Goal: Task Accomplishment & Management: Use online tool/utility

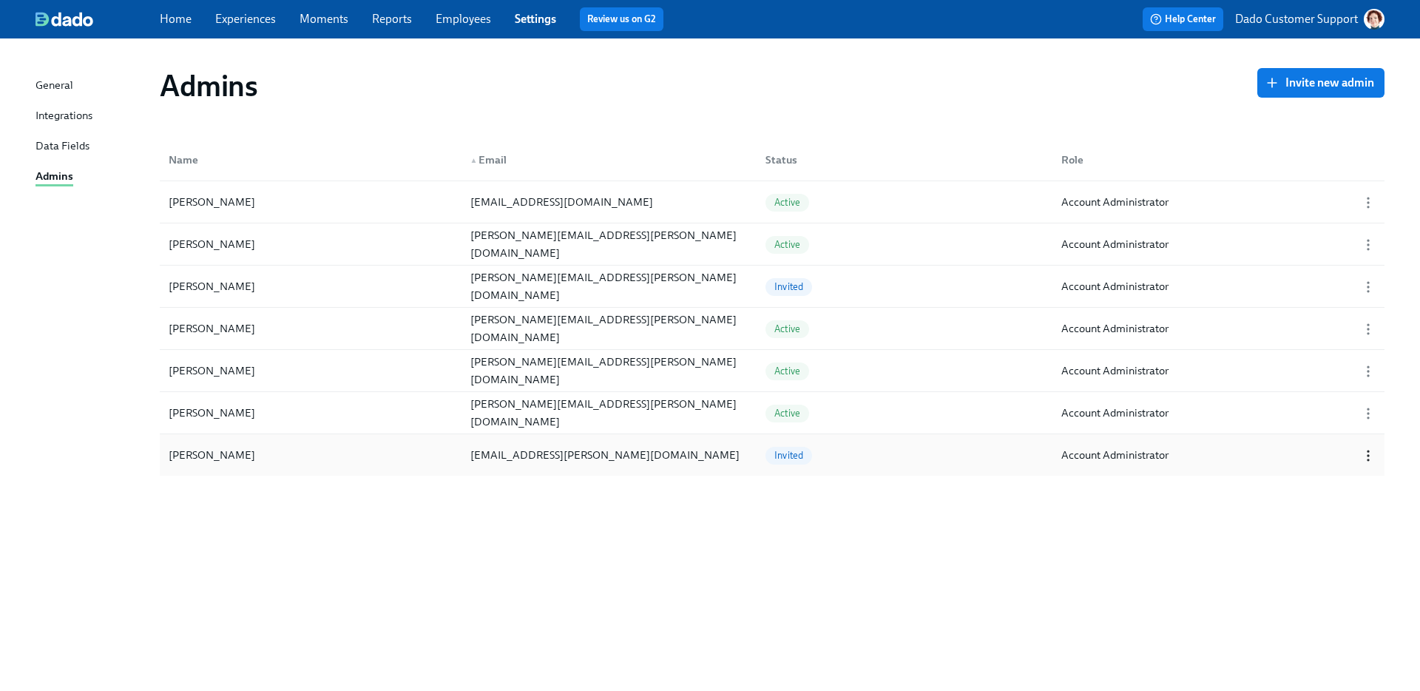
click at [1365, 453] on icon "button" at bounding box center [1367, 455] width 15 height 15
click at [1333, 481] on div "Revoke Invitation" at bounding box center [1338, 480] width 87 height 16
click at [1290, 92] on button "Invite new admin" at bounding box center [1320, 83] width 127 height 30
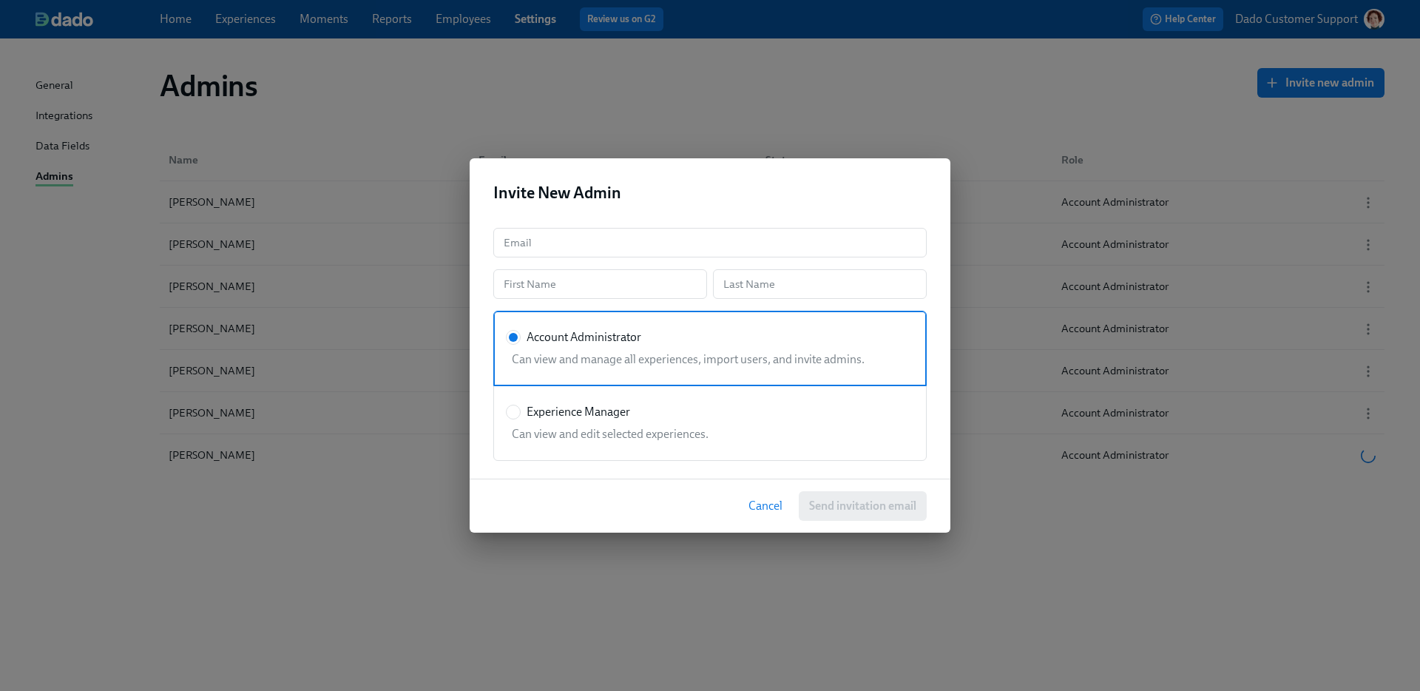
click at [325, 486] on div "Invite New Admin Email Email First Name First Name Last Name Last Name Account …" at bounding box center [710, 345] width 1420 height 691
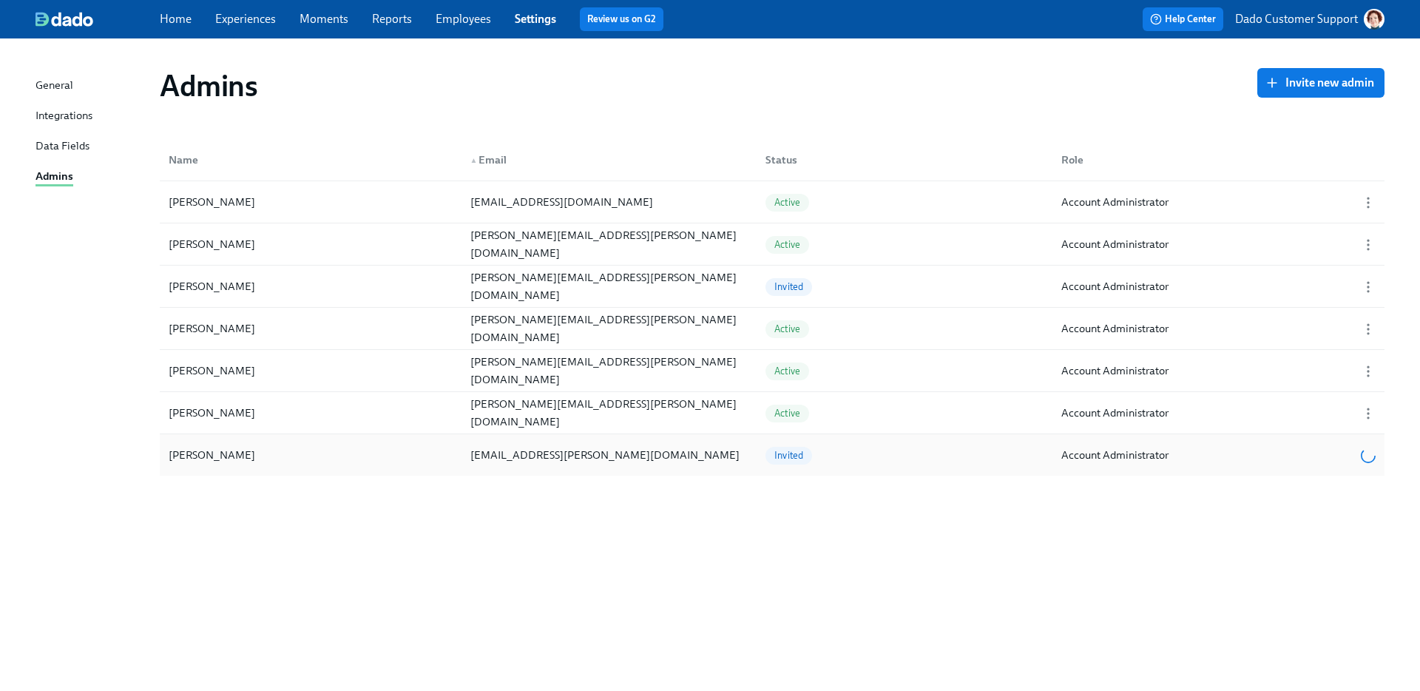
drag, startPoint x: 489, startPoint y: 452, endPoint x: 666, endPoint y: 452, distance: 176.7
click at [667, 452] on div "Missy Cummings missy.cummings@bluerivertech.com Invited Account Administrator" at bounding box center [772, 454] width 1224 height 41
copy div "missy.cummings@bluerivertech.com"
click at [1297, 87] on span "Invite new admin" at bounding box center [1320, 82] width 106 height 15
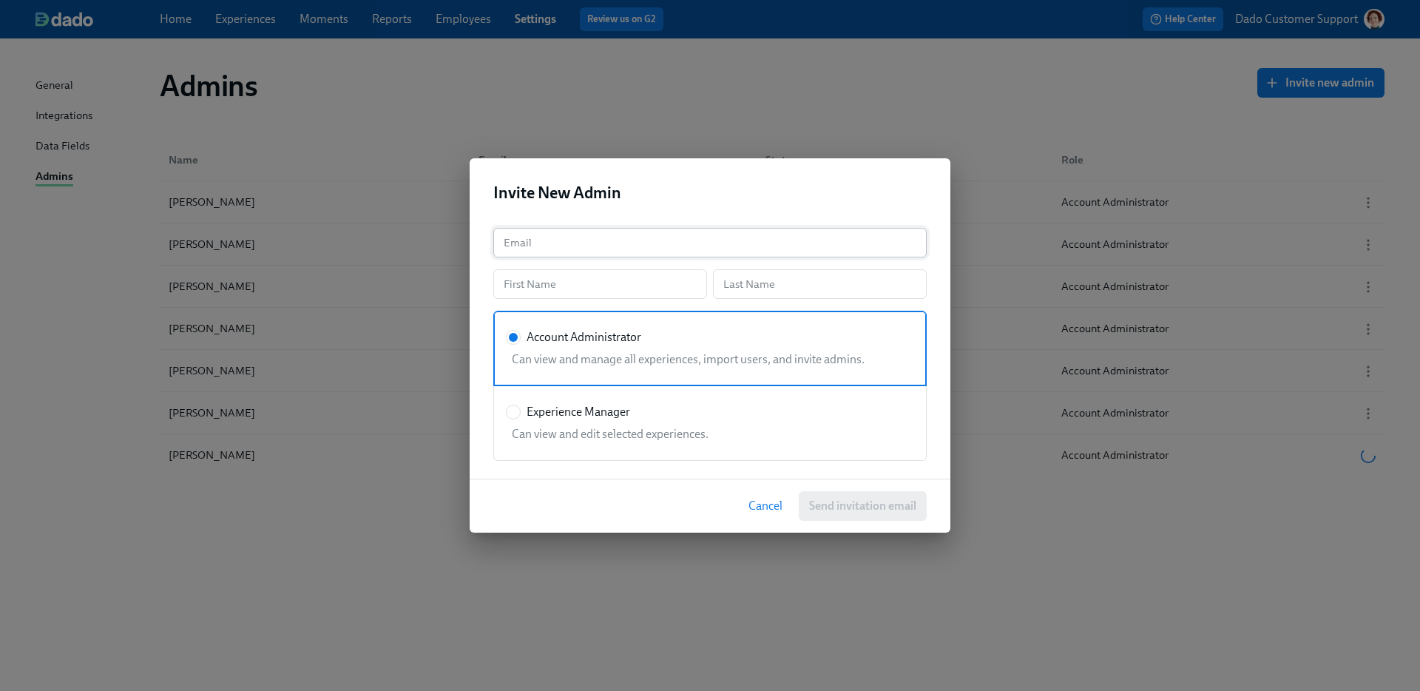
click at [594, 251] on input "text" at bounding box center [709, 243] width 433 height 30
paste input "missy.cummings@bluerivertech.com"
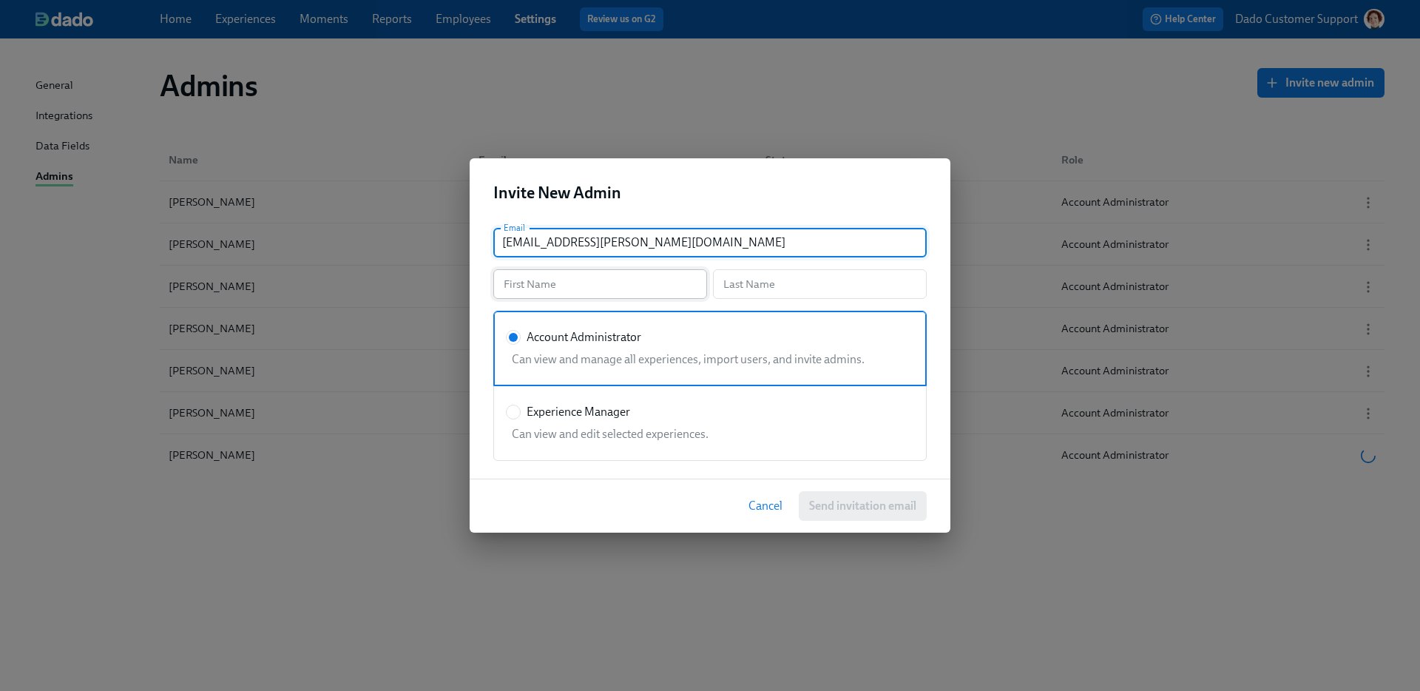
type input "missy.cummings@bluerivertech.com"
click at [564, 285] on input "text" at bounding box center [600, 284] width 214 height 30
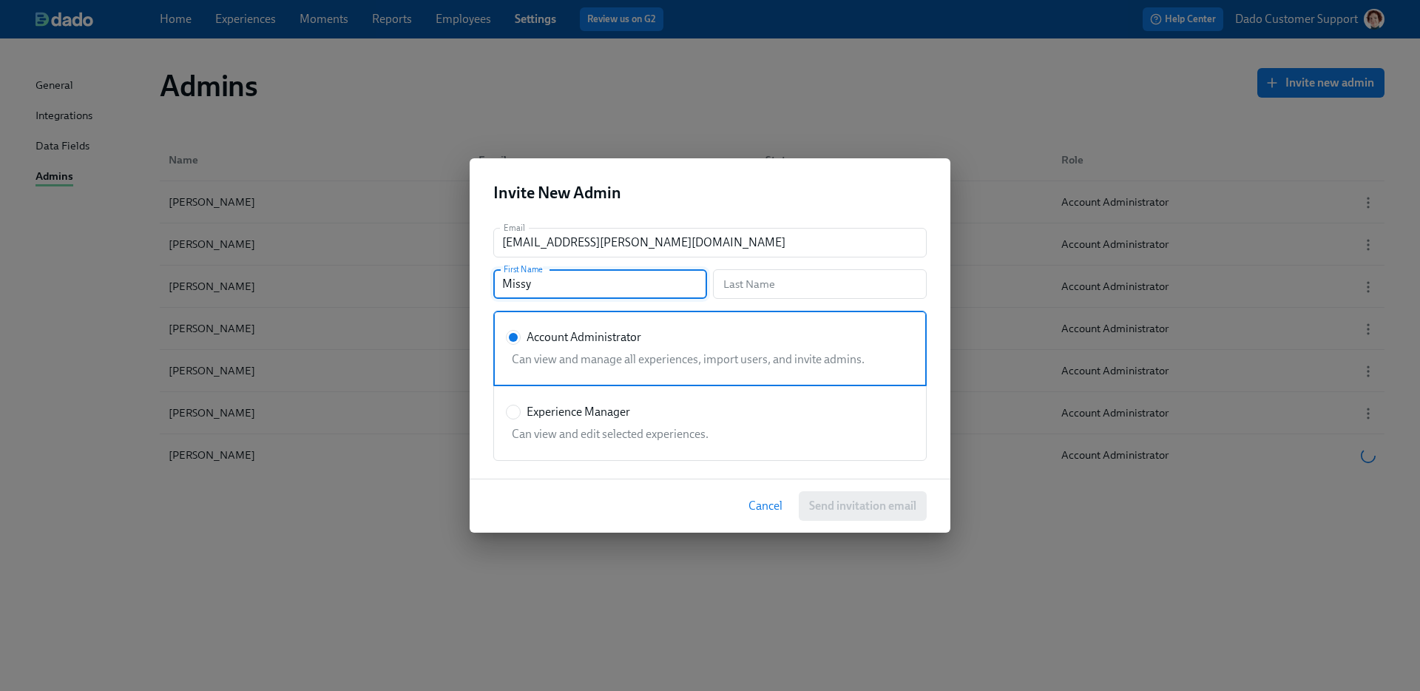
type input "Missy"
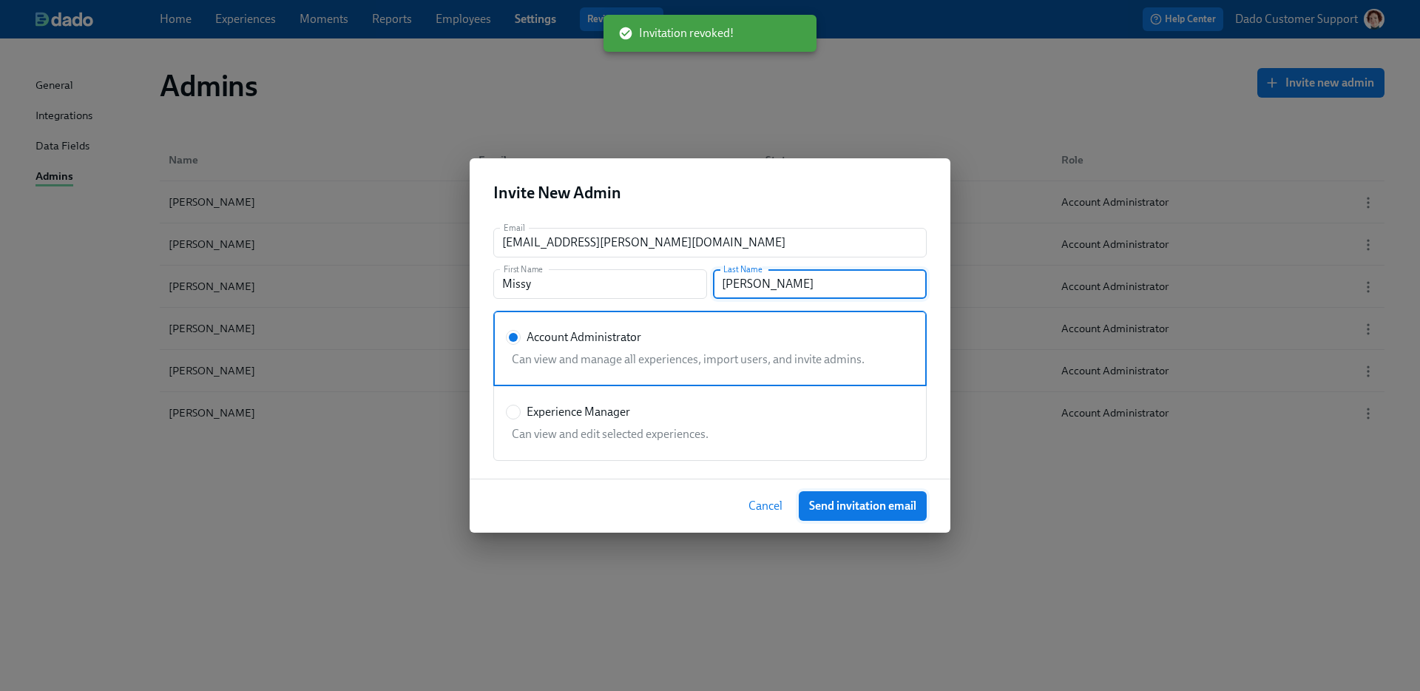
type input "Cummings"
click at [874, 504] on span "Send invitation email" at bounding box center [862, 505] width 107 height 15
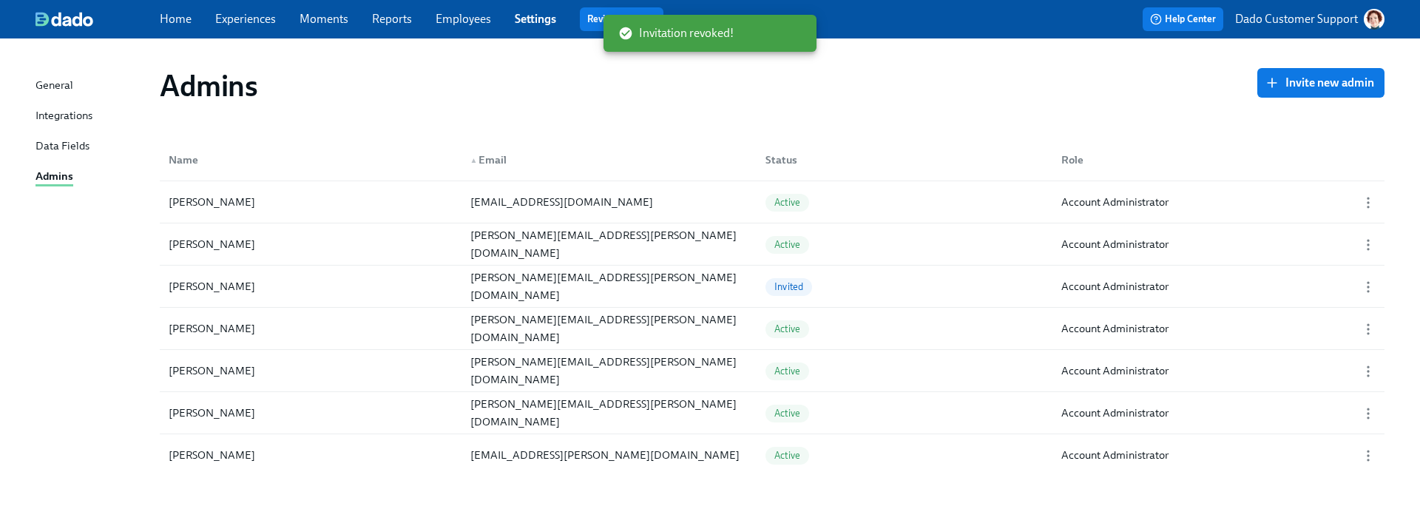
click at [240, 14] on link "Experiences" at bounding box center [245, 19] width 61 height 14
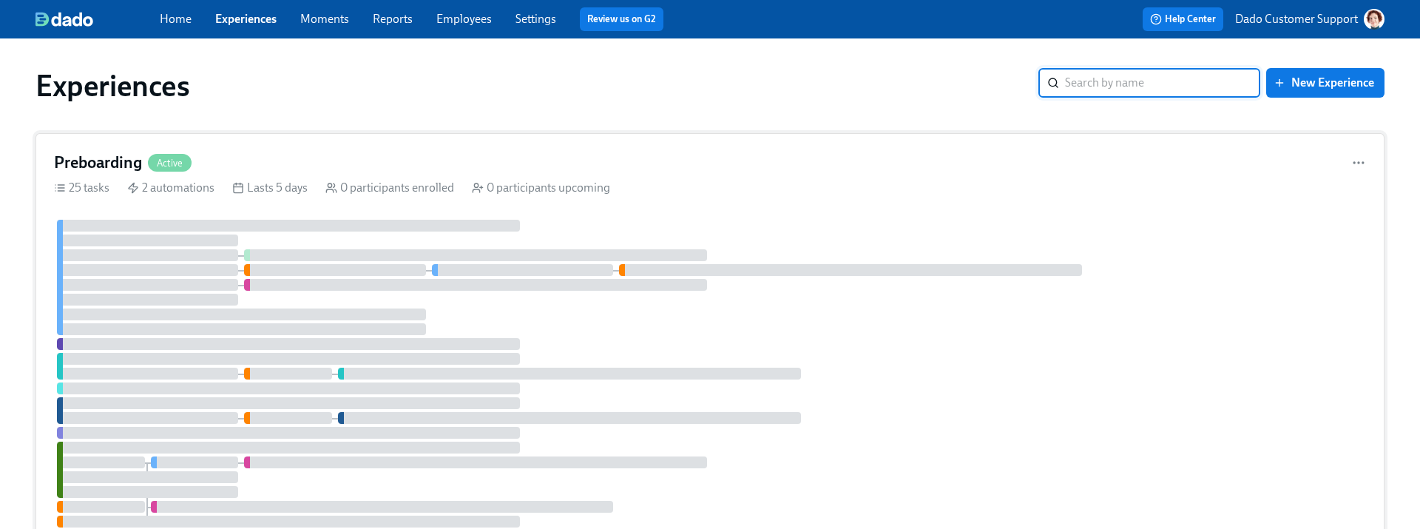
click at [297, 262] on div at bounding box center [710, 433] width 1312 height 426
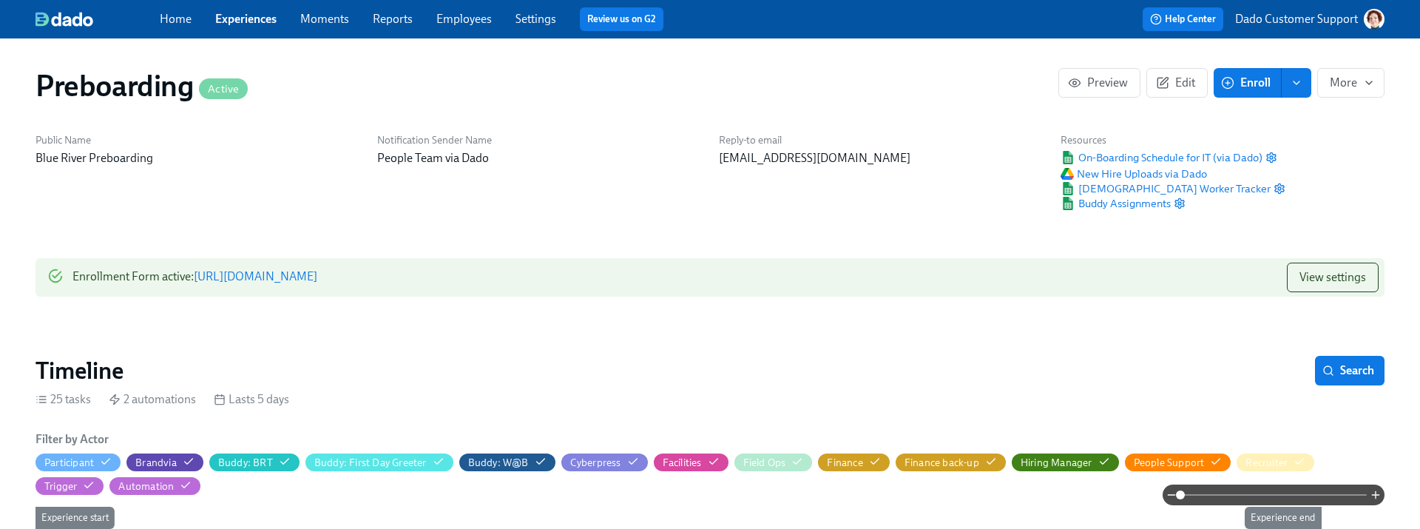
click at [1275, 163] on div "On-Boarding Schedule for IT (via Dado)" at bounding box center [1172, 157] width 225 height 15
click at [1275, 160] on icon "button" at bounding box center [1271, 158] width 12 height 12
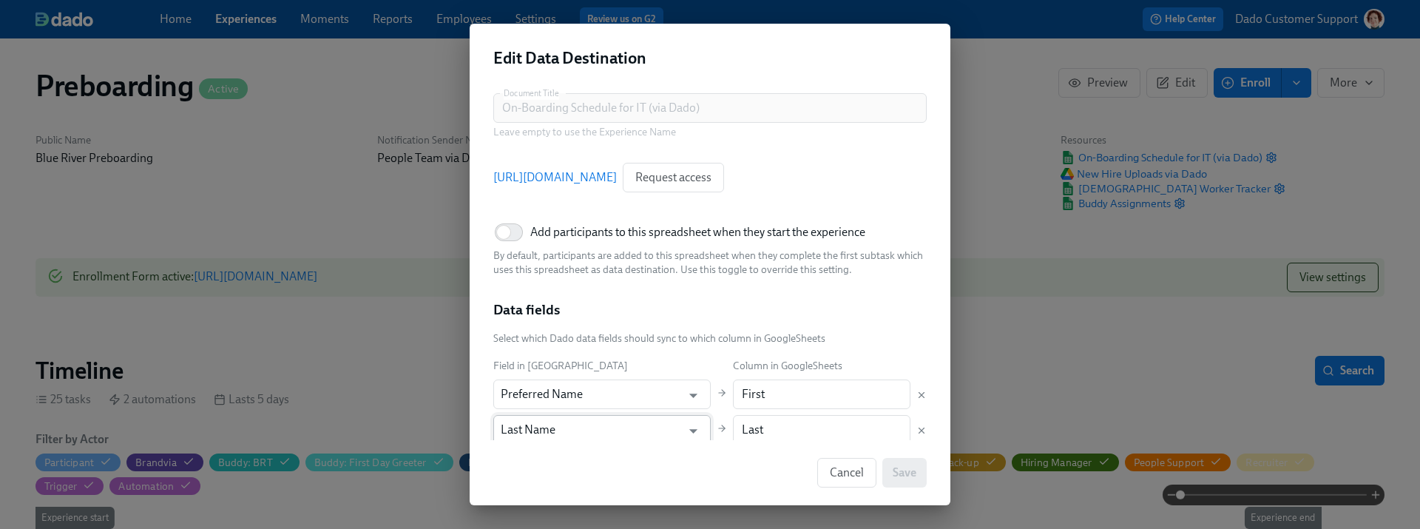
scroll to position [257, 0]
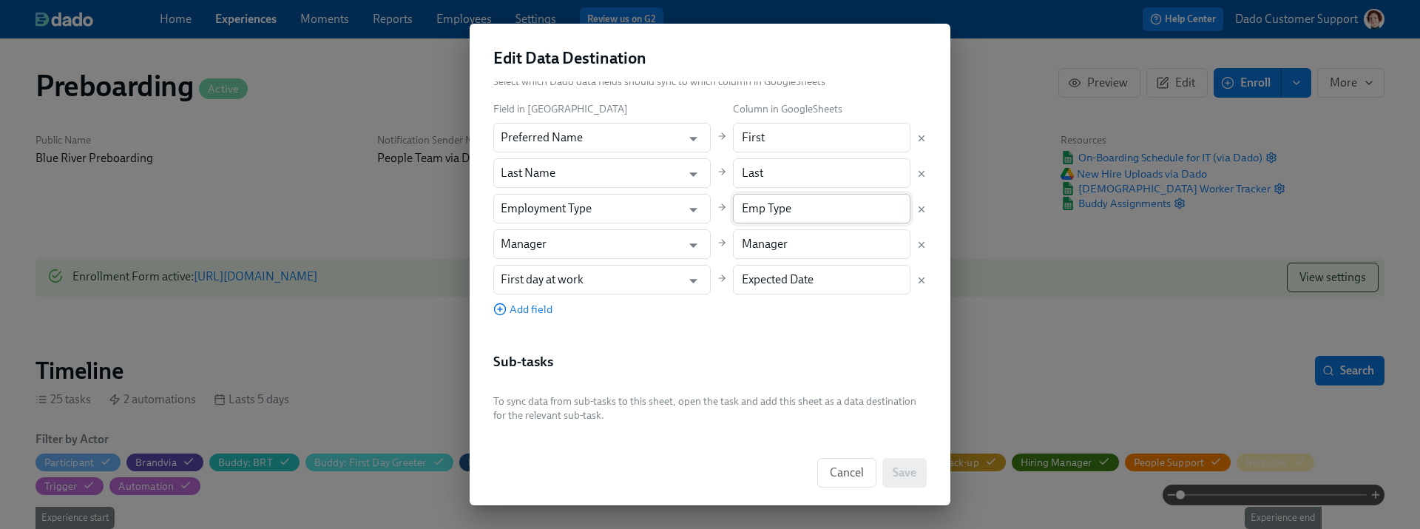
click at [830, 209] on input "Emp Type" at bounding box center [822, 209] width 178 height 30
paste input "."
type input "Emp. Type"
click at [910, 475] on span "Save" at bounding box center [904, 472] width 24 height 15
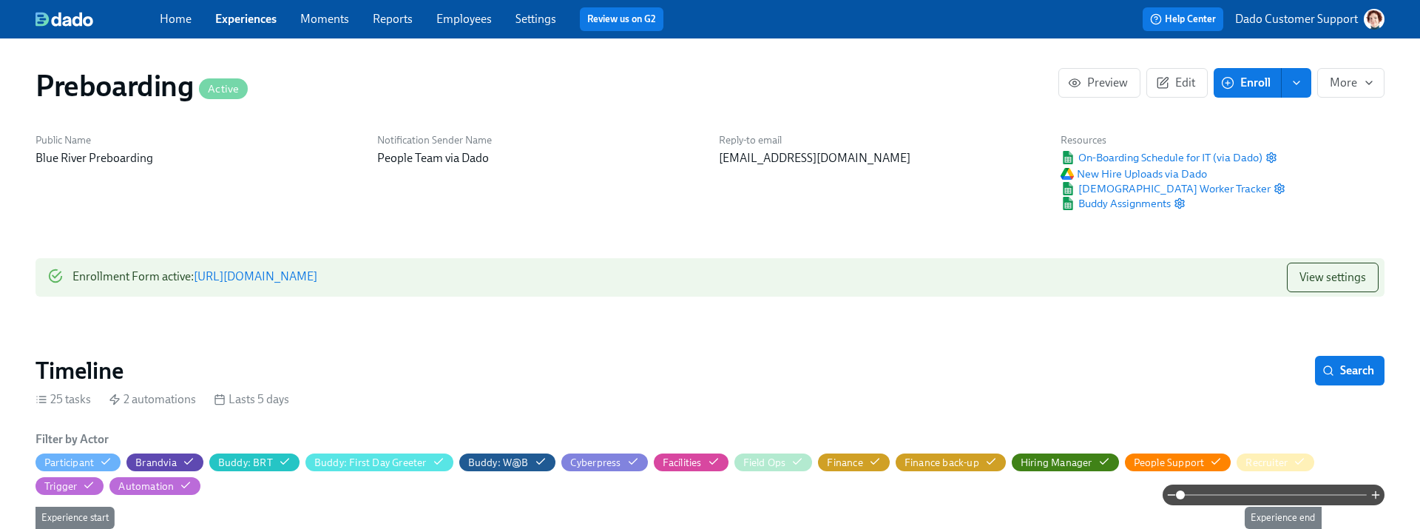
click at [711, 175] on div "Reply-to email people@bluerivertech.com" at bounding box center [881, 171] width 342 height 95
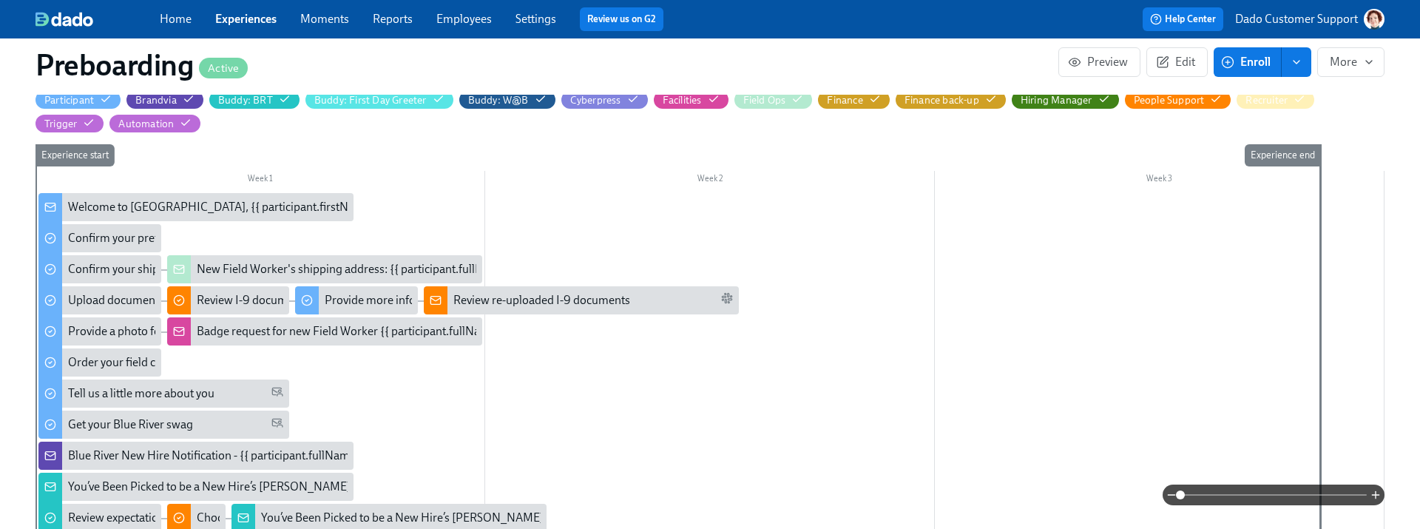
scroll to position [0, 0]
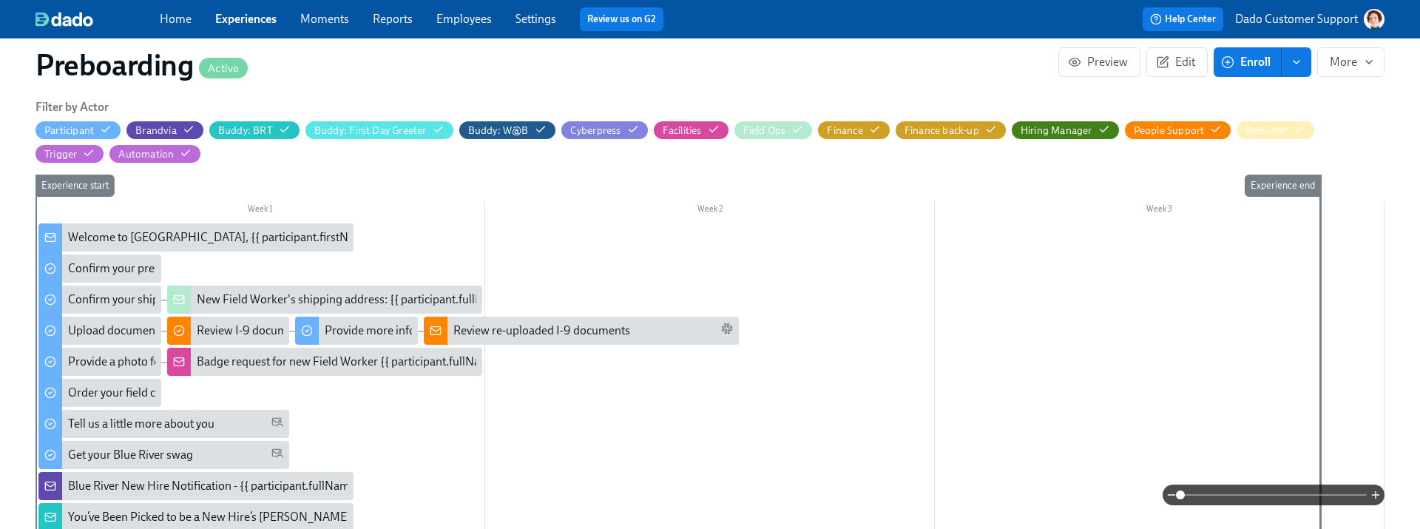
scroll to position [694, 0]
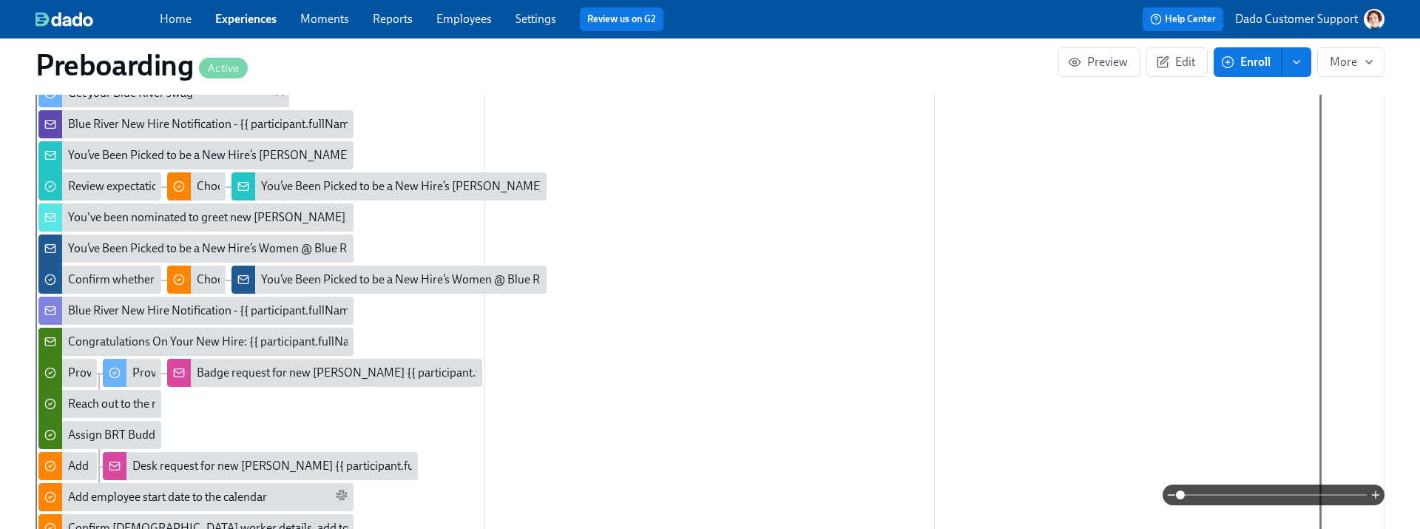
click at [264, 20] on link "Experiences" at bounding box center [245, 19] width 61 height 14
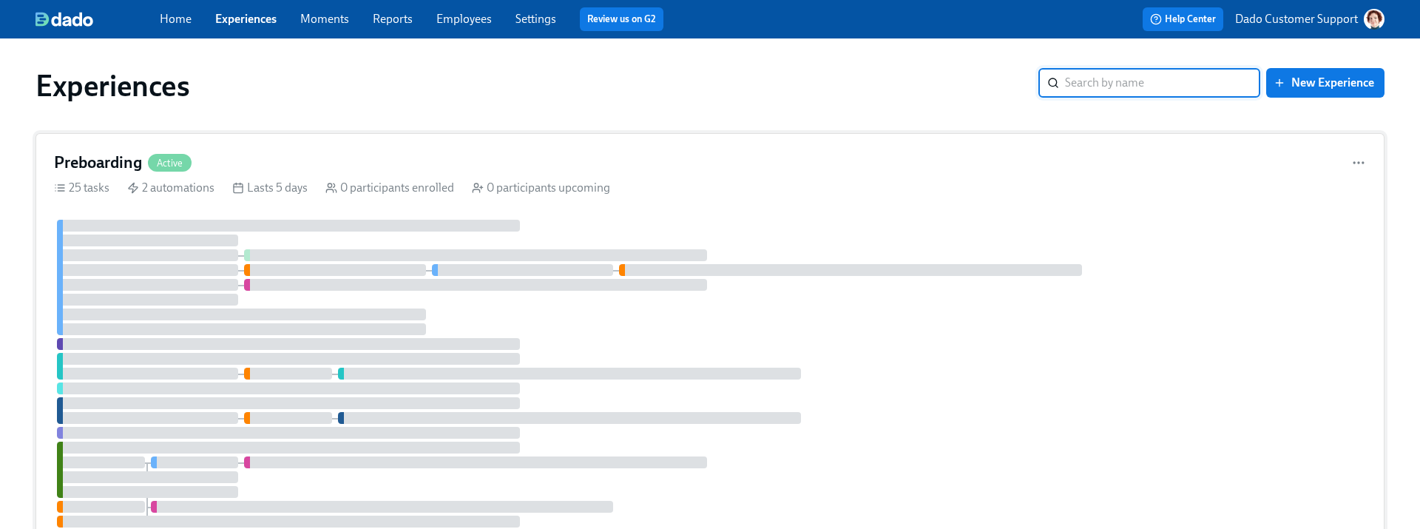
scroll to position [344, 0]
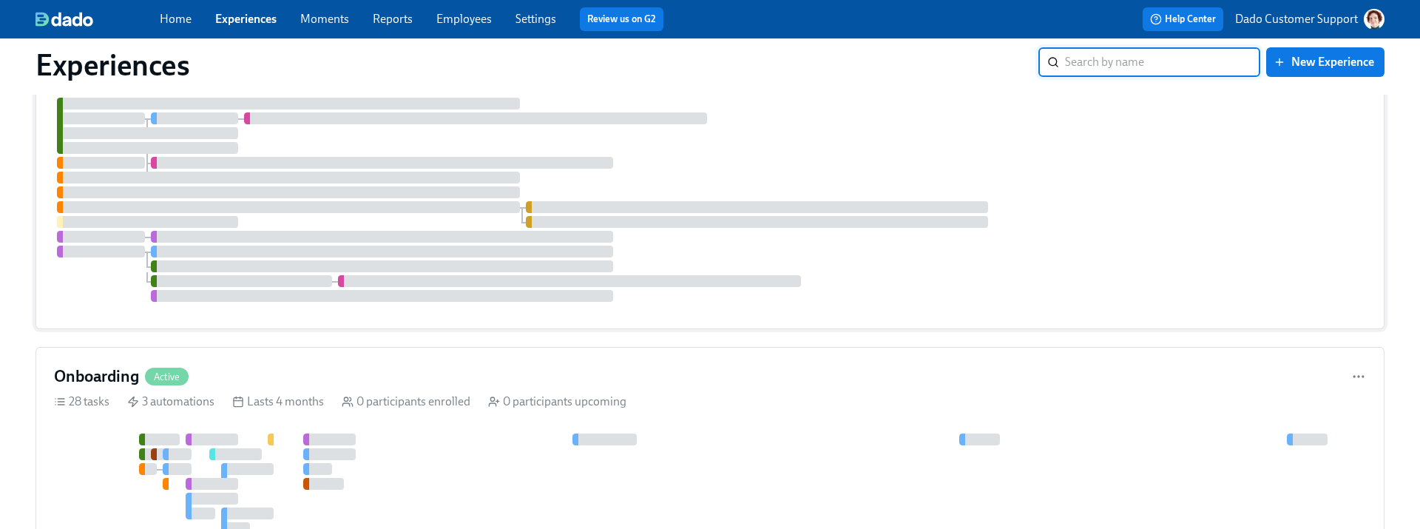
click at [333, 428] on div "Onboarding Active 28 tasks 3 automations Lasts 4 months 0 participants enrolled…" at bounding box center [709, 528] width 1349 height 362
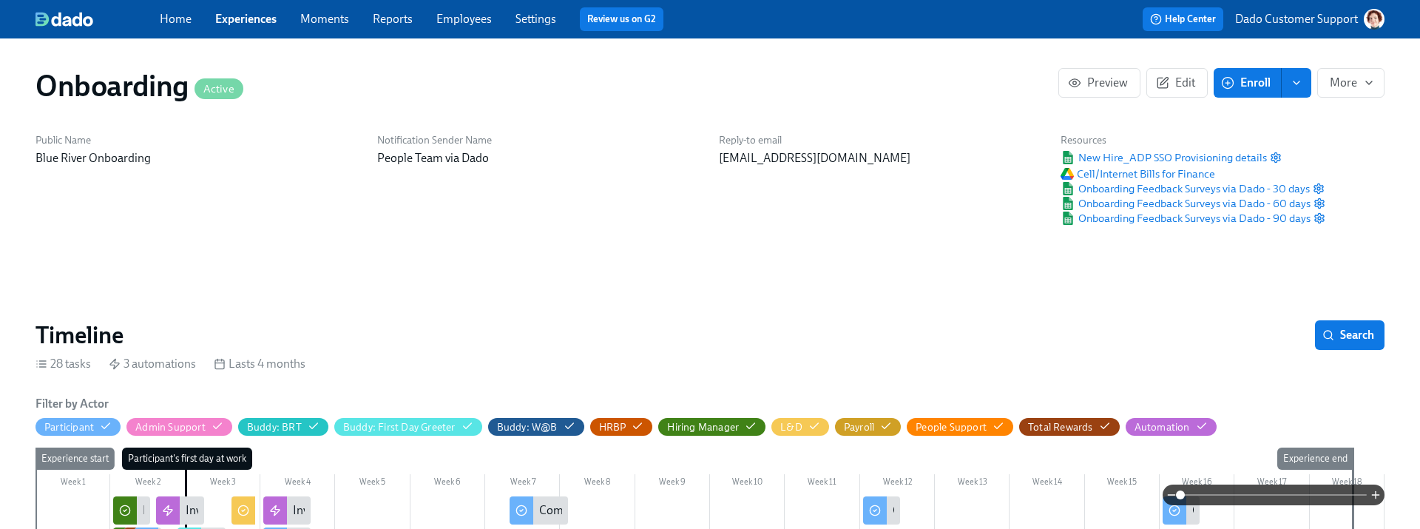
scroll to position [303, 0]
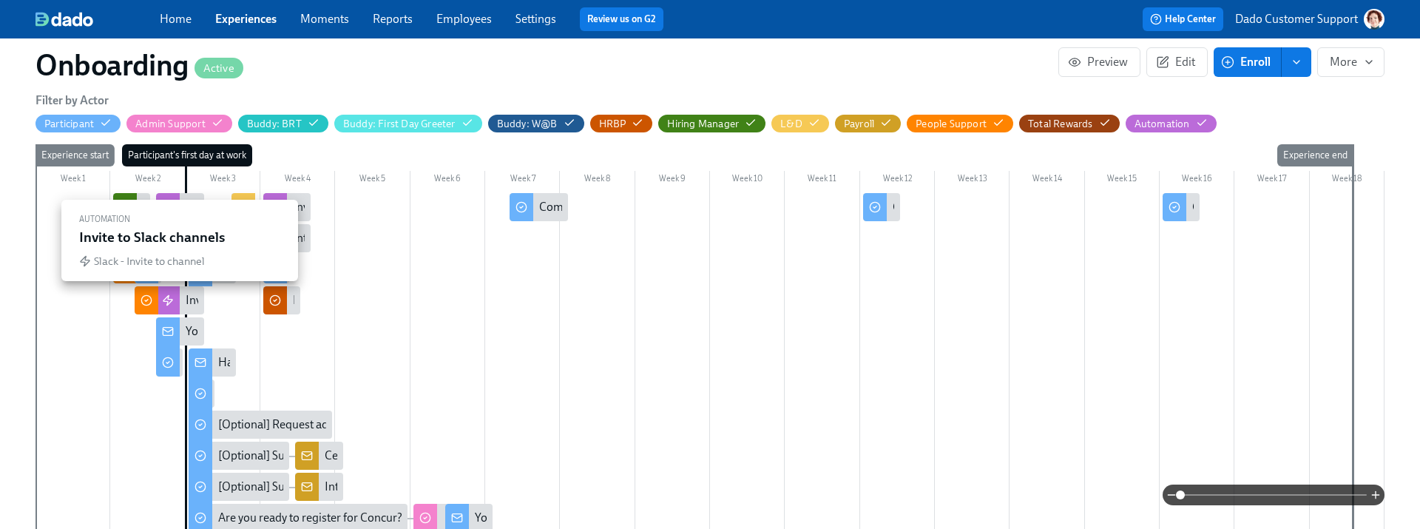
click at [187, 304] on div "Invite to Slack channels" at bounding box center [244, 300] width 116 height 16
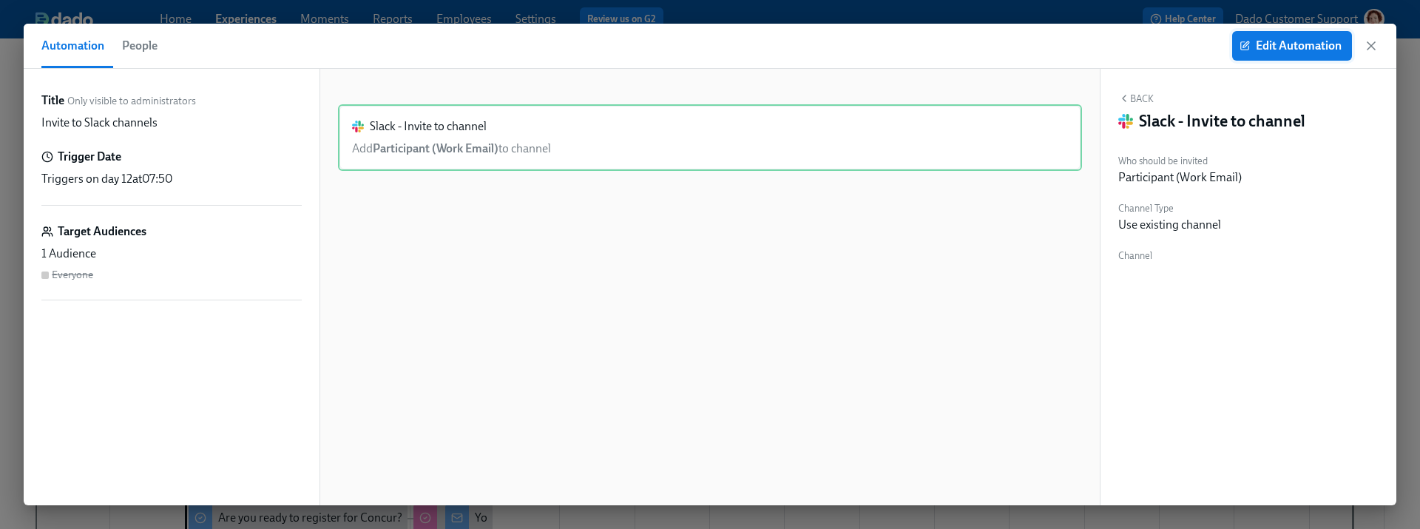
click at [1312, 46] on span "Edit Automation" at bounding box center [1291, 45] width 99 height 15
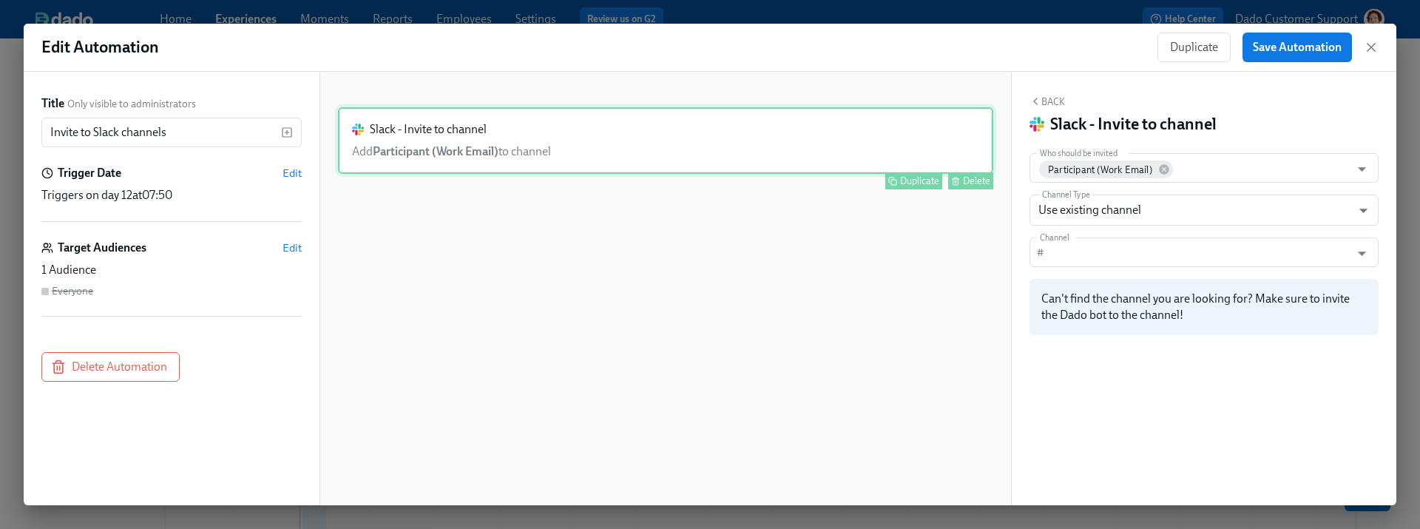
click at [688, 146] on div "Slack - Invite to channel Add Participant (Work Email) to channel Duplicate Del…" at bounding box center [665, 140] width 655 height 67
click at [1187, 265] on input "Channel" at bounding box center [1199, 252] width 299 height 30
click at [713, 312] on div "Slack - Invite to channel Add Participant (Work Email) to channel Duplicate Del…" at bounding box center [665, 300] width 655 height 386
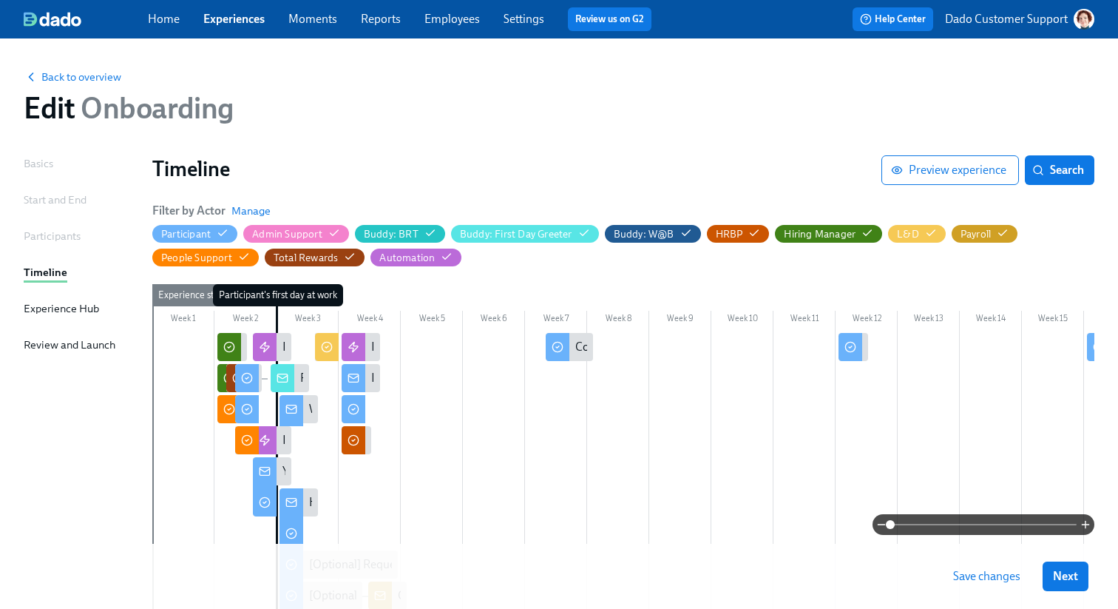
click at [452, 18] on link "Employees" at bounding box center [451, 19] width 55 height 14
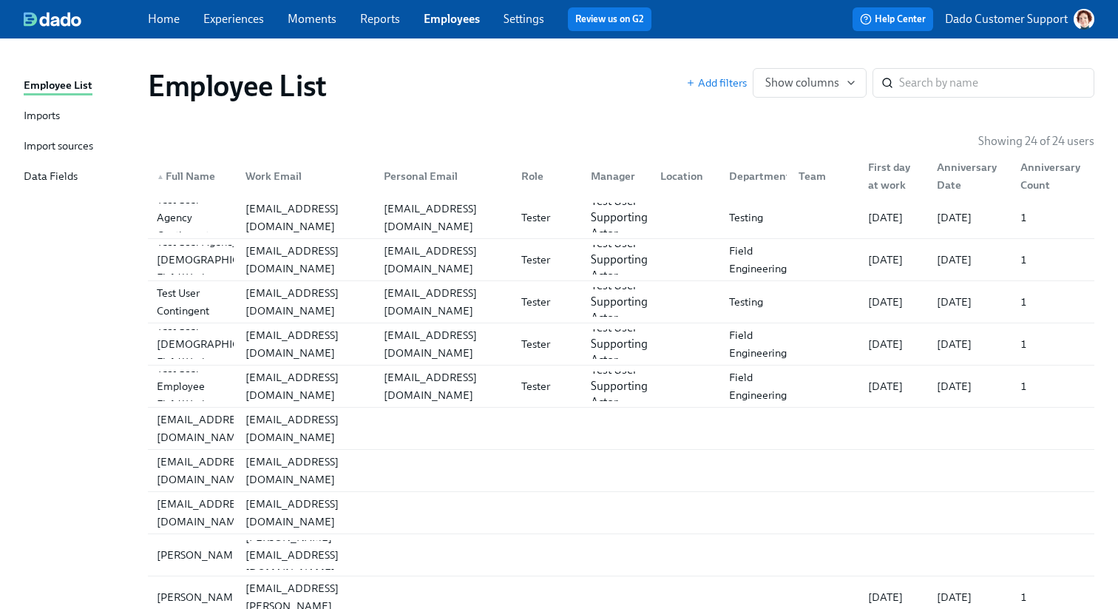
click at [36, 118] on div "Imports" at bounding box center [42, 116] width 36 height 18
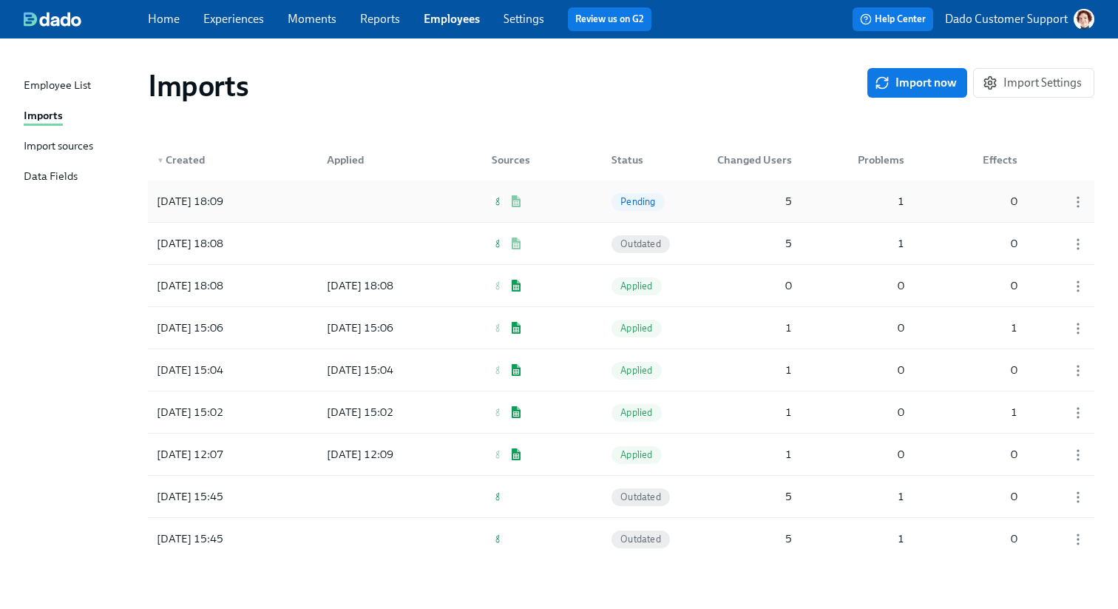
click at [228, 197] on div "2025/10/13 18:09" at bounding box center [190, 201] width 78 height 18
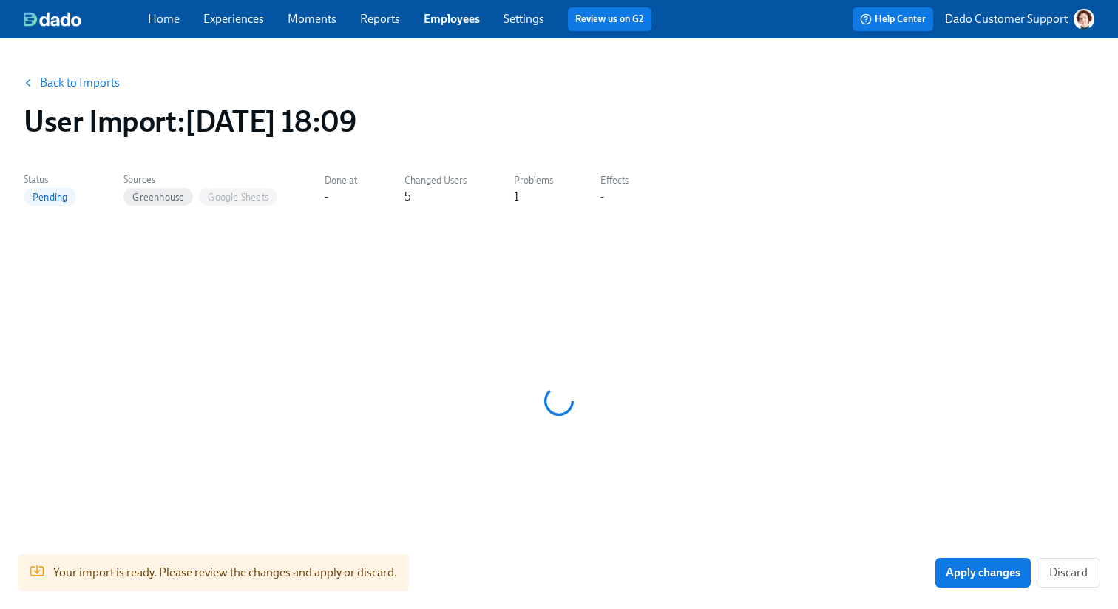
scroll to position [23, 0]
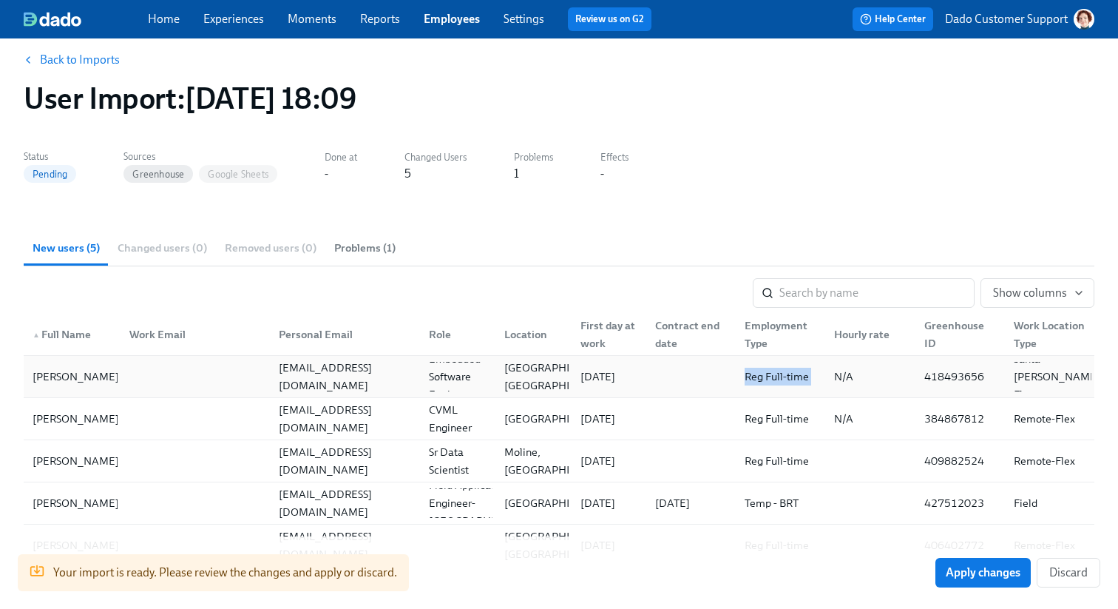
drag, startPoint x: 745, startPoint y: 382, endPoint x: 833, endPoint y: 382, distance: 88.0
click at [833, 382] on div "Amelia Bahr mail@ameliabahr.me Embedded Software Engineer Santa Clara, CA 10/13…" at bounding box center [559, 377] width 1071 height 42
copy div "Reg Full-time"
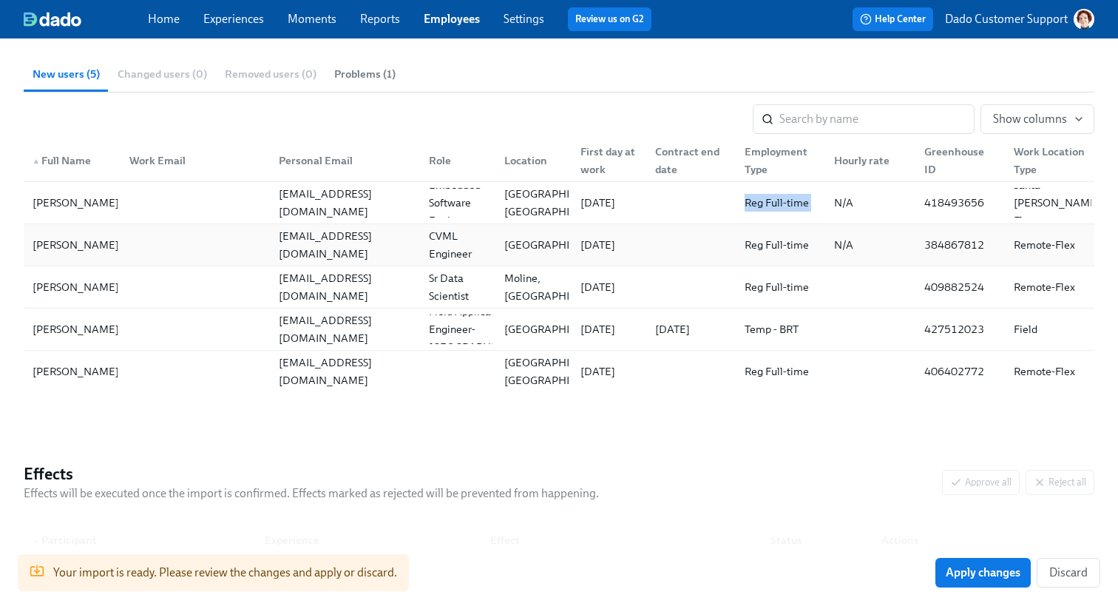
scroll to position [202, 0]
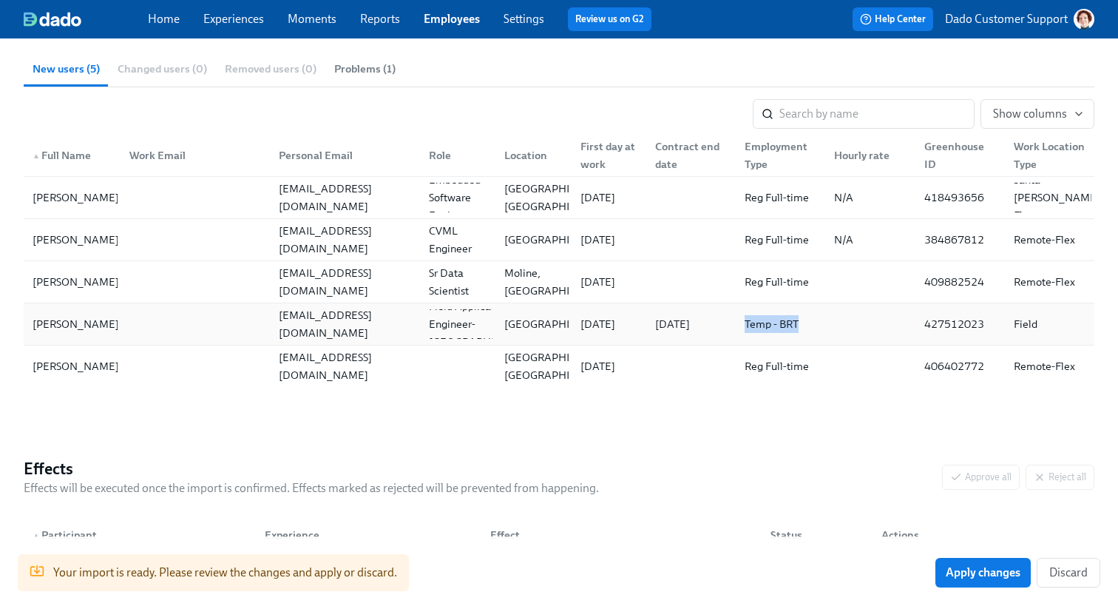
drag, startPoint x: 795, startPoint y: 326, endPoint x: 745, endPoint y: 326, distance: 50.3
click at [745, 326] on div "Temp - BRT" at bounding box center [777, 324] width 89 height 30
copy div "Temp - BRT"
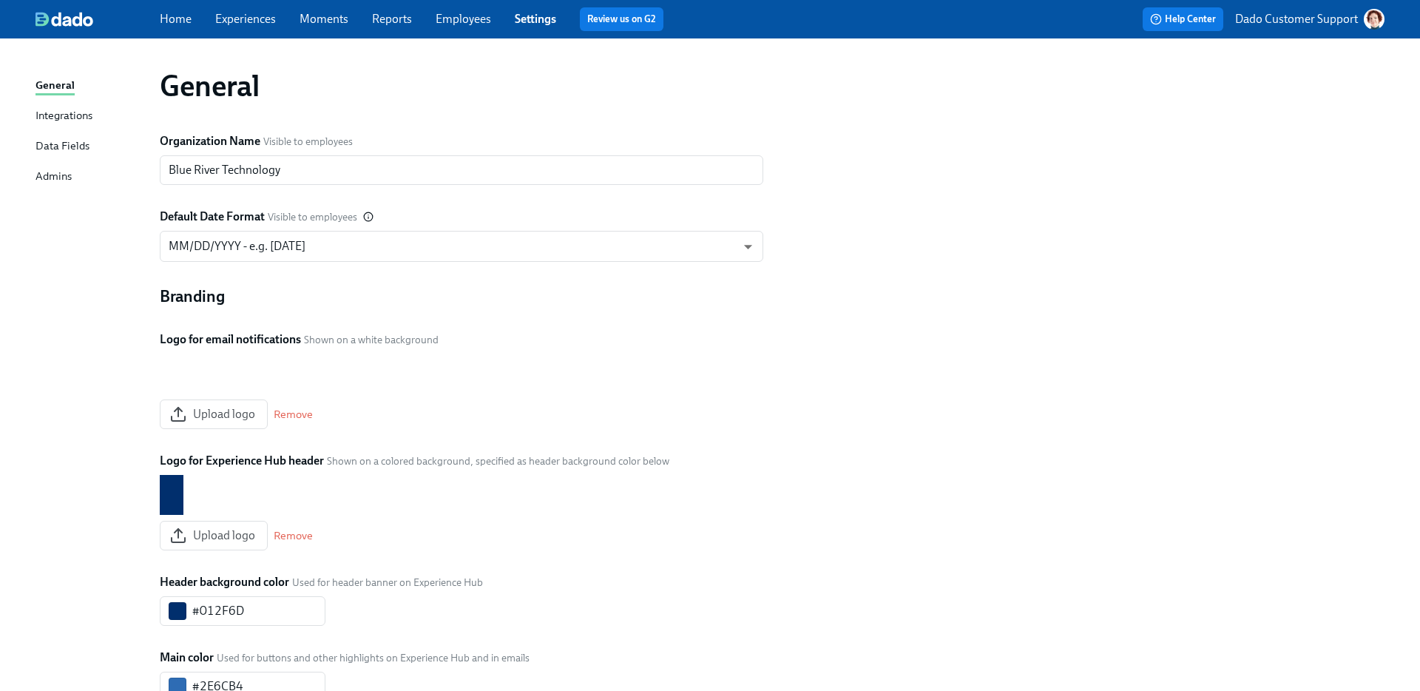
click at [224, 19] on link "Experiences" at bounding box center [245, 19] width 61 height 14
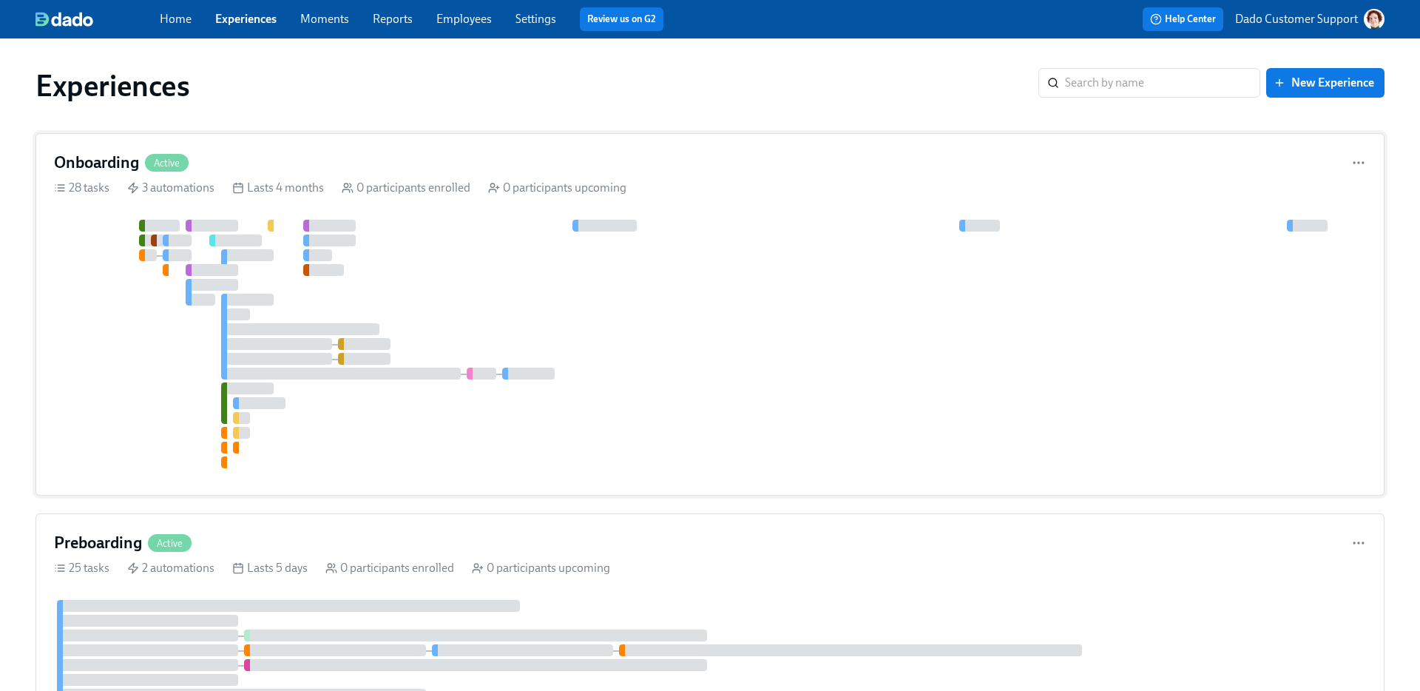
click at [325, 430] on div at bounding box center [710, 344] width 1312 height 248
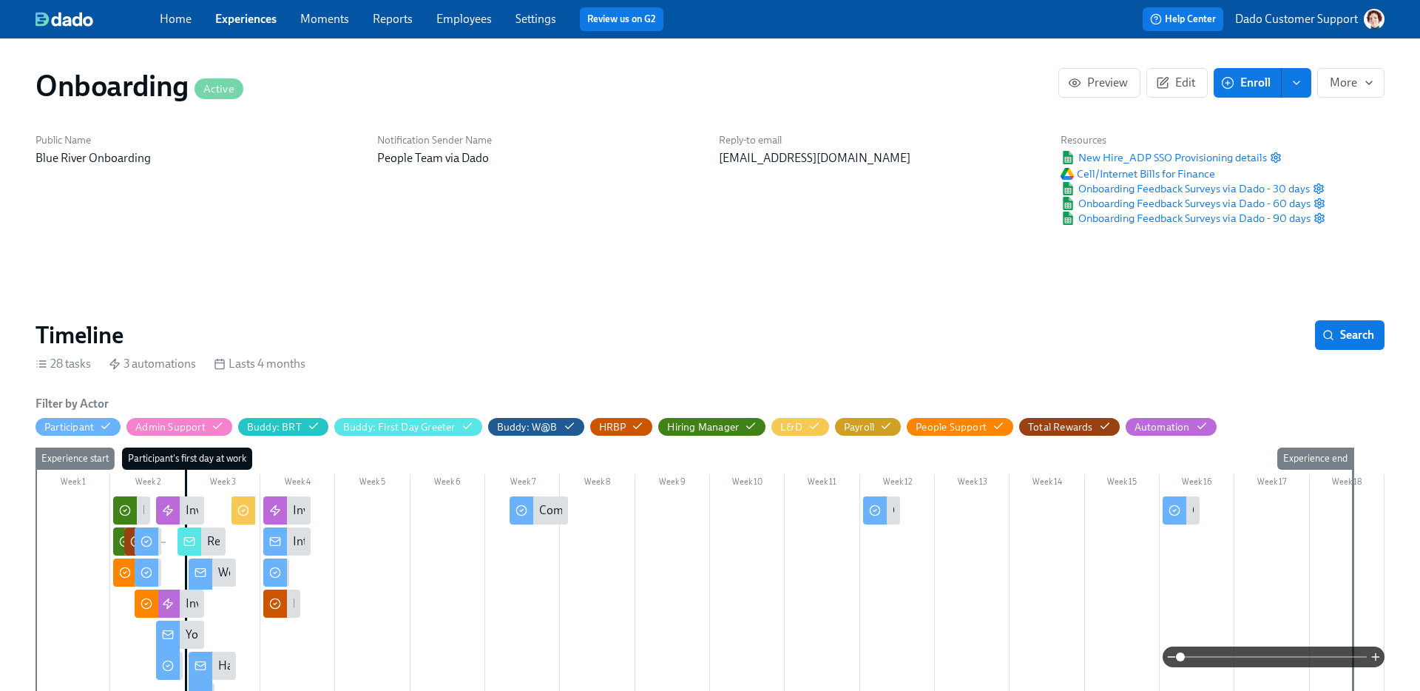
scroll to position [163, 0]
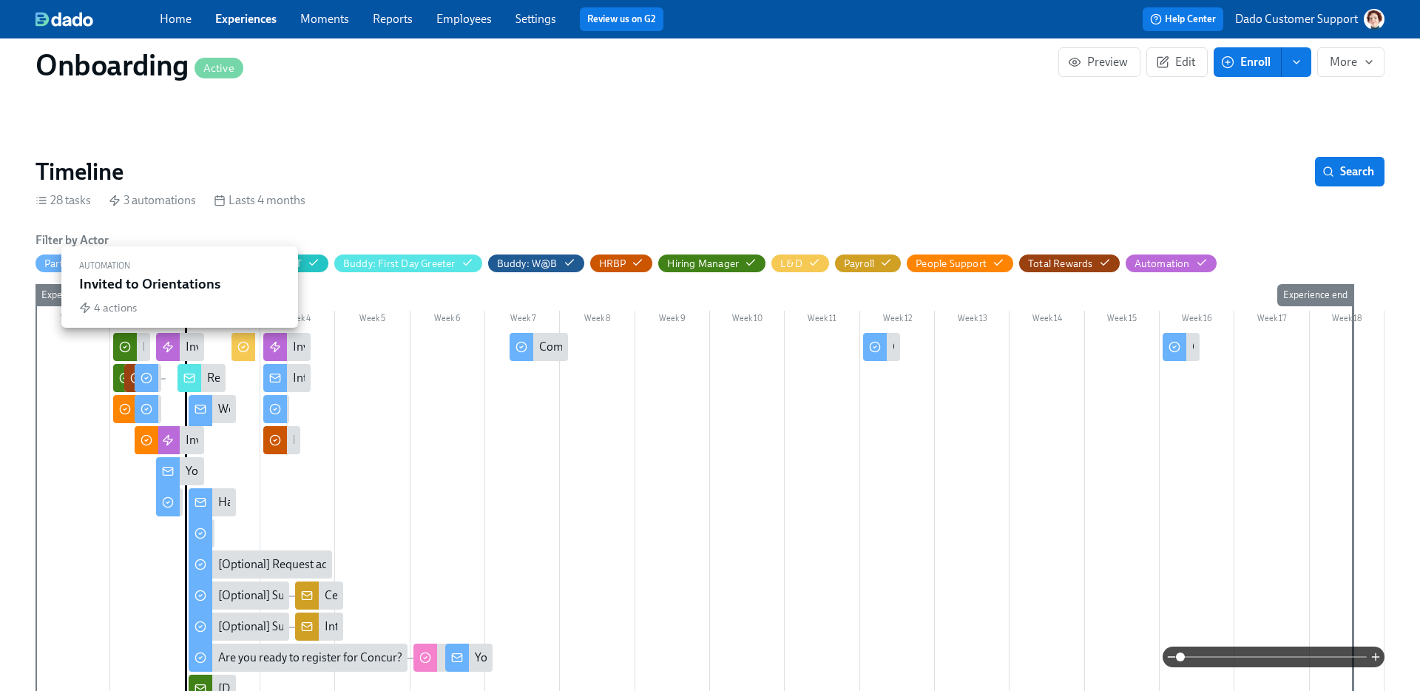
click at [180, 348] on div "Invited to Orientations" at bounding box center [179, 347] width 47 height 28
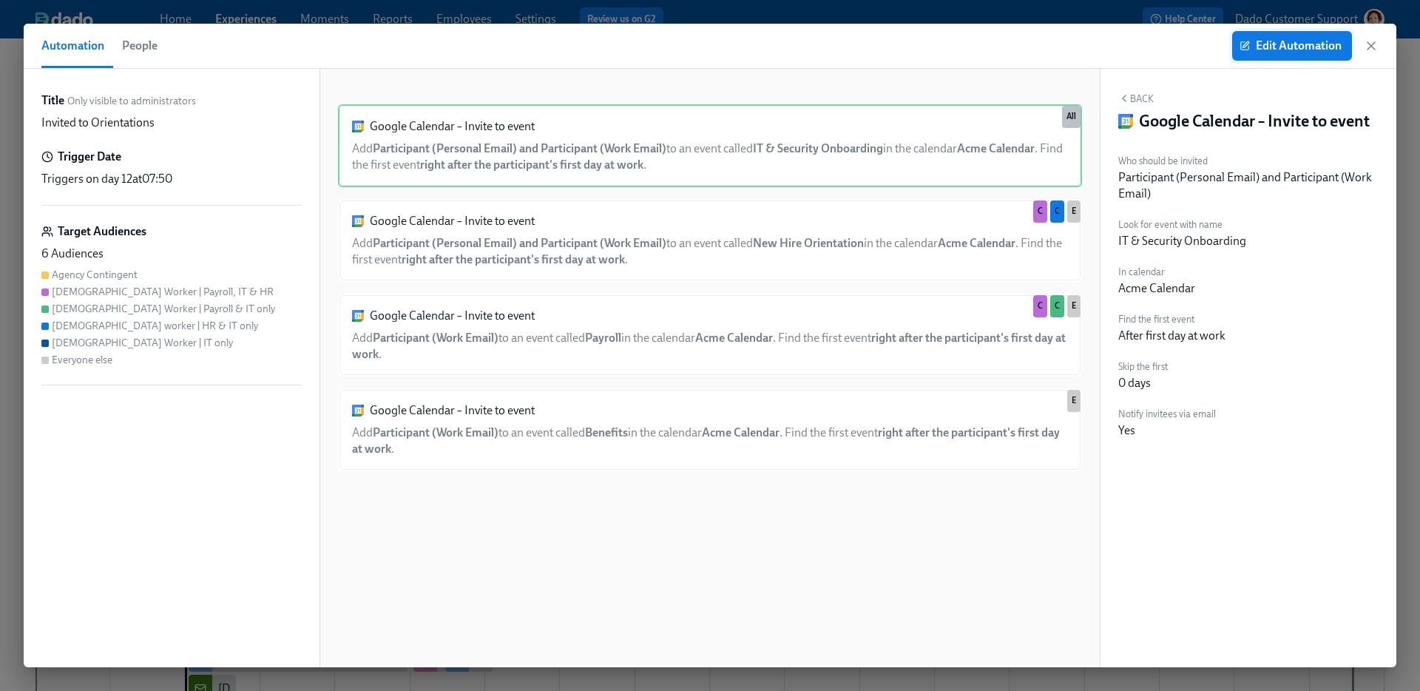
click at [1264, 38] on span "Edit Automation" at bounding box center [1291, 45] width 99 height 15
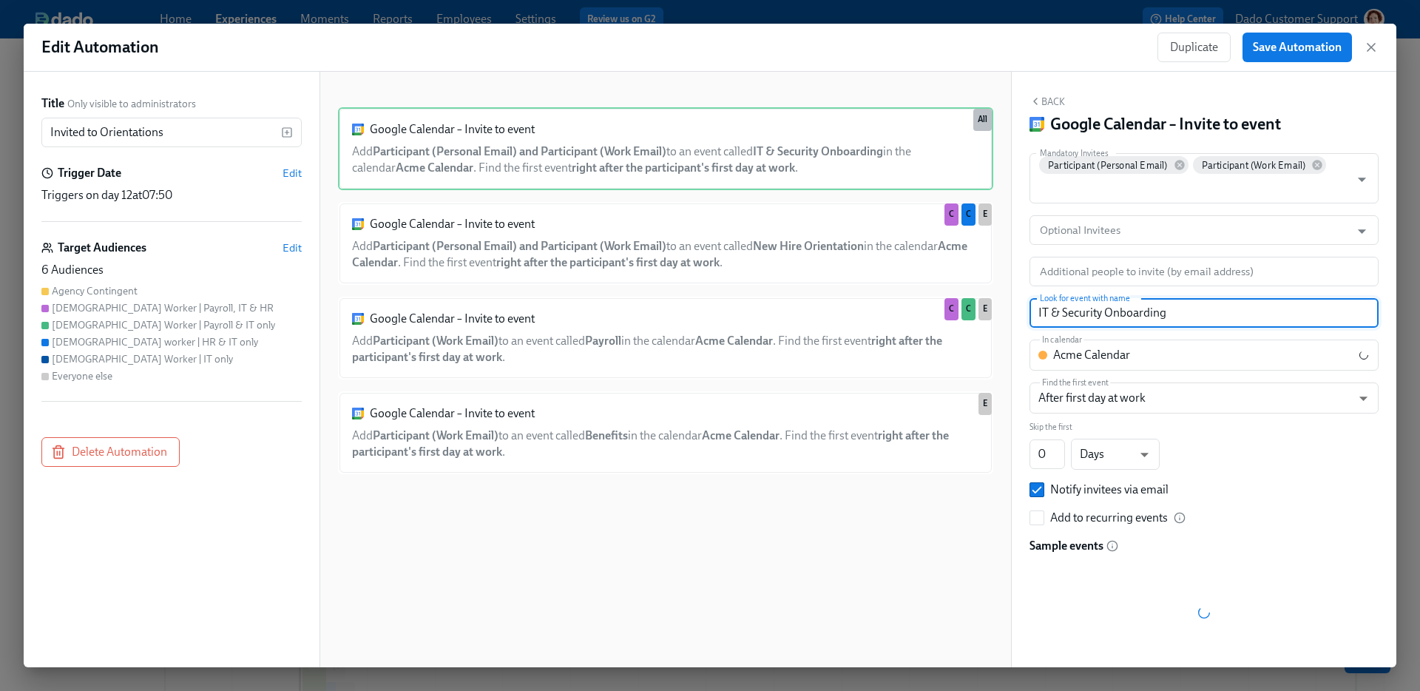
drag, startPoint x: 1048, startPoint y: 313, endPoint x: 1347, endPoint y: 321, distance: 299.6
click at [1347, 321] on input "IT & Security Onboarding" at bounding box center [1203, 313] width 349 height 30
type input "IT"
click at [1149, 343] on body "Home Experiences Moments Reports Employees Settings Review us on G2 Help Center…" at bounding box center [710, 488] width 1420 height 976
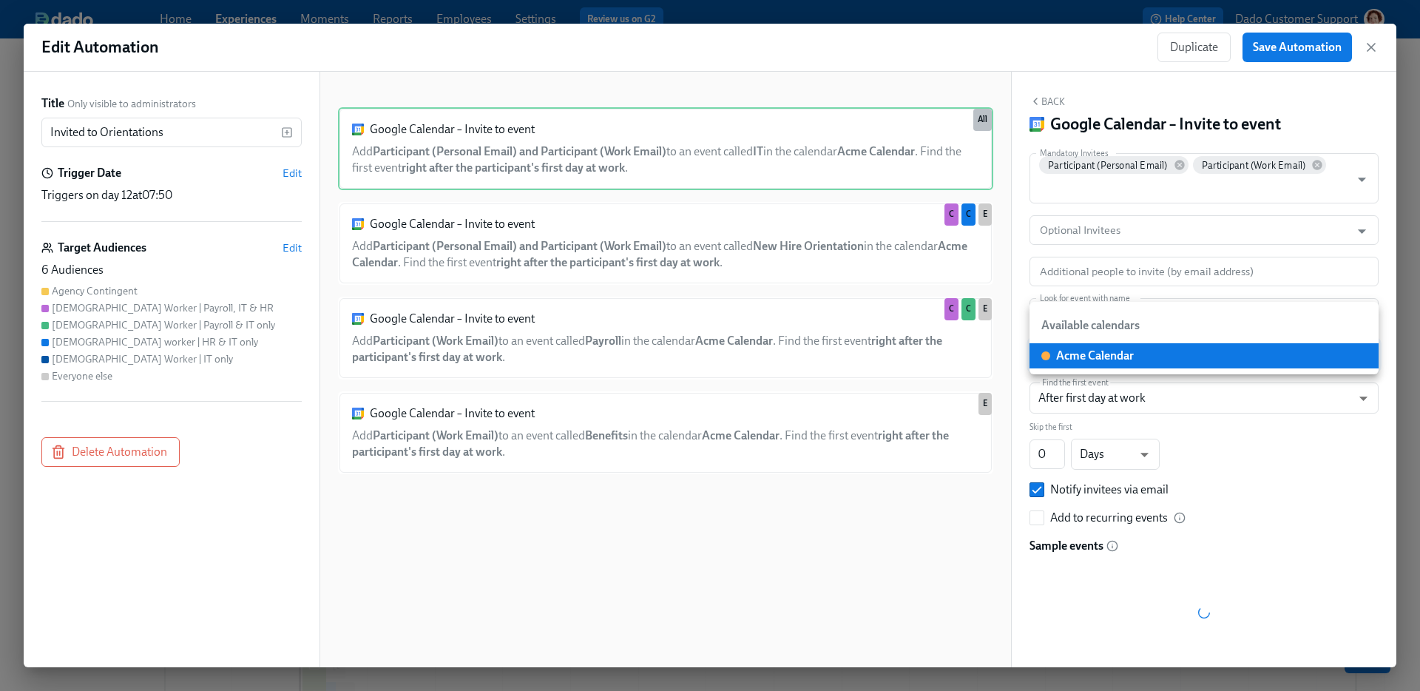
drag, startPoint x: 1236, startPoint y: 430, endPoint x: 1232, endPoint y: 441, distance: 12.6
click at [1239, 459] on div at bounding box center [710, 345] width 1420 height 691
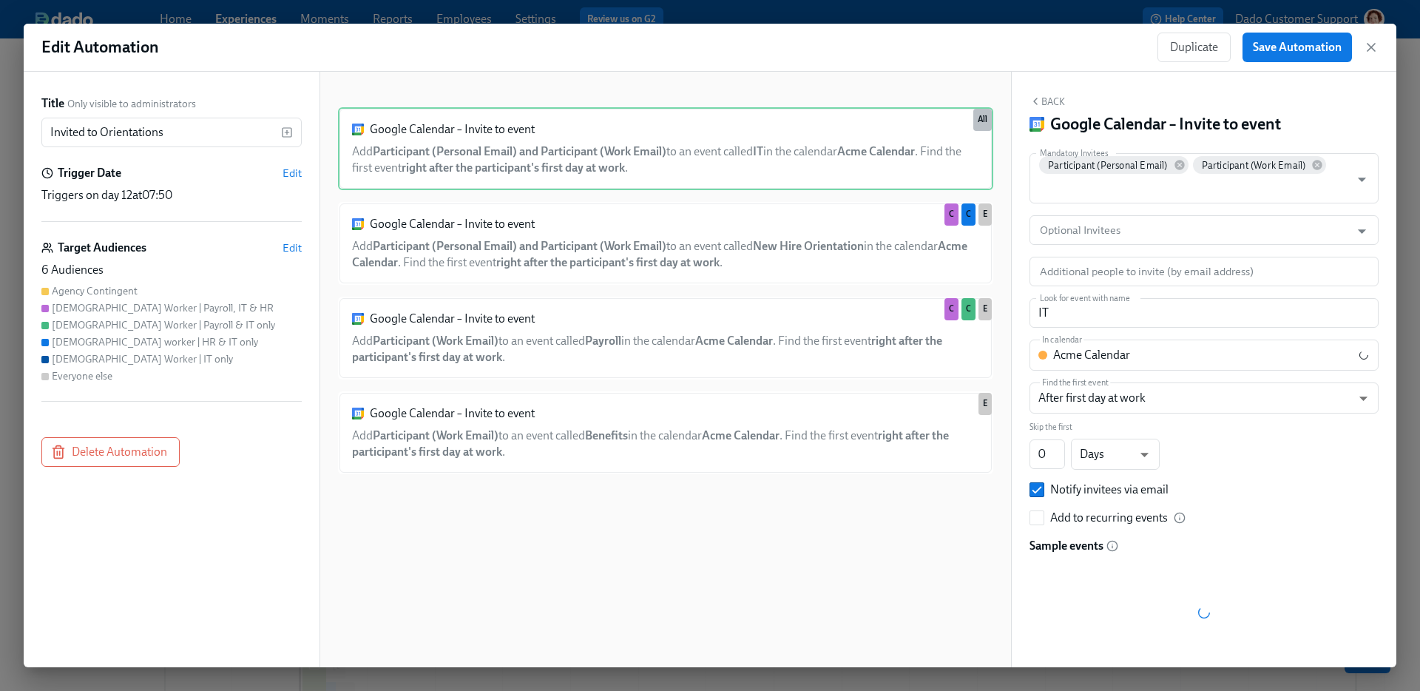
click at [1232, 441] on div "Skip the first 0 ​ Days d ​" at bounding box center [1203, 447] width 349 height 44
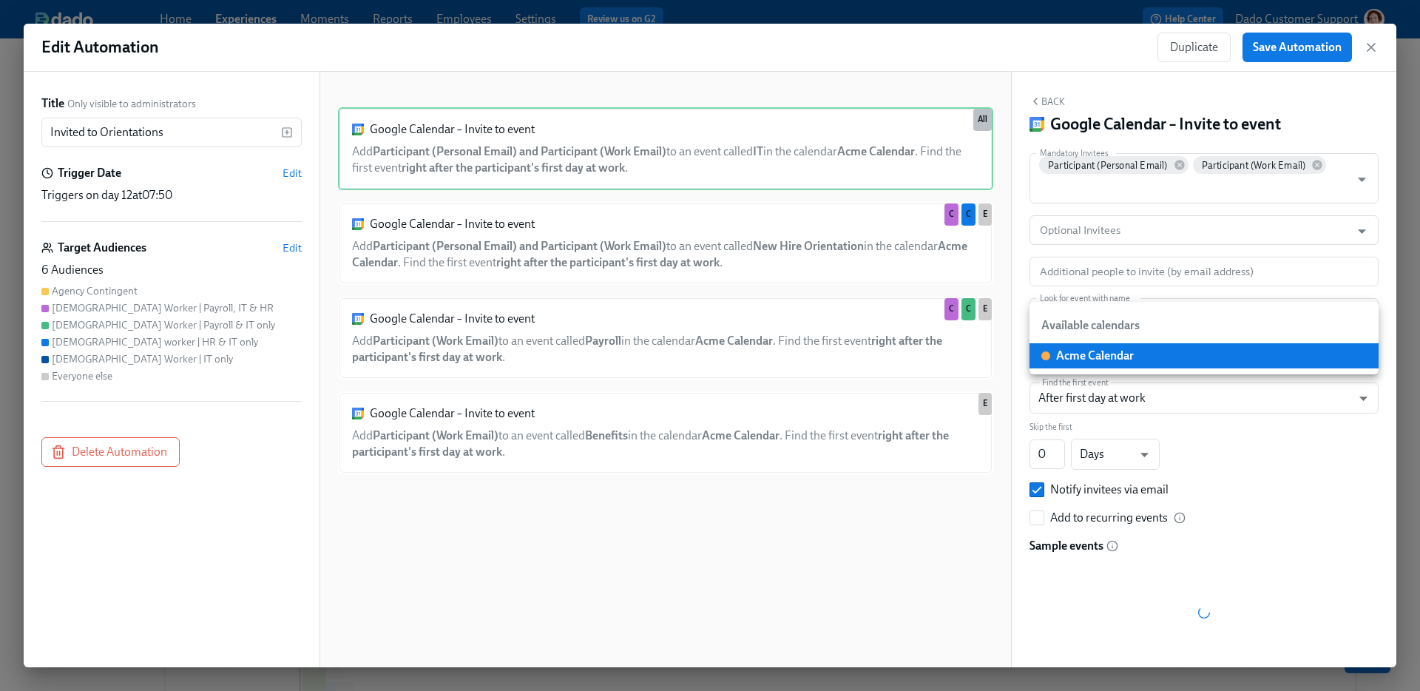
click at [1166, 345] on body "Home Experiences Moments Reports Employees Settings Review us on G2 Help Center…" at bounding box center [710, 488] width 1420 height 976
click at [1218, 504] on div at bounding box center [710, 345] width 1420 height 691
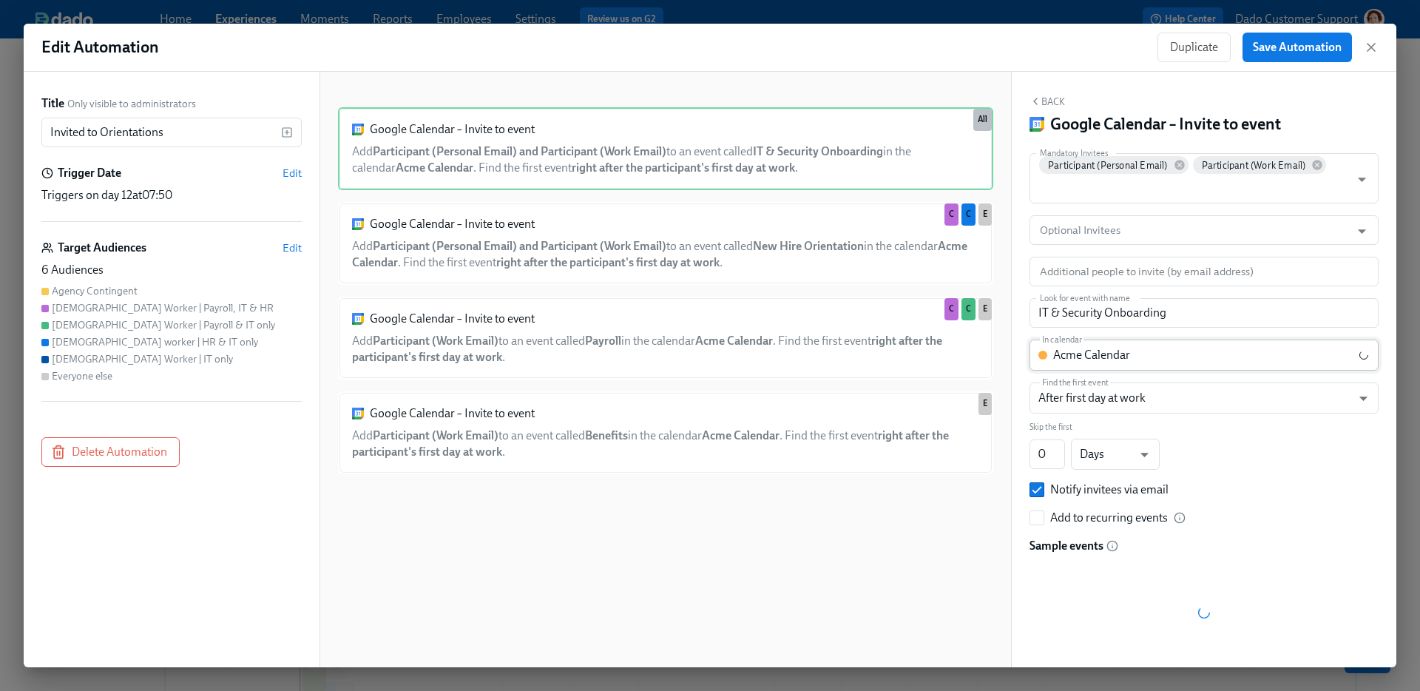
click at [1153, 350] on body "Home Experiences Moments Reports Employees Settings Review us on G2 Help Center…" at bounding box center [710, 488] width 1420 height 976
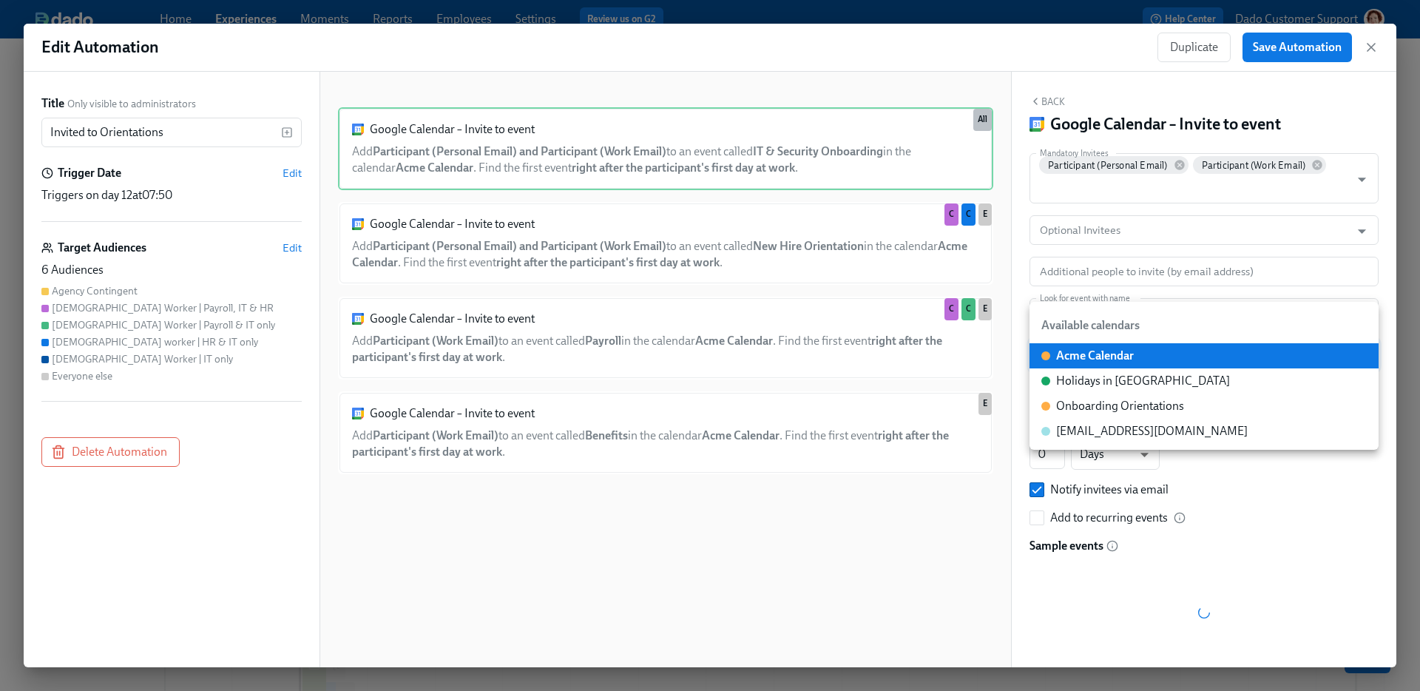
click at [1147, 413] on div "Onboarding Orientations" at bounding box center [1120, 406] width 128 height 16
type input "[EMAIL_ADDRESS][DOMAIN_NAME]"
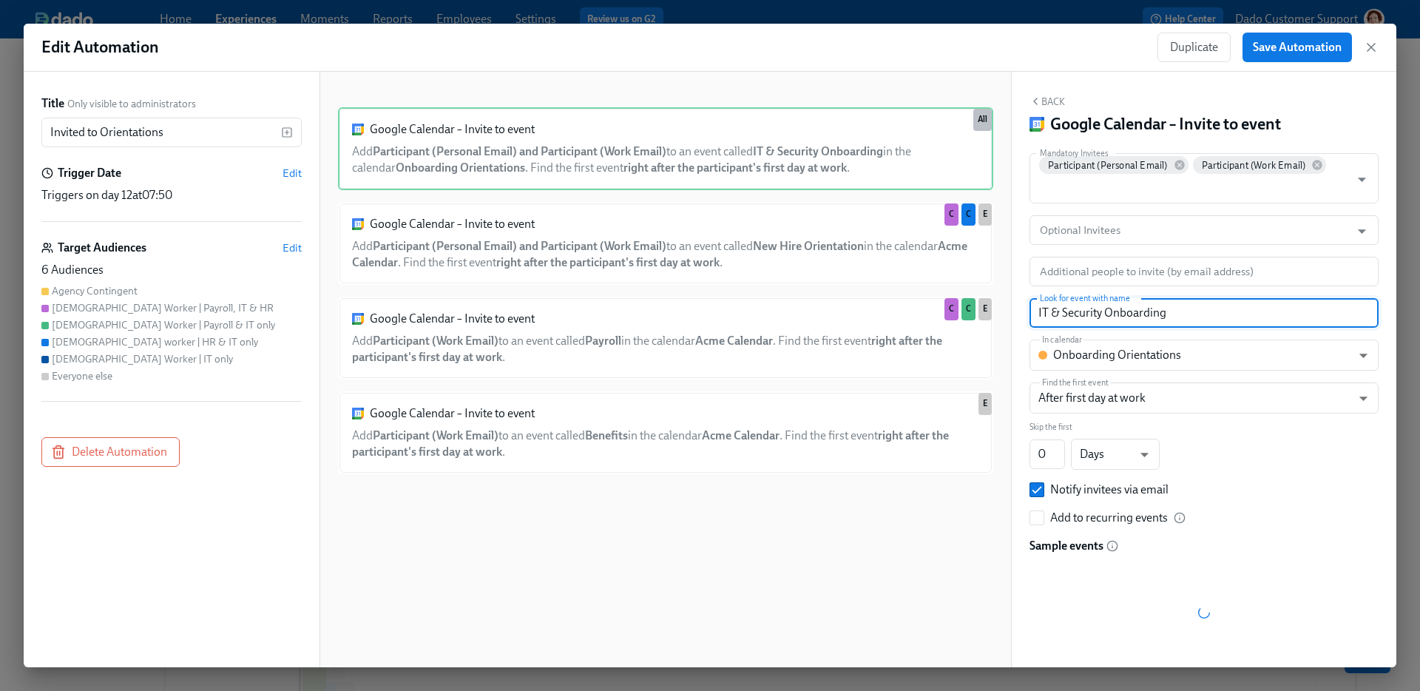
drag, startPoint x: 1049, startPoint y: 309, endPoint x: 1050, endPoint y: 328, distance: 18.5
click at [1050, 328] on div "Mandatory Invitees Participant (Personal Email) Participant (Work Email) Mandat…" at bounding box center [1203, 410] width 349 height 515
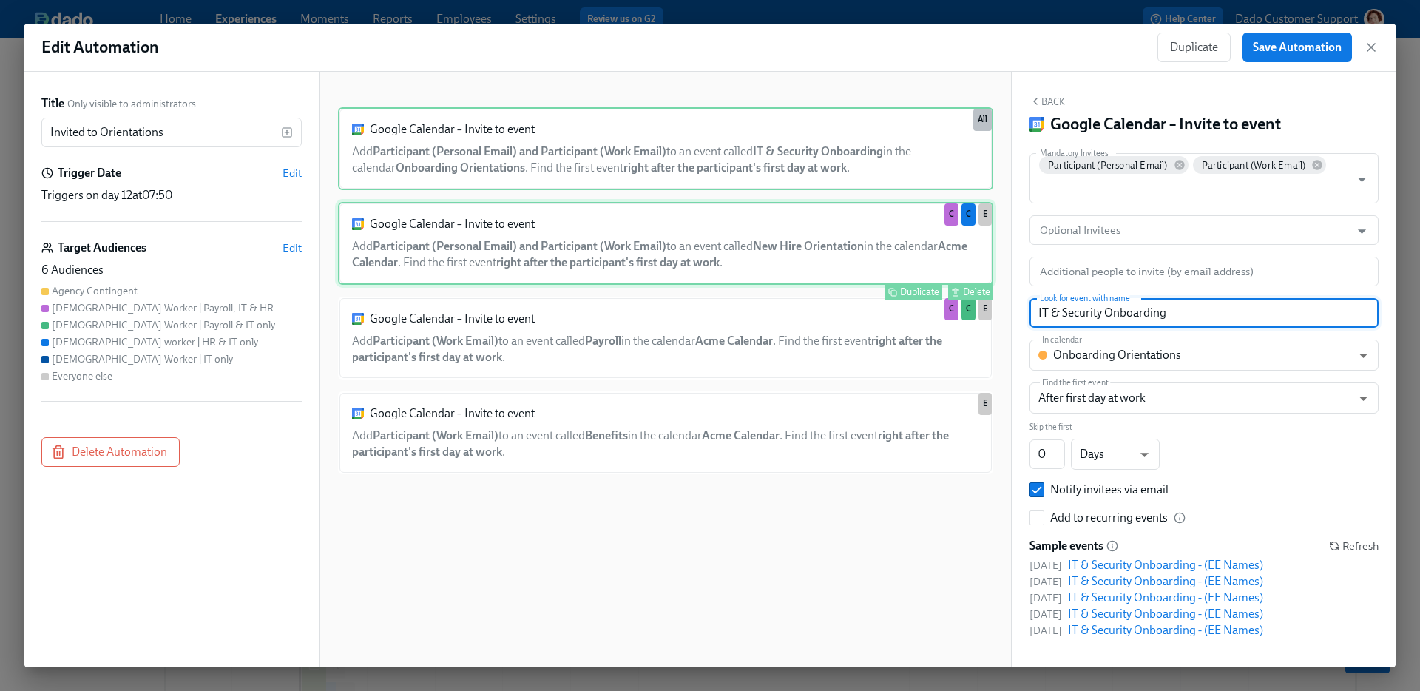
click at [708, 237] on div "Google Calendar – Invite to event Add Participant (Personal Email) and Particip…" at bounding box center [665, 243] width 655 height 83
type input "New Hire Orientation"
type input "c_al7v5fou3mibb23o3677m34i74@group.calendar.google.com"
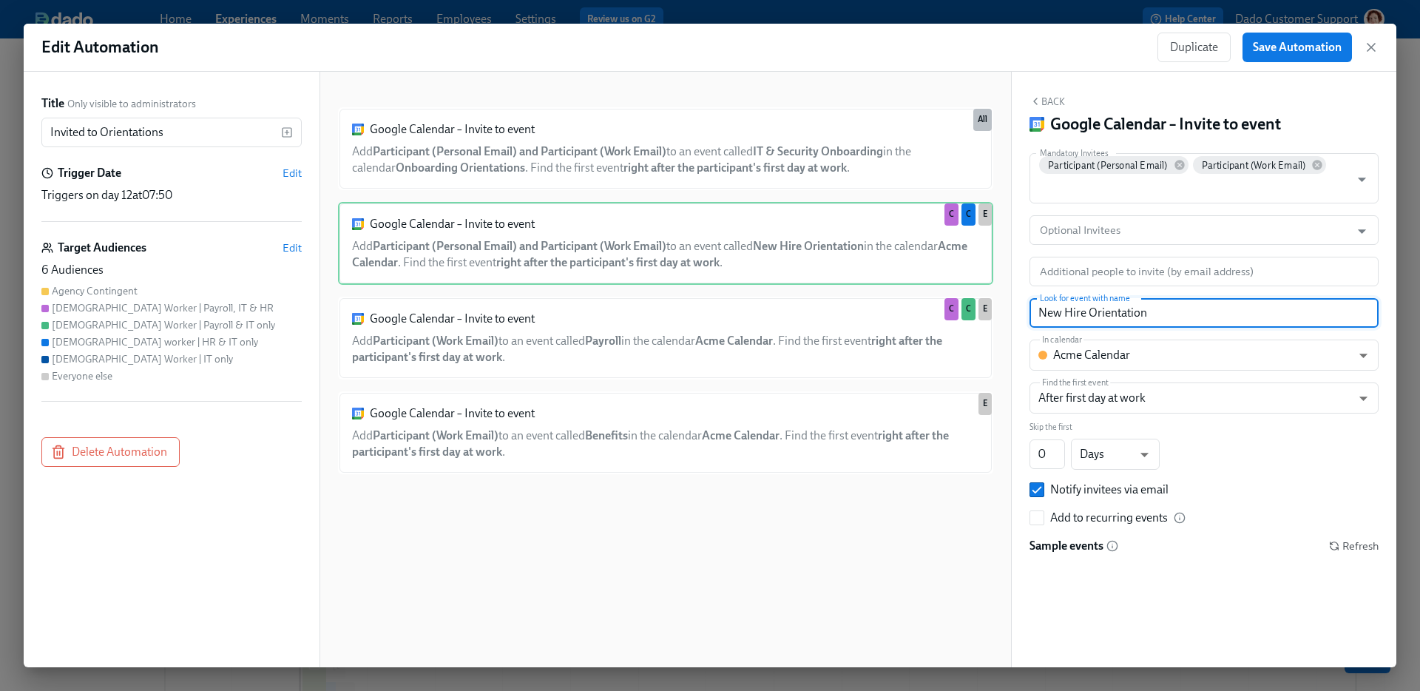
click at [1088, 311] on input "New Hire Orientation" at bounding box center [1203, 313] width 349 height 30
type input "O"
type input "HR"
click at [1074, 366] on body "Home Experiences Moments Reports Employees Settings Review us on G2 Help Center…" at bounding box center [710, 488] width 1420 height 976
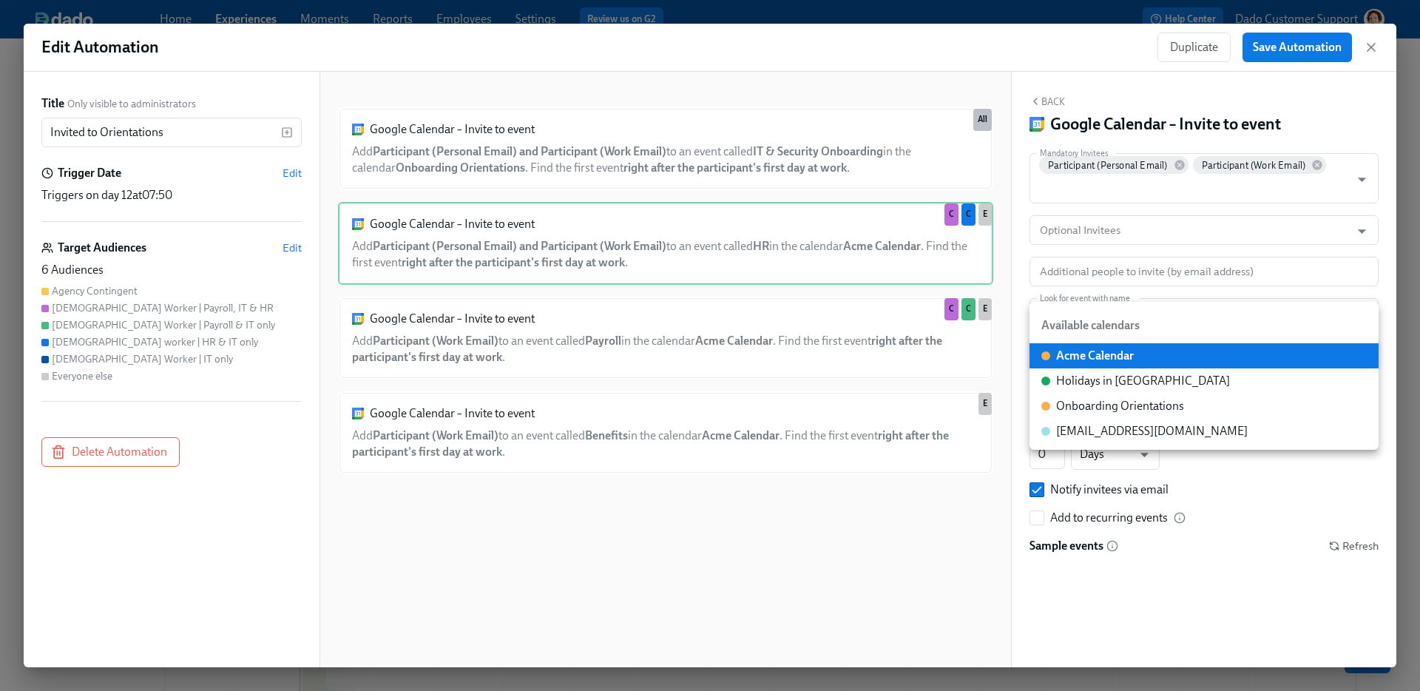
click at [1098, 405] on div "Onboarding Orientations" at bounding box center [1120, 406] width 128 height 16
type input "c_ktn8nuou05vsqbiuiq8vp4ac0g@group.calendar.google.com"
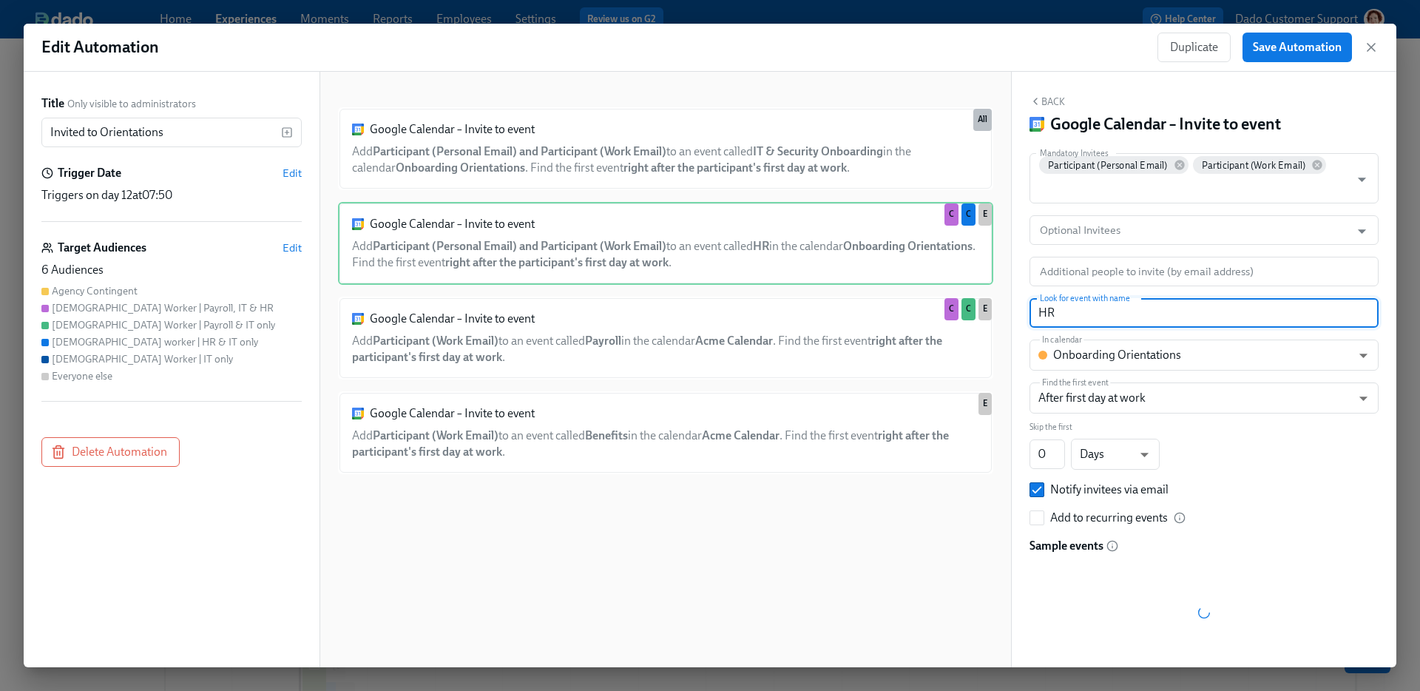
click at [1062, 311] on input "HR" at bounding box center [1203, 313] width 349 height 30
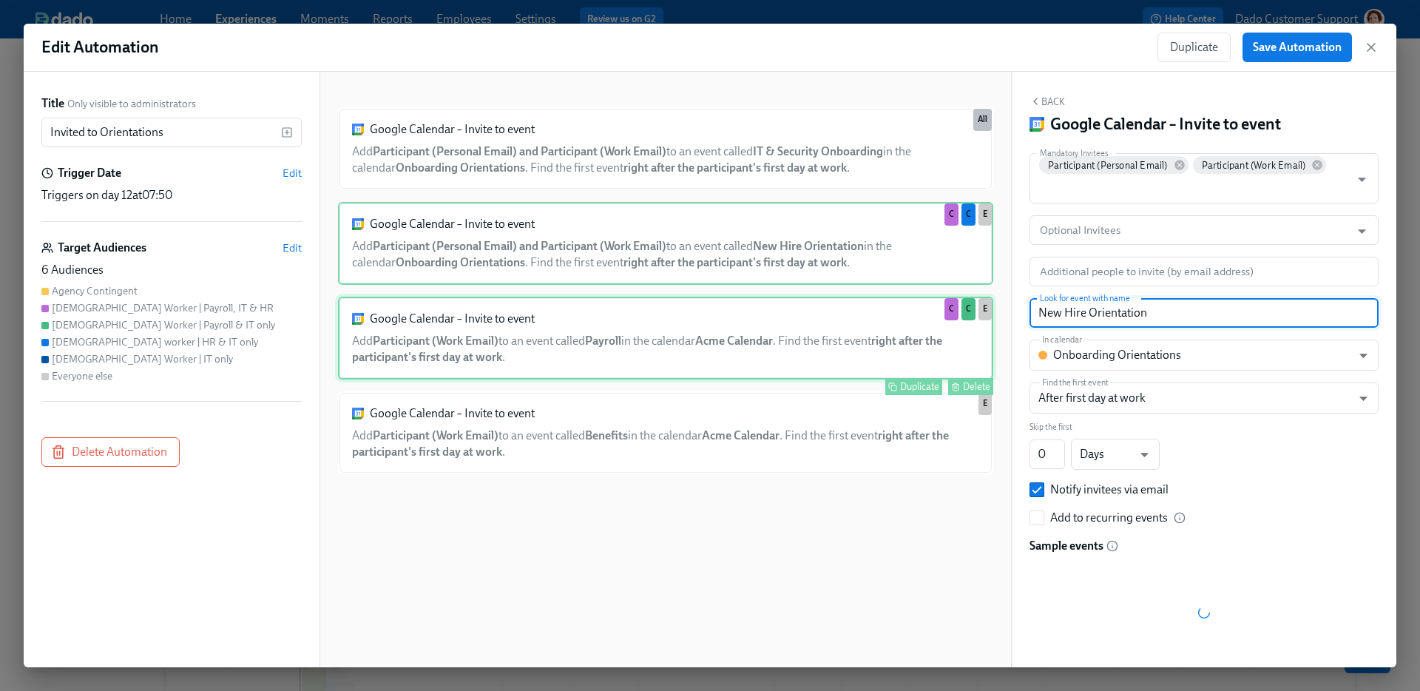
click at [705, 359] on div "Google Calendar – Invite to event Add Participant (Work Email) to an event call…" at bounding box center [665, 337] width 655 height 83
type input "Payroll"
type input "c_al7v5fou3mibb23o3677m34i74@group.calendar.google.com"
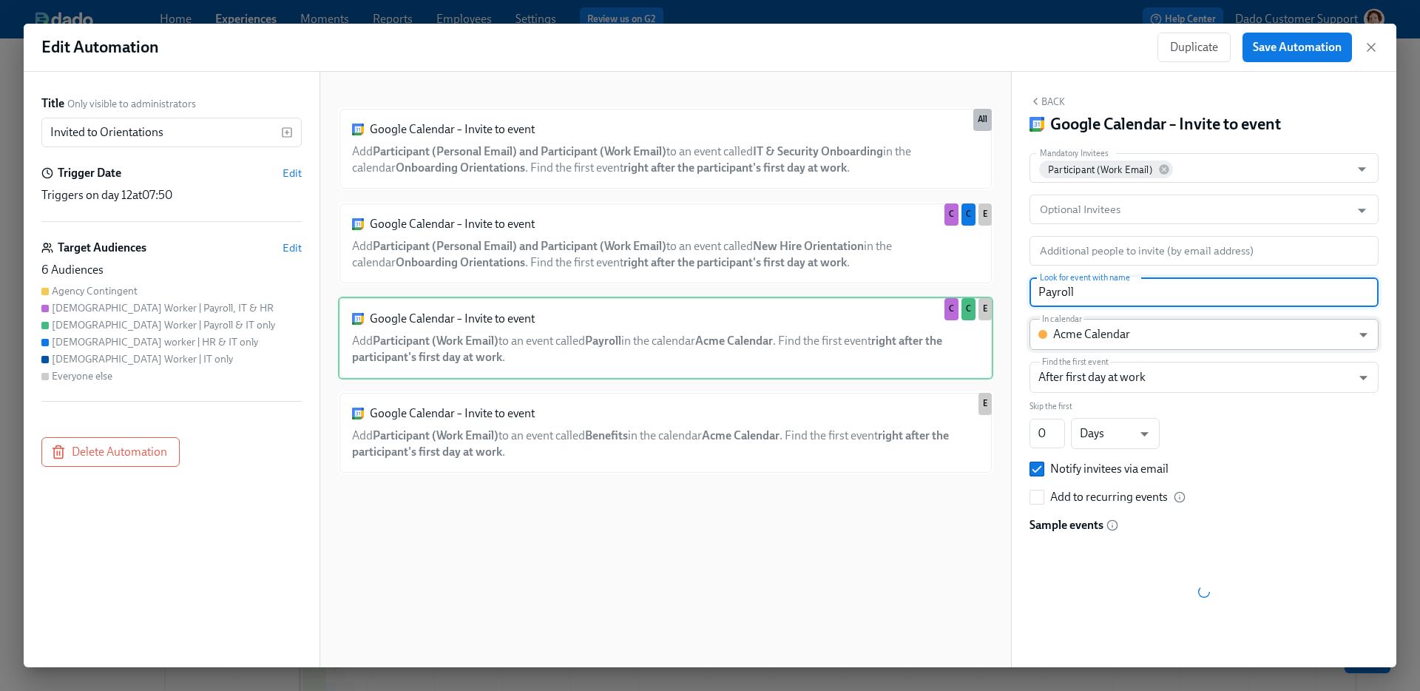
type input "Payroll"
click at [1105, 348] on body "Home Experiences Moments Reports Employees Settings Review us on G2 Help Center…" at bounding box center [710, 488] width 1420 height 976
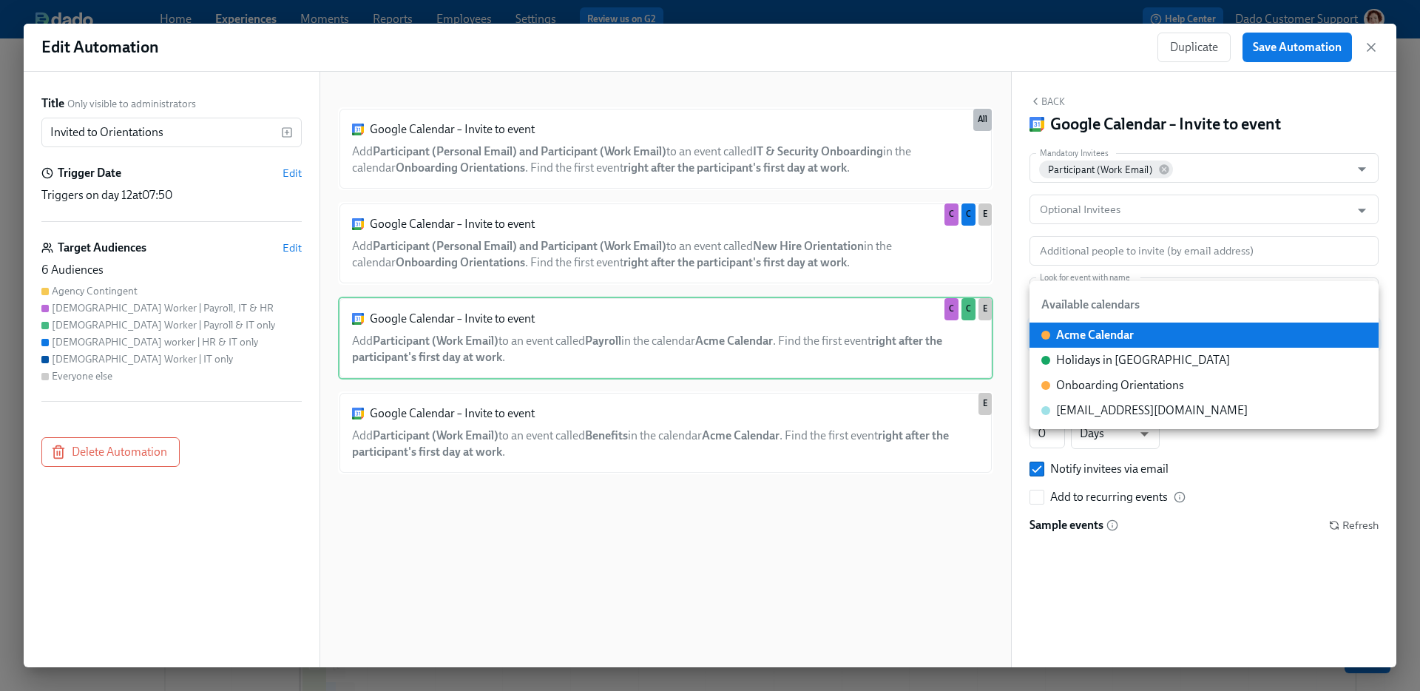
click at [1089, 386] on div "Onboarding Orientations" at bounding box center [1120, 385] width 128 height 16
type input "c_ktn8nuou05vsqbiuiq8vp4ac0g@group.calendar.google.com"
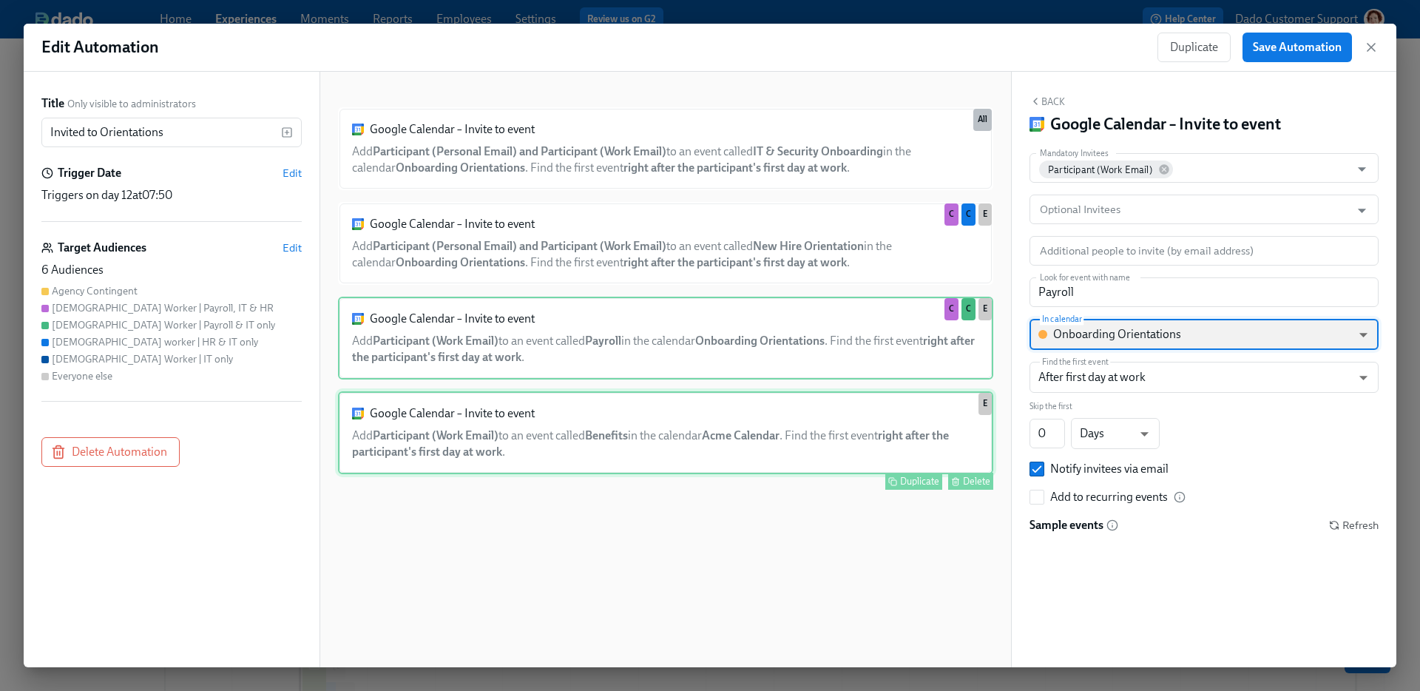
click at [818, 450] on div "Google Calendar – Invite to event Add Participant (Work Email) to an event call…" at bounding box center [665, 432] width 655 height 83
type input "Benefits"
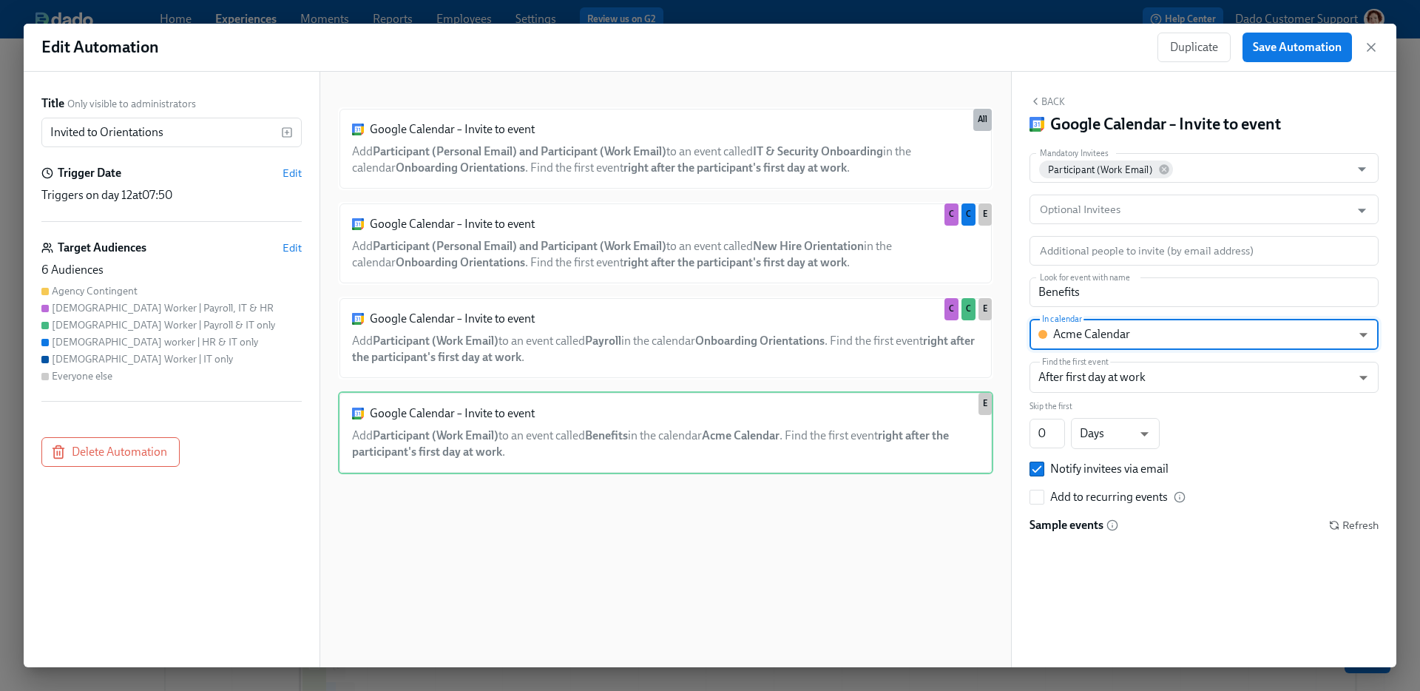
click at [1118, 317] on div "Mandatory Invitees Participant (Work Email) Mandatory Invitees Optional Invitee…" at bounding box center [1203, 343] width 349 height 380
click at [1113, 333] on body "Home Experiences Moments Reports Employees Settings Review us on G2 Help Center…" at bounding box center [710, 488] width 1420 height 976
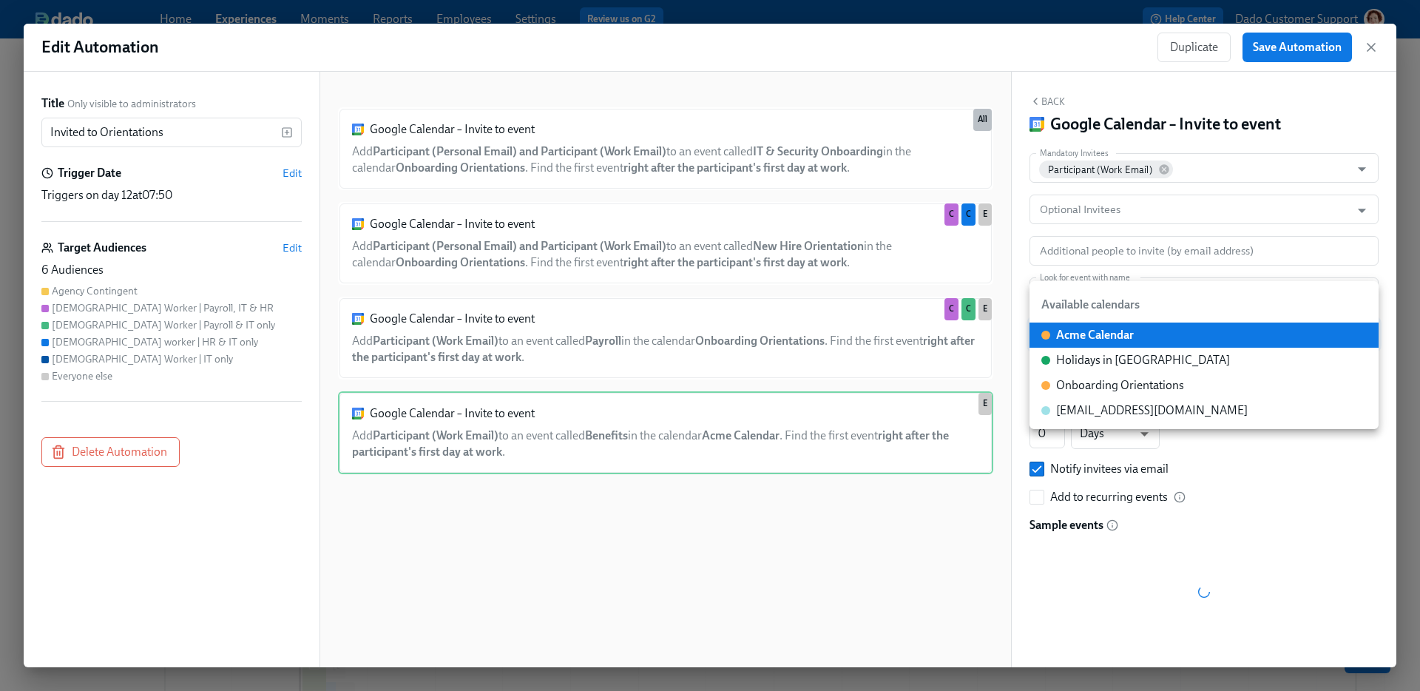
click at [1111, 382] on div "Onboarding Orientations" at bounding box center [1120, 385] width 128 height 16
type input "c_ktn8nuou05vsqbiuiq8vp4ac0g@group.calendar.google.com"
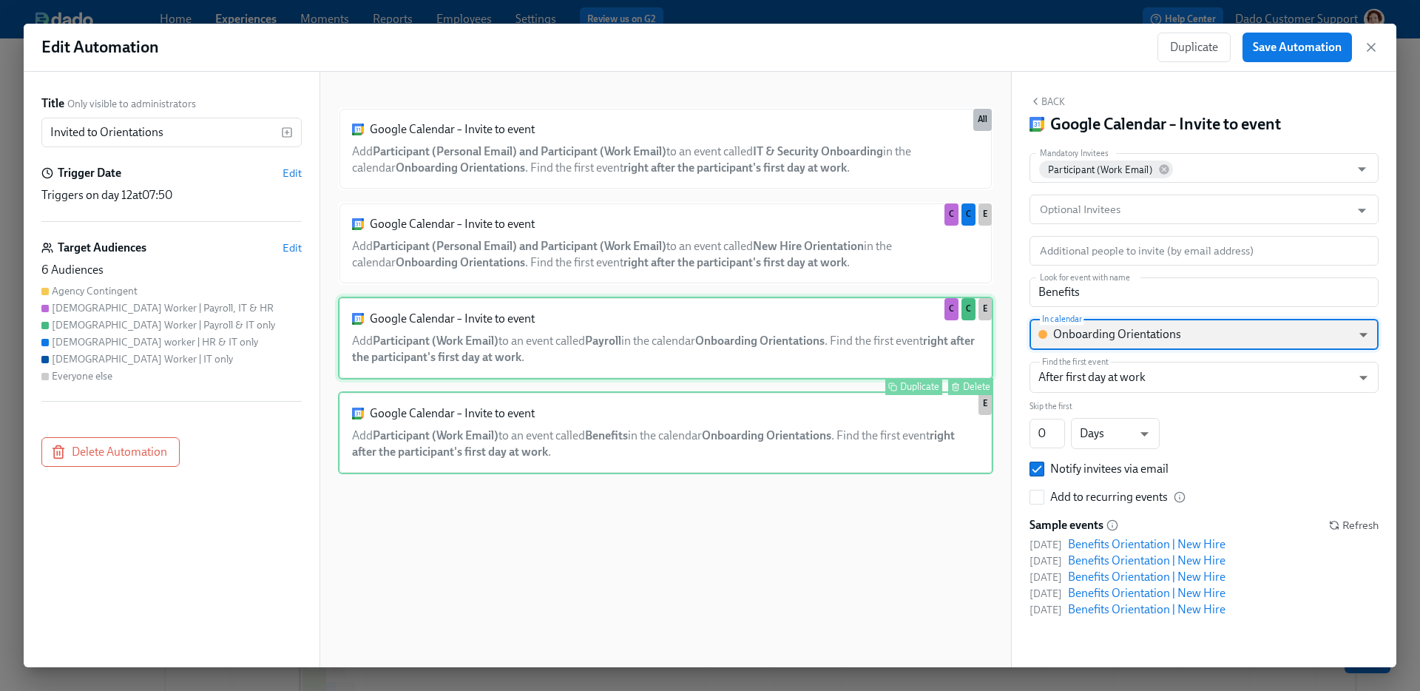
click at [885, 307] on div "Google Calendar – Invite to event Add Participant (Work Email) to an event call…" at bounding box center [665, 337] width 655 height 83
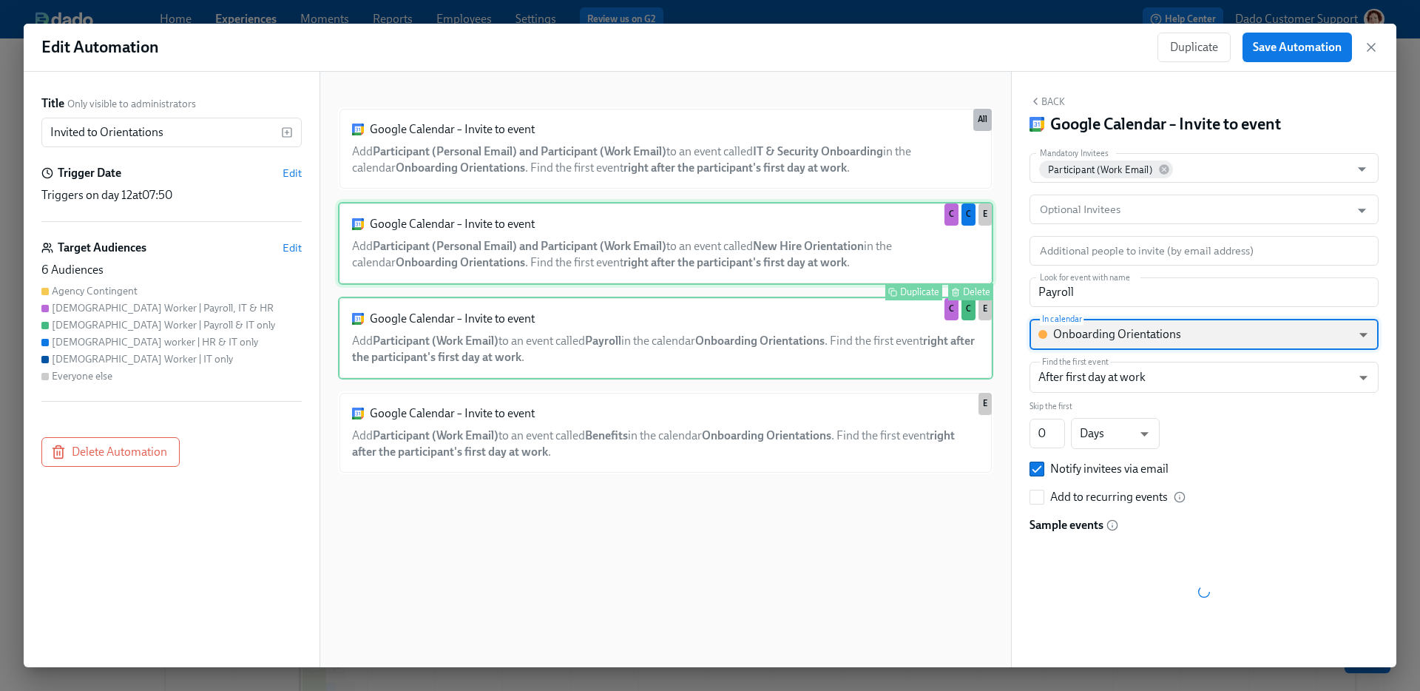
click at [837, 268] on div "Google Calendar – Invite to event Add Participant (Personal Email) and Particip…" at bounding box center [665, 243] width 655 height 83
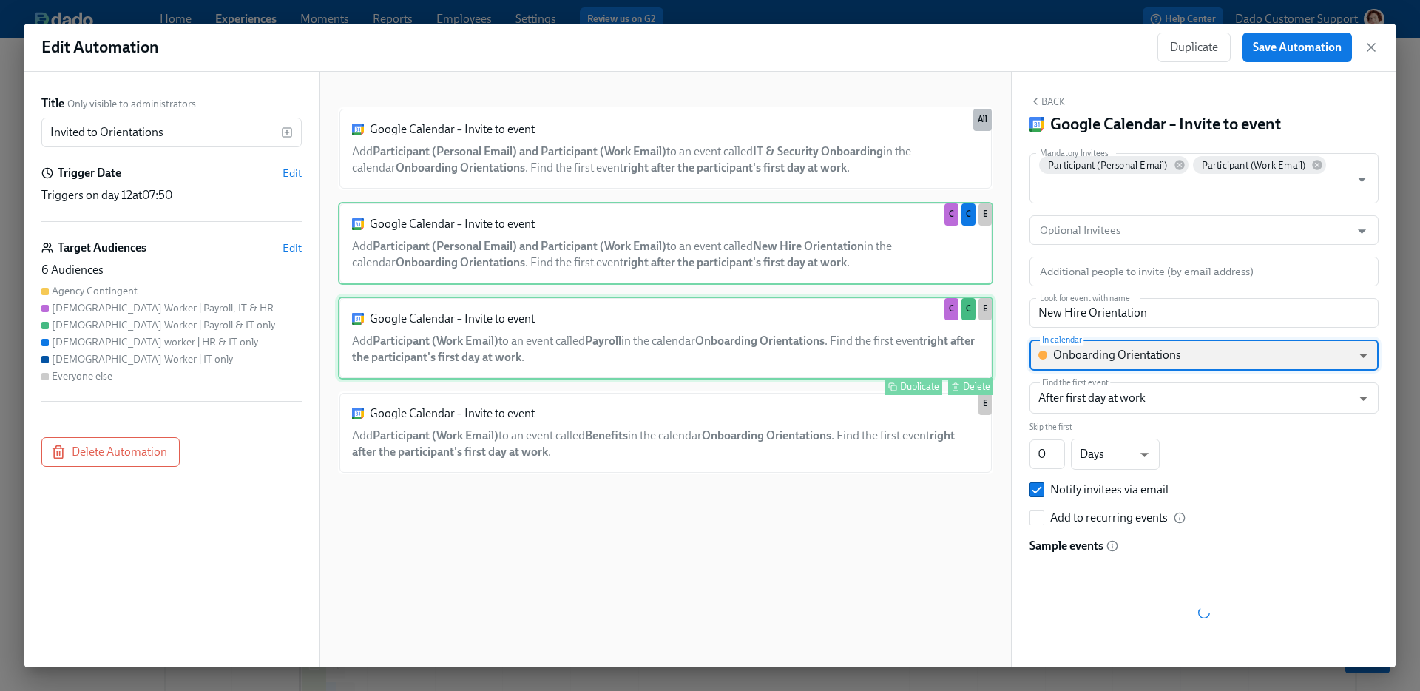
click at [822, 342] on div "Google Calendar – Invite to event Add Participant (Work Email) to an event call…" at bounding box center [665, 337] width 655 height 83
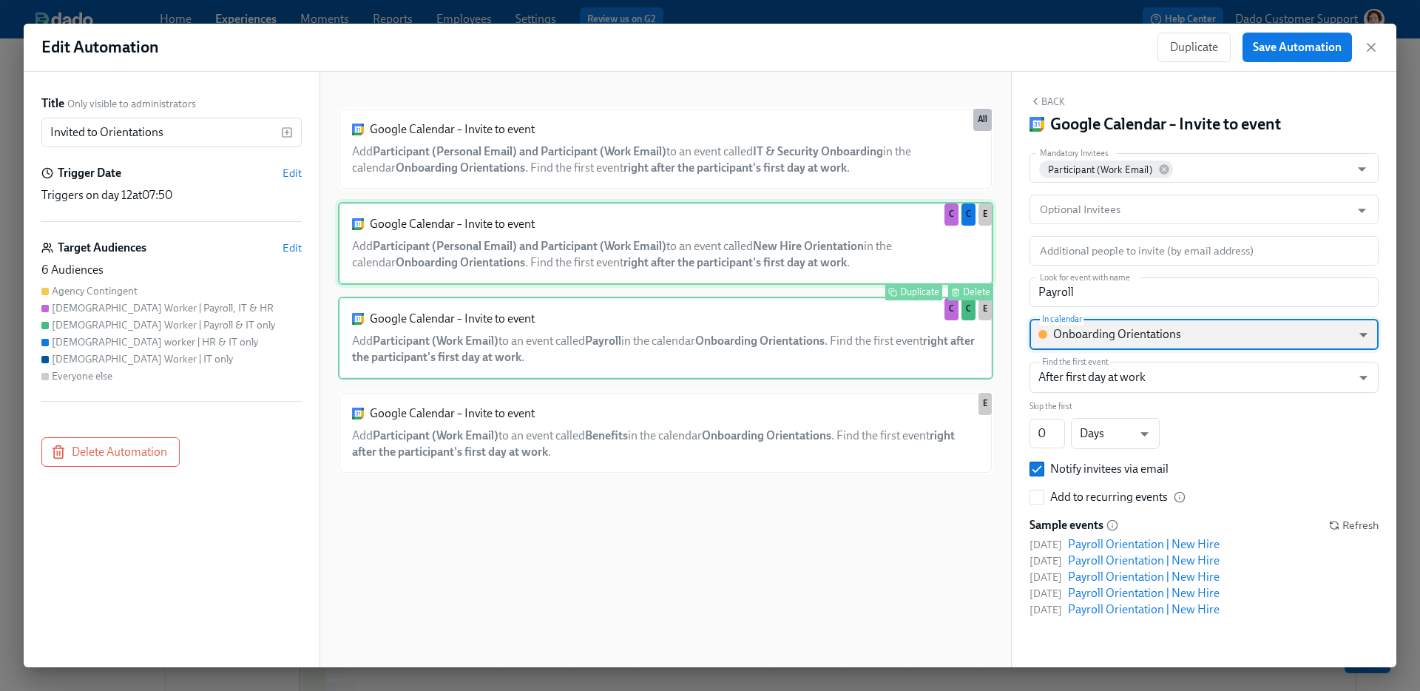
click at [781, 254] on div "Google Calendar – Invite to event Add Participant (Personal Email) and Particip…" at bounding box center [665, 243] width 655 height 83
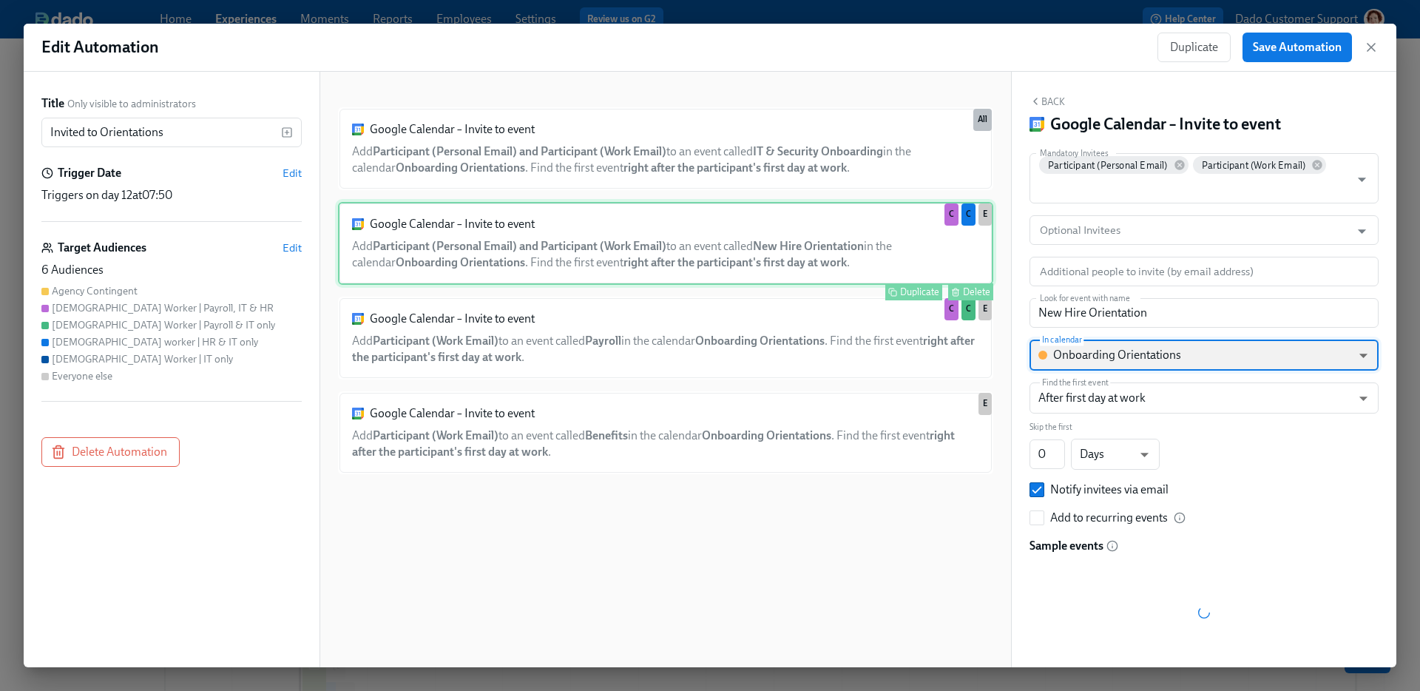
click at [773, 257] on div "Google Calendar – Invite to event Add Participant (Personal Email) and Particip…" at bounding box center [665, 243] width 655 height 83
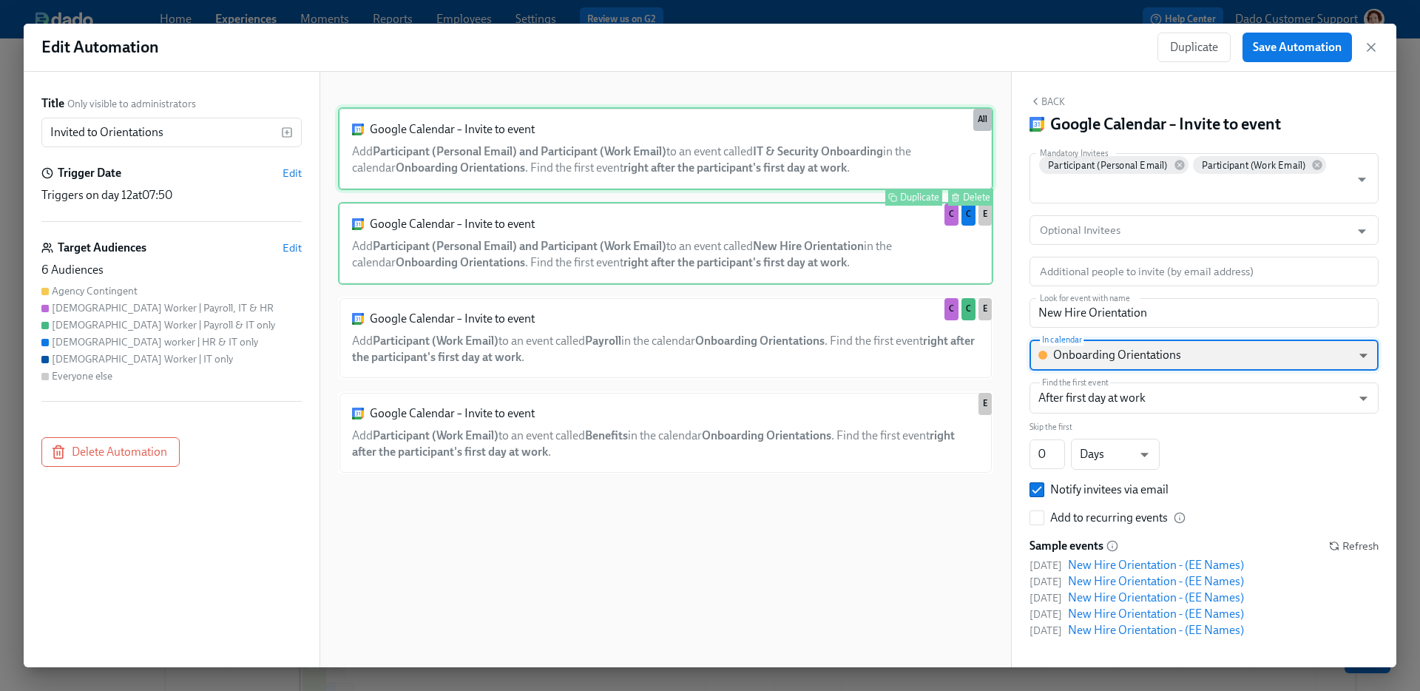
click at [778, 148] on div "Google Calendar – Invite to event Add Participant (Personal Email) and Particip…" at bounding box center [665, 148] width 655 height 83
type input "IT & Security Onboarding"
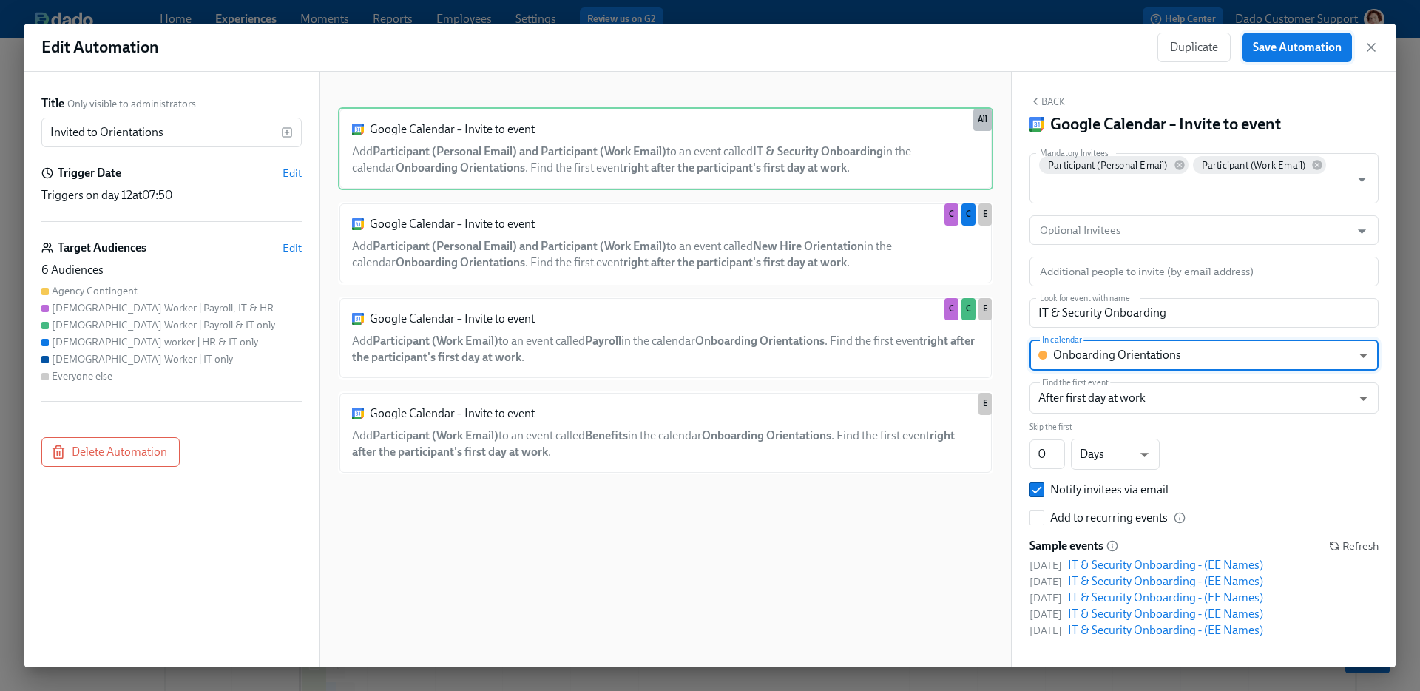
click at [1291, 51] on span "Save Automation" at bounding box center [1296, 47] width 89 height 15
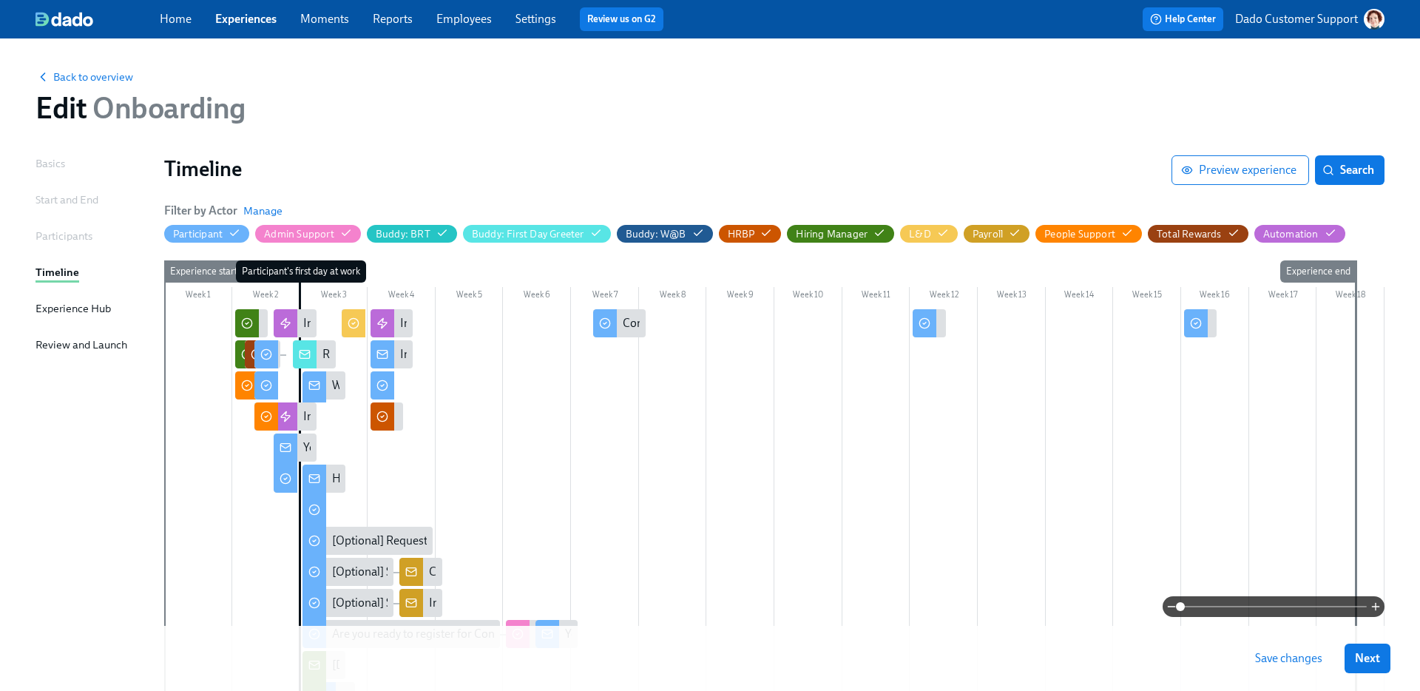
click at [1274, 660] on span "Save changes" at bounding box center [1288, 658] width 67 height 15
click at [72, 75] on span "Back to overview" at bounding box center [84, 77] width 98 height 15
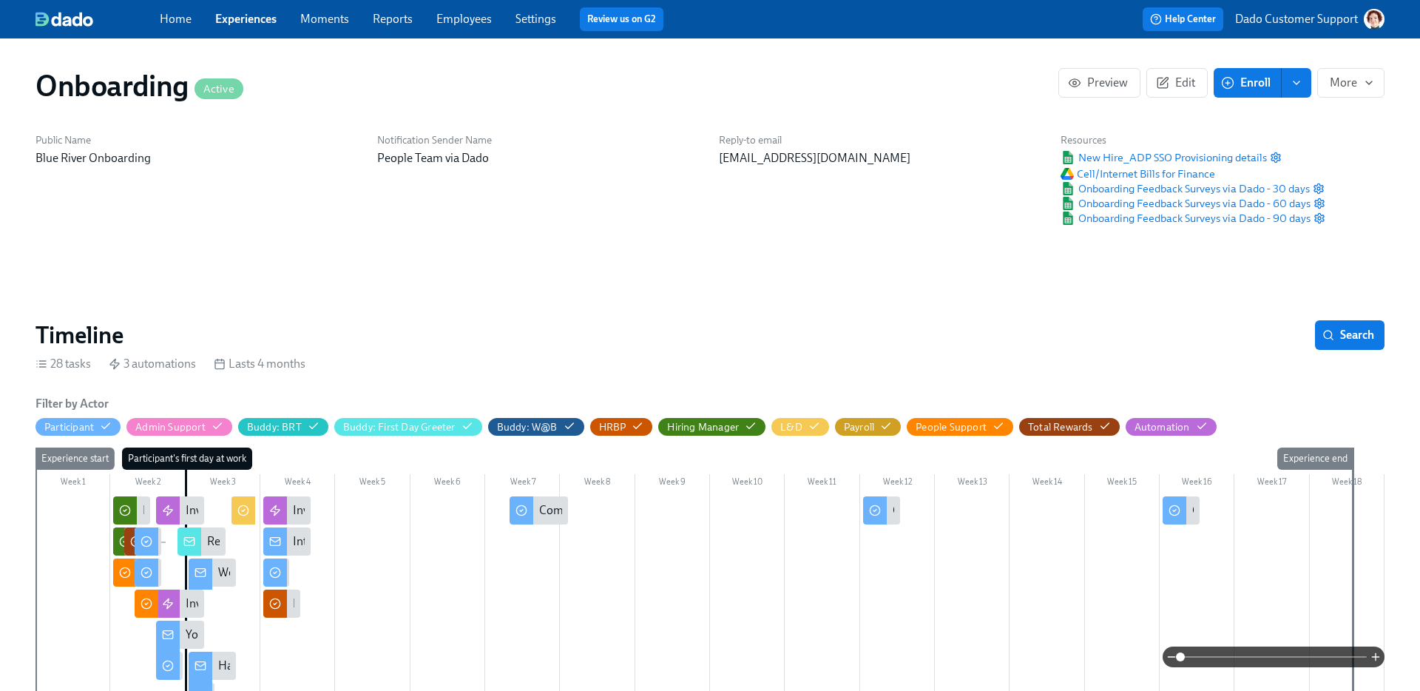
click at [245, 24] on link "Experiences" at bounding box center [245, 19] width 61 height 14
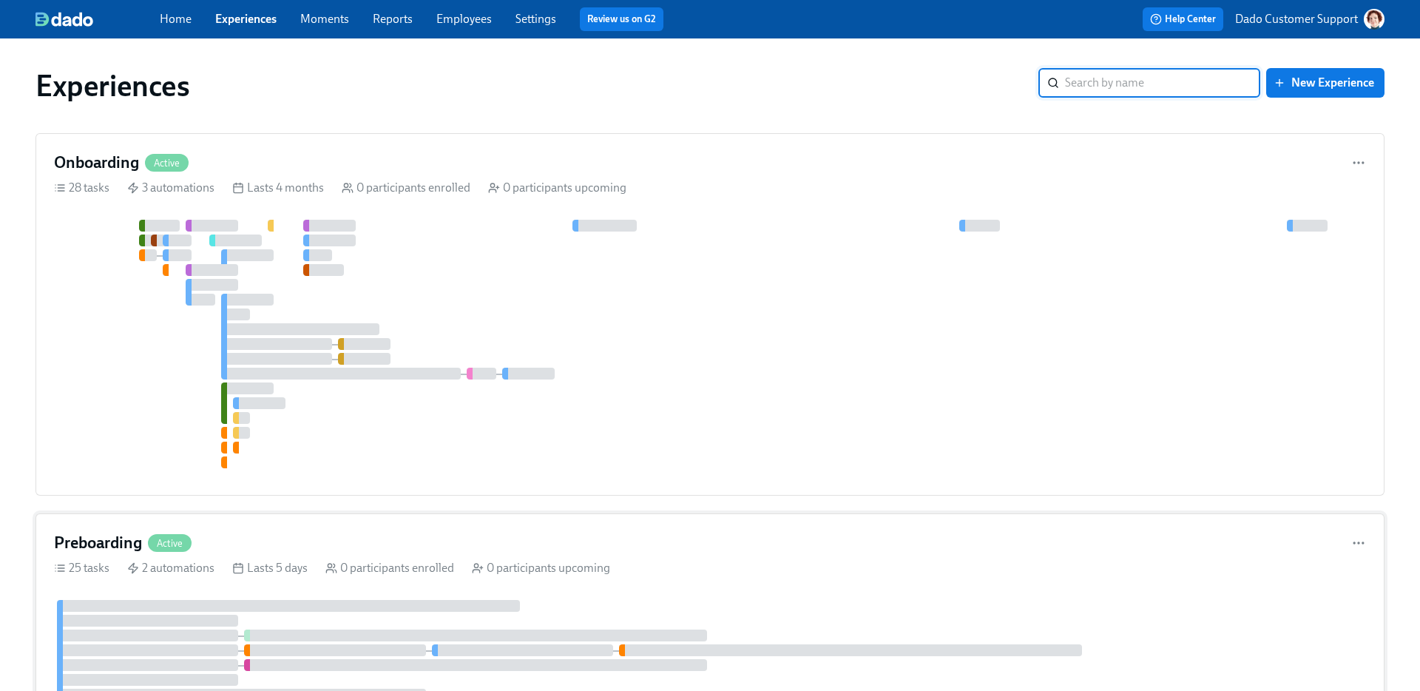
click at [174, 573] on div "2 automations" at bounding box center [170, 568] width 87 height 16
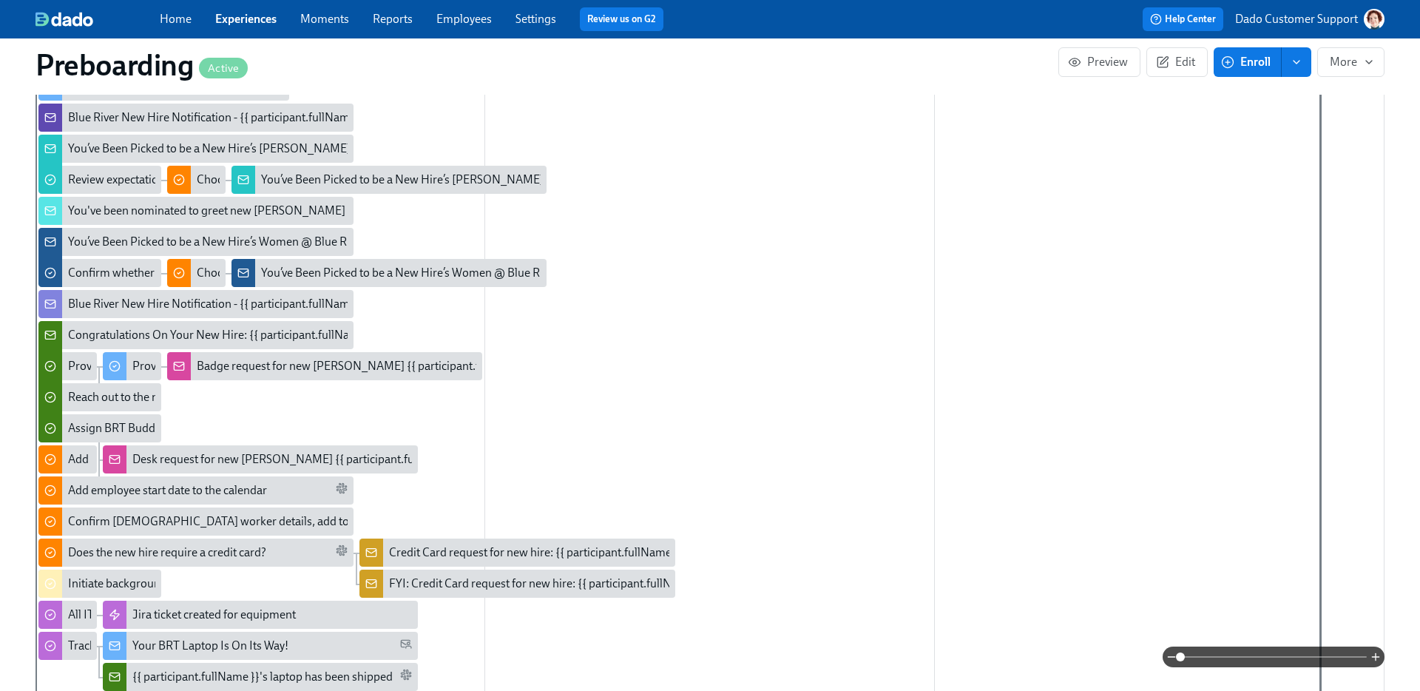
scroll to position [384, 0]
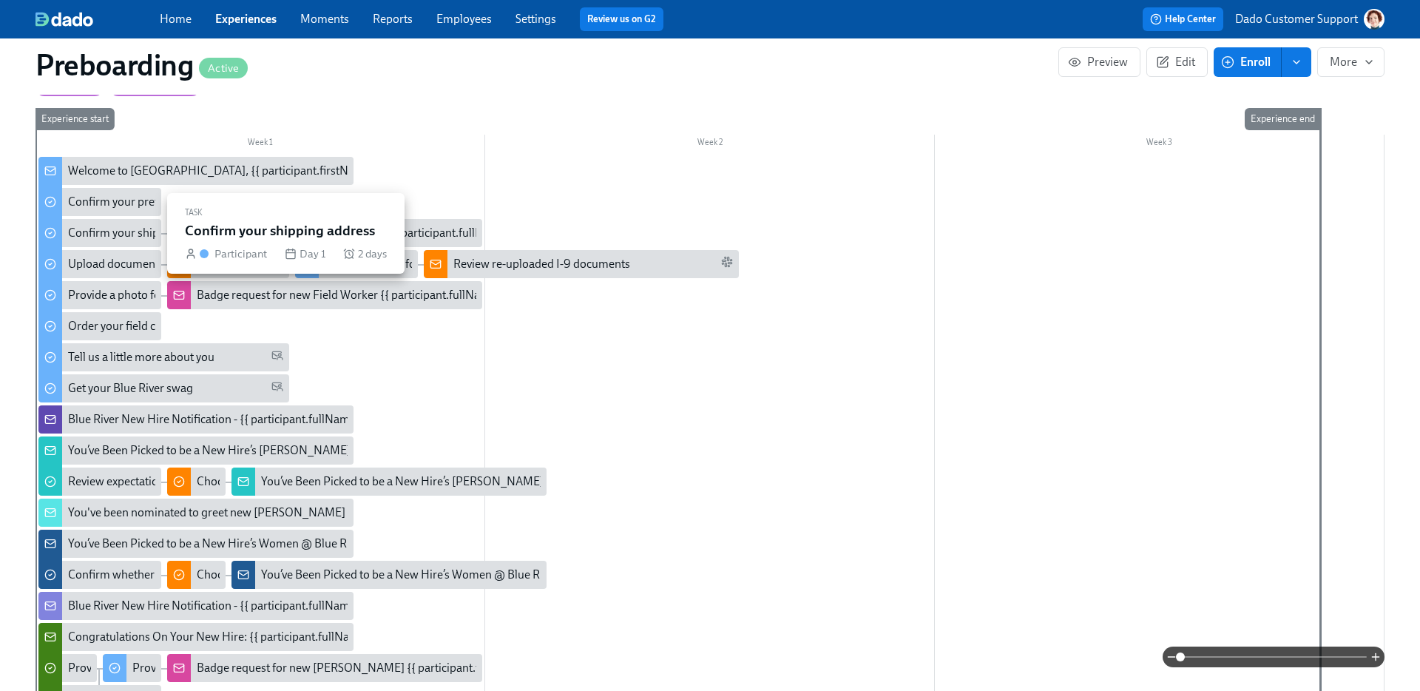
click at [106, 233] on div "Confirm your shipping address" at bounding box center [146, 233] width 156 height 16
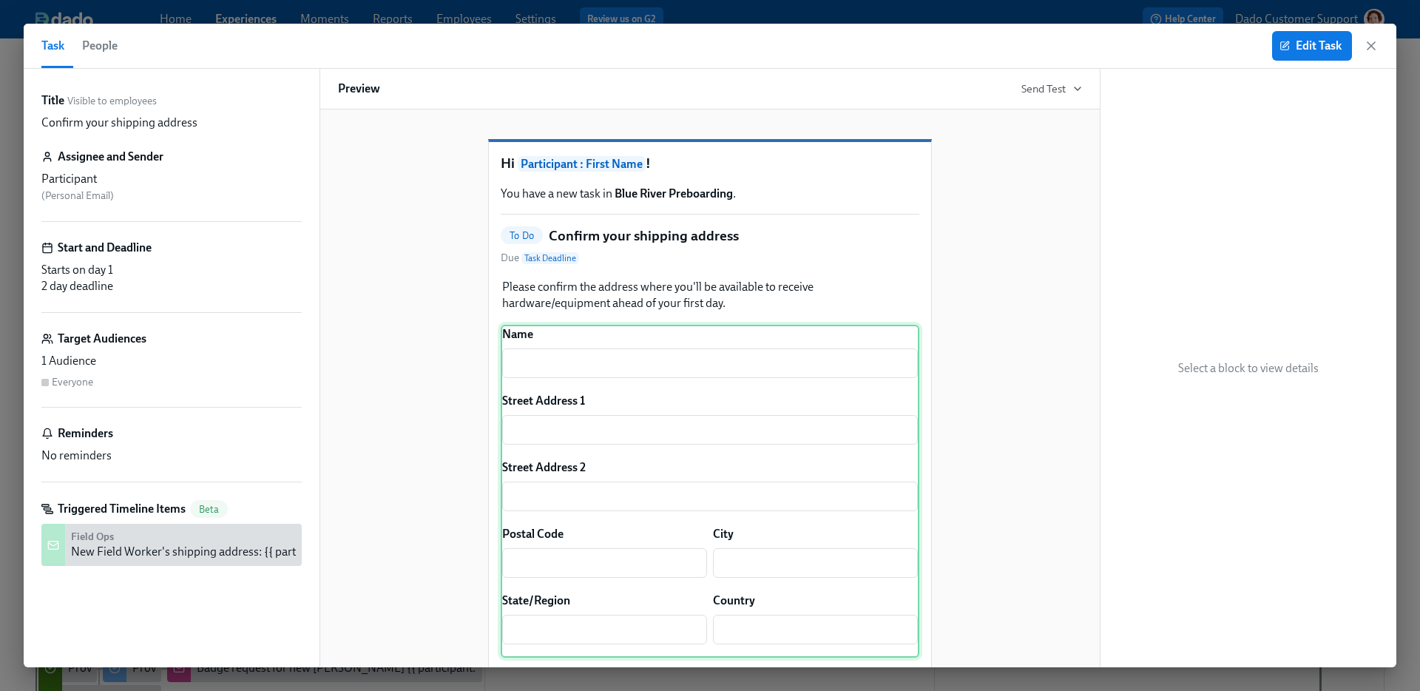
click at [632, 468] on div "Name ​ Street Address 1 ​ Street Address 2 ​ Postal Code ​ City ​ State/Region …" at bounding box center [710, 491] width 418 height 333
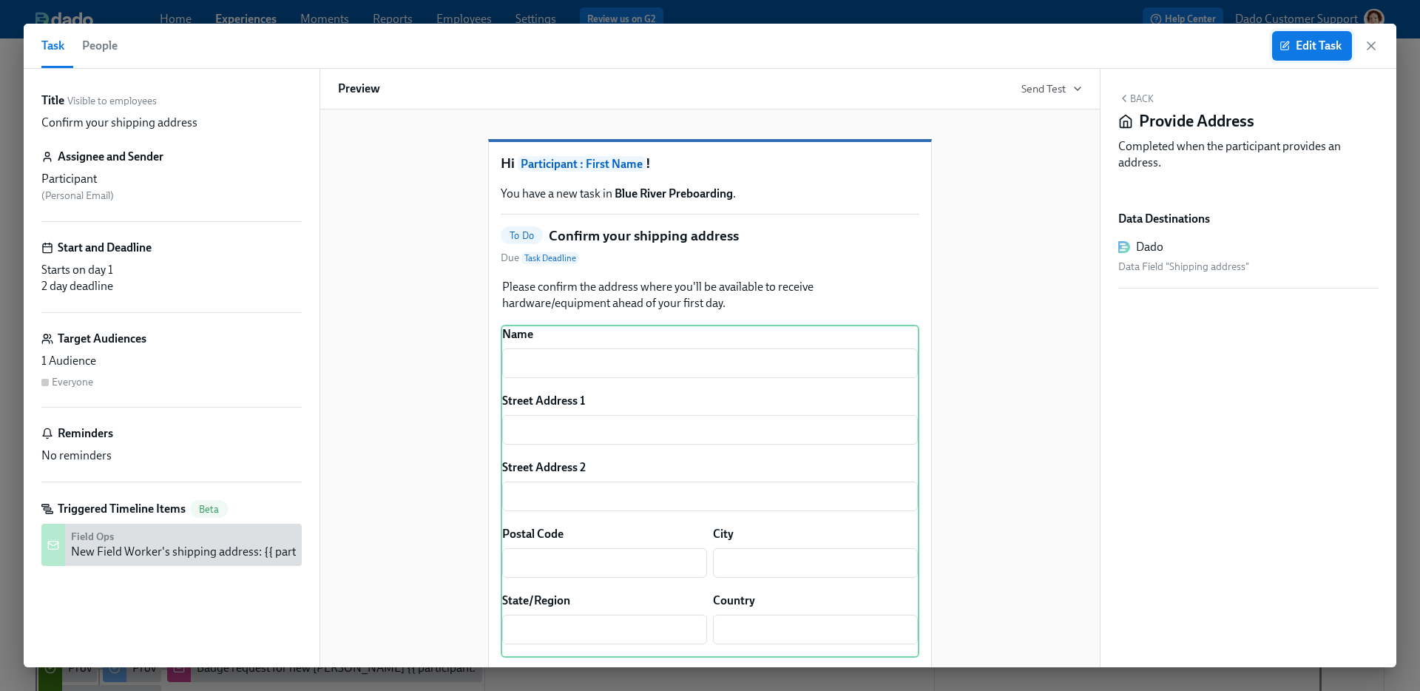
click at [1310, 50] on span "Edit Task" at bounding box center [1311, 45] width 59 height 15
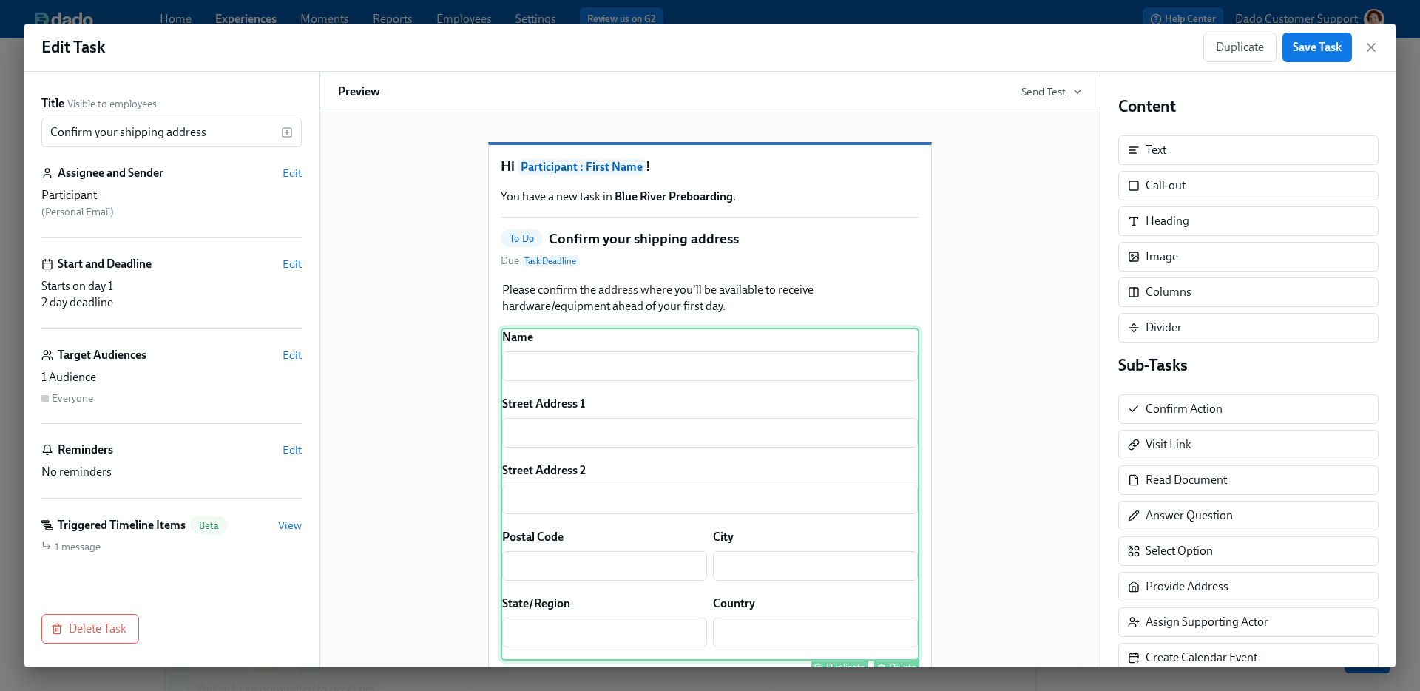
click at [803, 424] on div "Name ​ Street Address 1 ​ Street Address 2 ​ Postal Code ​ City ​ State/Region …" at bounding box center [710, 494] width 418 height 333
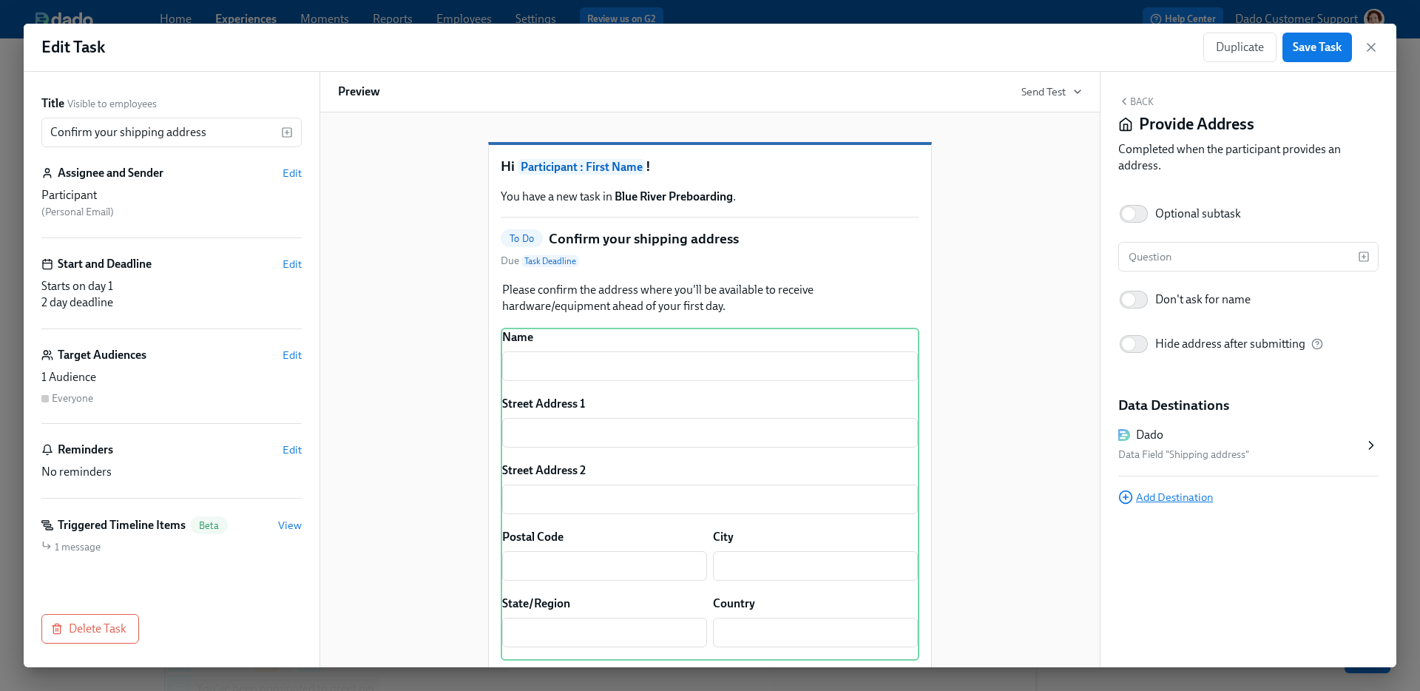
click at [1173, 502] on span "Add Destination" at bounding box center [1165, 496] width 95 height 15
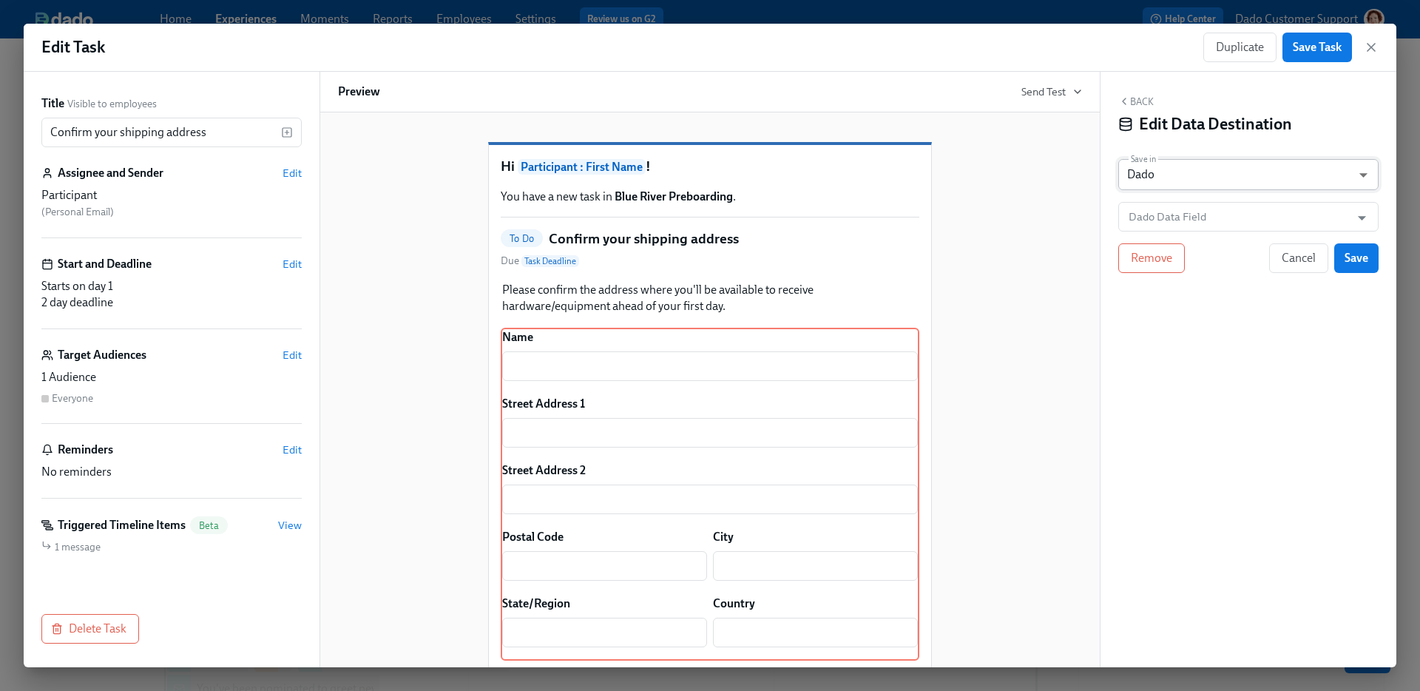
click at [1136, 172] on body "Home Experiences Moments Reports Employees Settings Review us on G2 Help Center…" at bounding box center [710, 686] width 1420 height 1372
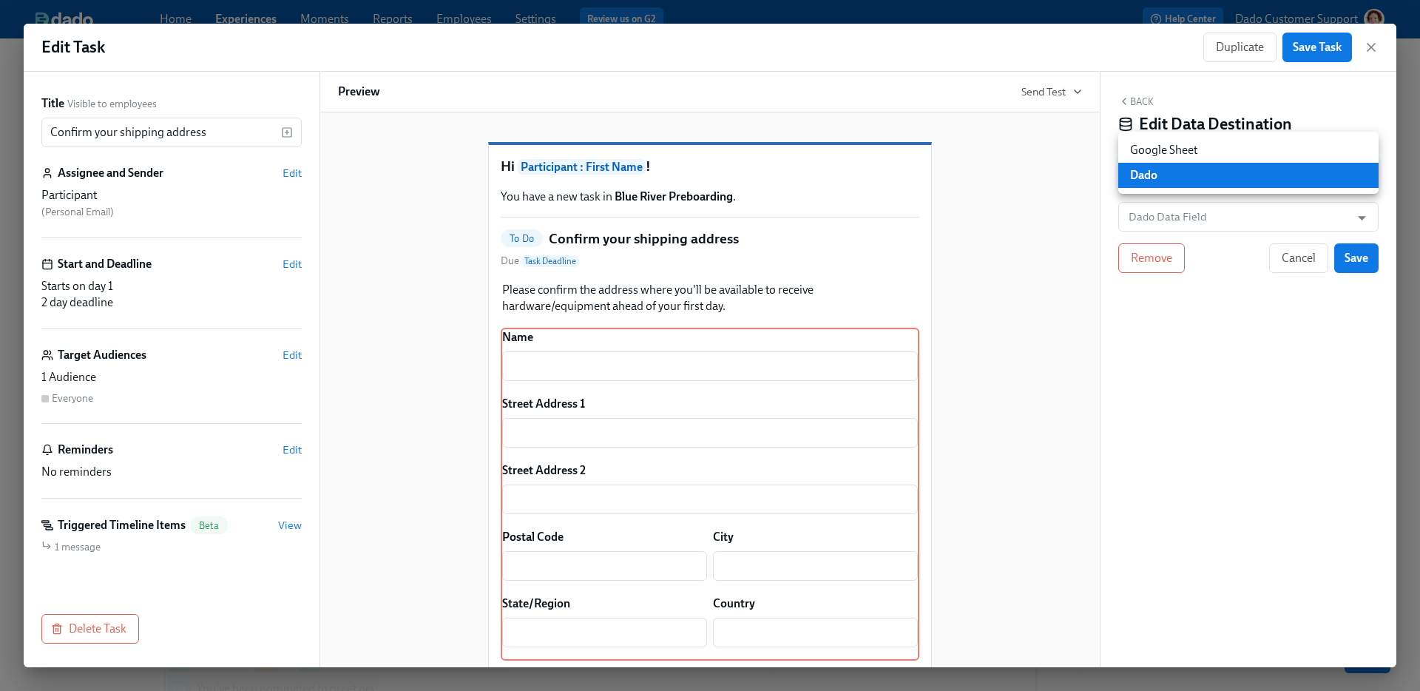
click at [1160, 148] on li "Google Sheet" at bounding box center [1248, 150] width 260 height 25
type input "GOOGLE_SHEET"
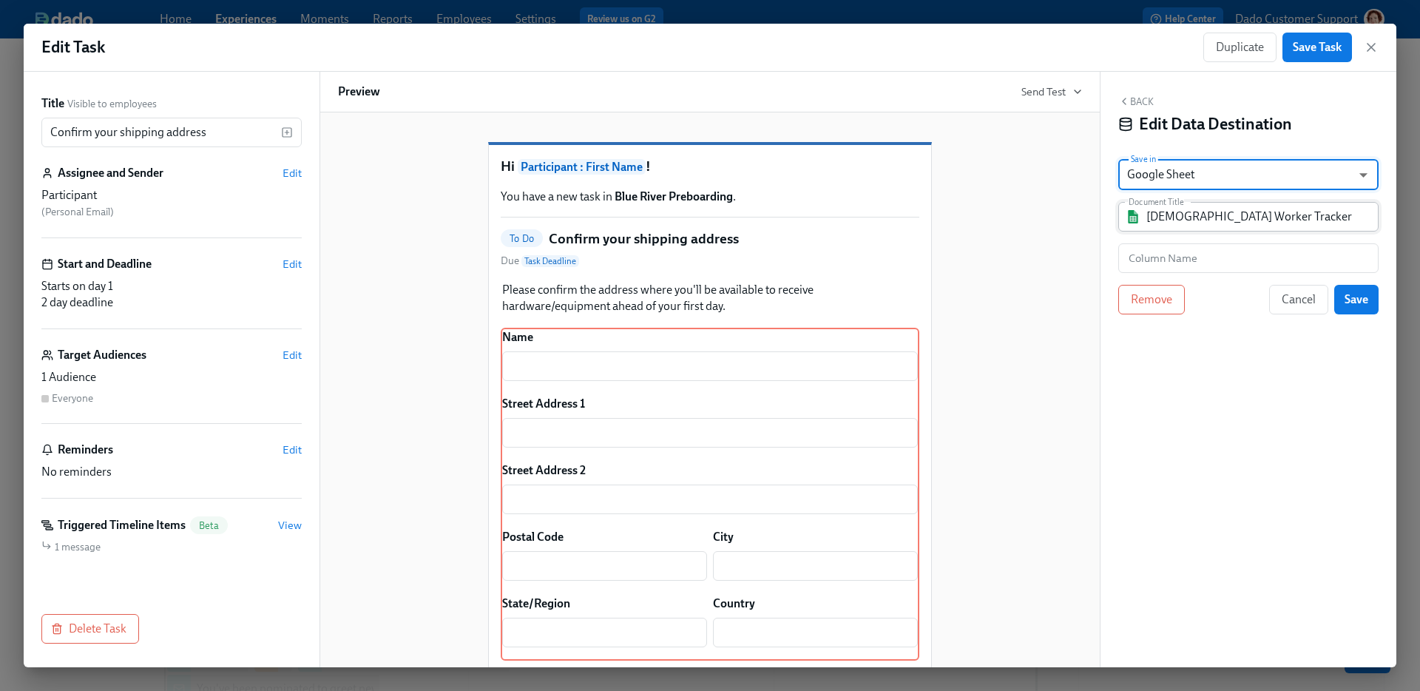
click at [1181, 226] on input "Contingent Worker Tracker" at bounding box center [1258, 217] width 225 height 30
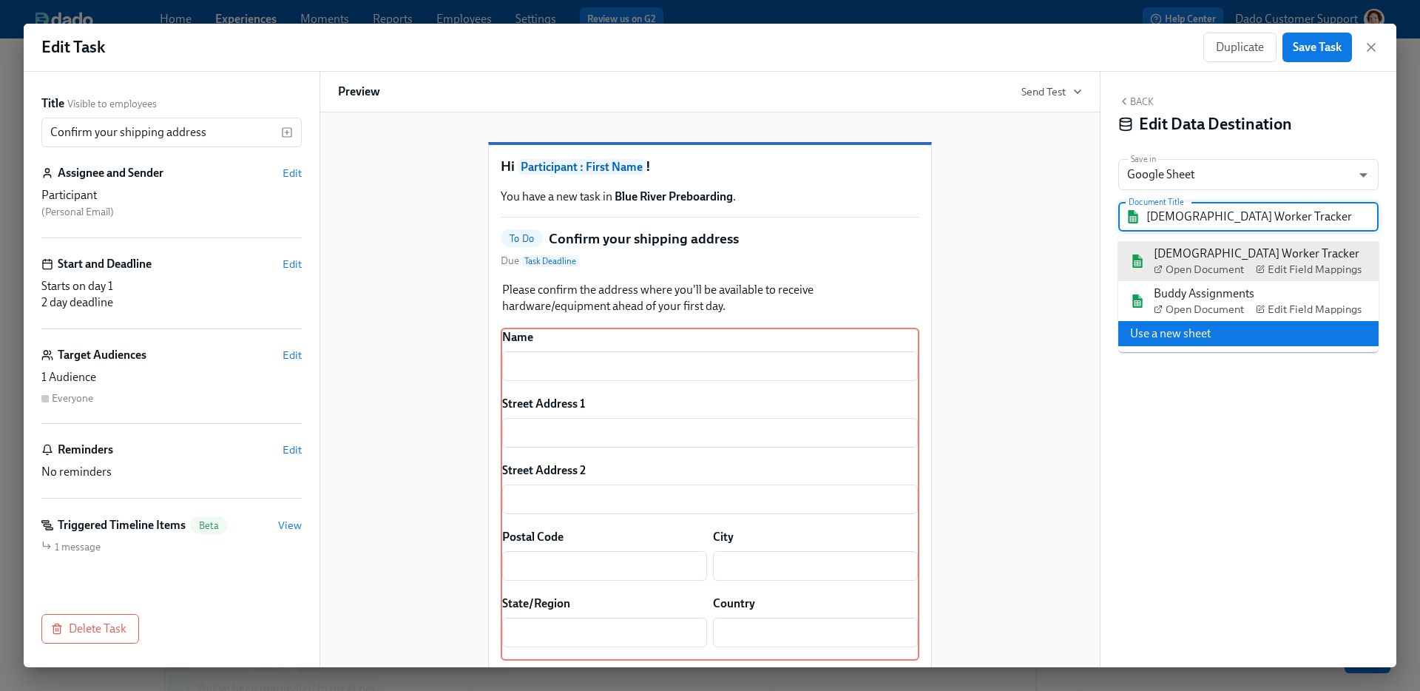
click at [1183, 339] on li "Use a new sheet" at bounding box center [1248, 333] width 260 height 25
type input "Dado - Preboarding"
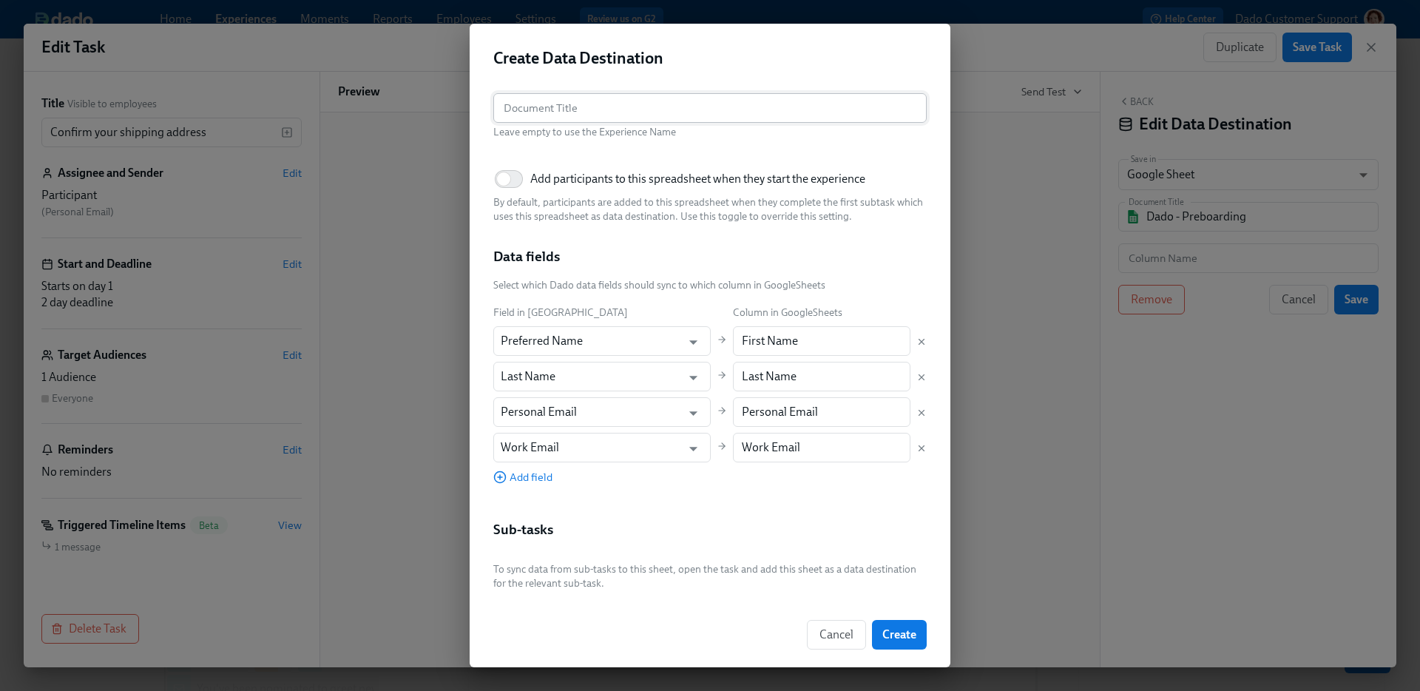
click at [634, 100] on input "text" at bounding box center [709, 108] width 433 height 30
paste input "On-Boarding Schedule"
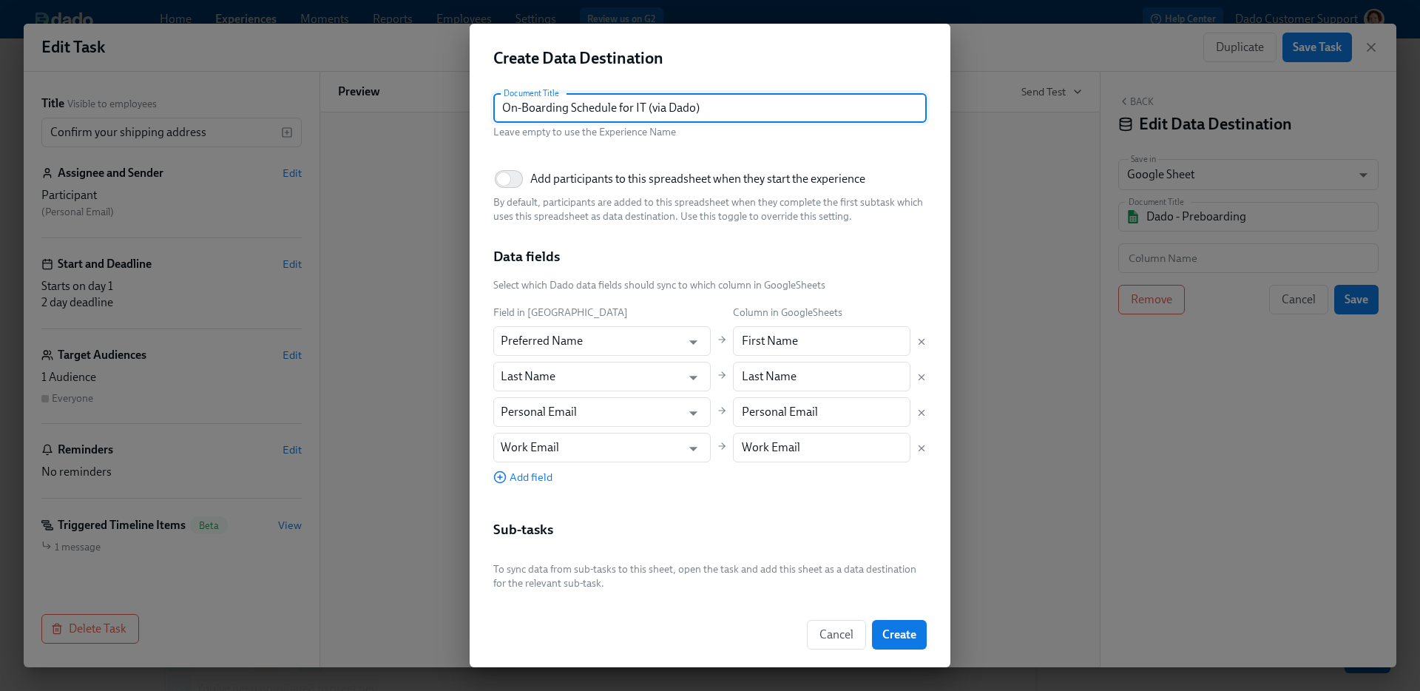
type input "On-Boarding Schedule for IT (via Dado)"
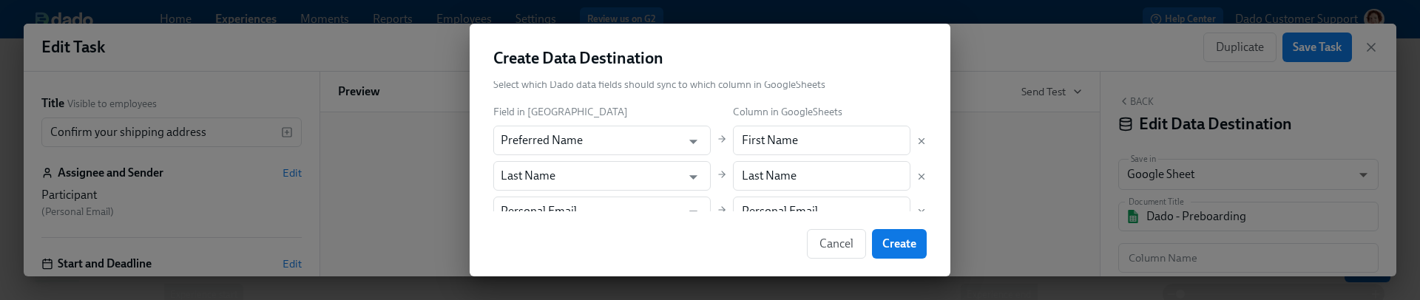
scroll to position [203, 0]
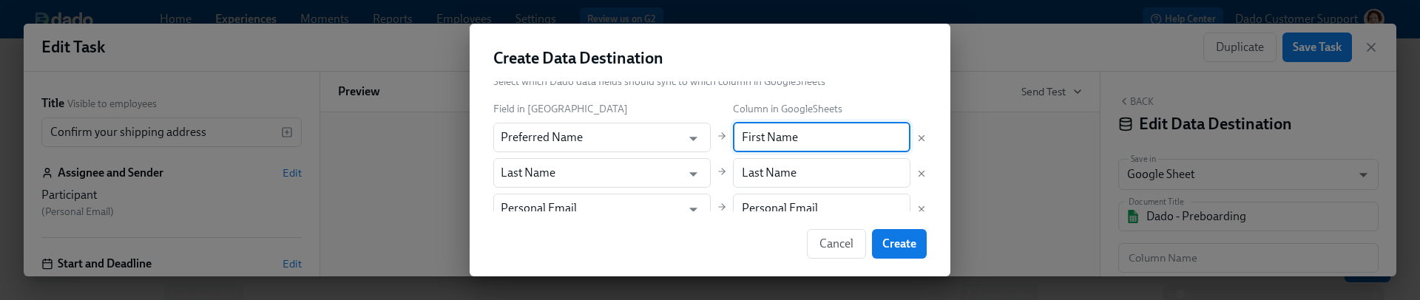
drag, startPoint x: 744, startPoint y: 138, endPoint x: 884, endPoint y: 140, distance: 140.5
click at [884, 140] on input "First Name" at bounding box center [822, 138] width 178 height 30
type input "First"
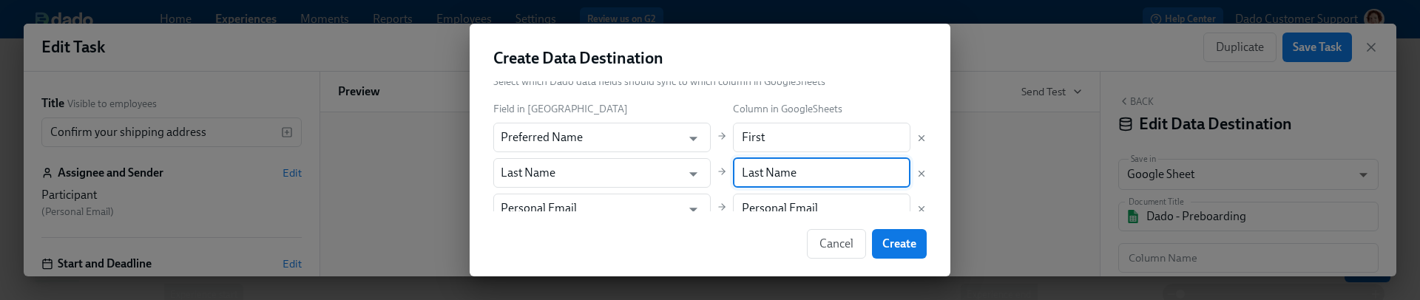
drag, startPoint x: 740, startPoint y: 172, endPoint x: 824, endPoint y: 178, distance: 83.8
click at [824, 178] on input "Last Name" at bounding box center [822, 173] width 178 height 30
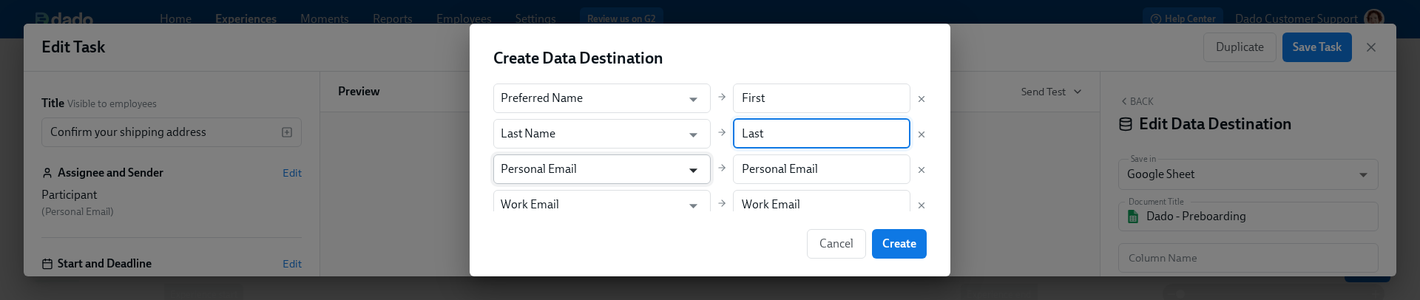
scroll to position [246, 0]
type input "Last"
click at [651, 163] on input "Personal Email" at bounding box center [591, 166] width 181 height 30
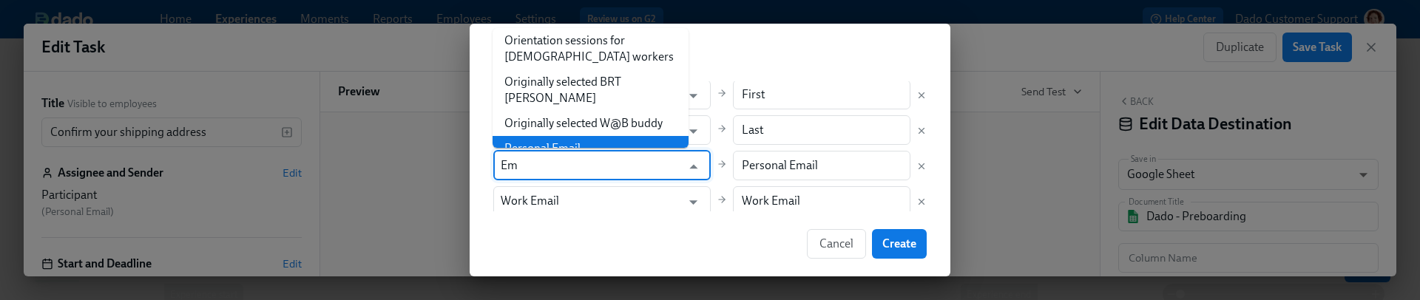
scroll to position [0, 0]
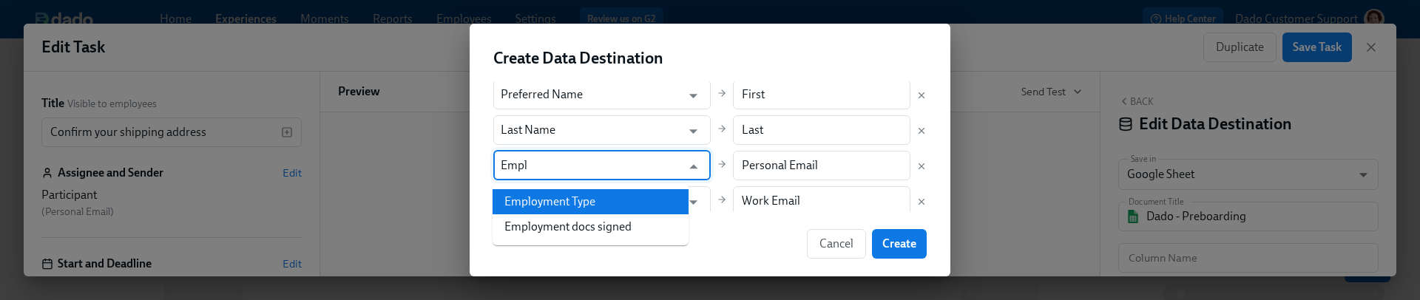
click at [637, 202] on li "Employment Type" at bounding box center [590, 201] width 196 height 25
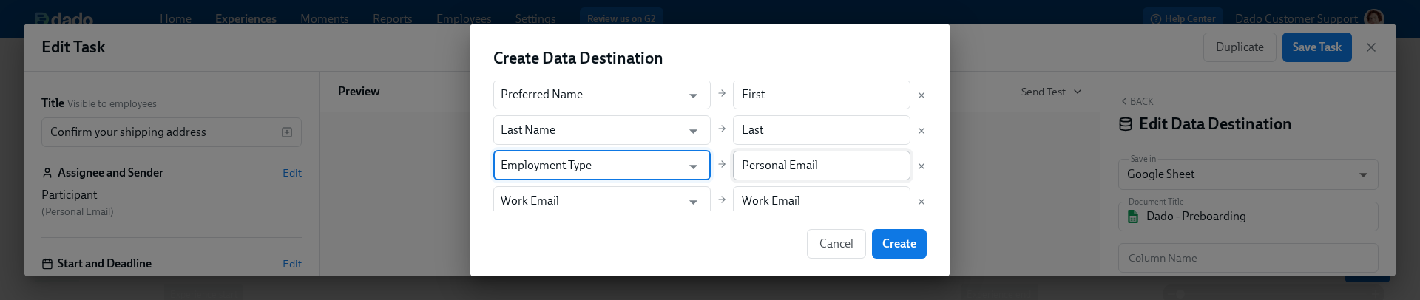
type input "Employment Type"
click at [764, 160] on input "Personal Email" at bounding box center [822, 166] width 178 height 30
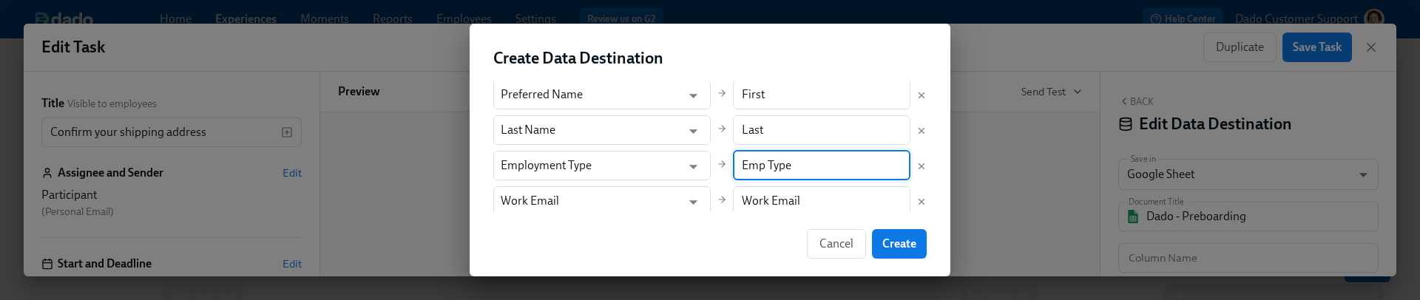
type input "Emp Type"
click at [583, 216] on div "Cancel Create" at bounding box center [709, 243] width 481 height 65
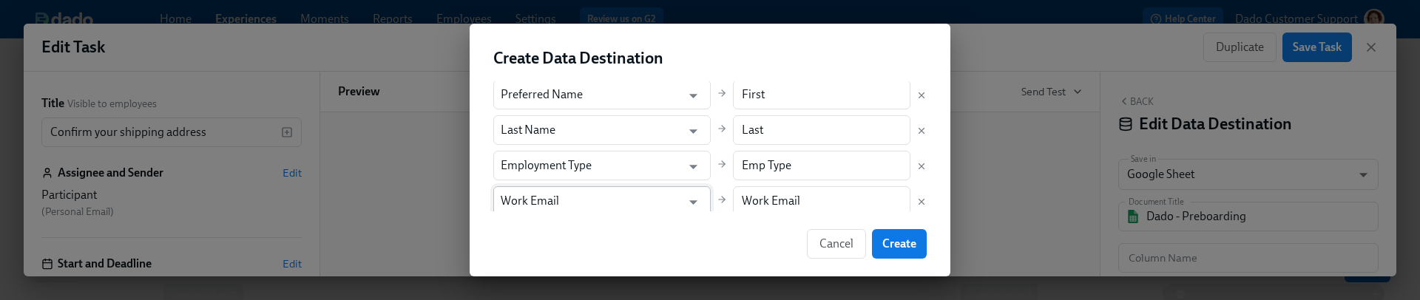
click at [577, 205] on input "Work Email" at bounding box center [591, 201] width 181 height 30
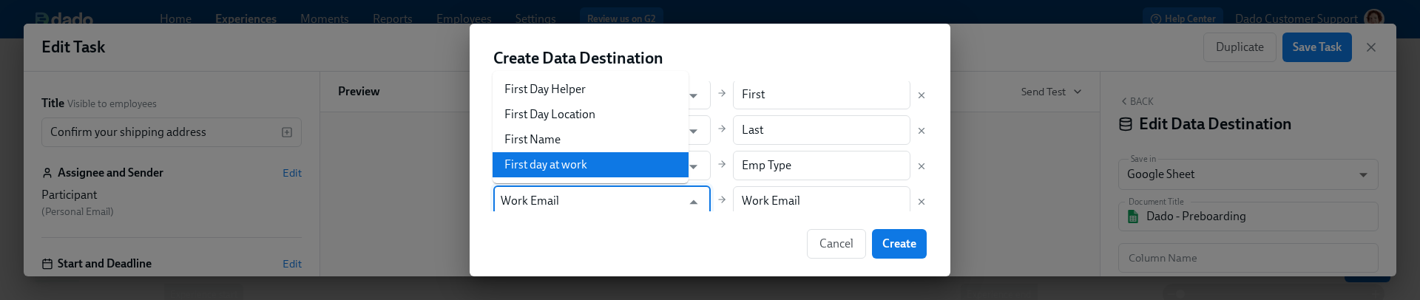
click at [946, 194] on div "Document Title On-Boarding Schedule for IT (via Dado) Document Title Leave empt…" at bounding box center [709, 146] width 481 height 130
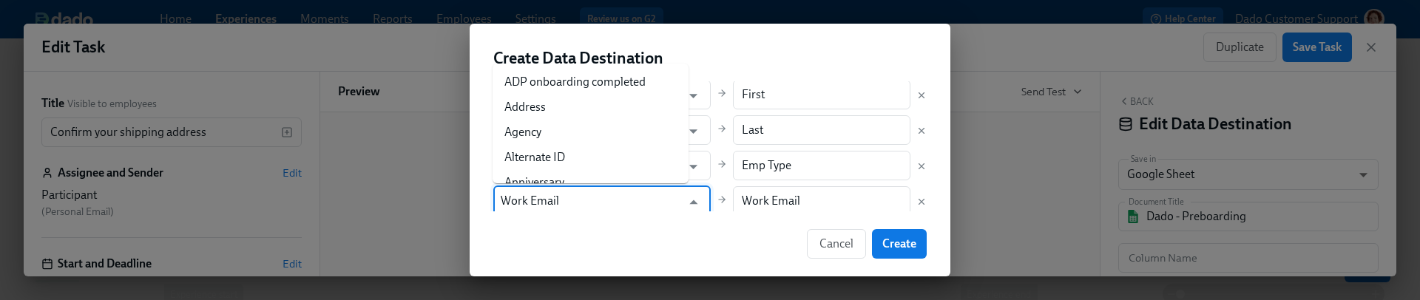
click at [604, 200] on input "Work Email" at bounding box center [591, 201] width 181 height 30
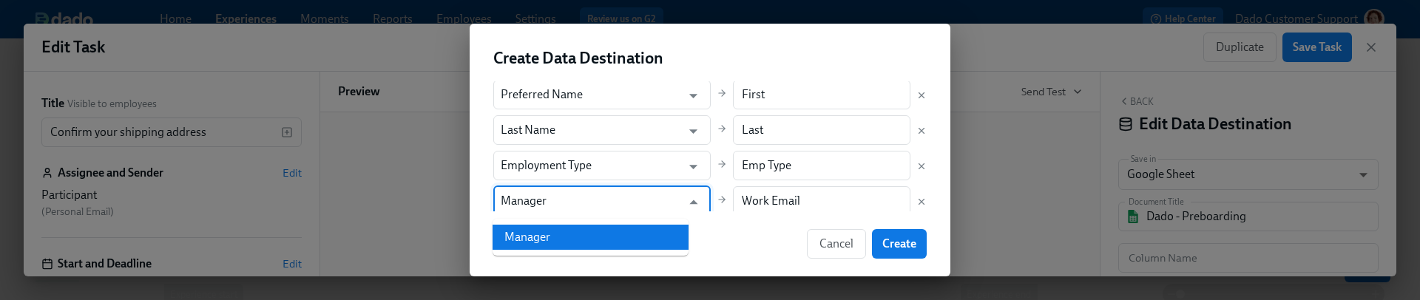
drag, startPoint x: 550, startPoint y: 233, endPoint x: 573, endPoint y: 228, distance: 23.3
click at [550, 233] on li "Manager" at bounding box center [590, 237] width 196 height 25
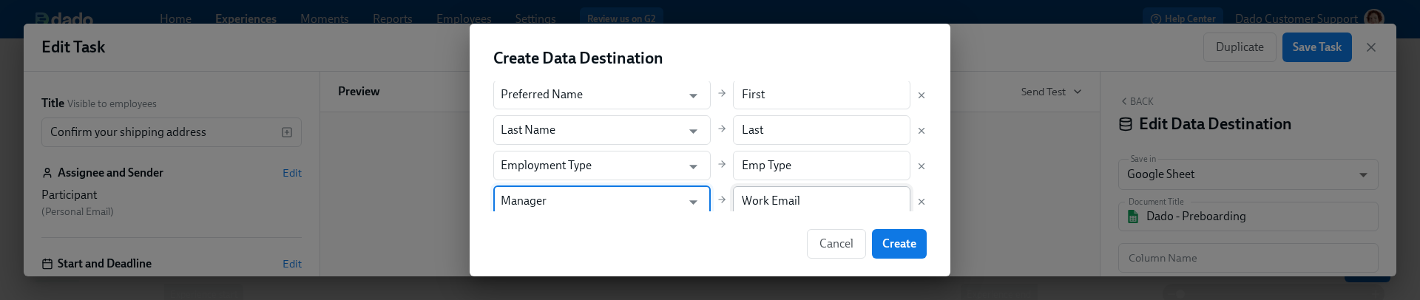
type input "Manager"
click at [765, 194] on input "Work Email" at bounding box center [822, 201] width 178 height 30
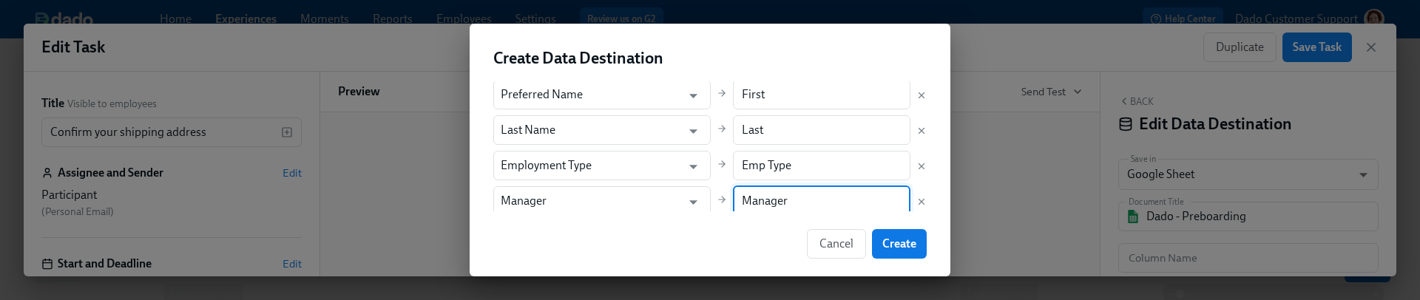
type input "Manager"
click at [938, 185] on div "Document Title On-Boarding Schedule for IT (via Dado) Document Title Leave empt…" at bounding box center [709, 146] width 481 height 130
click at [906, 240] on span "Create" at bounding box center [899, 244] width 34 height 15
type input "On-Boarding Schedule for IT (via Dado)"
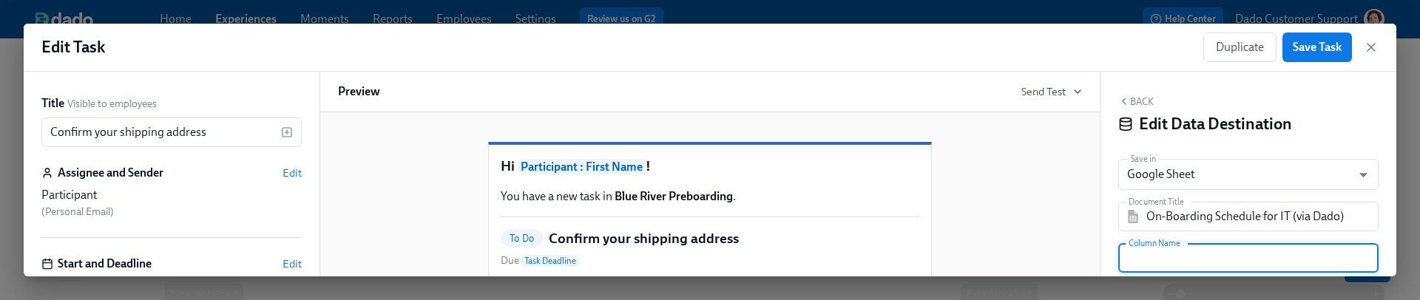
click at [1149, 252] on input "text" at bounding box center [1248, 258] width 260 height 30
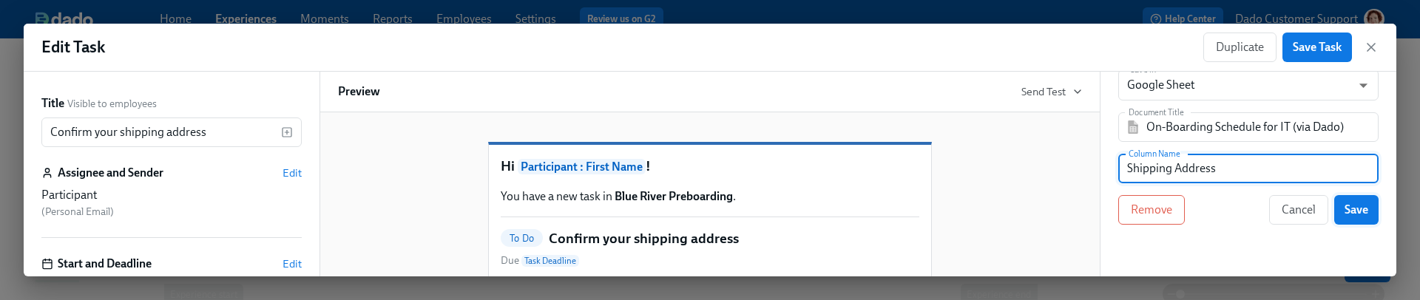
type input "Shipping Address"
click at [1347, 213] on span "Save" at bounding box center [1356, 210] width 24 height 15
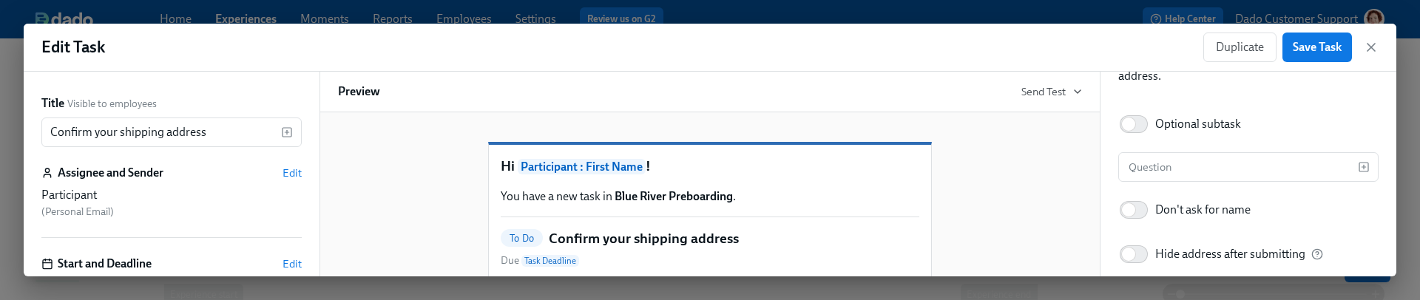
scroll to position [371, 0]
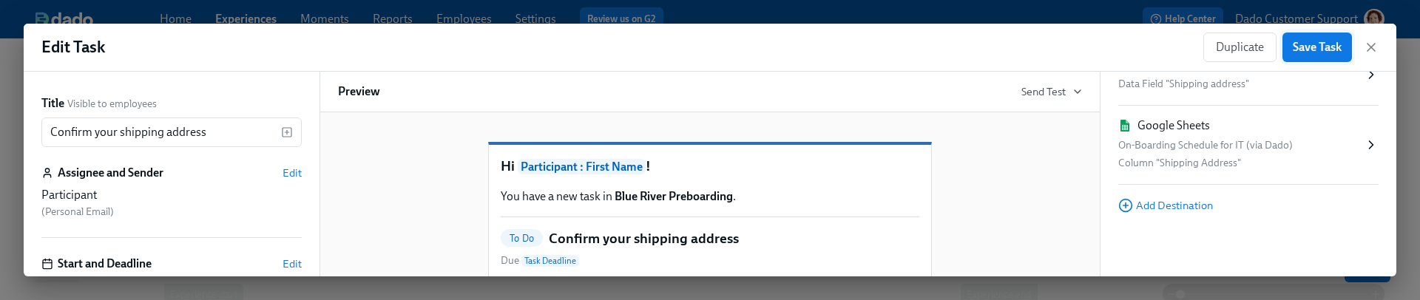
click at [1305, 42] on span "Save Task" at bounding box center [1316, 47] width 49 height 15
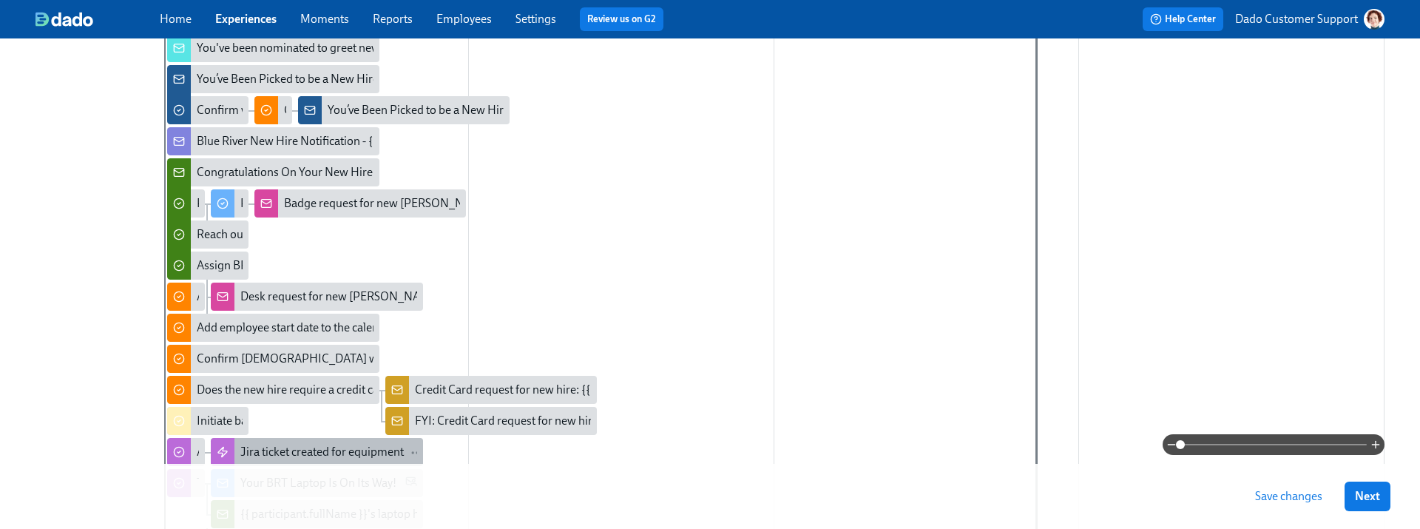
scroll to position [640, 0]
click at [190, 203] on div at bounding box center [179, 204] width 24 height 34
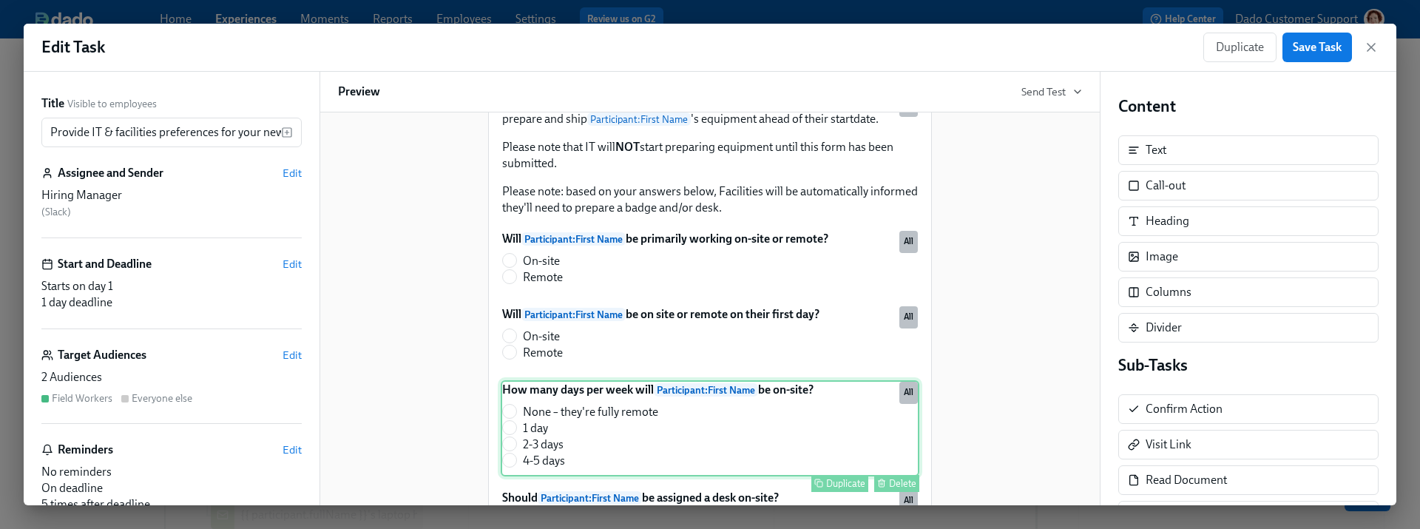
scroll to position [203, 0]
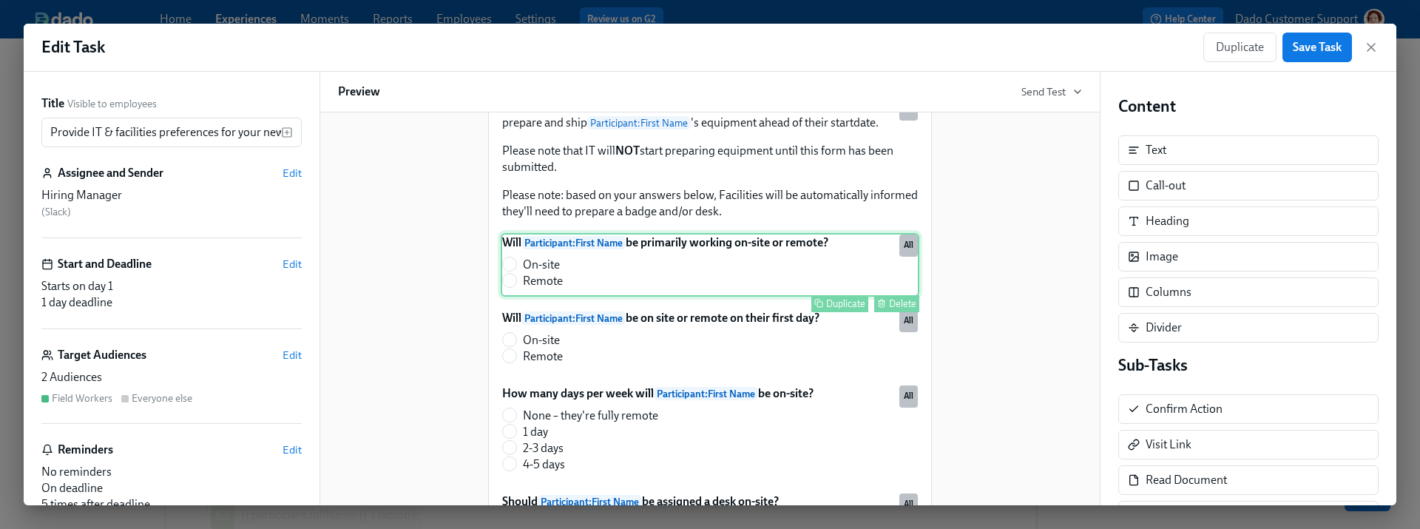
click at [639, 274] on div "Will Participant : First Name be primarily working on-site or remote? On-site R…" at bounding box center [710, 265] width 418 height 64
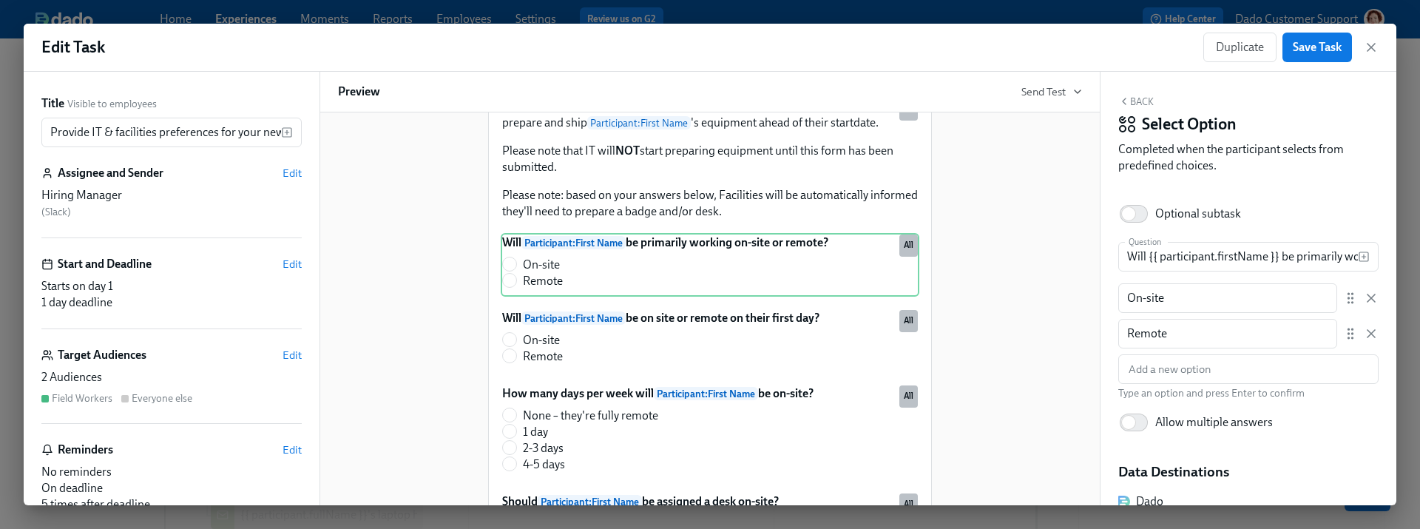
scroll to position [130, 0]
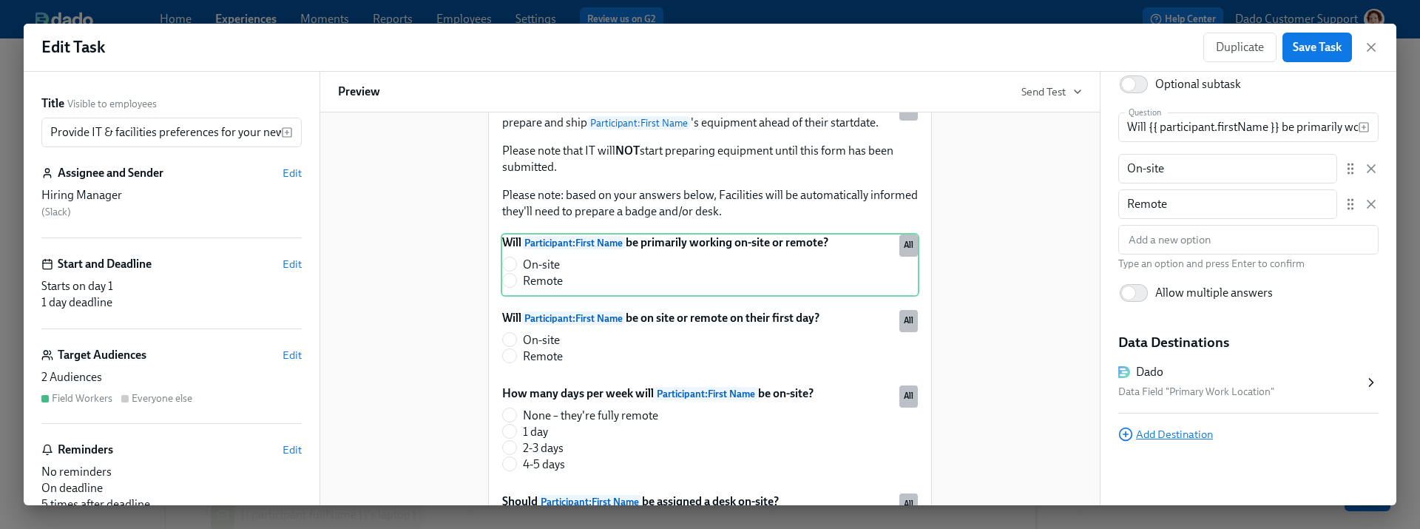
click at [1176, 439] on span "Add Destination" at bounding box center [1165, 434] width 95 height 15
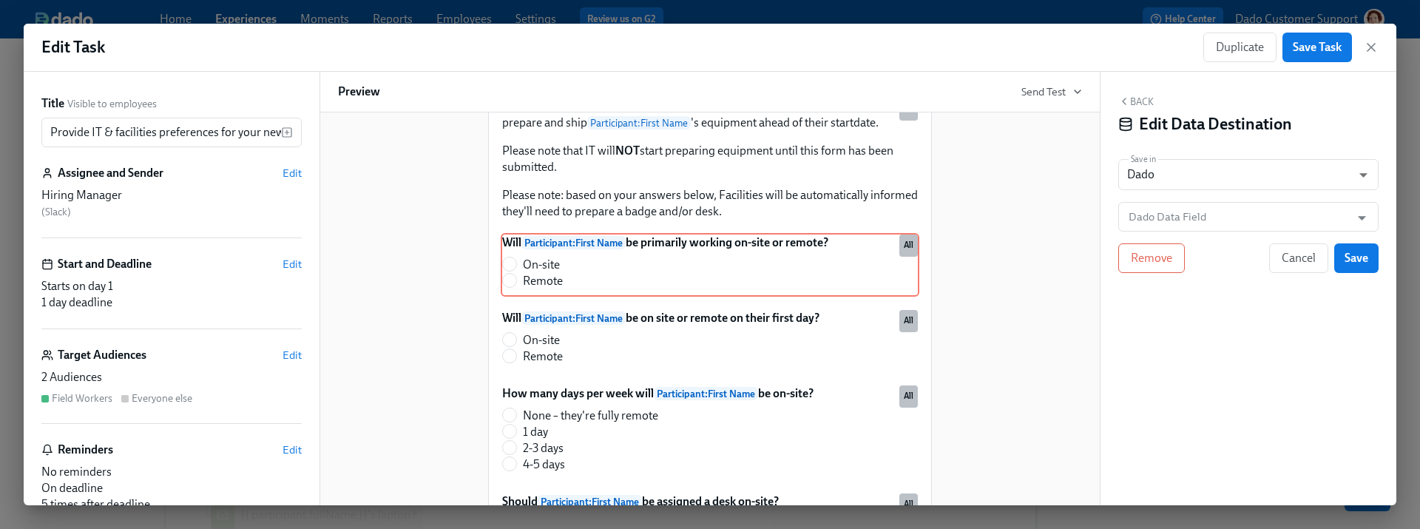
scroll to position [0, 0]
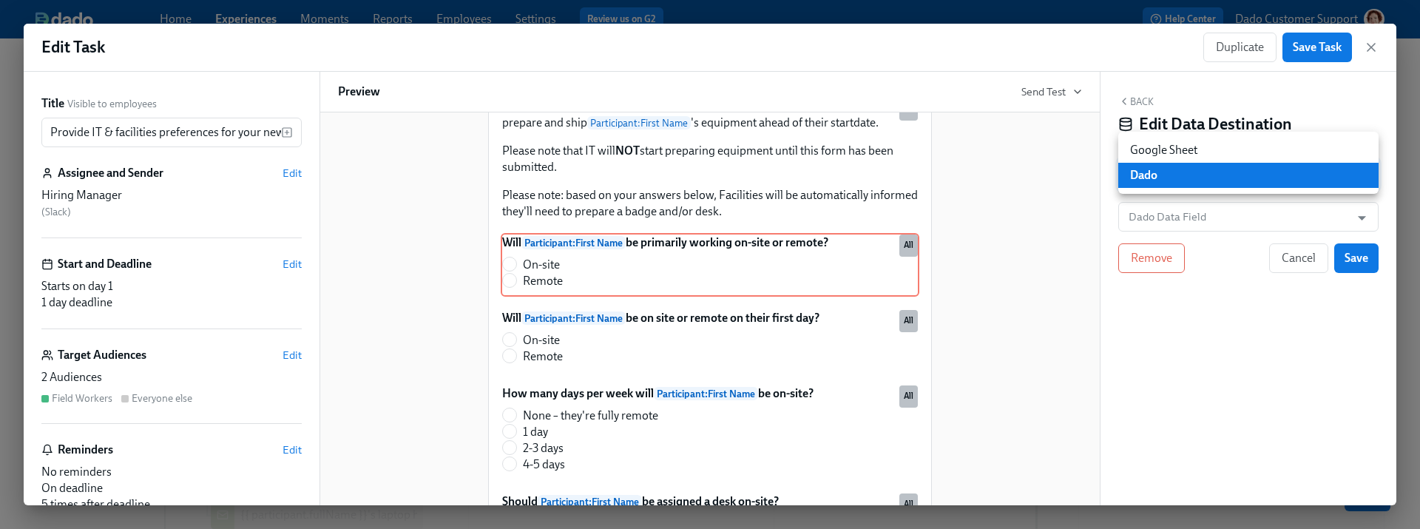
click at [1139, 163] on body "Home Experiences Moments Reports Employees Settings Review us on G2 Help Center…" at bounding box center [710, 46] width 1420 height 1372
click at [1178, 148] on li "Google Sheet" at bounding box center [1248, 150] width 260 height 25
type input "GOOGLE_SHEET"
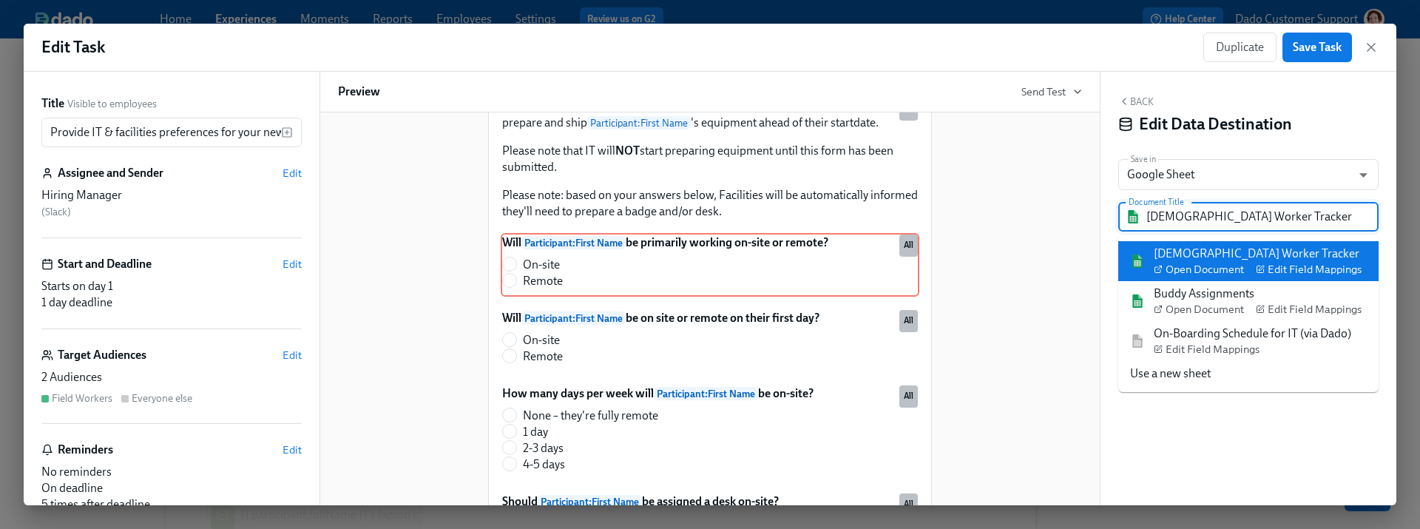
click at [1186, 220] on input "Contingent Worker Tracker" at bounding box center [1258, 217] width 225 height 30
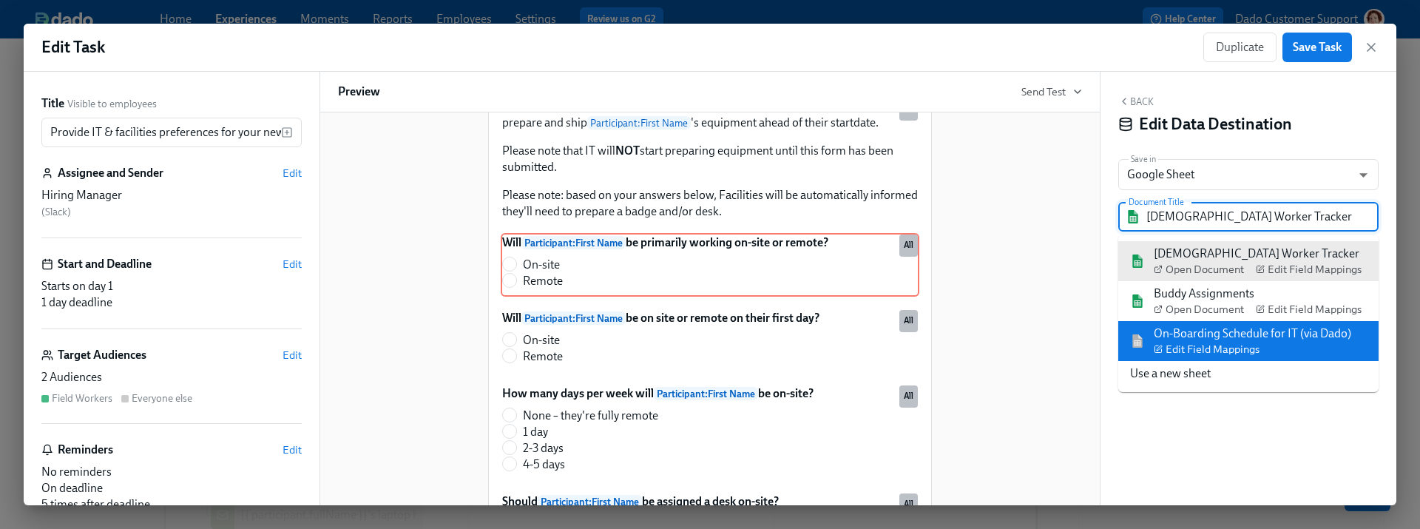
click at [1208, 328] on div "On-Boarding Schedule for IT (via Dado) Edit Field Mappings" at bounding box center [1251, 340] width 197 height 31
type input "On-Boarding Schedule for IT (via Dado)"
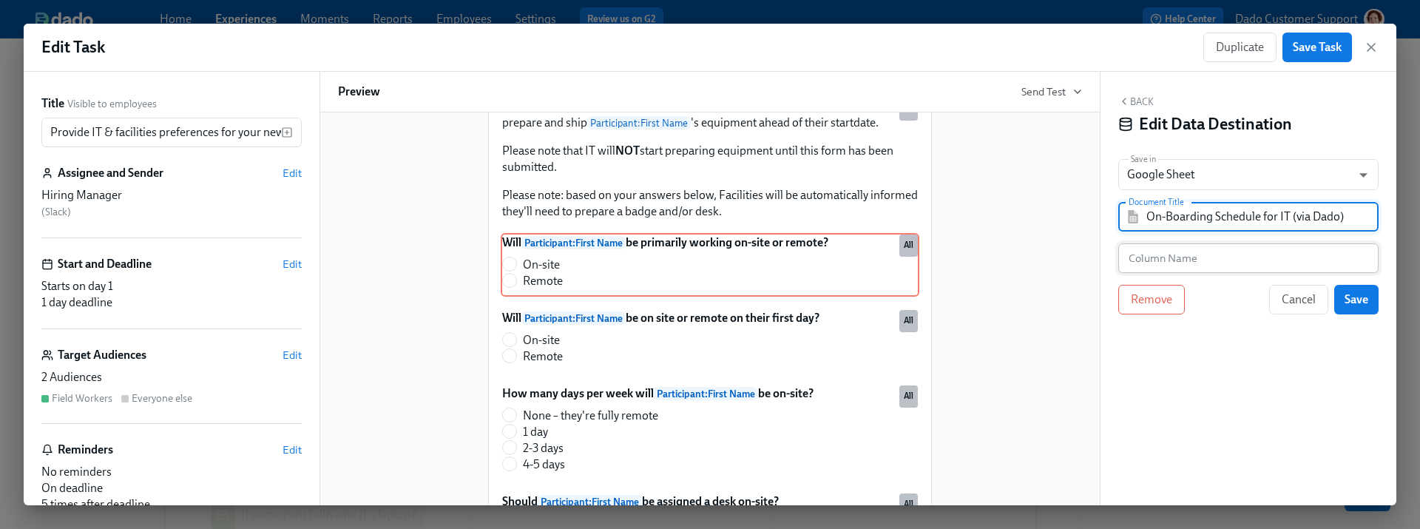
click at [1163, 257] on input "text" at bounding box center [1248, 258] width 260 height 30
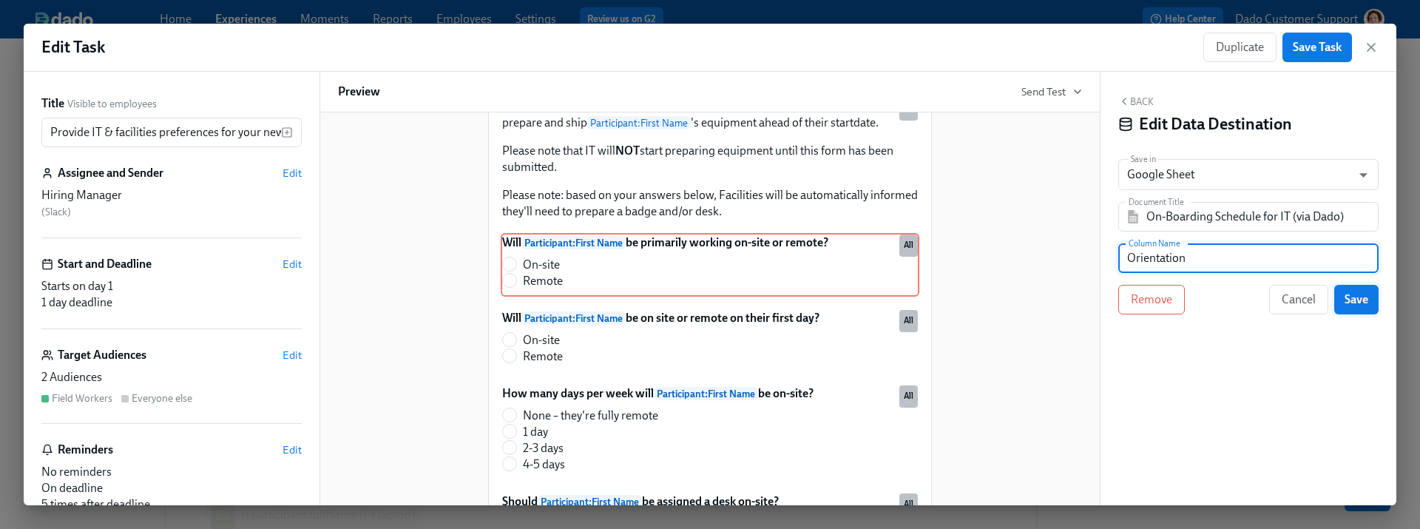
type input "Orientation"
click at [1361, 302] on span "Save" at bounding box center [1356, 299] width 24 height 15
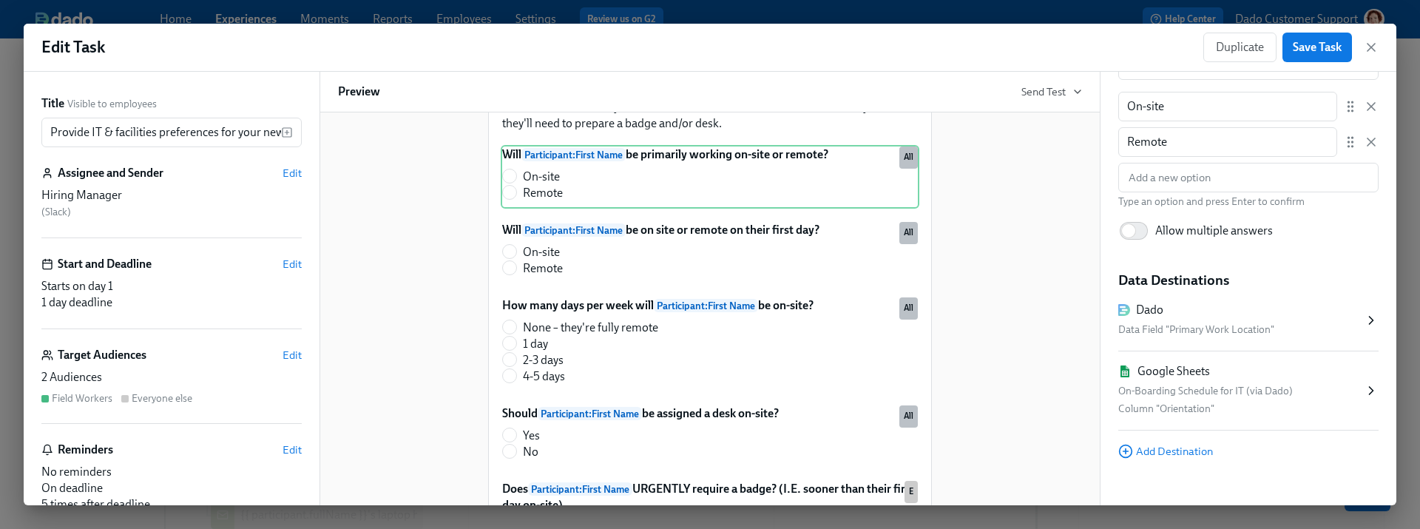
scroll to position [194, 0]
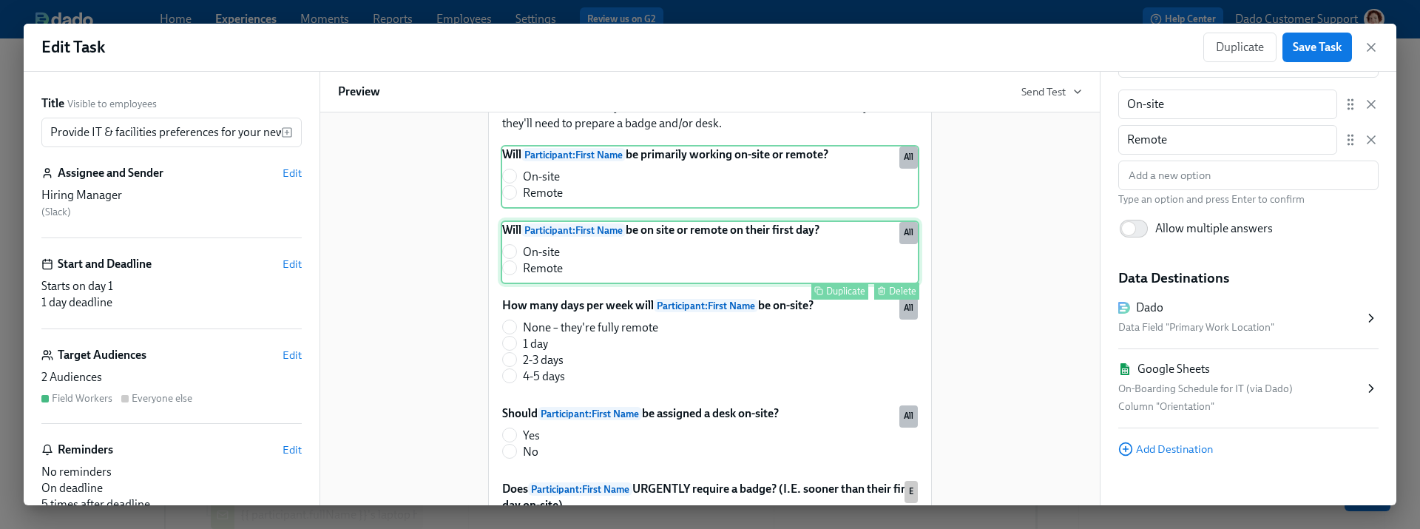
click at [616, 278] on div "Will Participant : First Name be on site or remote on their first day? On-site …" at bounding box center [710, 252] width 418 height 64
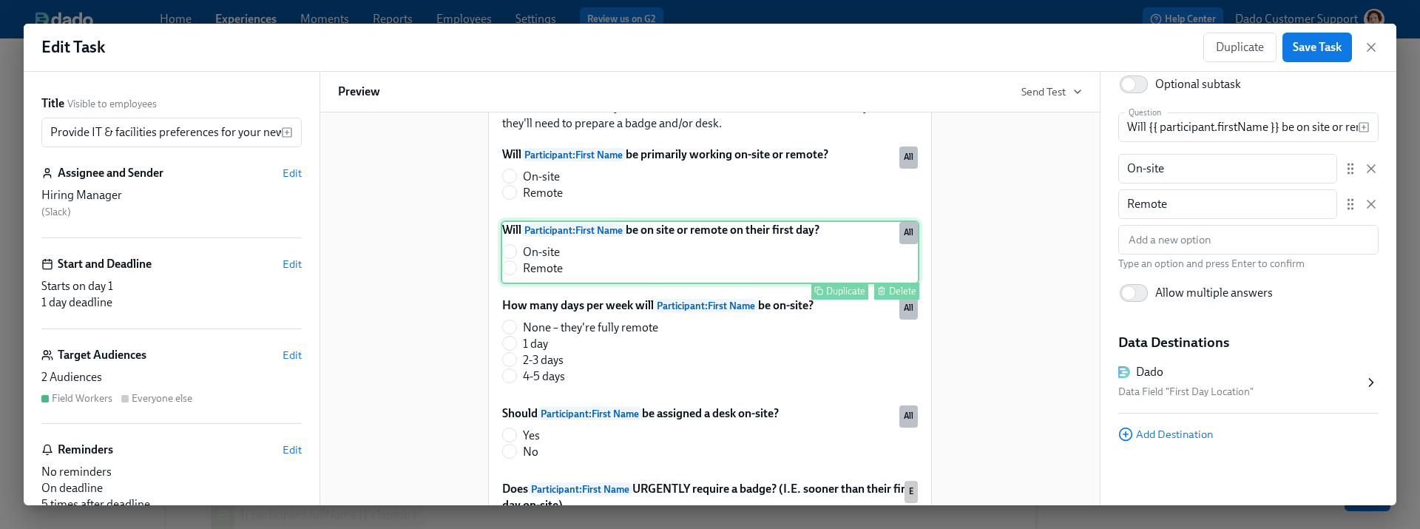
scroll to position [115, 0]
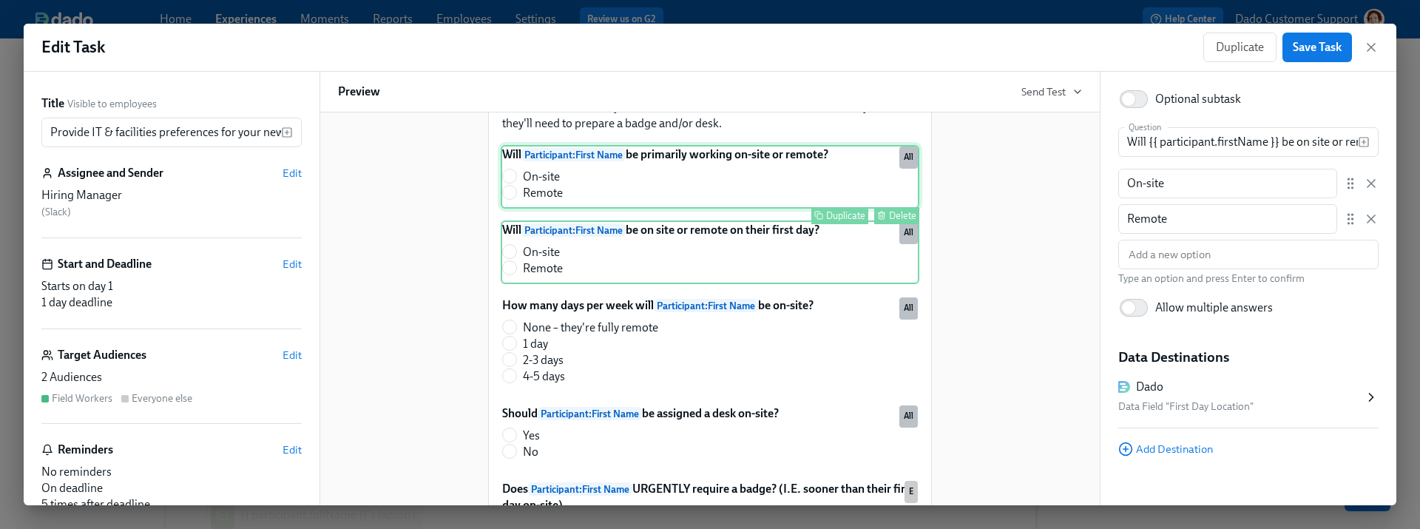
click at [654, 208] on div "Will Participant : First Name be primarily working on-site or remote? On-site R…" at bounding box center [710, 177] width 418 height 64
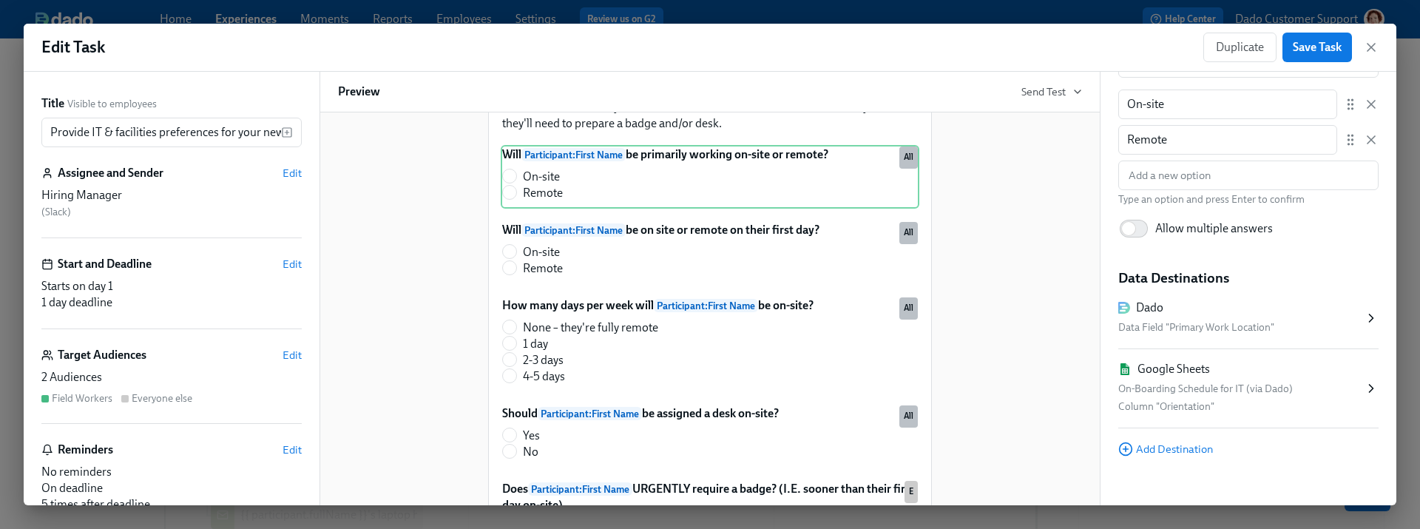
click at [1241, 384] on div "On-Boarding Schedule for IT (via Dado)" at bounding box center [1240, 389] width 245 height 18
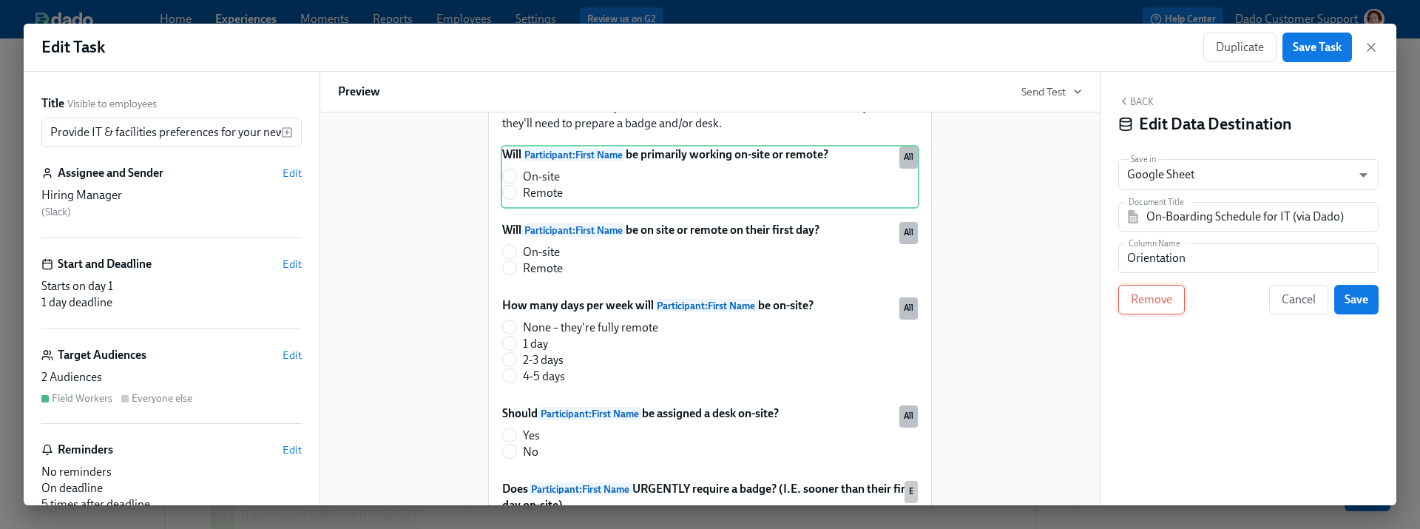
click at [1131, 296] on span "Remove" at bounding box center [1150, 299] width 41 height 15
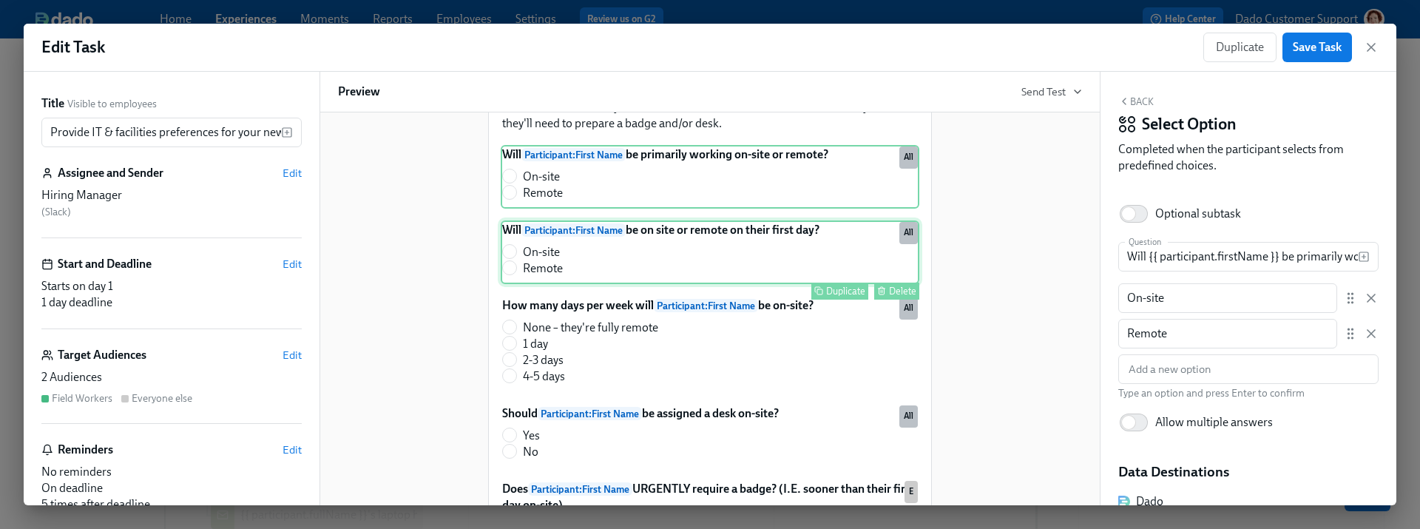
click at [759, 270] on div "Will Participant : First Name be on site or remote on their first day? On-site …" at bounding box center [710, 252] width 418 height 64
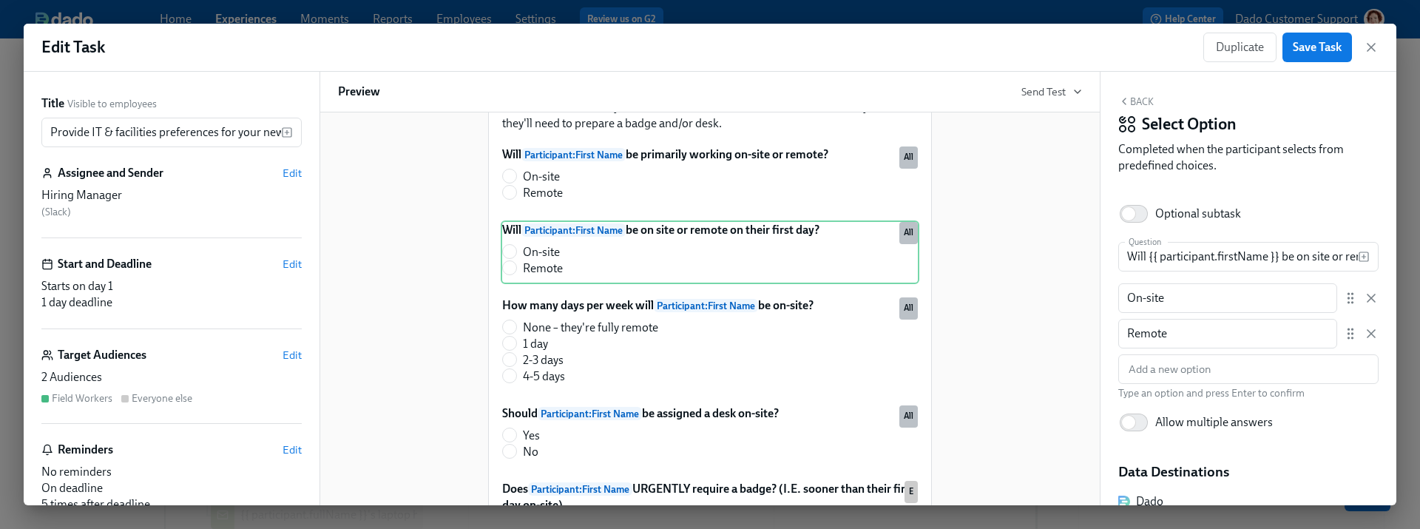
scroll to position [130, 0]
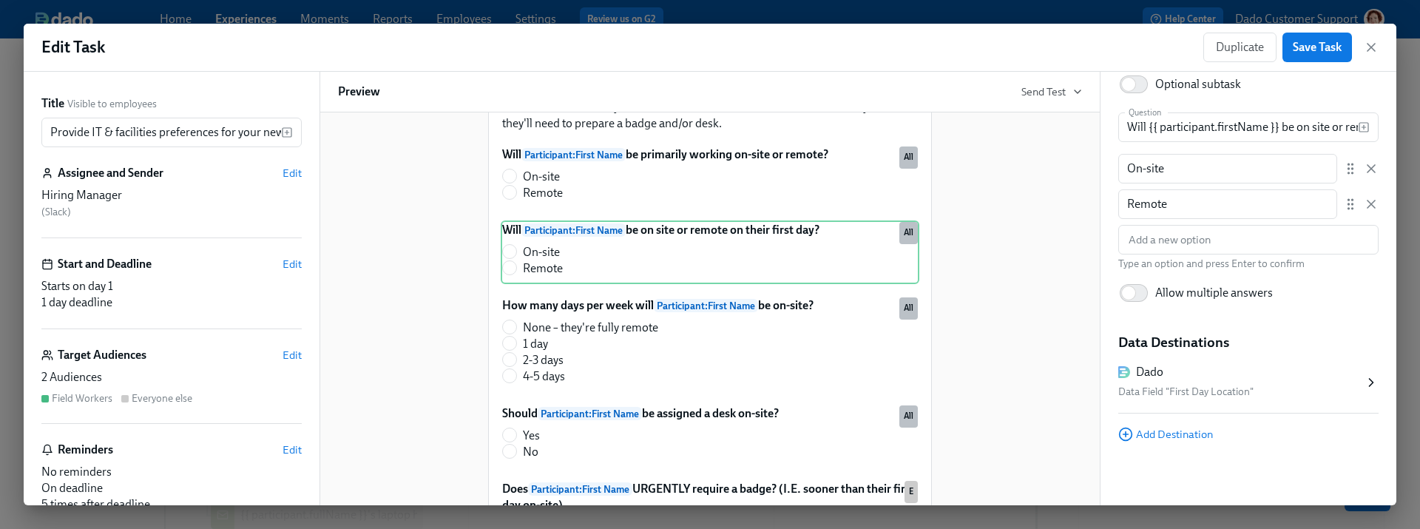
click at [1144, 443] on div "Back Select Option Completed when the participant selects from predefined choic…" at bounding box center [1248, 288] width 296 height 433
click at [1173, 437] on span "Add Destination" at bounding box center [1165, 434] width 95 height 15
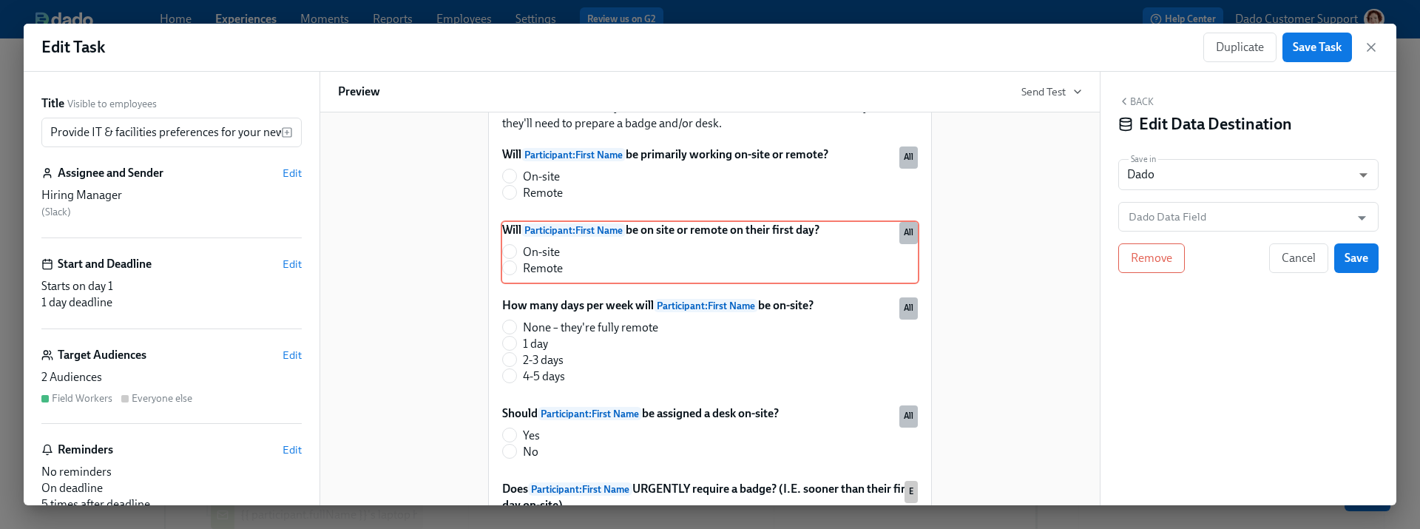
scroll to position [0, 0]
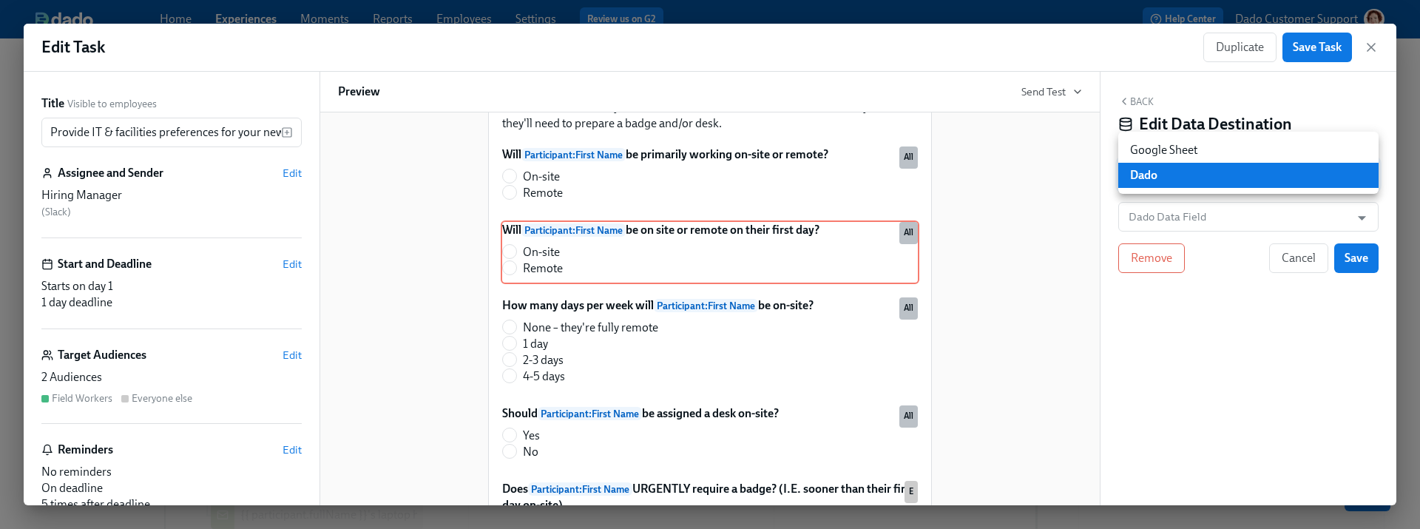
click at [1187, 180] on body "Home Experiences Moments Reports Employees Settings Review us on G2 Help Center…" at bounding box center [710, 46] width 1420 height 1372
click at [1187, 150] on li "Google Sheet" at bounding box center [1248, 150] width 260 height 25
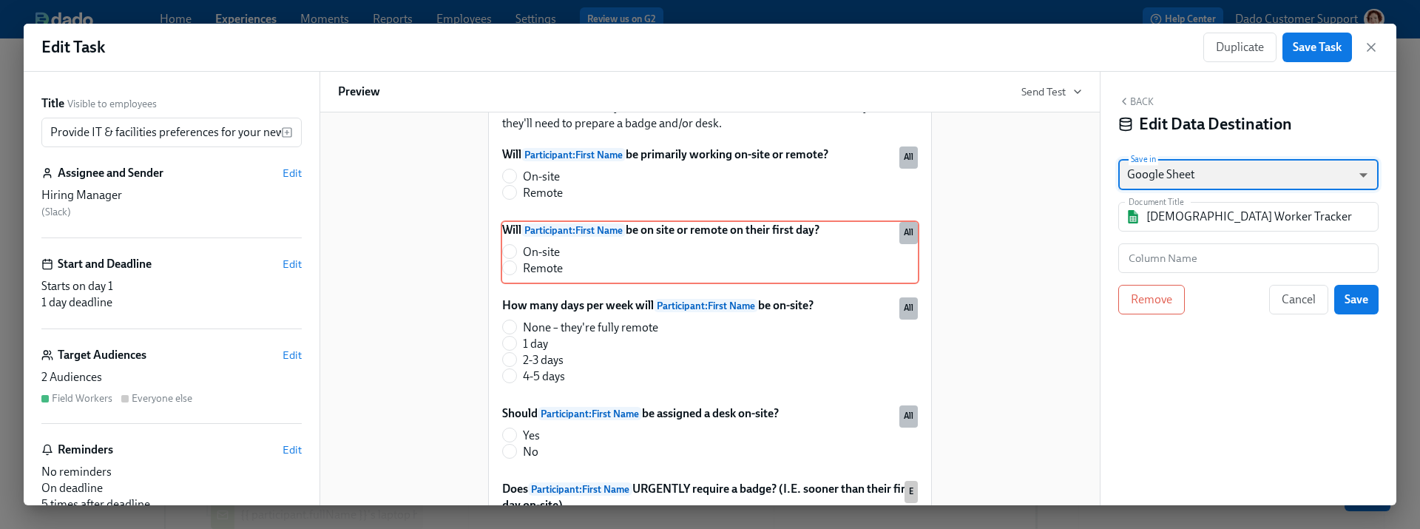
type input "GOOGLE_SHEET"
click at [1185, 253] on input "text" at bounding box center [1248, 258] width 260 height 30
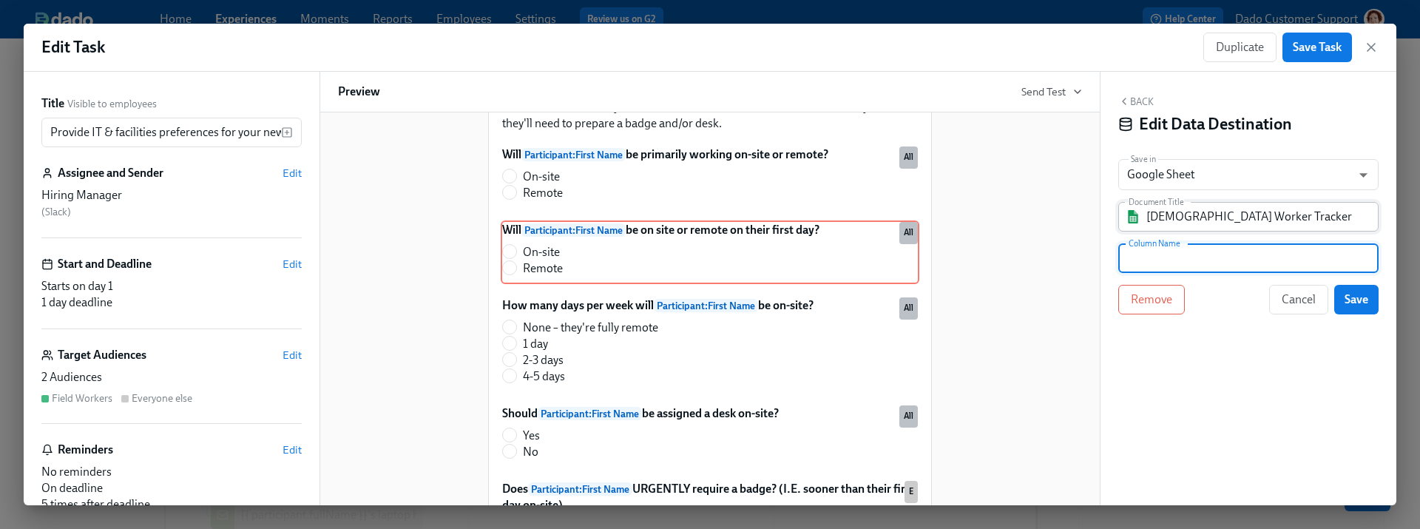
click at [1187, 214] on input "Contingent Worker Tracker" at bounding box center [1258, 217] width 225 height 30
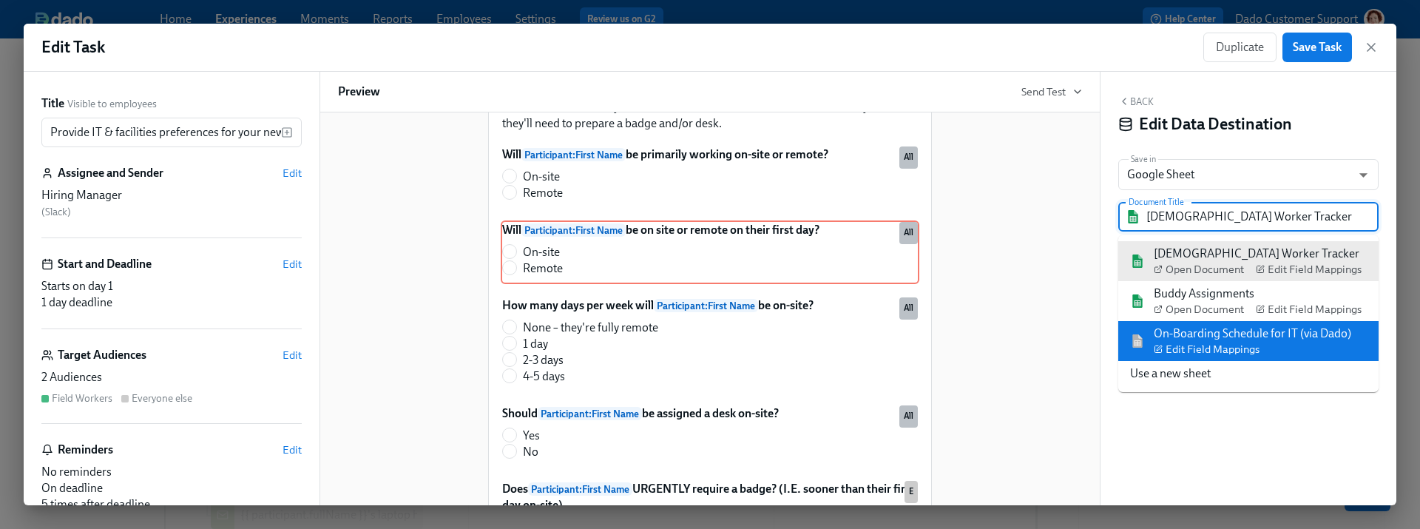
click at [1250, 330] on div "On-Boarding Schedule for IT (via Dado) Edit Field Mappings" at bounding box center [1251, 340] width 197 height 31
type input "On-Boarding Schedule for IT (via Dado)"
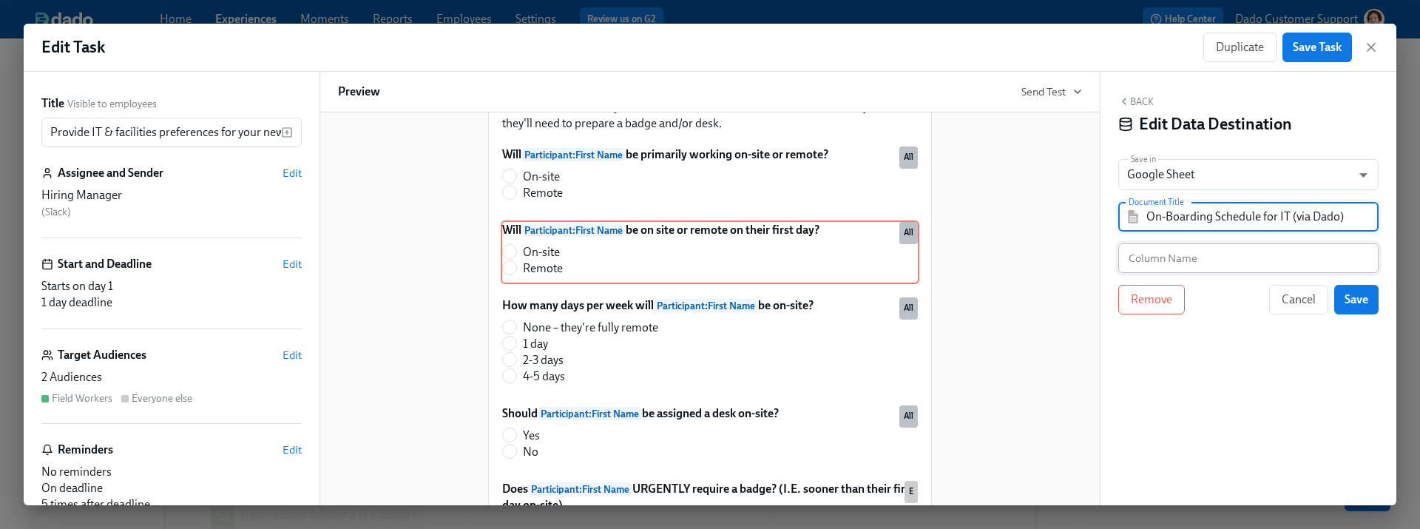
click at [1210, 257] on input "text" at bounding box center [1248, 258] width 260 height 30
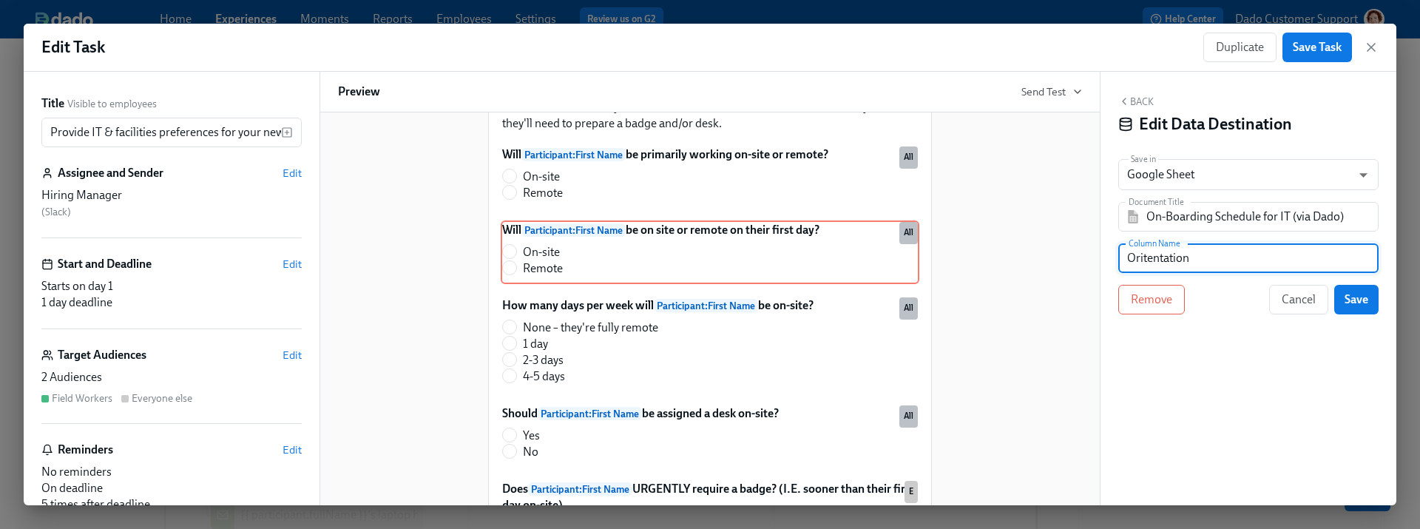
click at [1145, 257] on input "Oritentation" at bounding box center [1248, 258] width 260 height 30
type input "Orientation"
click at [1363, 299] on span "Save" at bounding box center [1356, 299] width 24 height 15
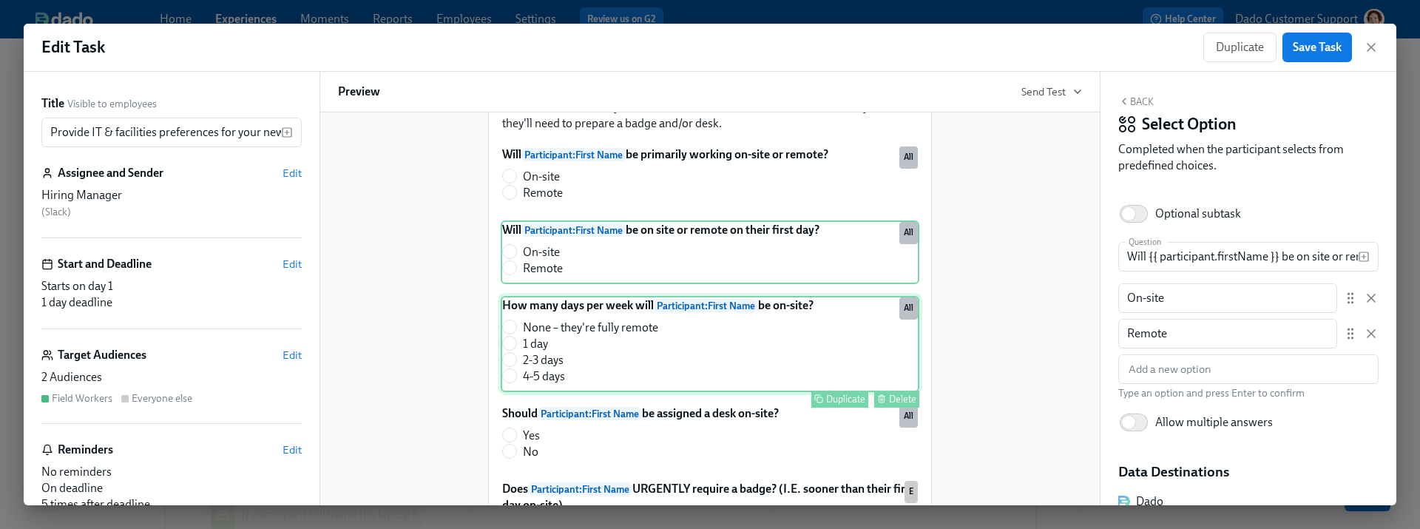
click at [625, 327] on div "How many days per week will Participant : First Name be on-site? None – they're…" at bounding box center [710, 344] width 418 height 96
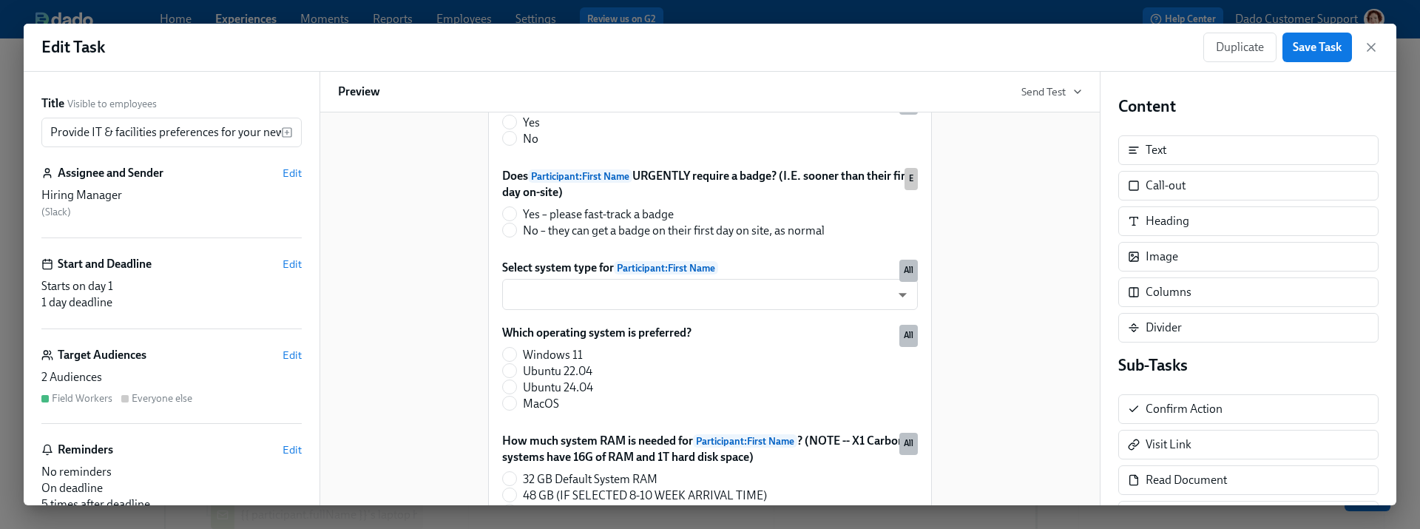
scroll to position [584, 0]
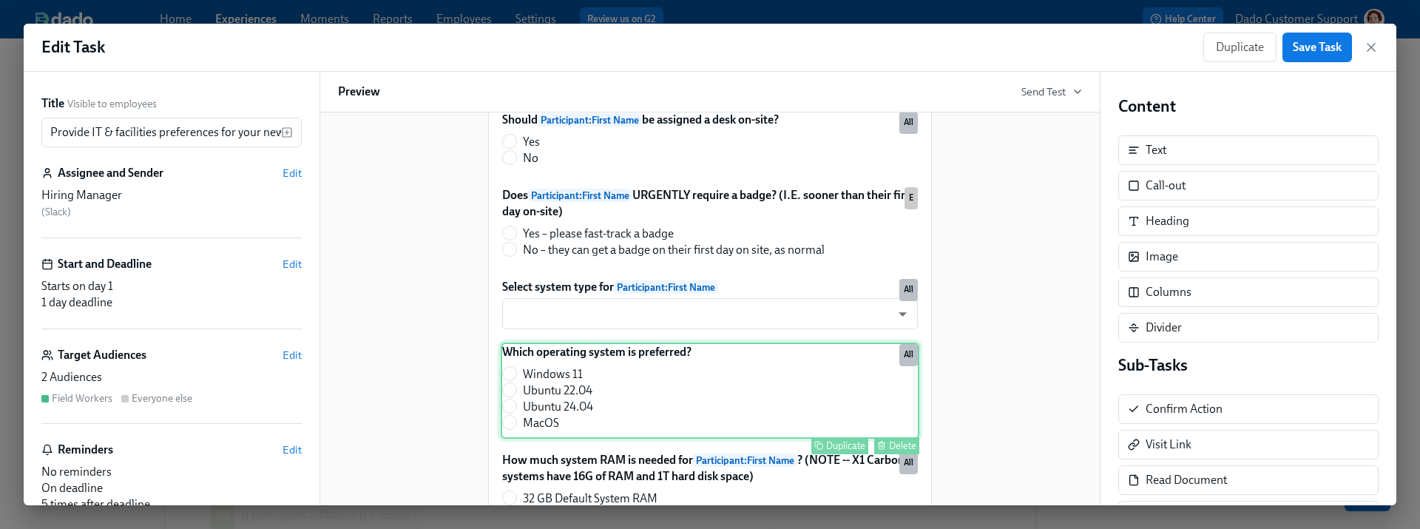
click at [713, 406] on div "Which operating system is preferred? Windows 11 Ubuntu 22.04 Ubuntu 24.04 MacOS…" at bounding box center [710, 390] width 418 height 96
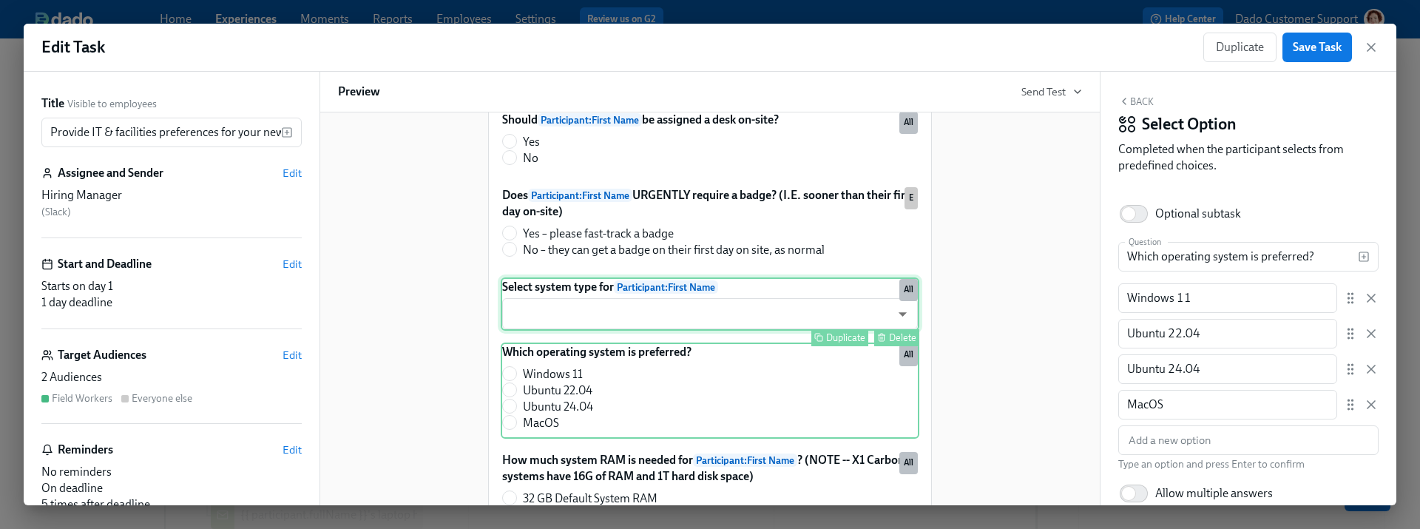
click at [719, 302] on div "Select system type for Participant : First Name ​ ​ Duplicate Delete All" at bounding box center [710, 303] width 418 height 53
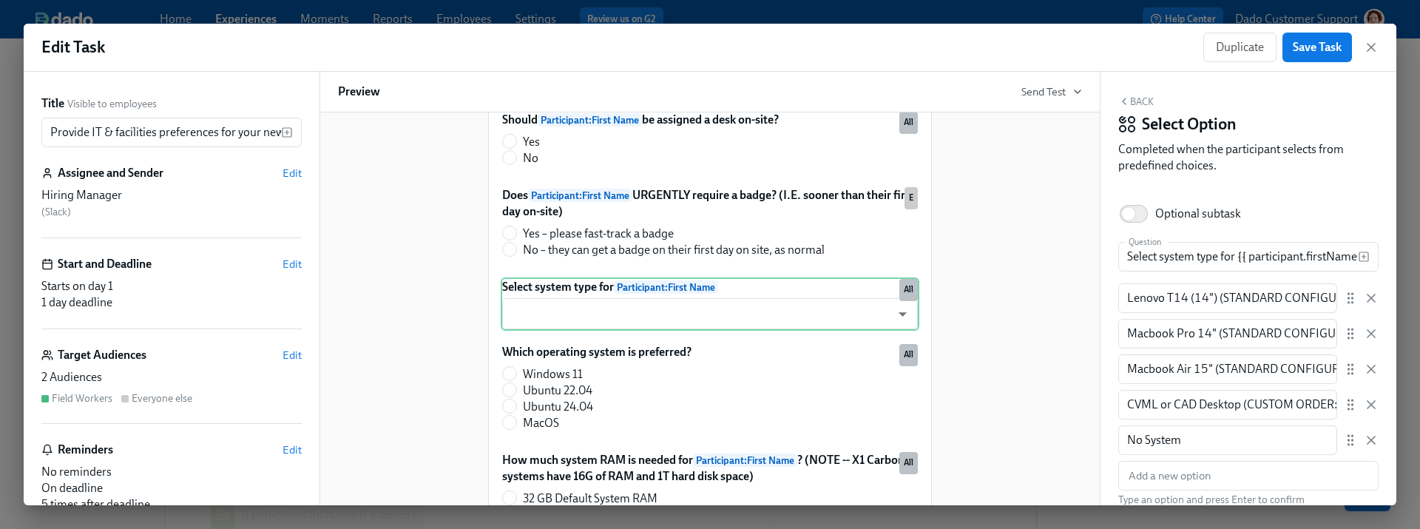
click at [996, 194] on div "Hi Hiring Manager : First Name ! You have a new task in Participant : Full Name…" at bounding box center [710, 258] width 744 height 1448
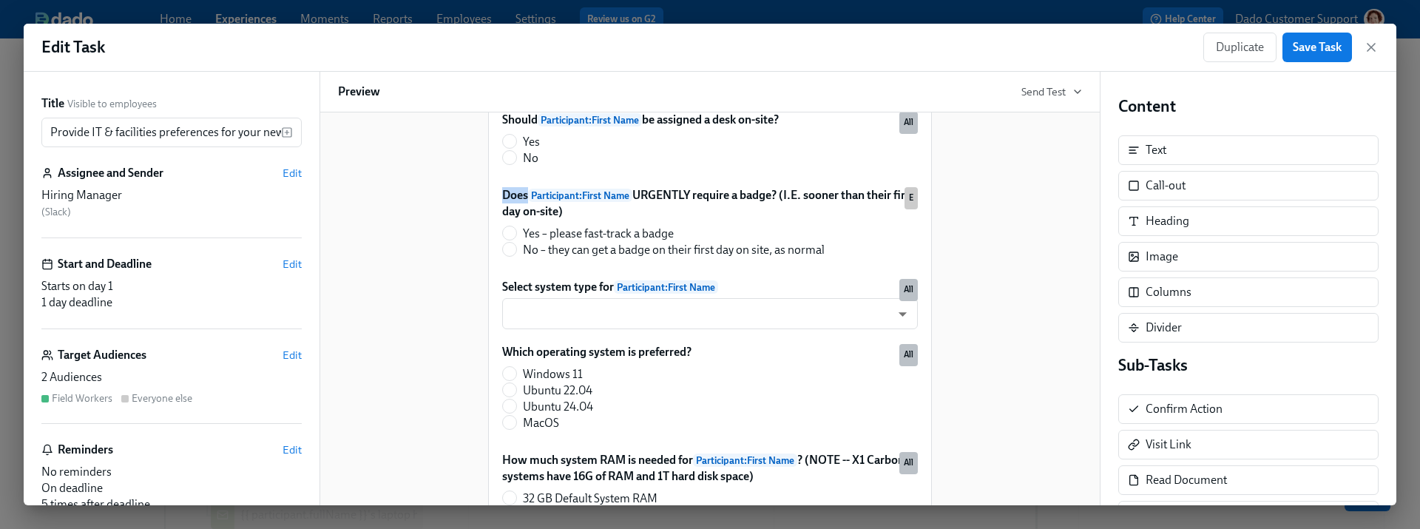
click at [996, 194] on div "Hi Hiring Manager : First Name ! You have a new task in Participant : Full Name…" at bounding box center [710, 258] width 744 height 1448
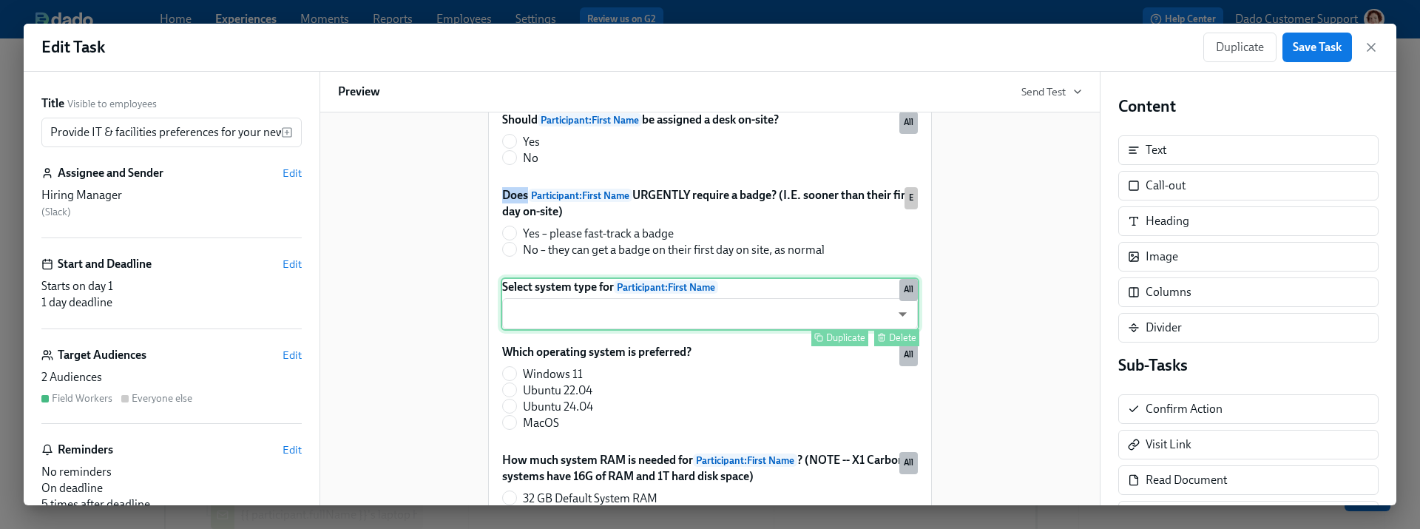
click at [750, 330] on div "Select system type for Participant : First Name ​ ​ Duplicate Delete All" at bounding box center [710, 303] width 418 height 53
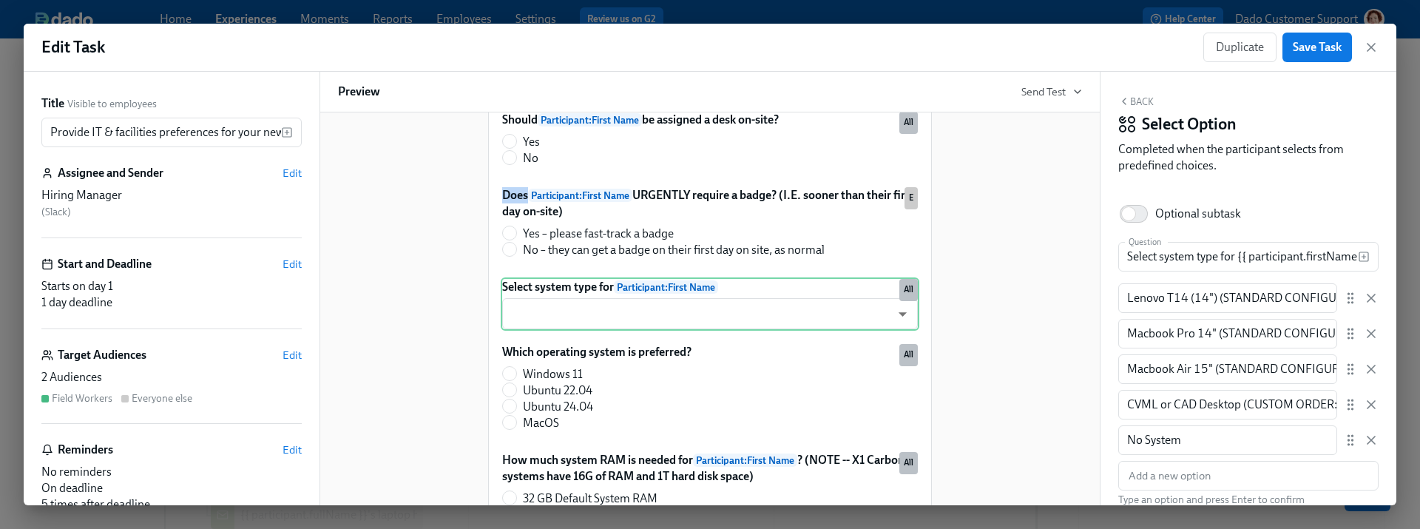
click at [1012, 216] on div "Hi Hiring Manager : First Name ! You have a new task in Participant : Full Name…" at bounding box center [710, 258] width 744 height 1448
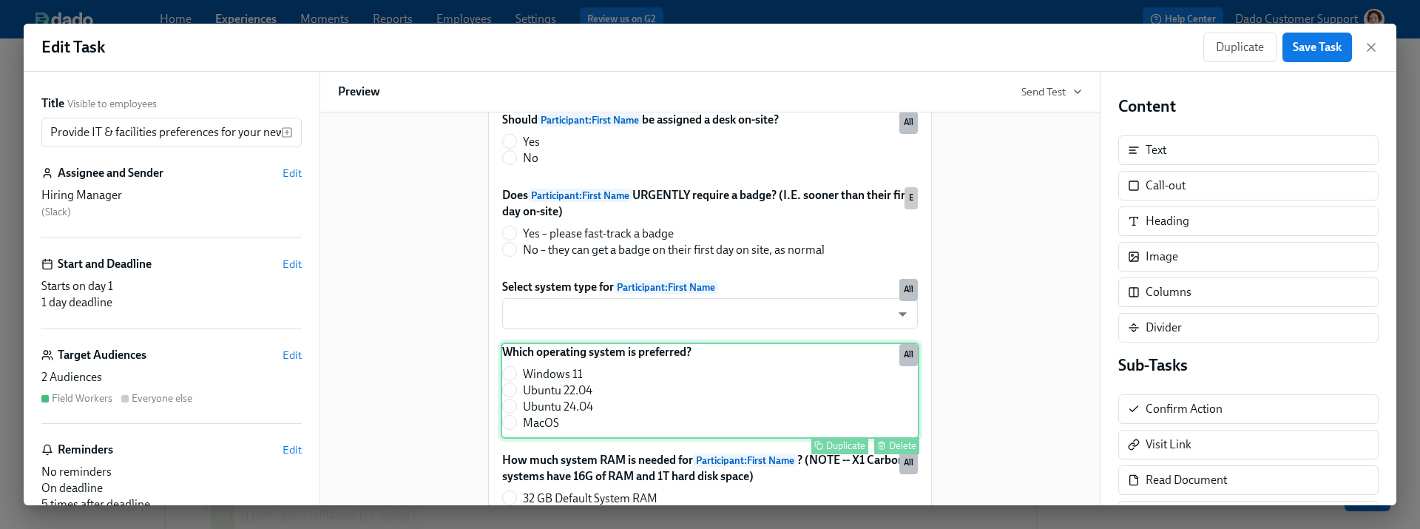
click at [674, 411] on div "Which operating system is preferred? Windows 11 Ubuntu 22.04 Ubuntu 24.04 MacOS…" at bounding box center [710, 390] width 418 height 96
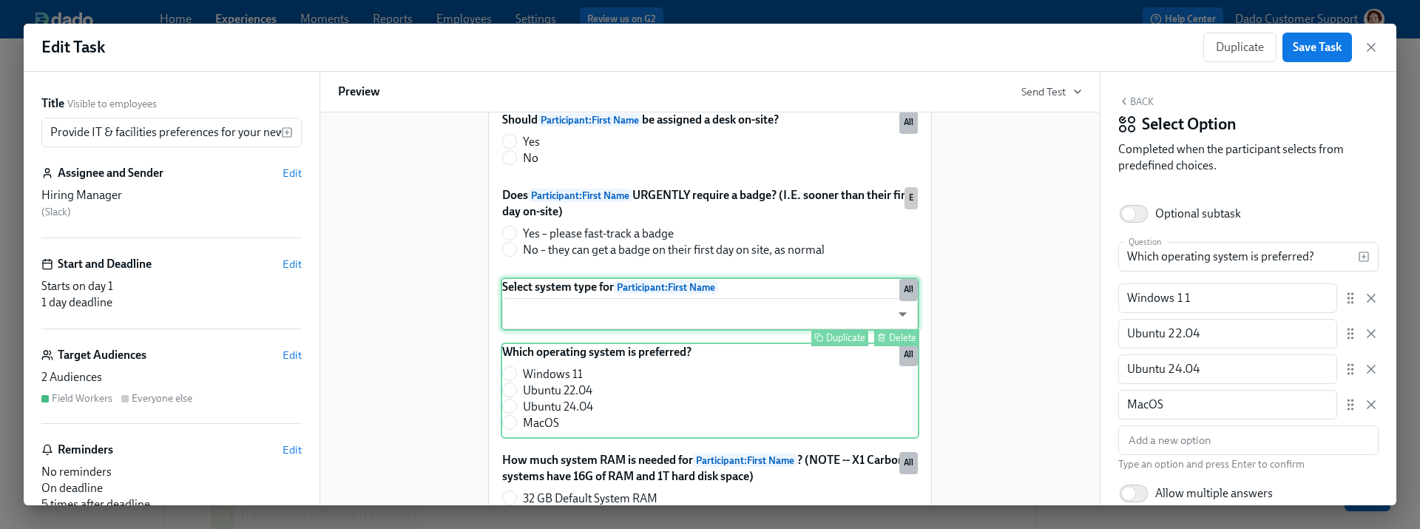
click at [686, 327] on div "Select system type for Participant : First Name ​ ​ Duplicate Delete All" at bounding box center [710, 303] width 418 height 53
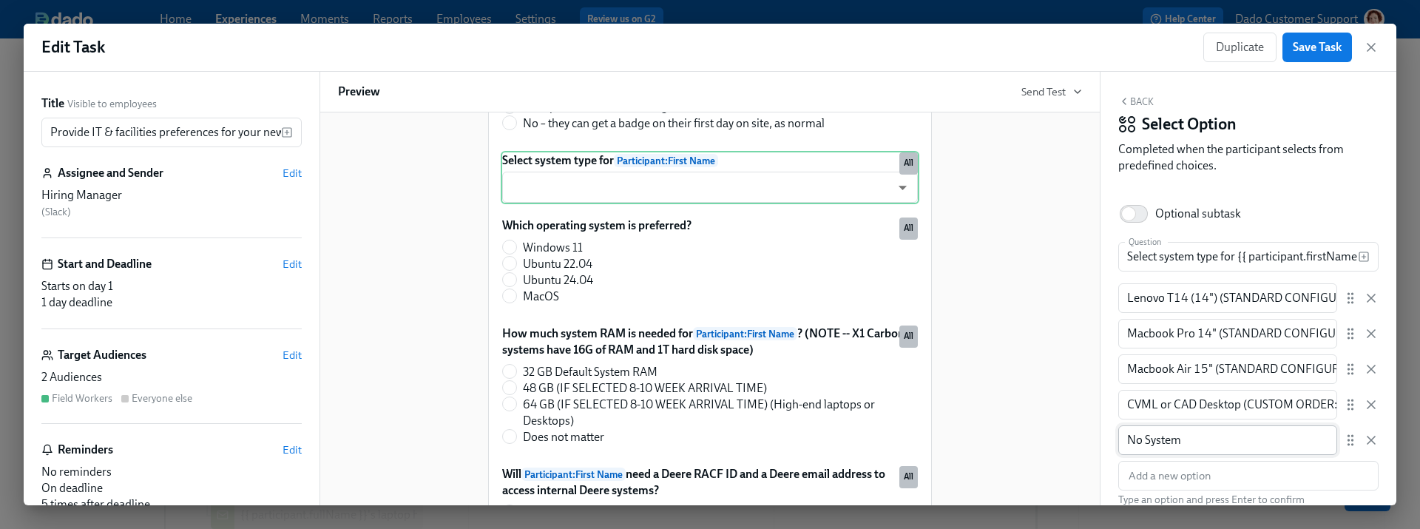
scroll to position [237, 0]
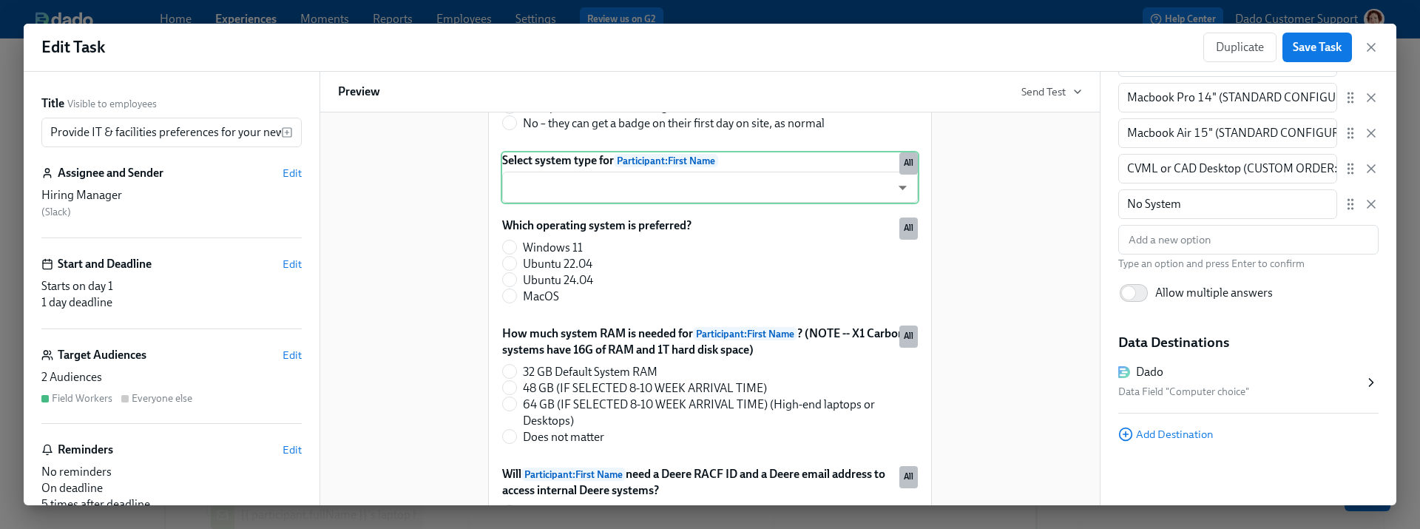
click at [1183, 379] on div "Dado Data Field "Computer choice"" at bounding box center [1240, 382] width 245 height 37
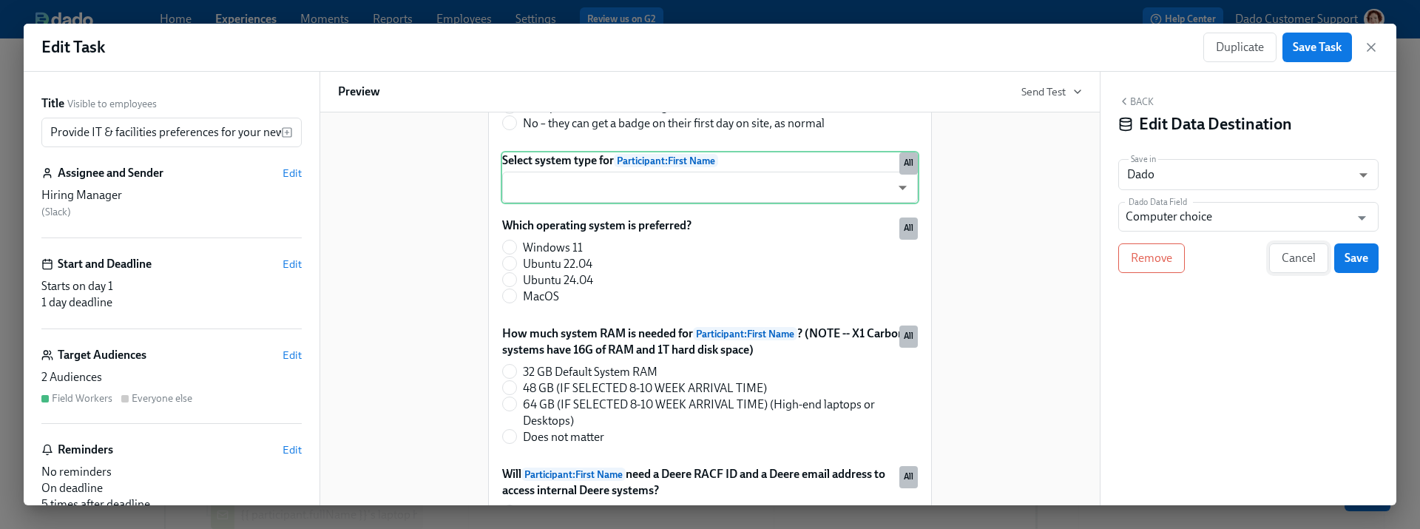
click at [1286, 256] on span "Cancel" at bounding box center [1298, 258] width 34 height 15
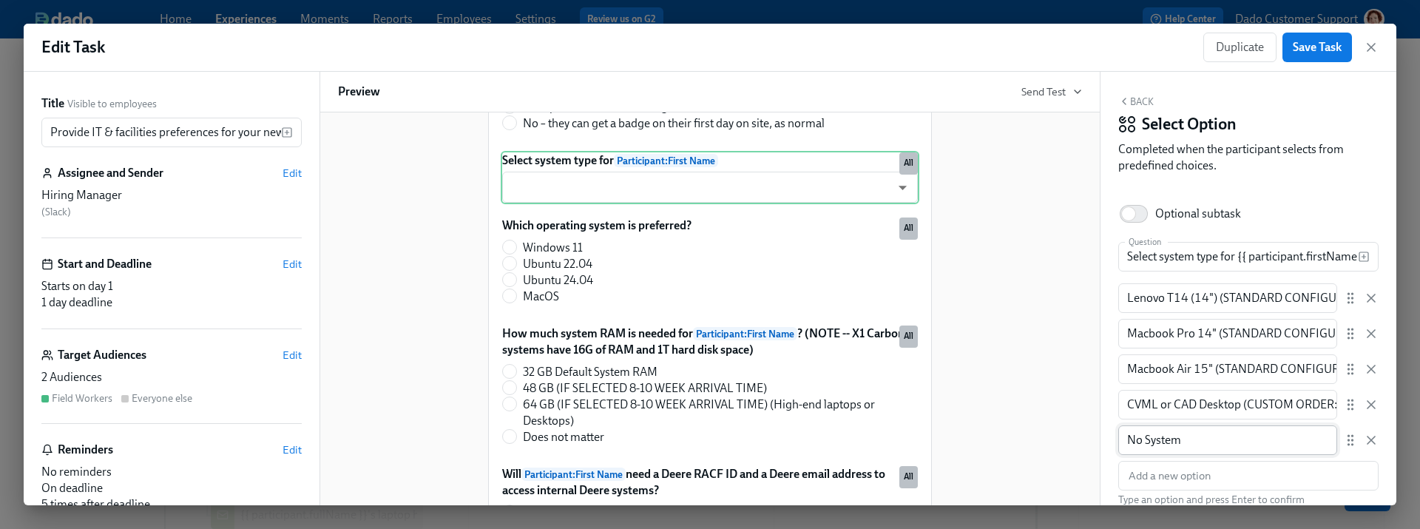
scroll to position [237, 0]
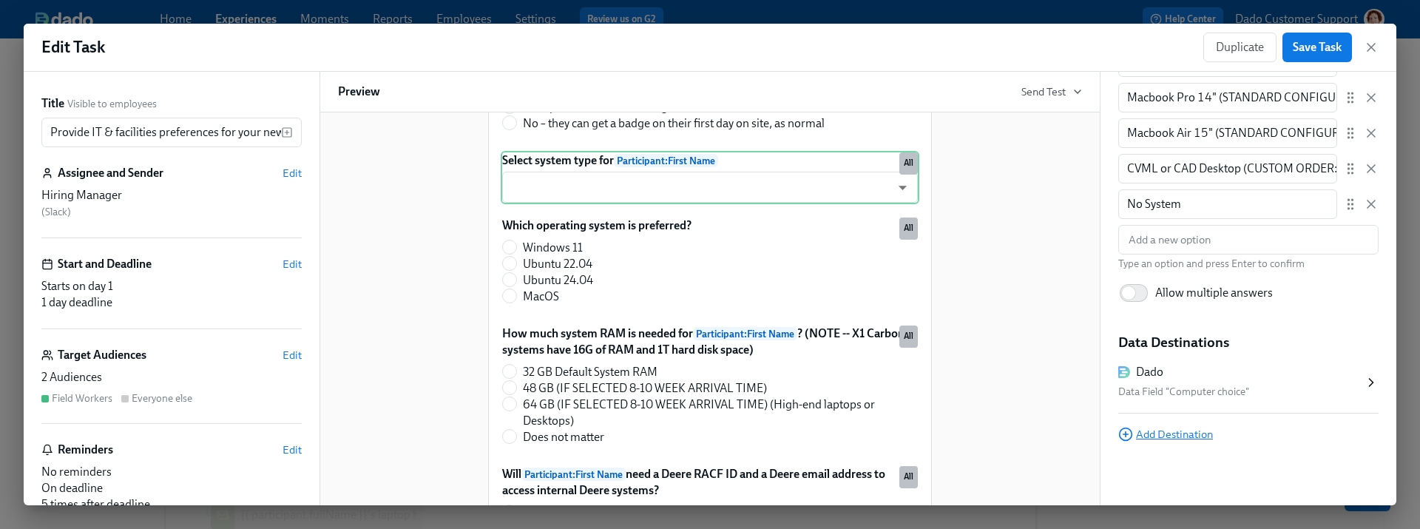
click at [1147, 431] on span "Add Destination" at bounding box center [1165, 434] width 95 height 15
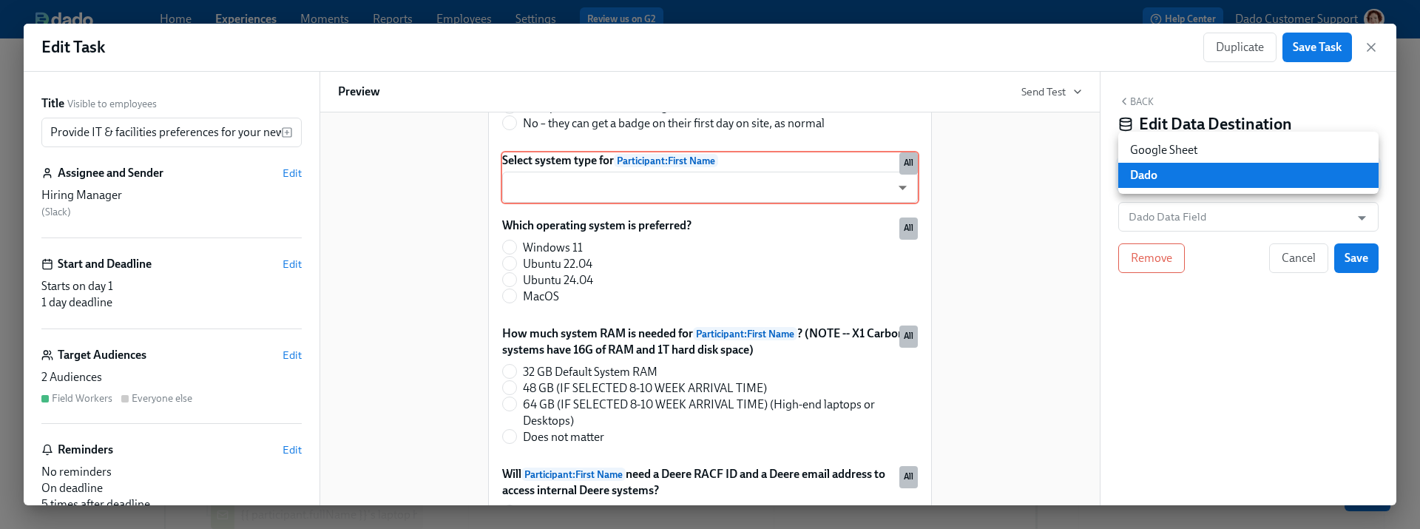
click at [1165, 163] on body "Home Experiences Moments Reports Employees Settings Review us on G2 Help Center…" at bounding box center [710, 46] width 1420 height 1372
click at [1167, 141] on li "Google Sheet" at bounding box center [1248, 150] width 260 height 25
type input "GOOGLE_SHEET"
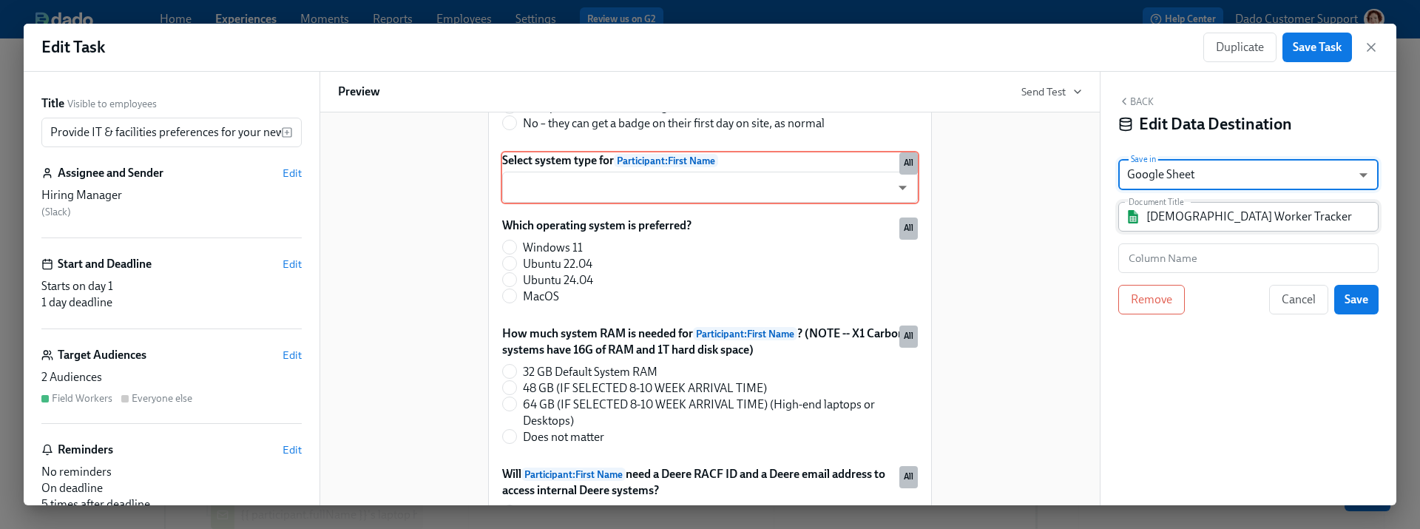
click at [1223, 220] on input "Contingent Worker Tracker" at bounding box center [1258, 217] width 225 height 30
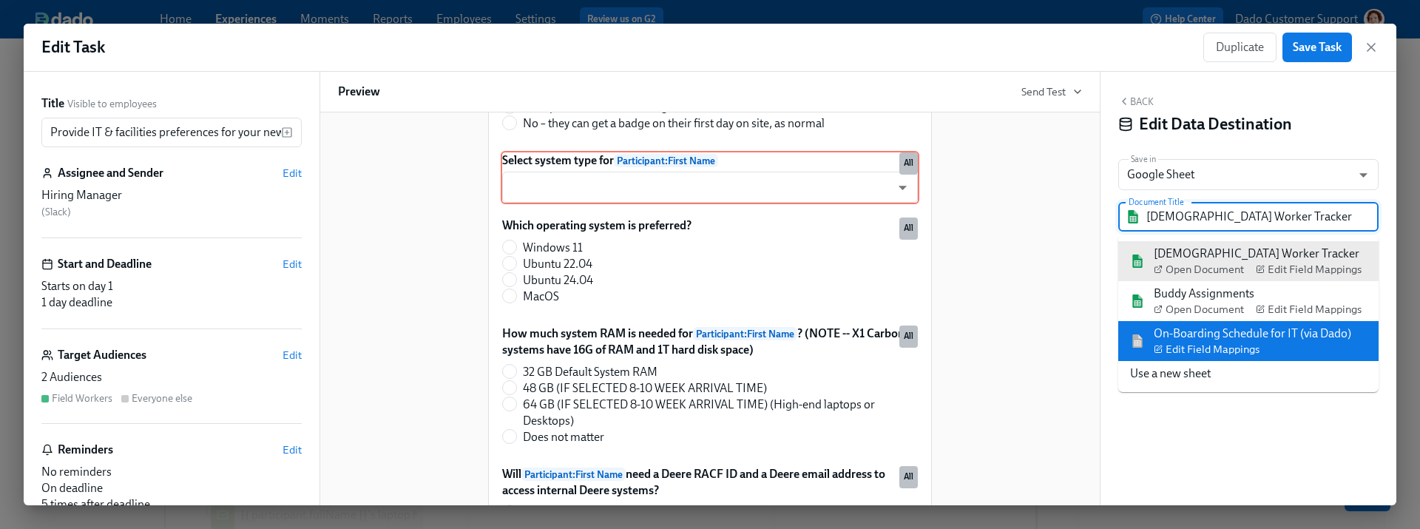
click at [1235, 326] on div "On-Boarding Schedule for IT (via Dado) Edit Field Mappings" at bounding box center [1251, 340] width 197 height 31
type input "On-Boarding Schedule for IT (via Dado)"
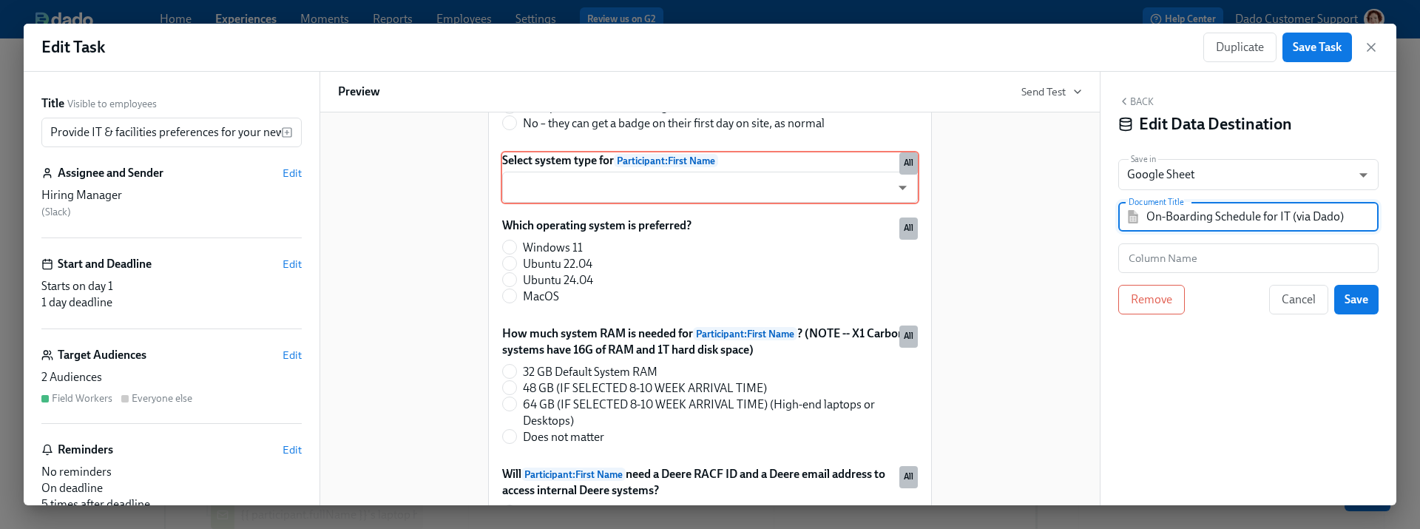
click at [1167, 242] on div "Back Edit Data Destination Save in Google Sheet GOOGLE_SHEET ​ Document Title O…" at bounding box center [1248, 288] width 296 height 433
click at [1165, 256] on input "text" at bounding box center [1248, 258] width 260 height 30
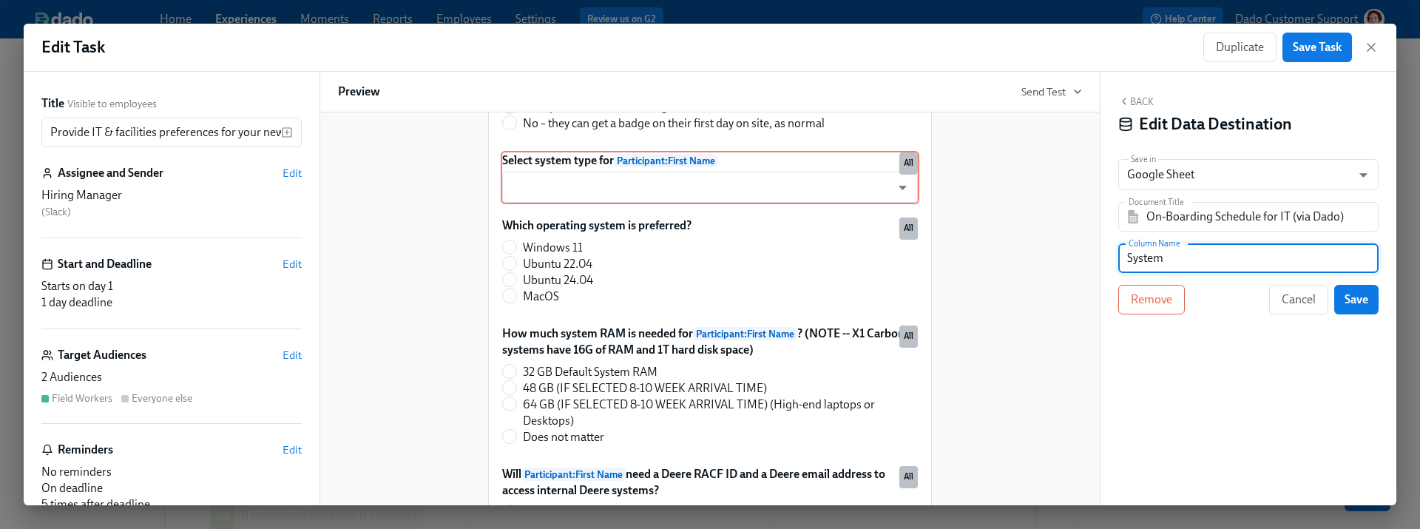
type input "System"
click at [1233, 345] on div "Back Edit Data Destination Save in Google Sheet GOOGLE_SHEET ​ Document Title O…" at bounding box center [1248, 288] width 296 height 433
click at [1358, 296] on span "Save" at bounding box center [1356, 299] width 24 height 15
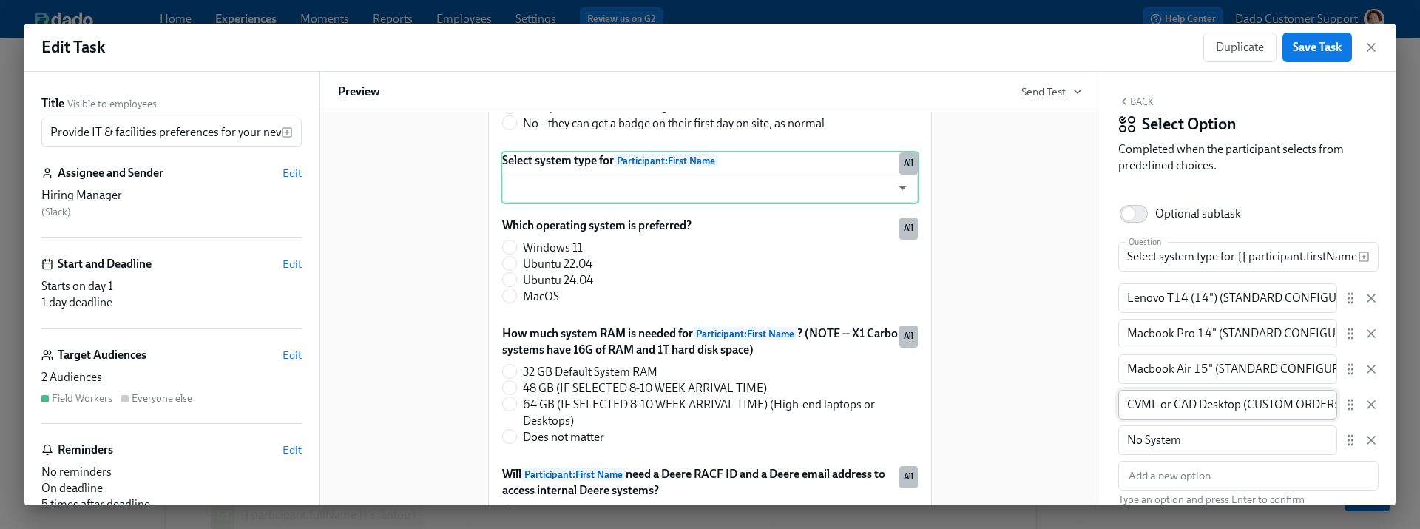
scroll to position [316, 0]
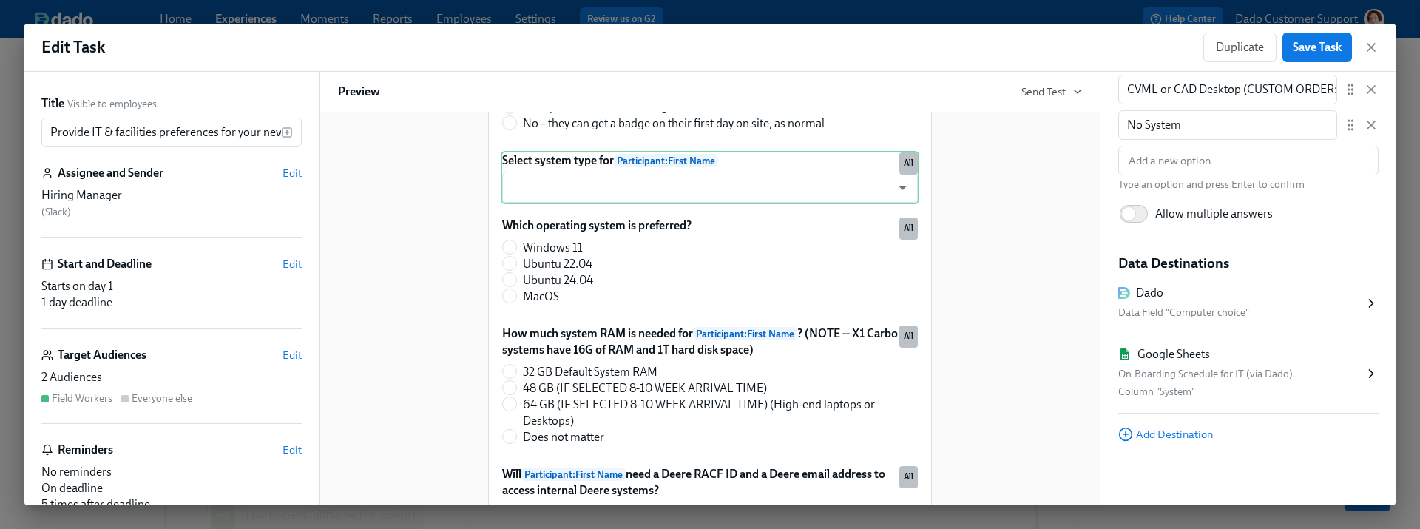
click at [1310, 371] on div "On-Boarding Schedule for IT (via Dado)" at bounding box center [1240, 374] width 245 height 18
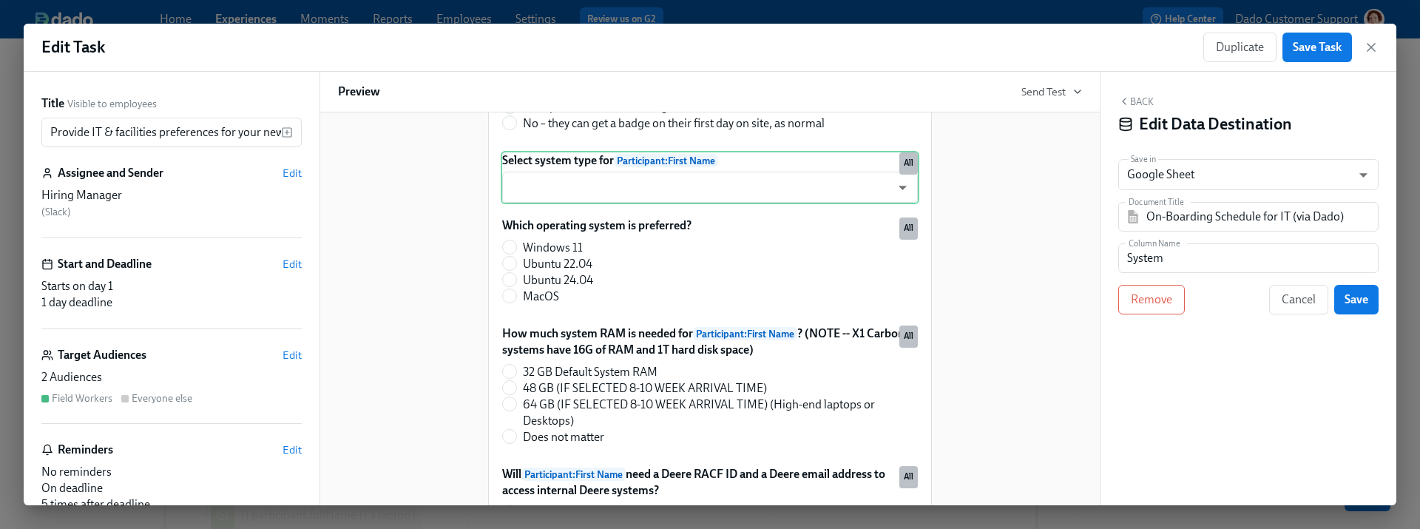
scroll to position [0, 0]
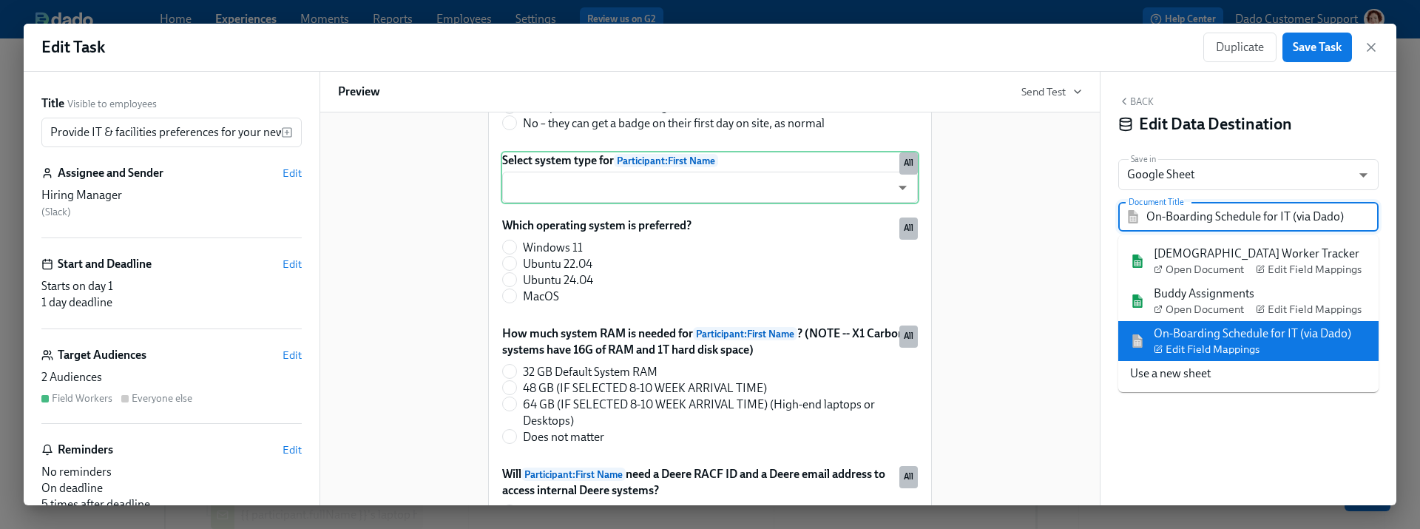
click at [1256, 225] on input "On-Boarding Schedule for IT (via Dado)" at bounding box center [1258, 217] width 225 height 30
click at [1211, 347] on span "Edit Field Mappings" at bounding box center [1206, 349] width 106 height 15
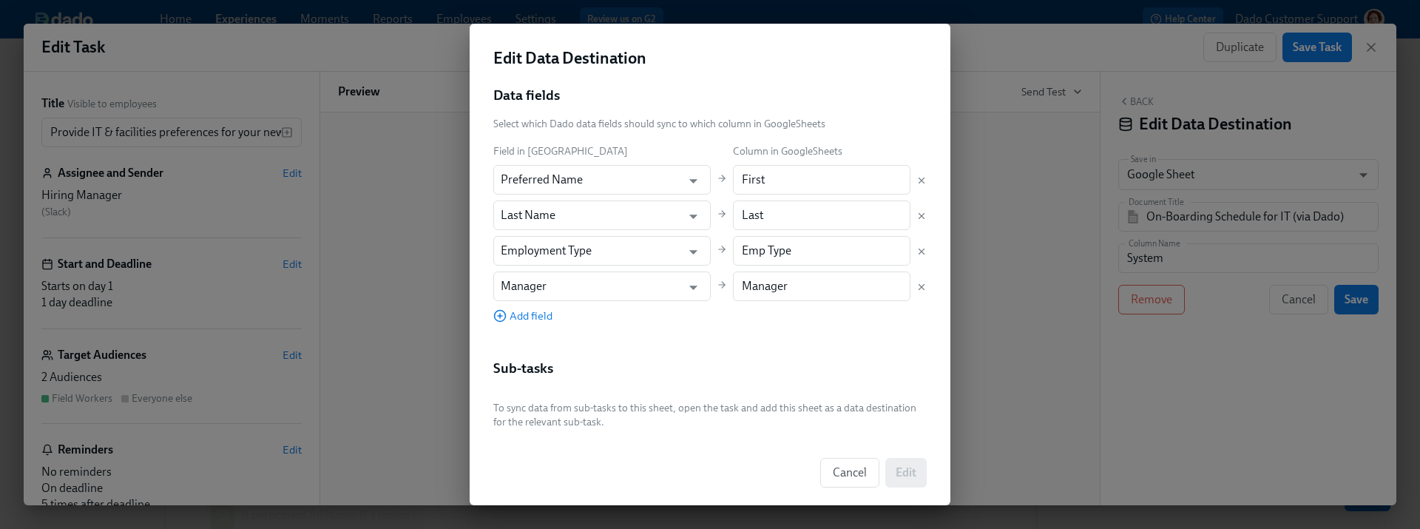
scroll to position [162, 0]
click at [538, 311] on span "Add field" at bounding box center [522, 315] width 59 height 15
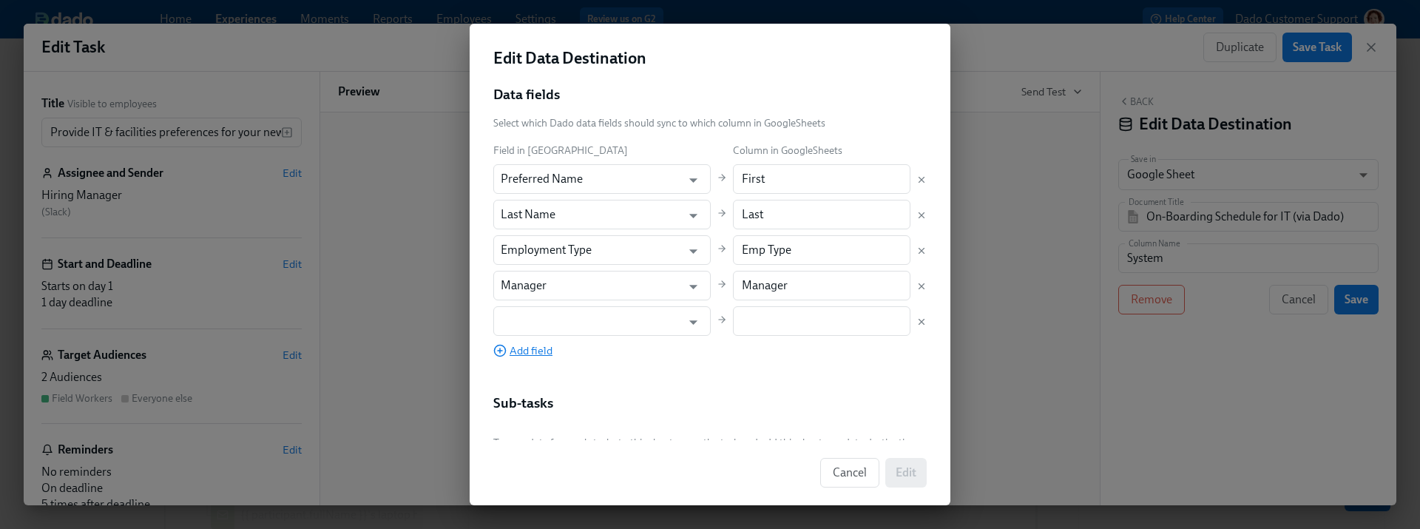
click at [538, 311] on input "text" at bounding box center [591, 321] width 181 height 30
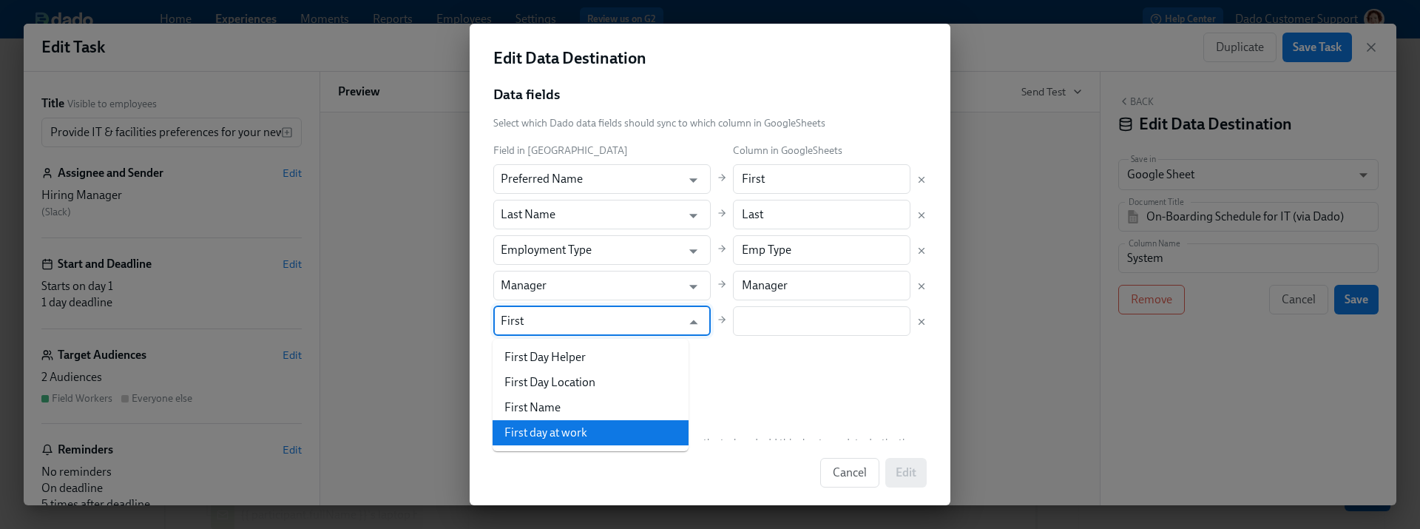
click at [548, 435] on li "First day at work" at bounding box center [590, 432] width 196 height 25
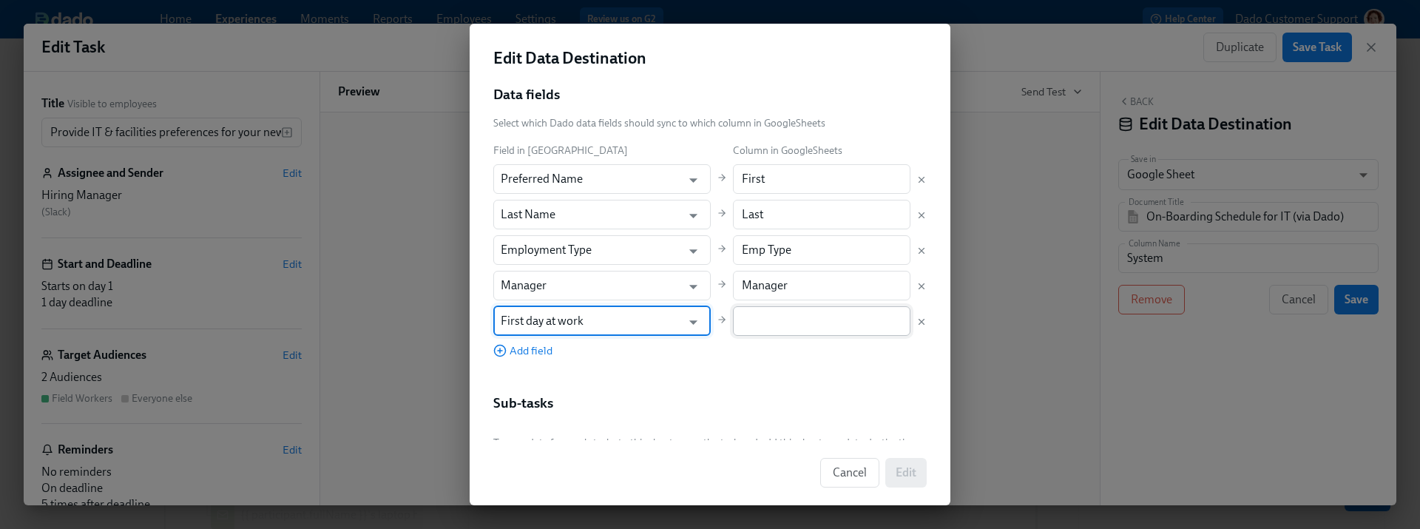
type input "First day at work"
click at [777, 322] on input "text" at bounding box center [822, 321] width 178 height 30
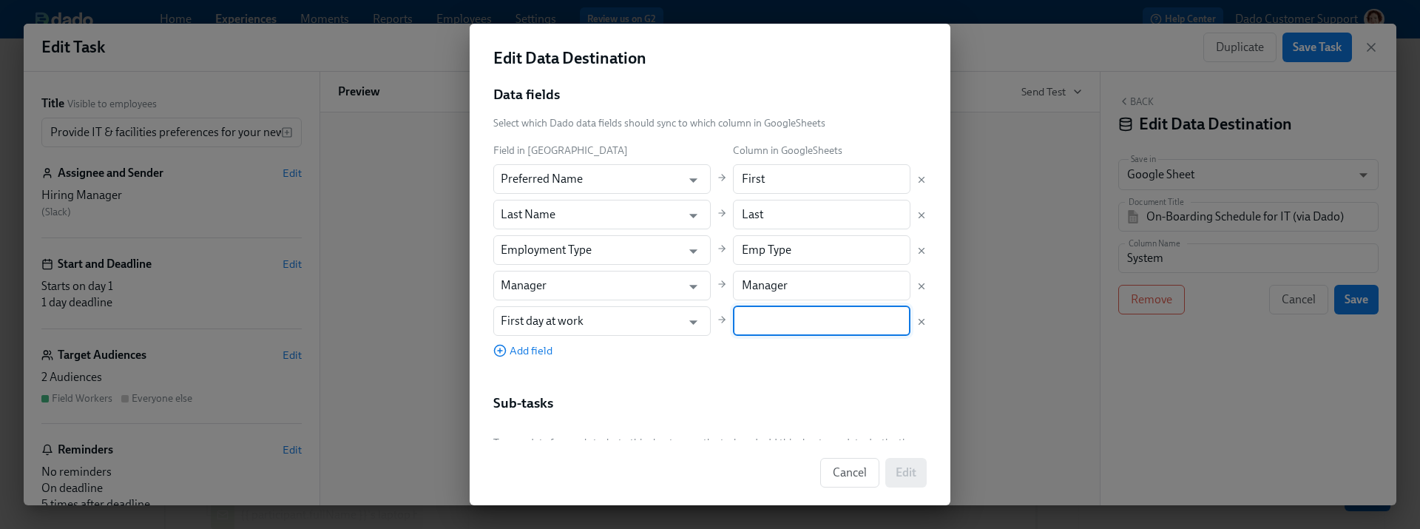
type input "x"
type input "Expected Date"
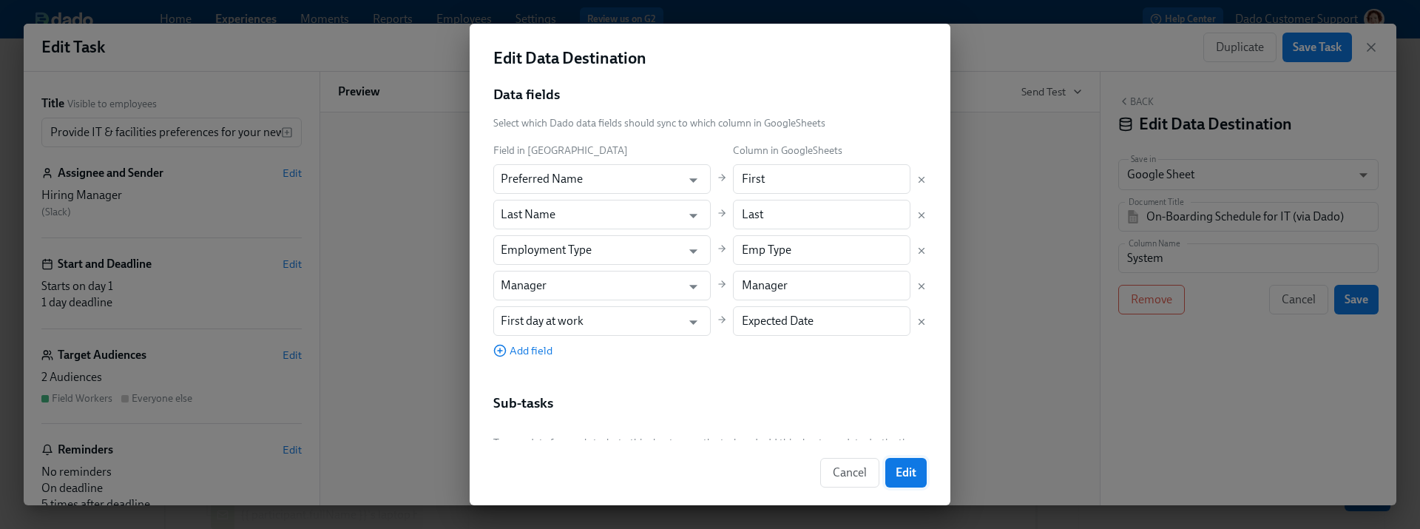
click at [896, 458] on button "Edit" at bounding box center [905, 473] width 41 height 30
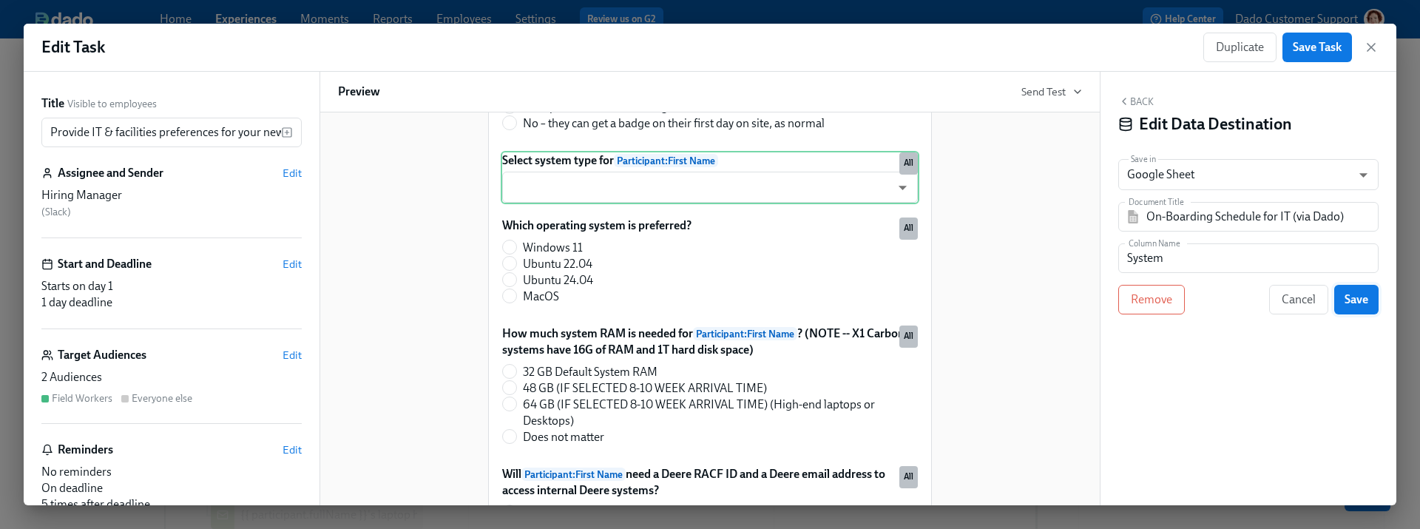
click at [1360, 297] on span "Save" at bounding box center [1356, 299] width 24 height 15
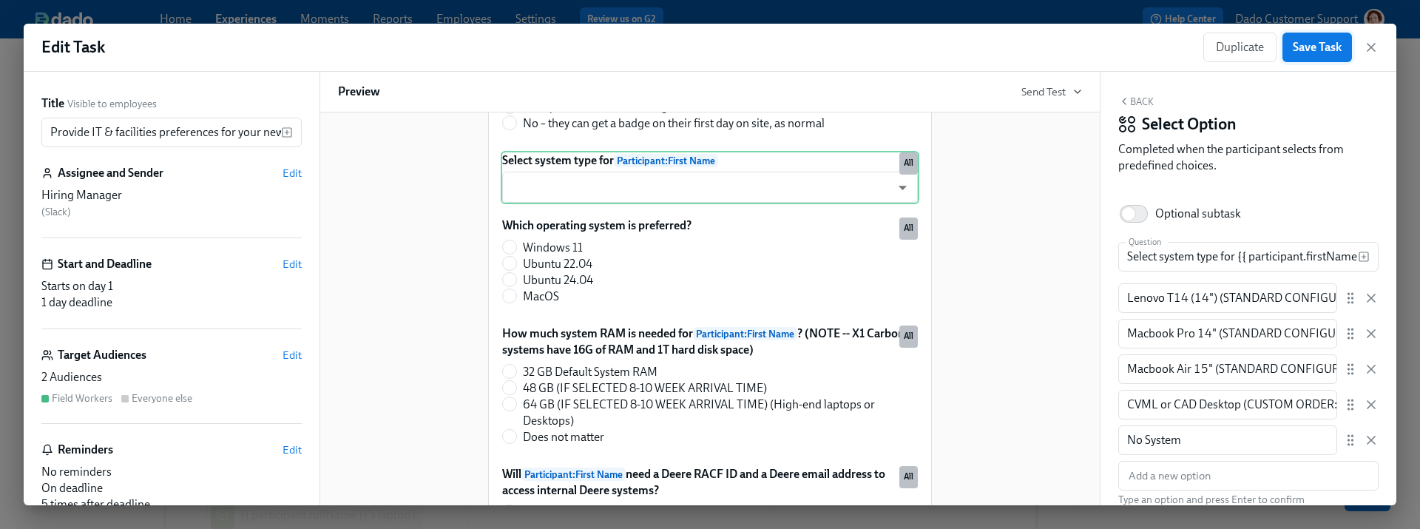
click at [1321, 42] on span "Save Task" at bounding box center [1316, 47] width 49 height 15
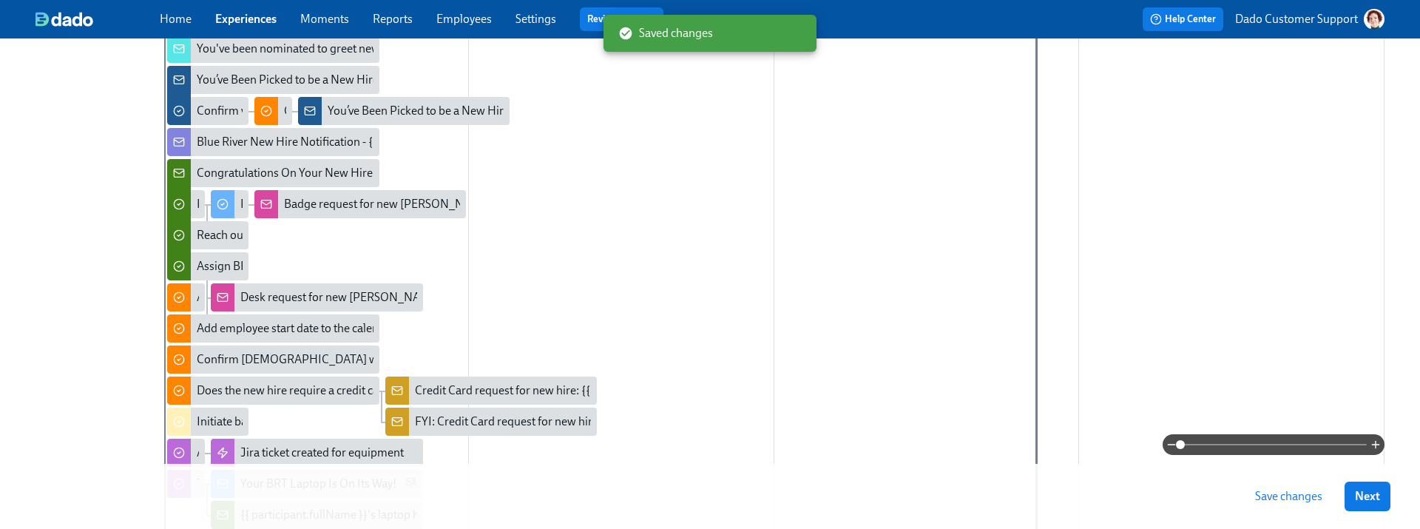
click at [1307, 489] on span "Save changes" at bounding box center [1288, 496] width 67 height 15
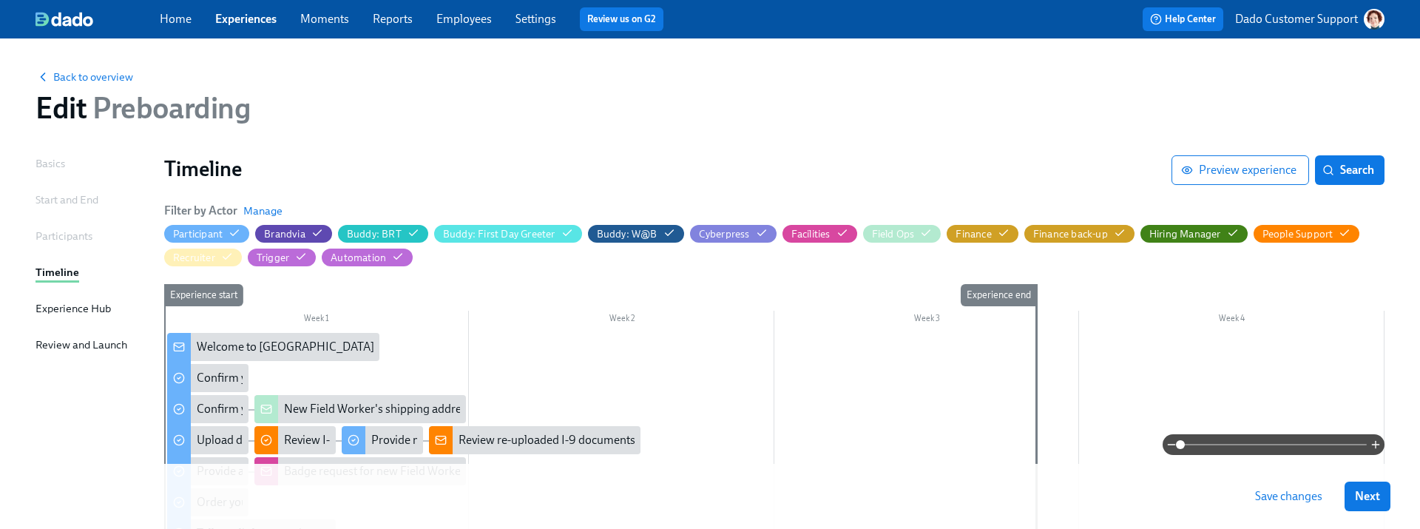
click at [107, 92] on span "Preboarding" at bounding box center [168, 107] width 163 height 35
click at [88, 80] on span "Back to overview" at bounding box center [84, 77] width 98 height 15
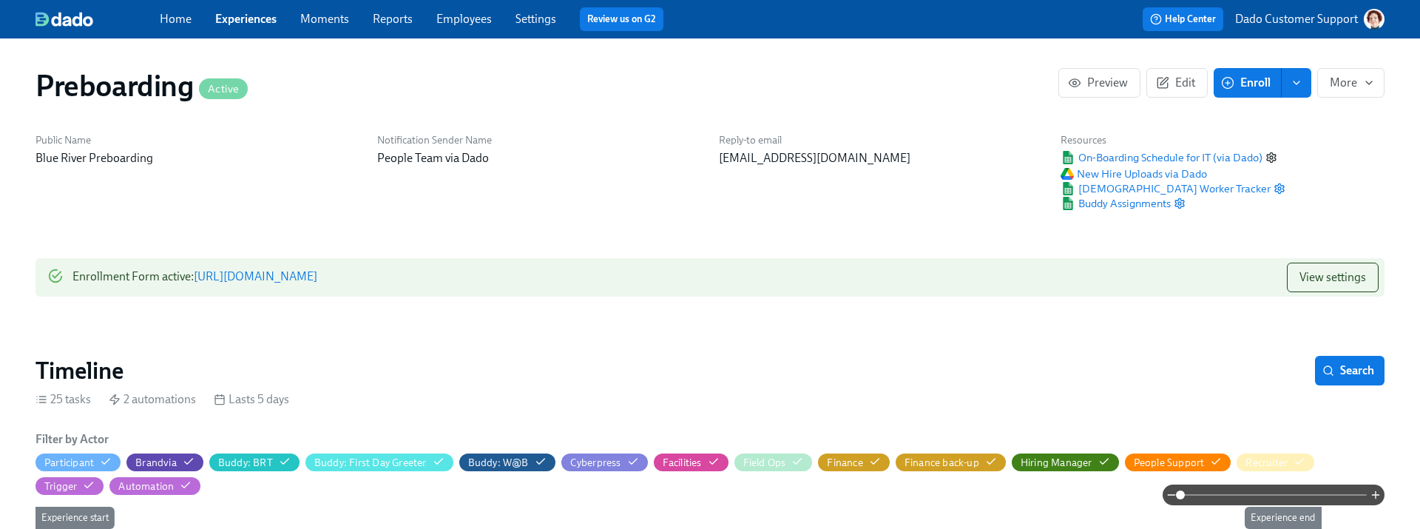
click at [1272, 157] on icon "button" at bounding box center [1271, 158] width 12 height 12
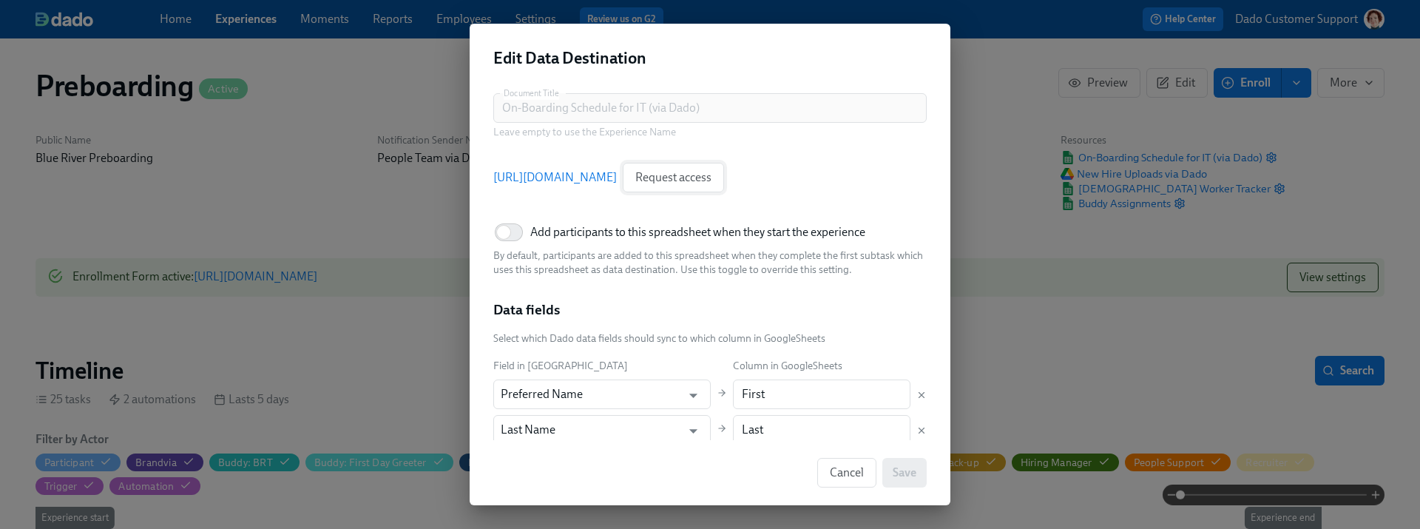
click at [711, 170] on span "Request access" at bounding box center [673, 177] width 76 height 15
click at [669, 234] on span "Add participants to this spreadsheet when they start the experience" at bounding box center [697, 232] width 335 height 16
click at [552, 234] on input "Add participants to this spreadsheet when they start the experience" at bounding box center [504, 232] width 98 height 33
checkbox input "true"
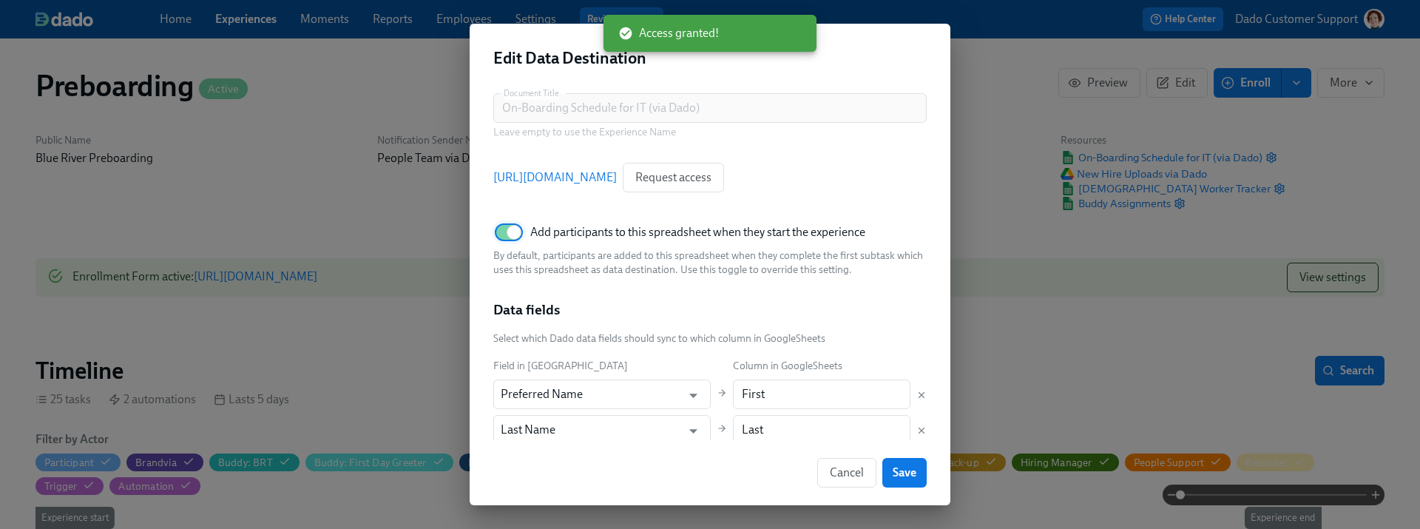
click at [617, 172] on link "https://docs.google.com/spreadsheets/d/1USTGFgW3IOgQQc9T3gLcOUabbrPXF931Nvvtq9w…" at bounding box center [554, 177] width 123 height 16
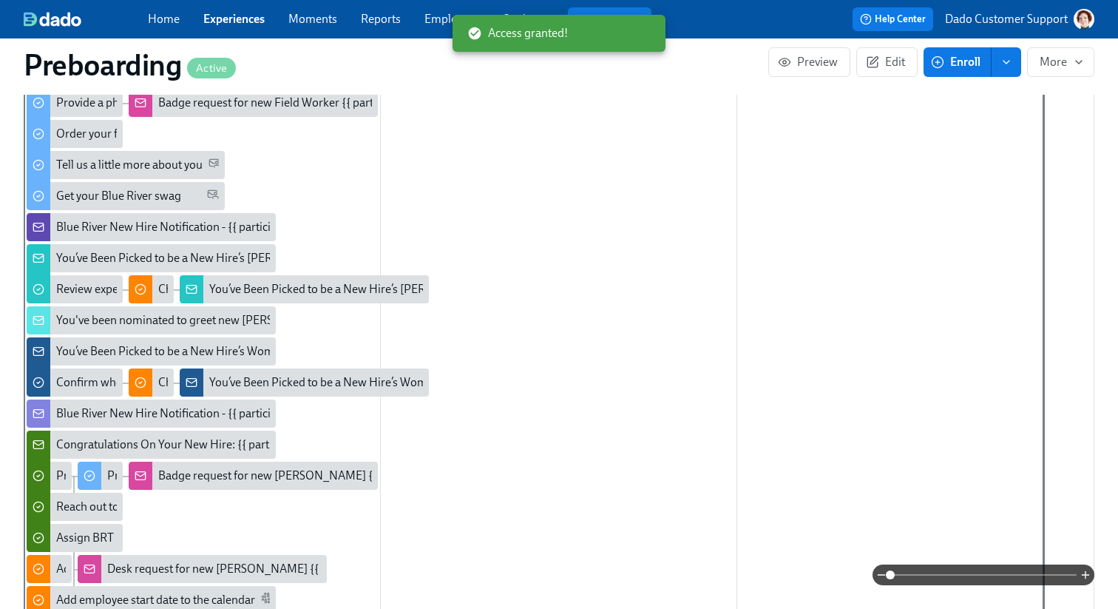
scroll to position [771, 0]
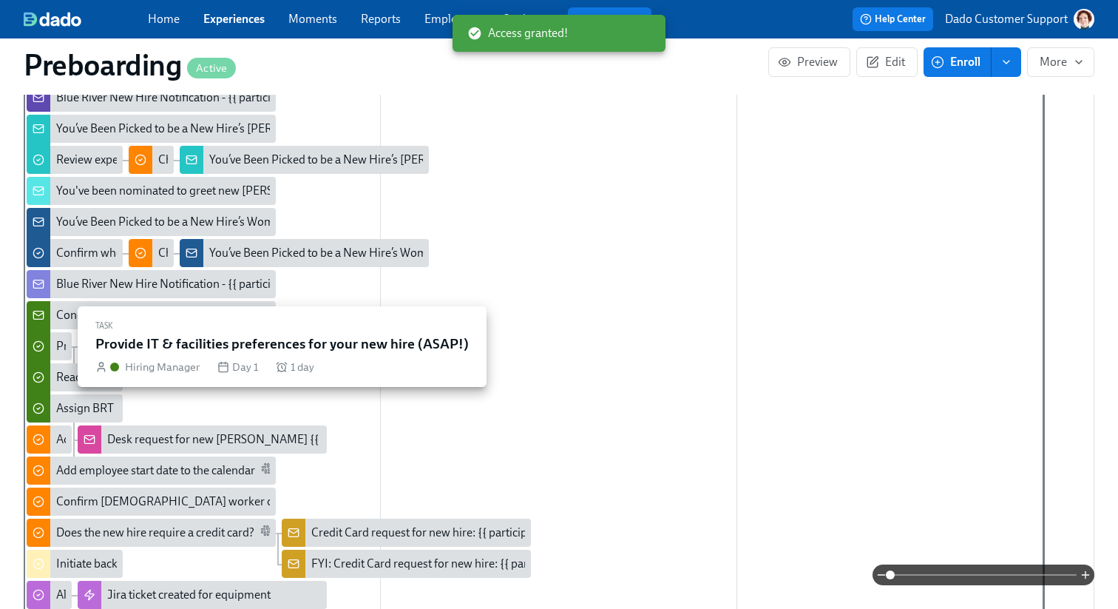
click at [48, 345] on div at bounding box center [39, 346] width 24 height 34
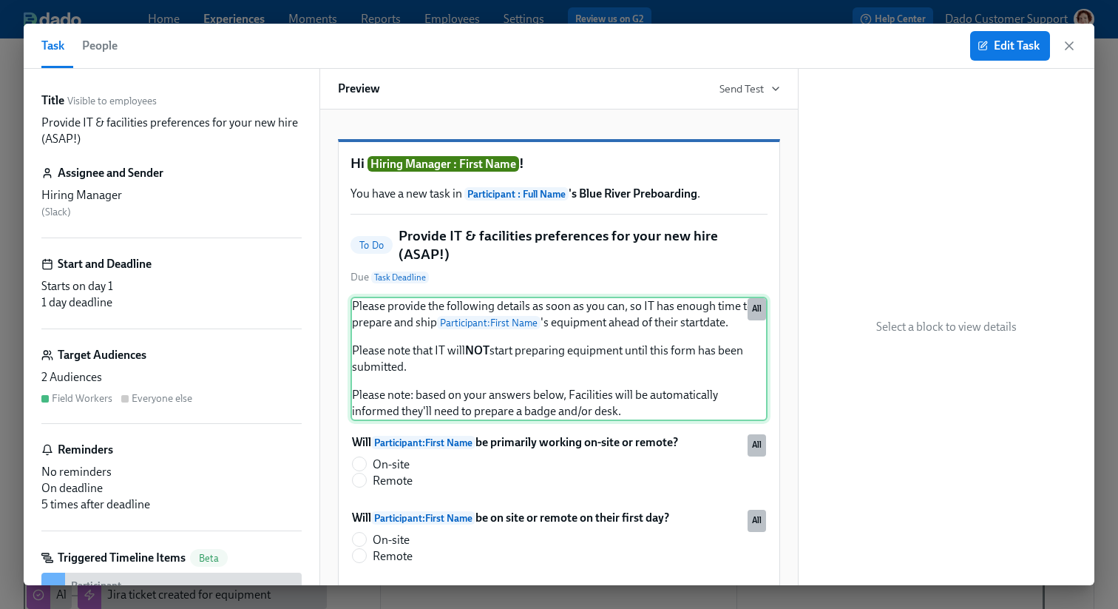
scroll to position [501, 0]
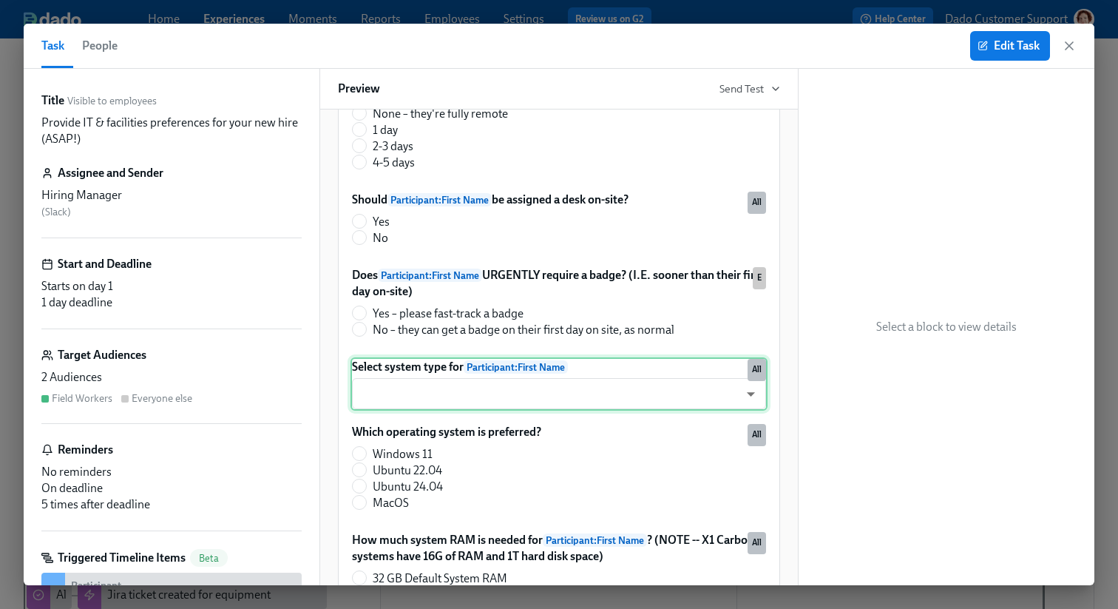
click at [472, 410] on div "Select system type for Participant : First Name ​ ​ All" at bounding box center [558, 383] width 417 height 53
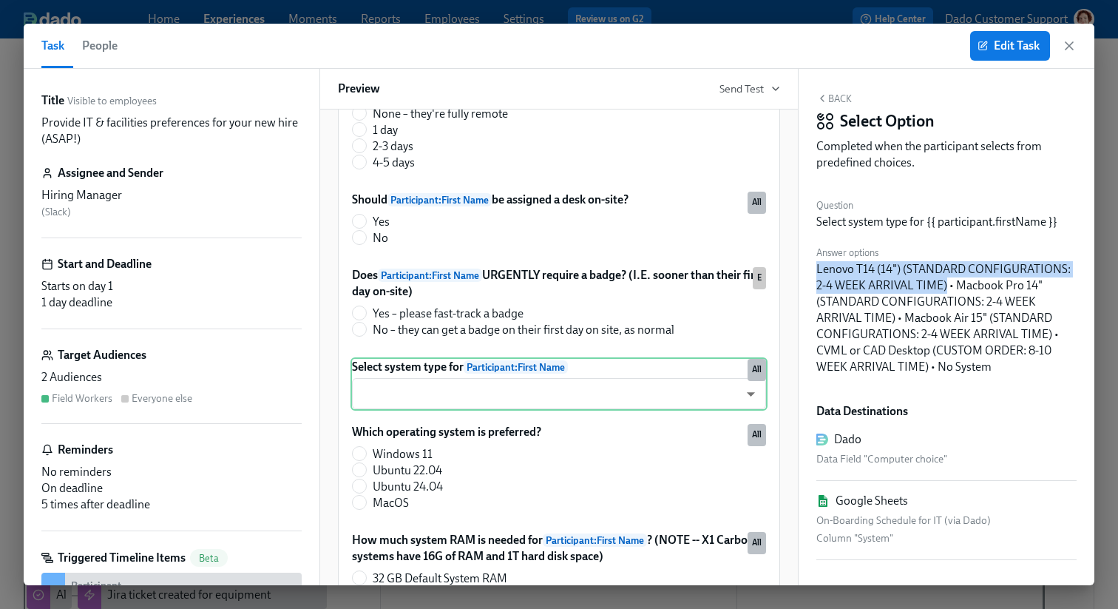
drag, startPoint x: 816, startPoint y: 268, endPoint x: 948, endPoint y: 282, distance: 132.4
click at [948, 282] on div "Lenovo T14 (14") (STANDARD CONFIGURATIONS: 2-4 WEEK ARRIVAL TIME) • Macbook Pro…" at bounding box center [946, 318] width 260 height 114
copy div "Lenovo T14 (14") (STANDARD CONFIGURATIONS: 2-4 WEEK ARRIVAL TIME)"
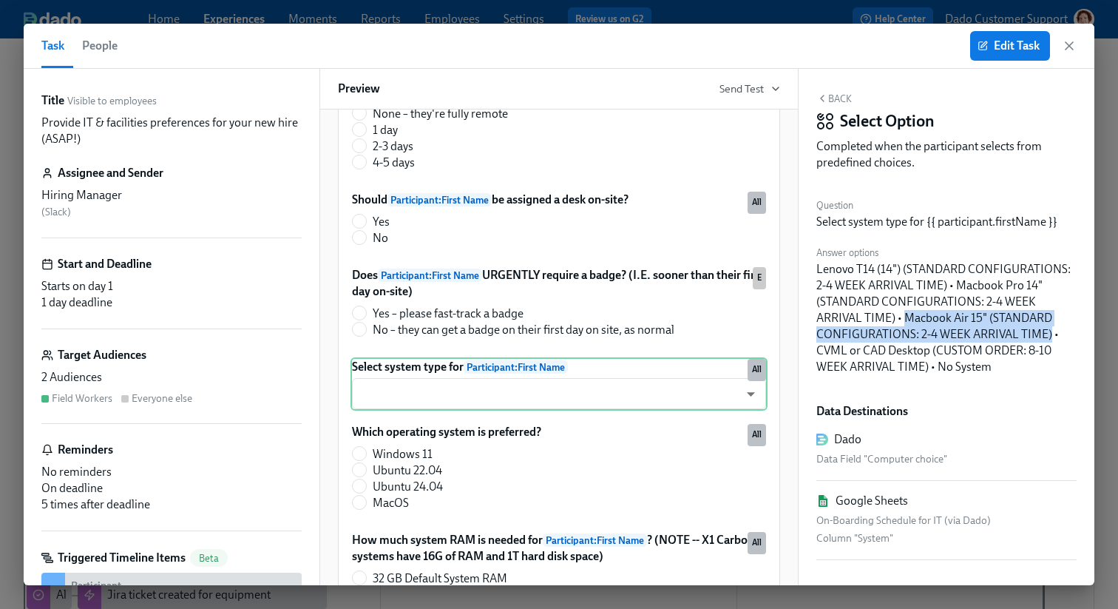
drag, startPoint x: 906, startPoint y: 319, endPoint x: 1052, endPoint y: 332, distance: 146.9
click at [1052, 332] on div "Lenovo T14 (14") (STANDARD CONFIGURATIONS: 2-4 WEEK ARRIVAL TIME) • Macbook Pro…" at bounding box center [946, 318] width 260 height 114
copy div "Macbook Air 15" (STANDARD CONFIGURATIONS: 2-4 WEEK ARRIVAL TIME)"
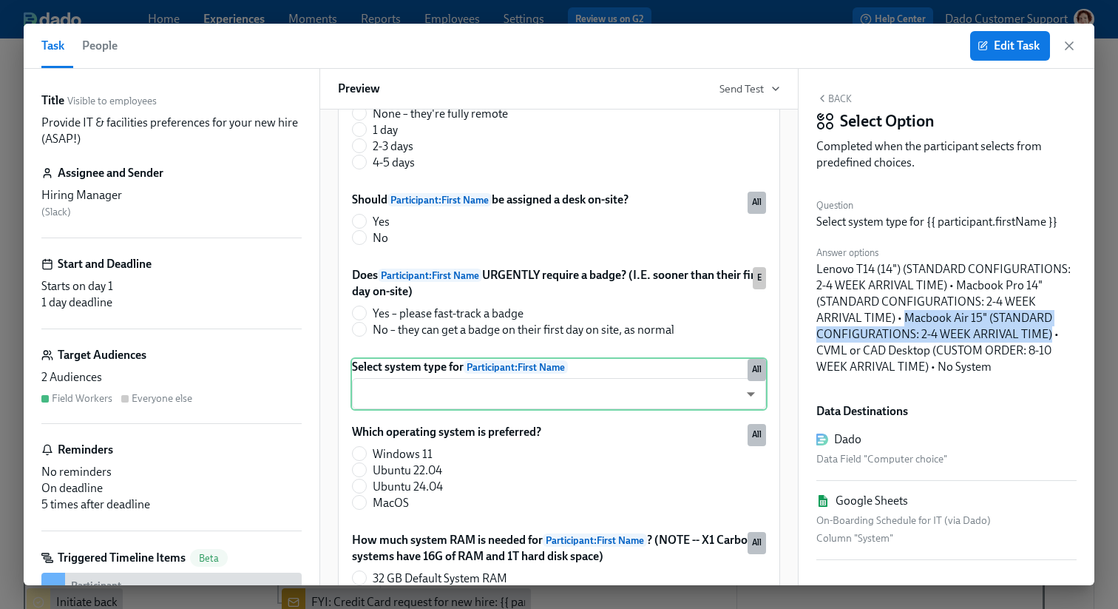
scroll to position [810, 0]
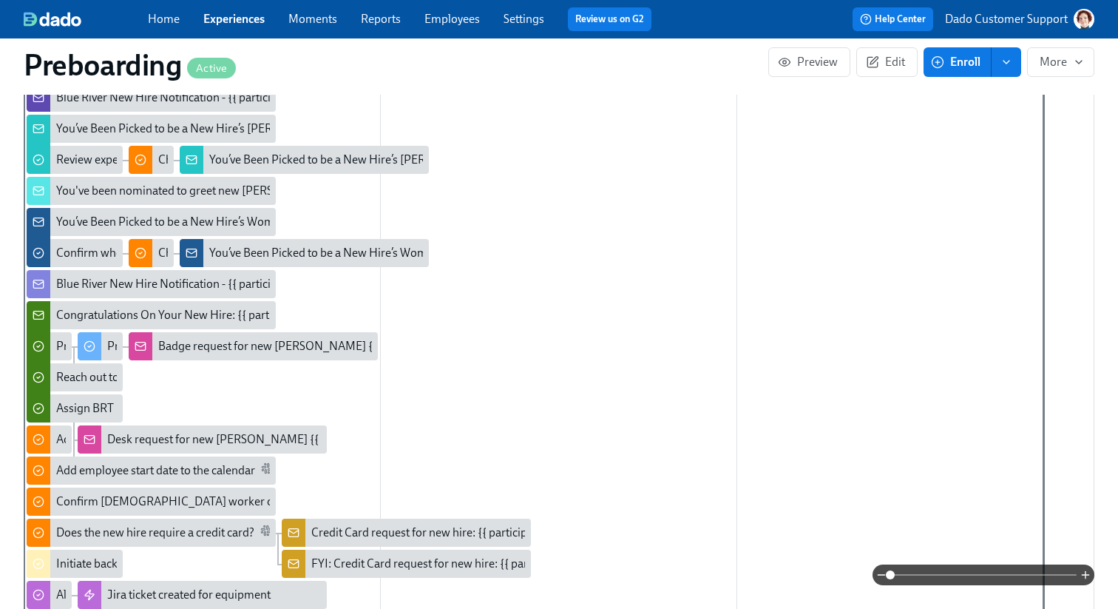
click at [523, 21] on link "Settings" at bounding box center [524, 19] width 41 height 14
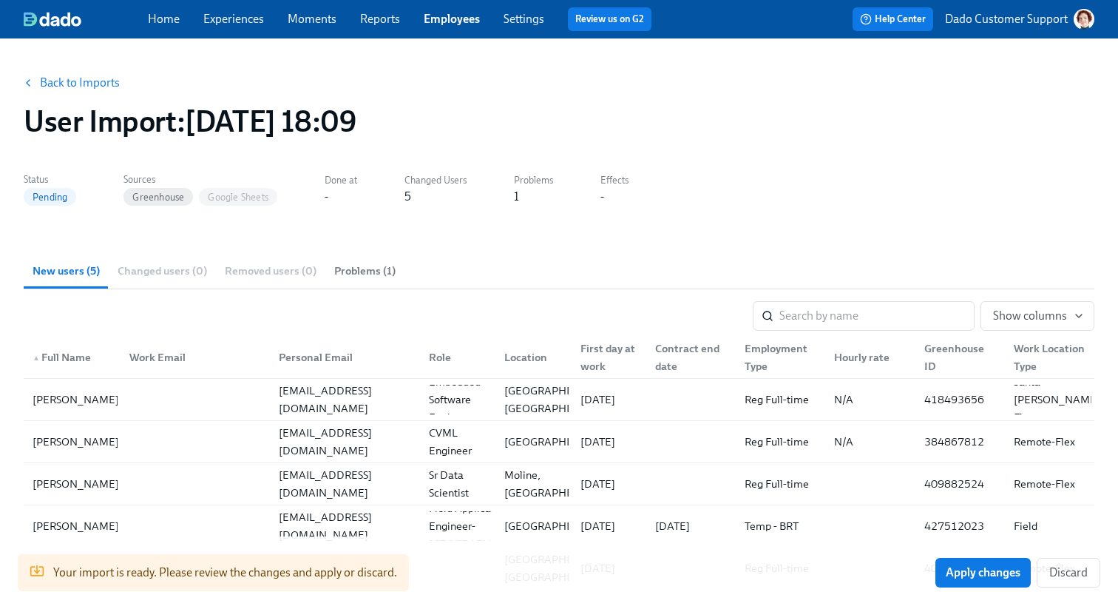
click at [224, 11] on span "Experiences" at bounding box center [233, 19] width 61 height 16
click at [223, 11] on span "Experiences" at bounding box center [233, 19] width 61 height 16
click at [217, 16] on link "Experiences" at bounding box center [233, 19] width 61 height 14
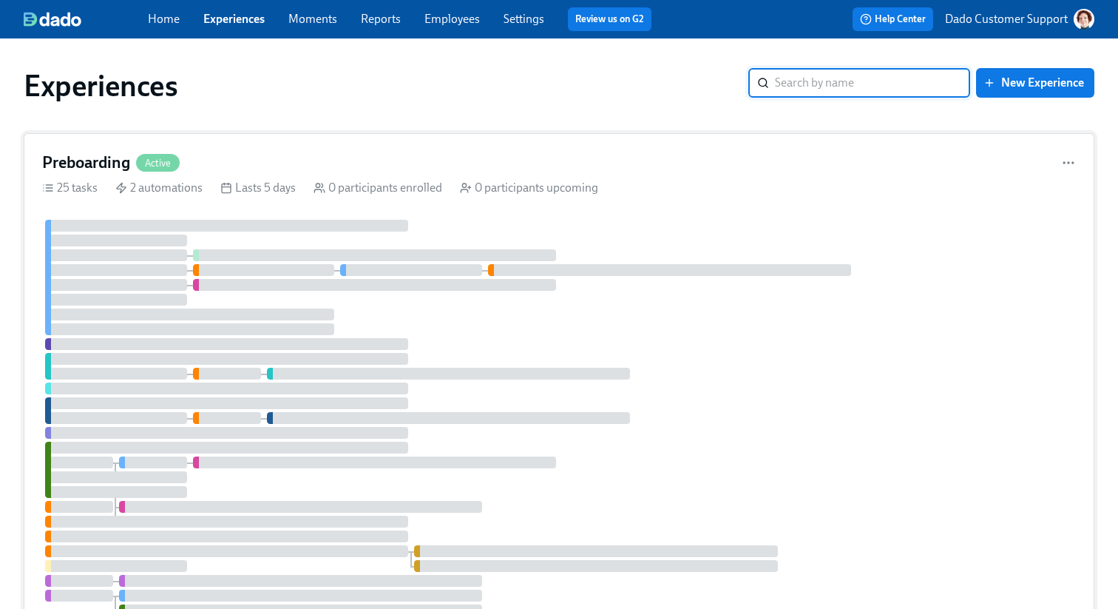
click at [217, 168] on div "Preboarding Active" at bounding box center [559, 163] width 1034 height 22
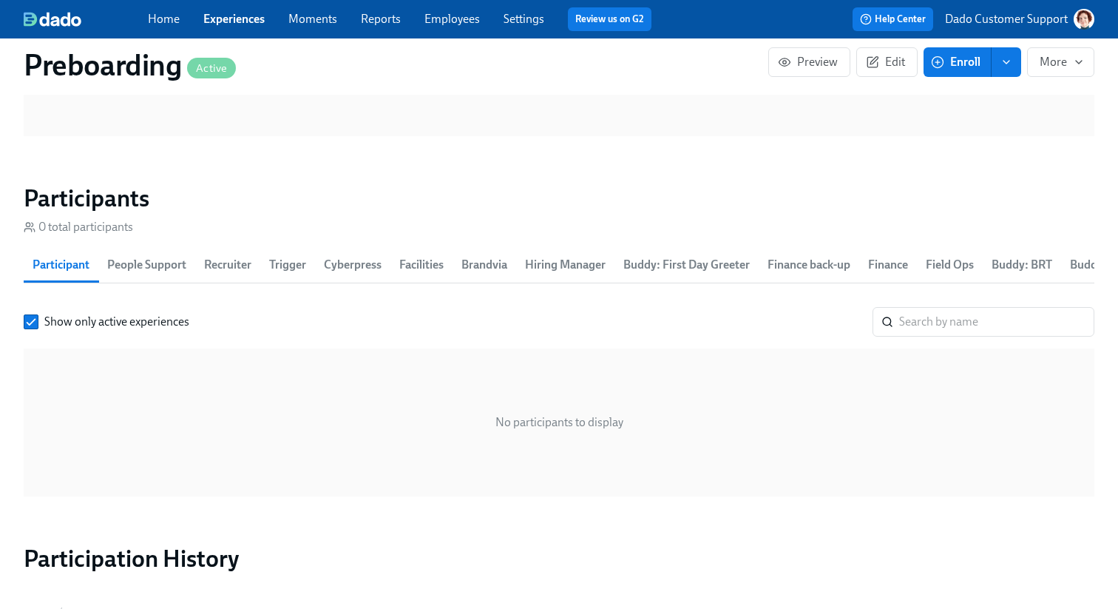
scroll to position [1661, 0]
click at [966, 57] on span "Enroll" at bounding box center [957, 62] width 47 height 15
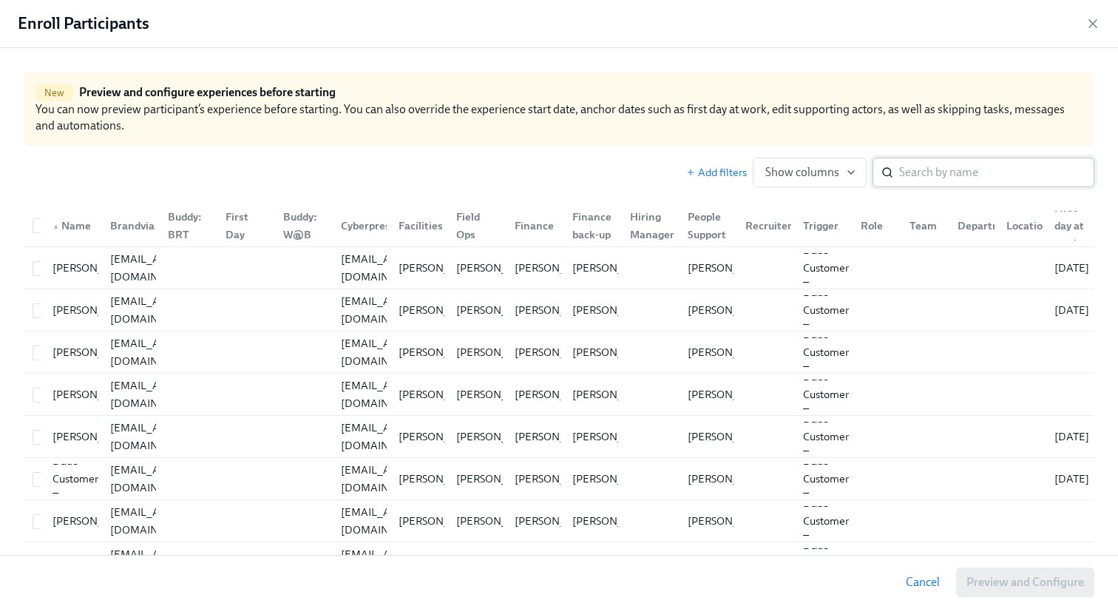
click at [927, 165] on input "search" at bounding box center [996, 172] width 195 height 30
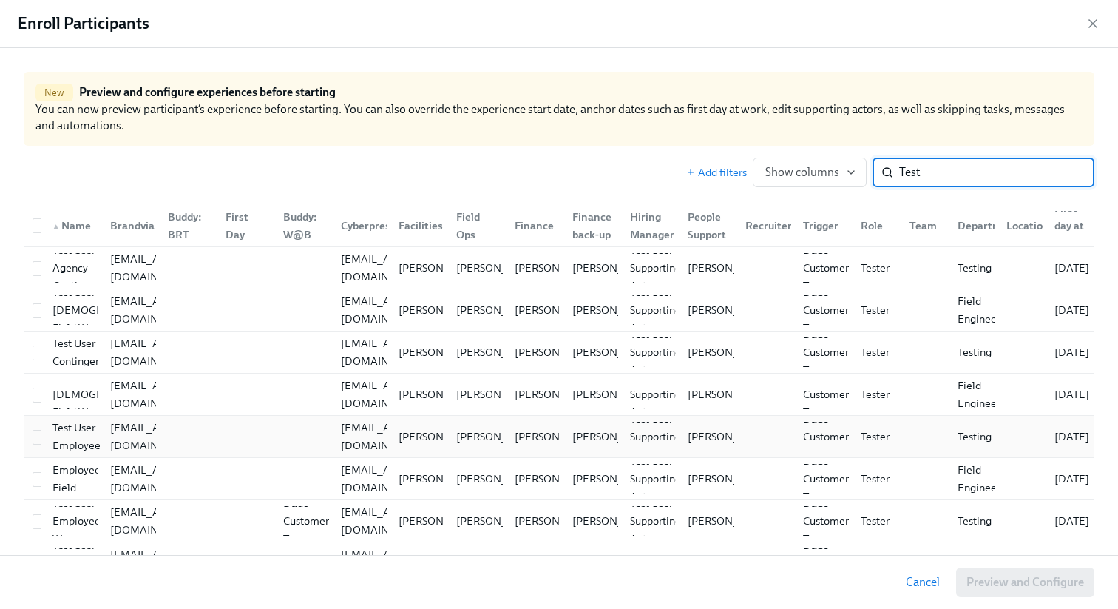
type input "Test"
click at [78, 437] on div "Test User Employee" at bounding box center [77, 435] width 60 height 35
checkbox input "true"
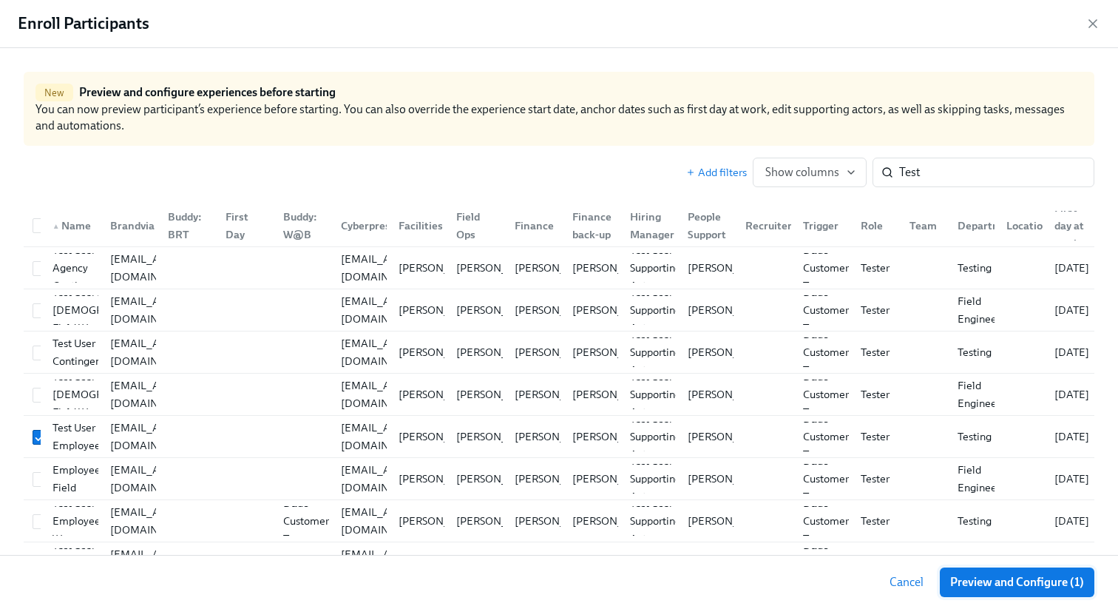
click at [984, 575] on span "Preview and Configure (1)" at bounding box center [1017, 581] width 134 height 15
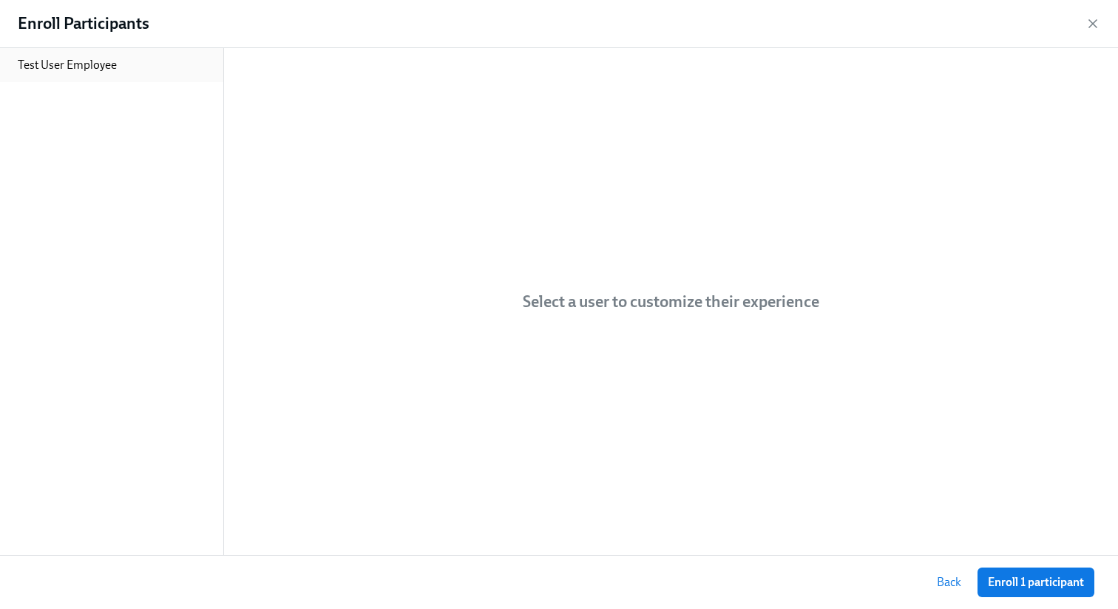
click at [70, 68] on p "Test User Employee" at bounding box center [67, 65] width 99 height 16
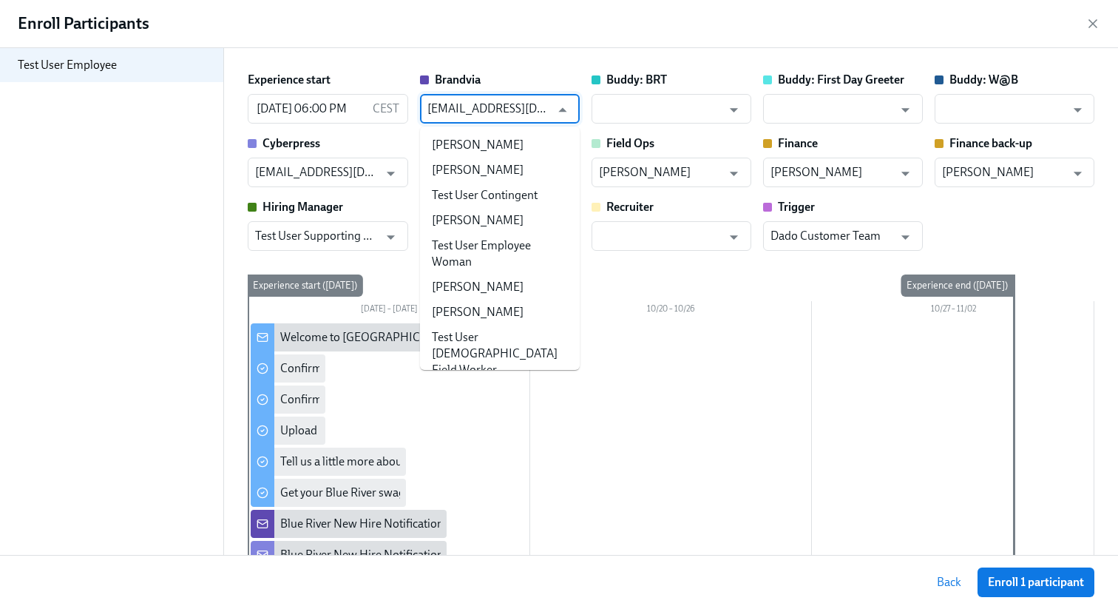
click at [494, 107] on input "oshopshear@brandvia.com" at bounding box center [488, 109] width 123 height 30
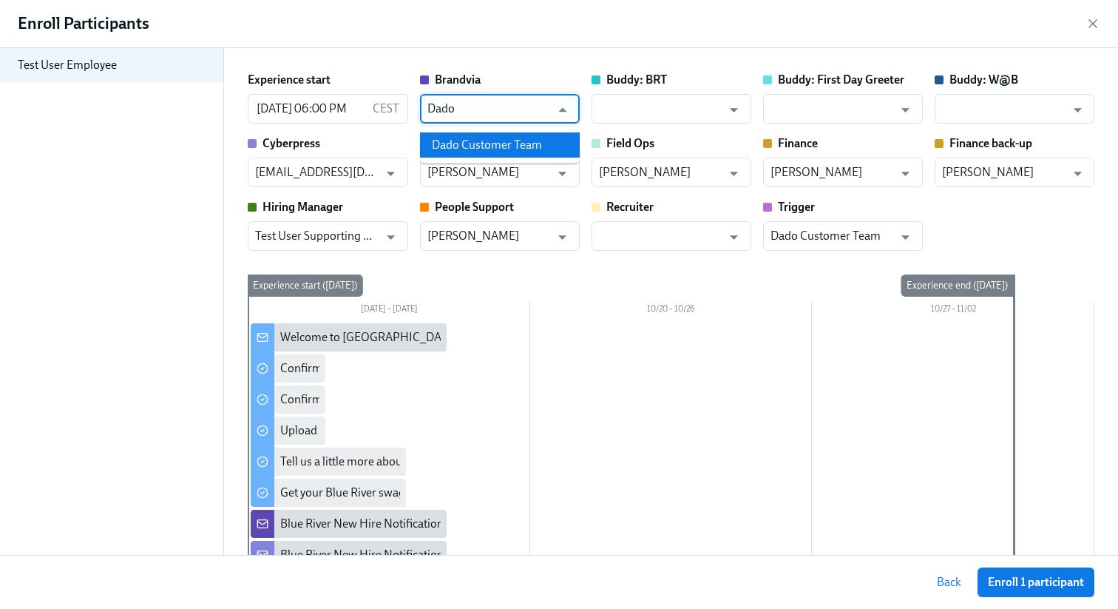
click at [482, 146] on li "Dado Customer Team" at bounding box center [500, 144] width 160 height 25
type input "Dado Customer Team"
click at [348, 173] on input "order@cyberpress.net" at bounding box center [316, 172] width 123 height 30
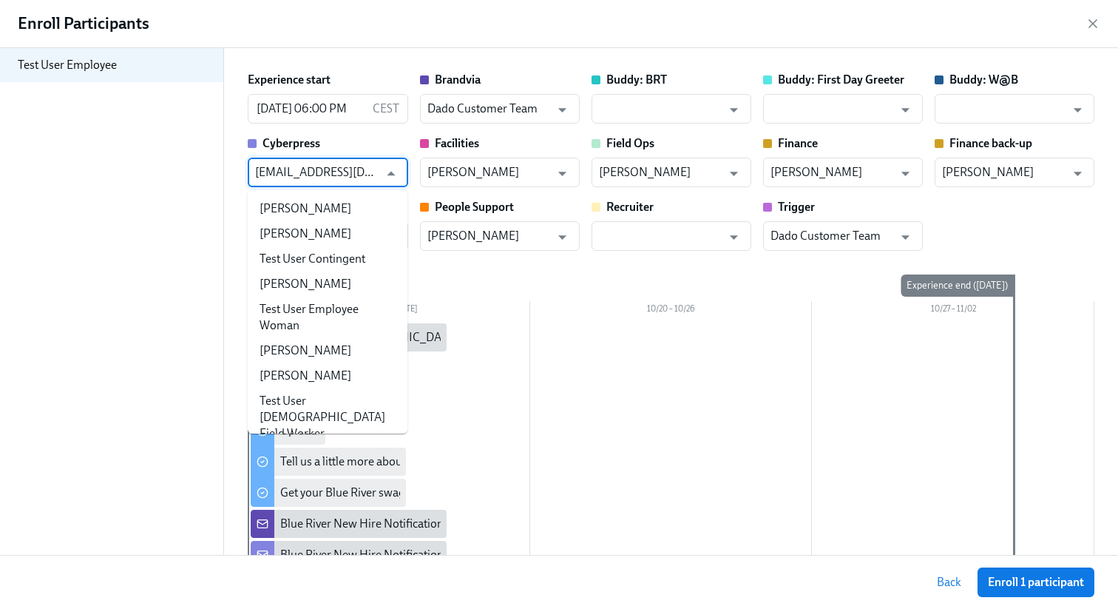
scroll to position [175, 0]
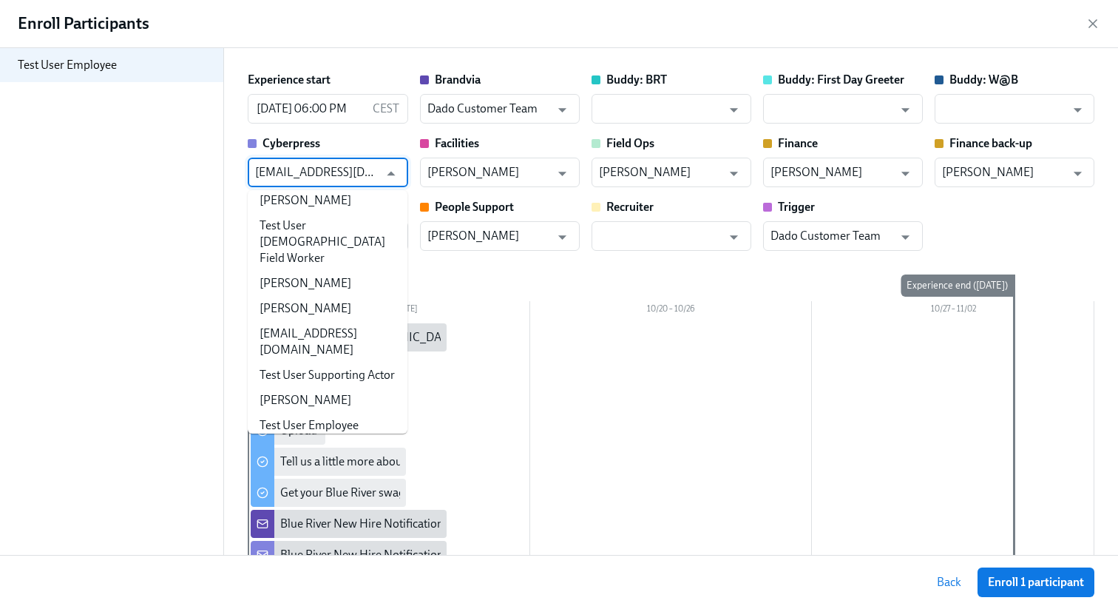
paste input "Dado Customer Team"
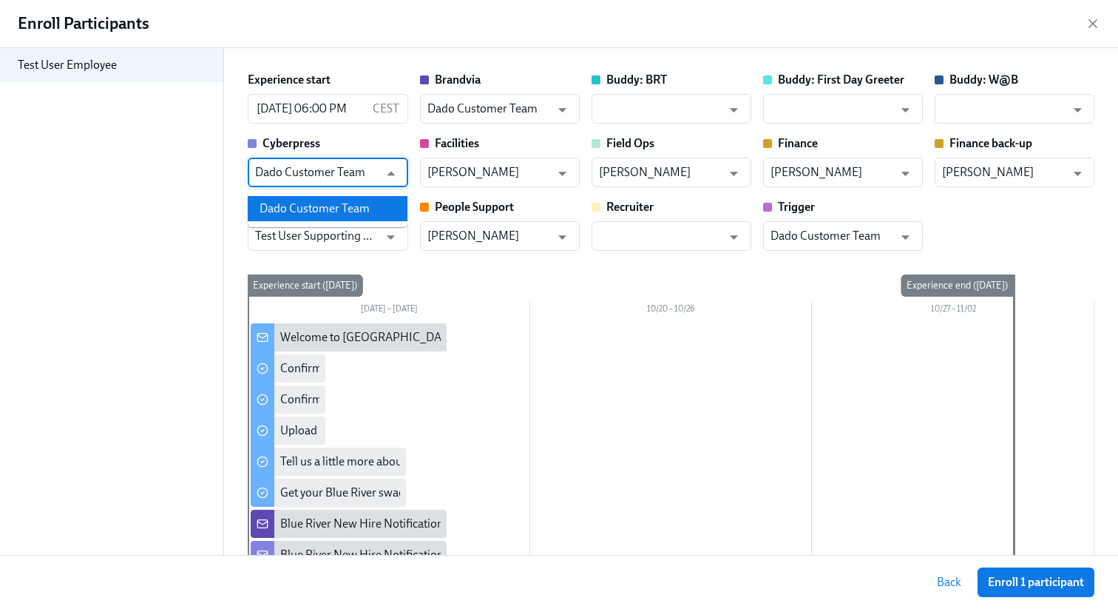
click at [333, 208] on li "Dado Customer Team" at bounding box center [328, 208] width 160 height 25
type input "Dado Customer Team"
click at [515, 180] on input "Justin Truong" at bounding box center [488, 172] width 123 height 30
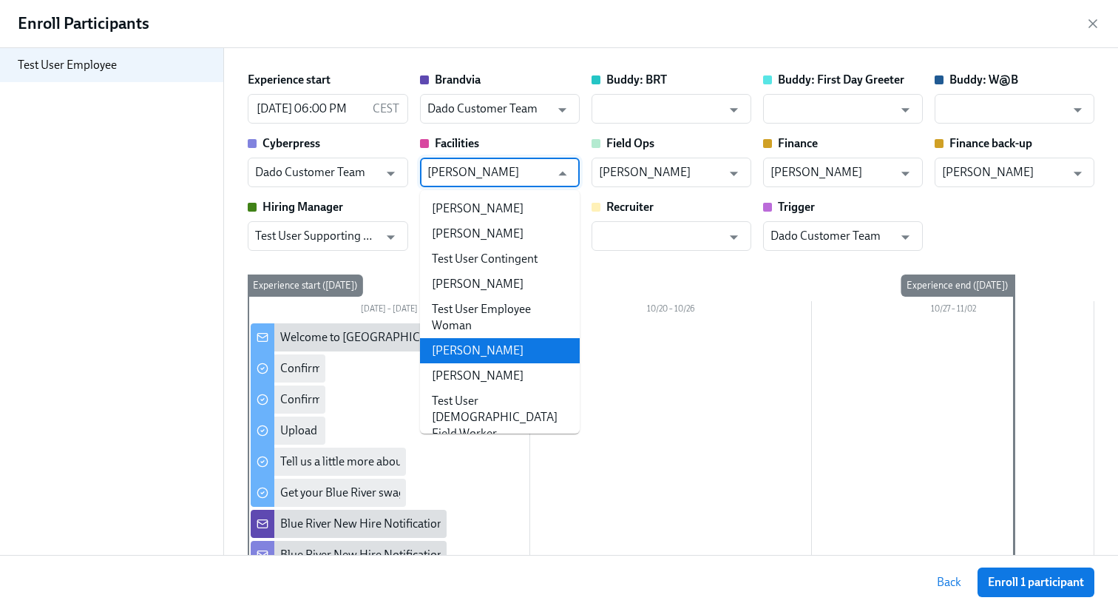
paste input "Dado Customer Team"
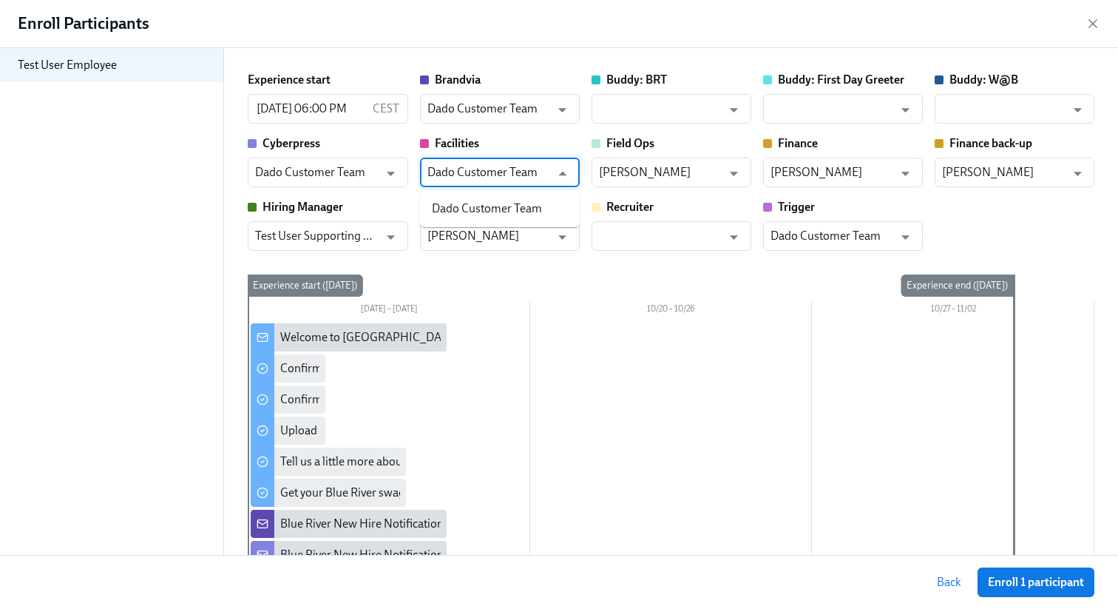
click at [502, 203] on li "Dado Customer Team" at bounding box center [500, 208] width 160 height 25
type input "Dado Customer Team"
click at [665, 185] on input "Annalicia Larsen" at bounding box center [660, 172] width 123 height 30
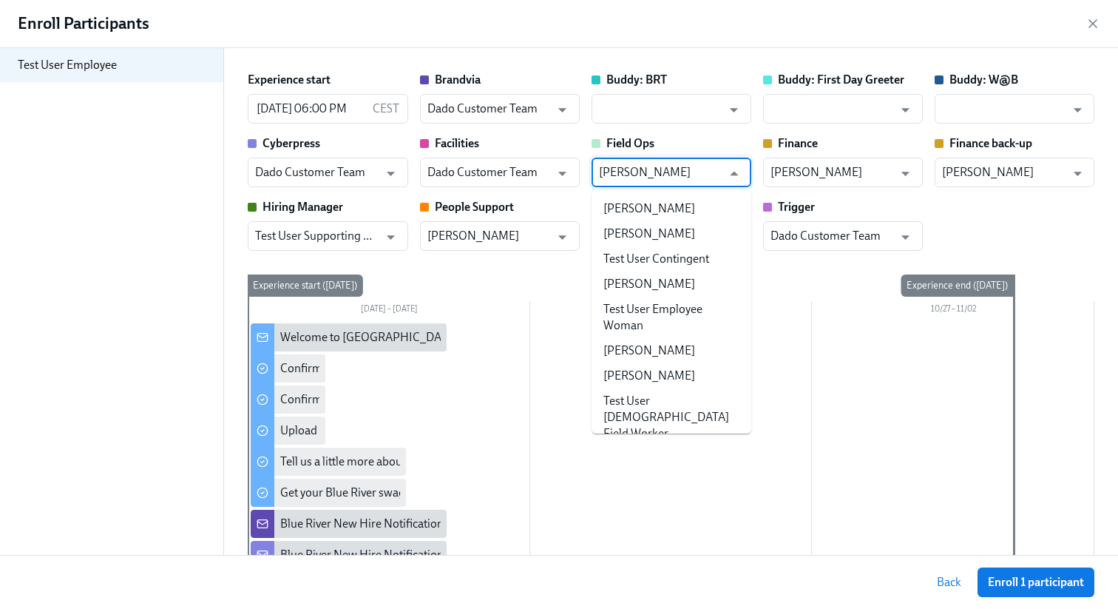
scroll to position [24, 0]
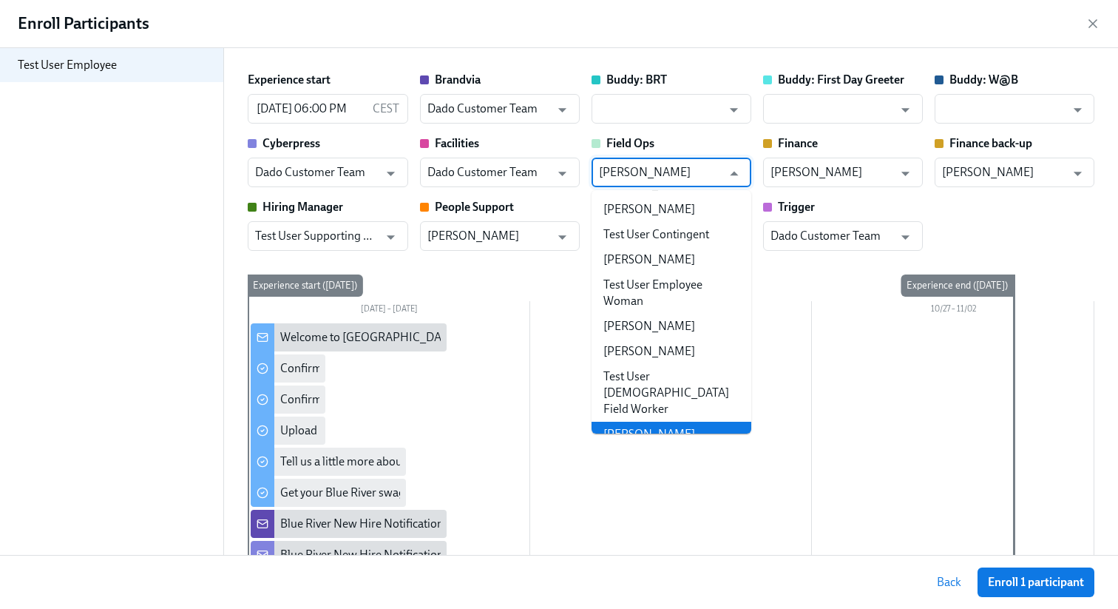
paste input "Dado Customer Team"
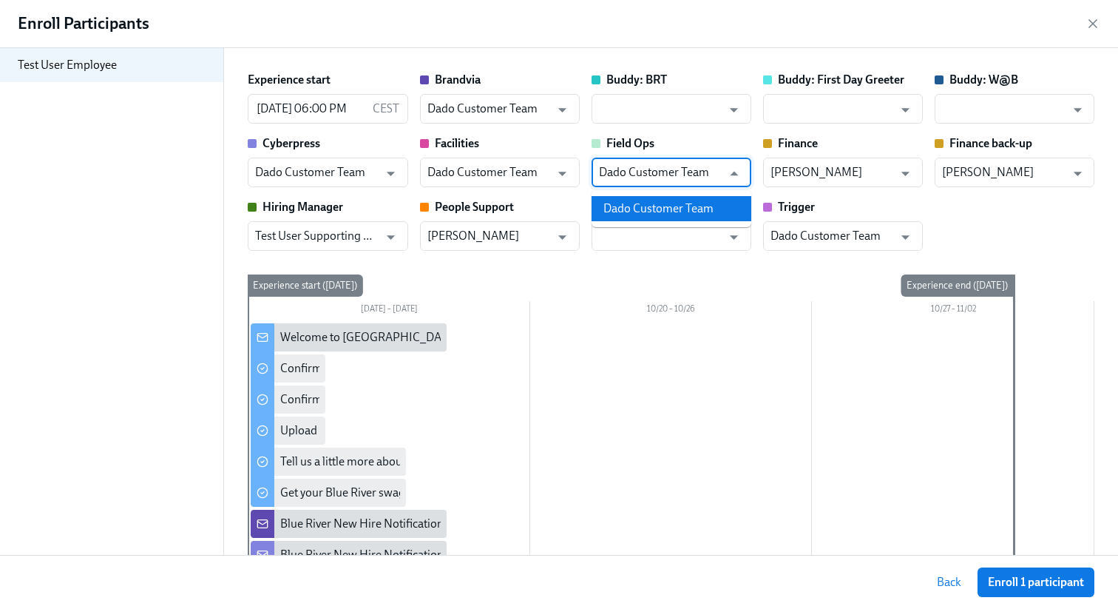
click at [651, 203] on li "Dado Customer Team" at bounding box center [671, 208] width 160 height 25
type input "Dado Customer Team"
click at [892, 184] on input "Joe Iacovazzi" at bounding box center [831, 172] width 123 height 30
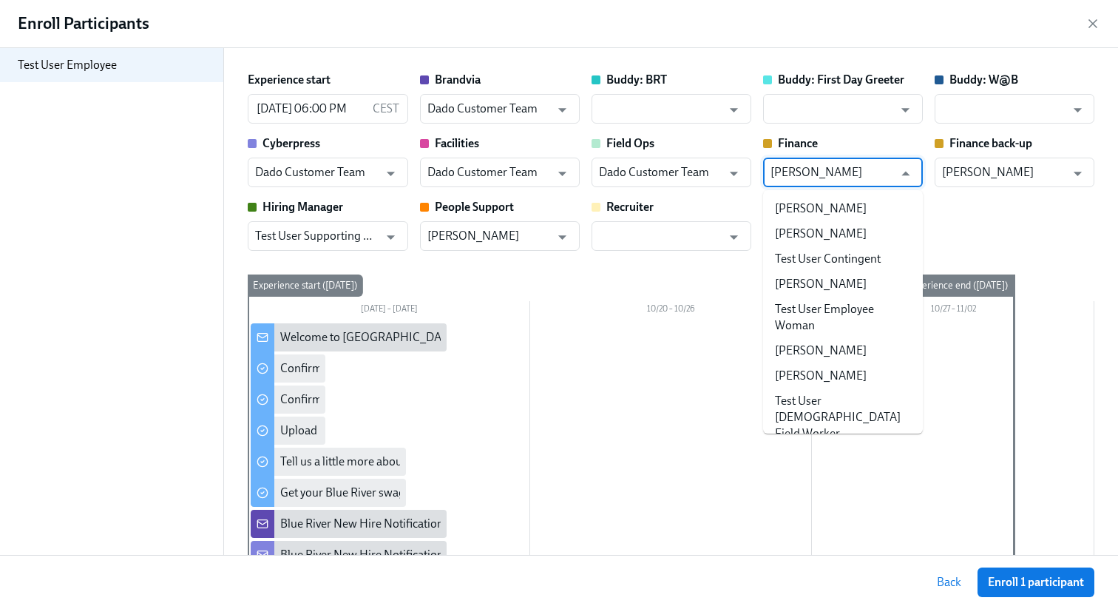
scroll to position [317, 0]
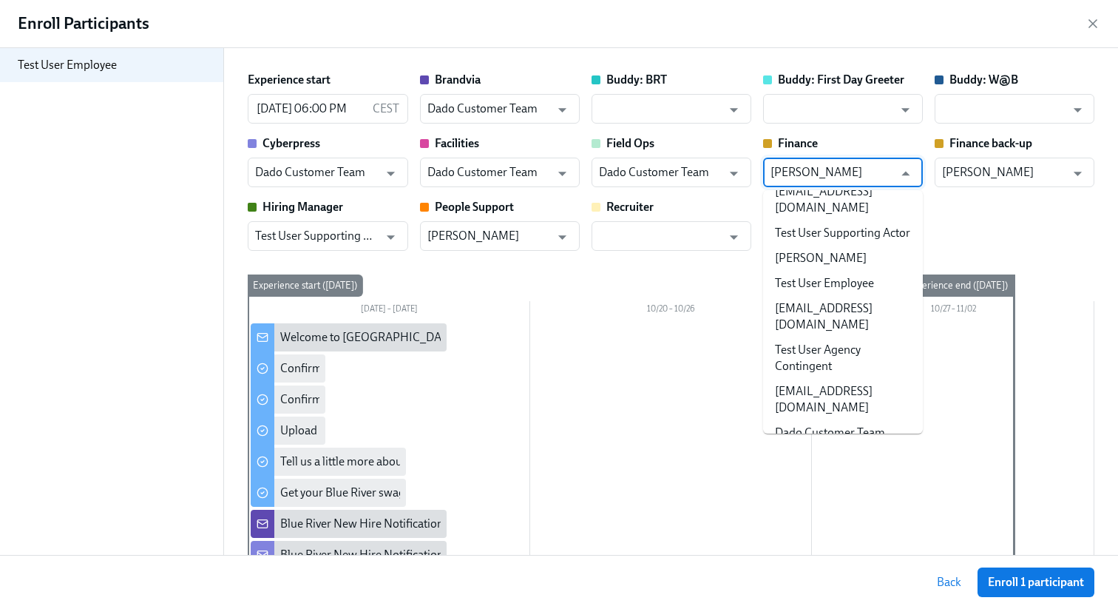
paste input "Dado Customer Team"
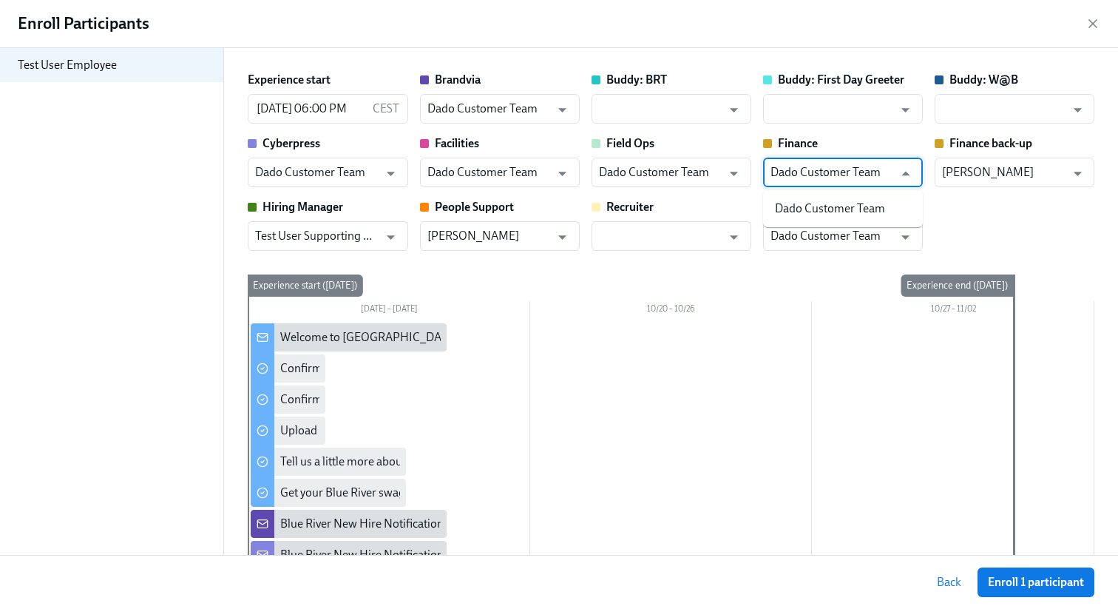
scroll to position [0, 0]
click at [867, 203] on li "Dado Customer Team" at bounding box center [843, 208] width 160 height 25
type input "Dado Customer Team"
click at [991, 178] on input "Martha Ohlfs" at bounding box center [1003, 172] width 123 height 30
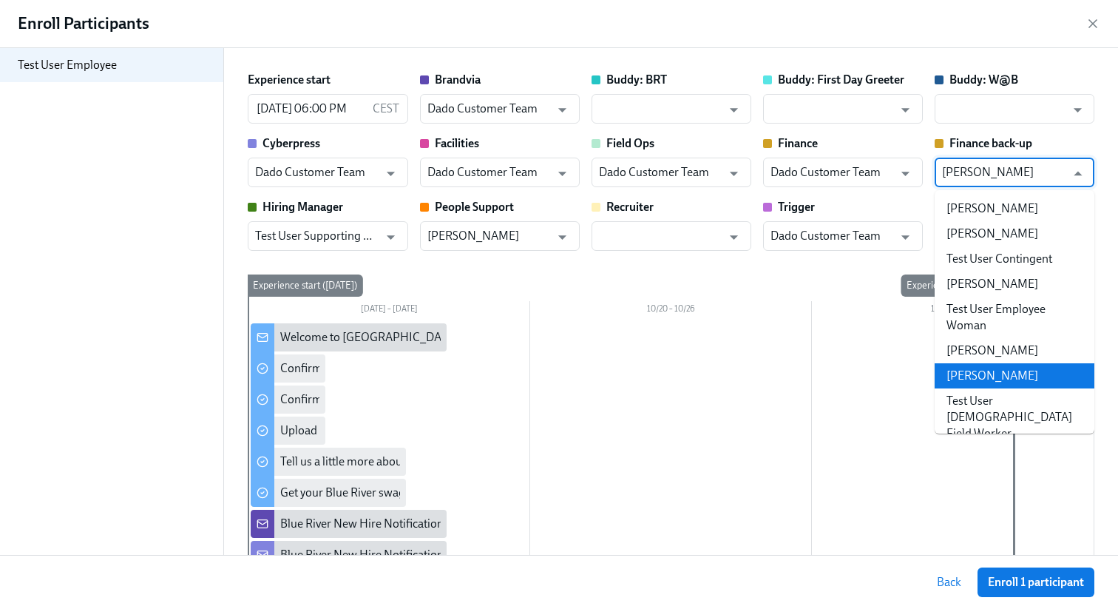
paste input "Dado Customer Team"
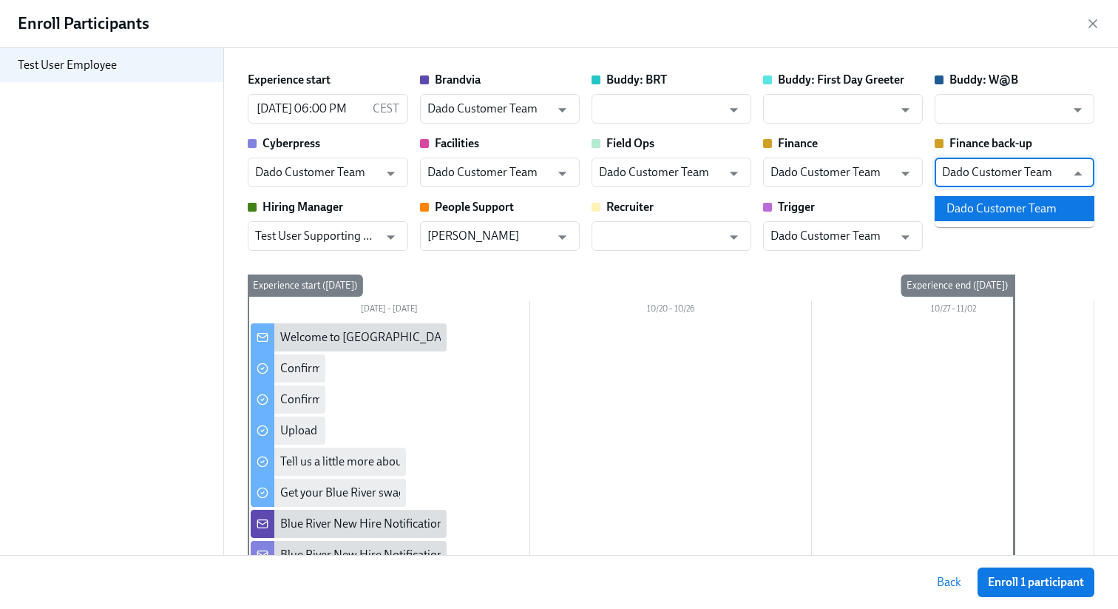
click at [983, 213] on li "Dado Customer Team" at bounding box center [1015, 208] width 160 height 25
type input "Dado Customer Team"
click at [401, 243] on div "Test User Supporting Actor ​" at bounding box center [328, 236] width 160 height 30
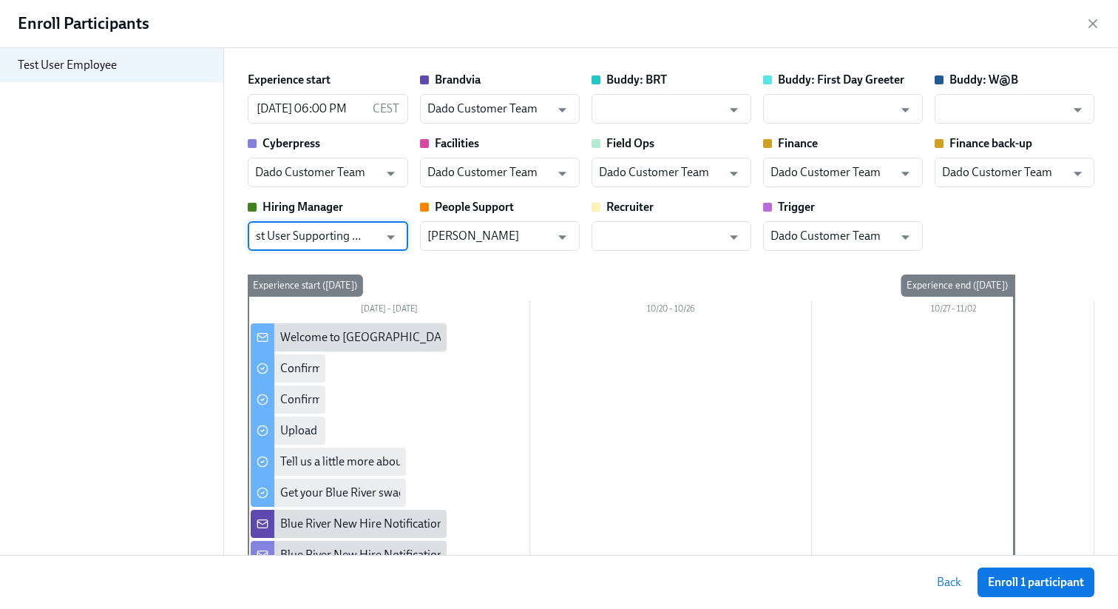
paste input "Dado Customer Team"
click at [354, 268] on li "Dado Customer Team" at bounding box center [328, 272] width 160 height 25
type input "Dado Customer Team"
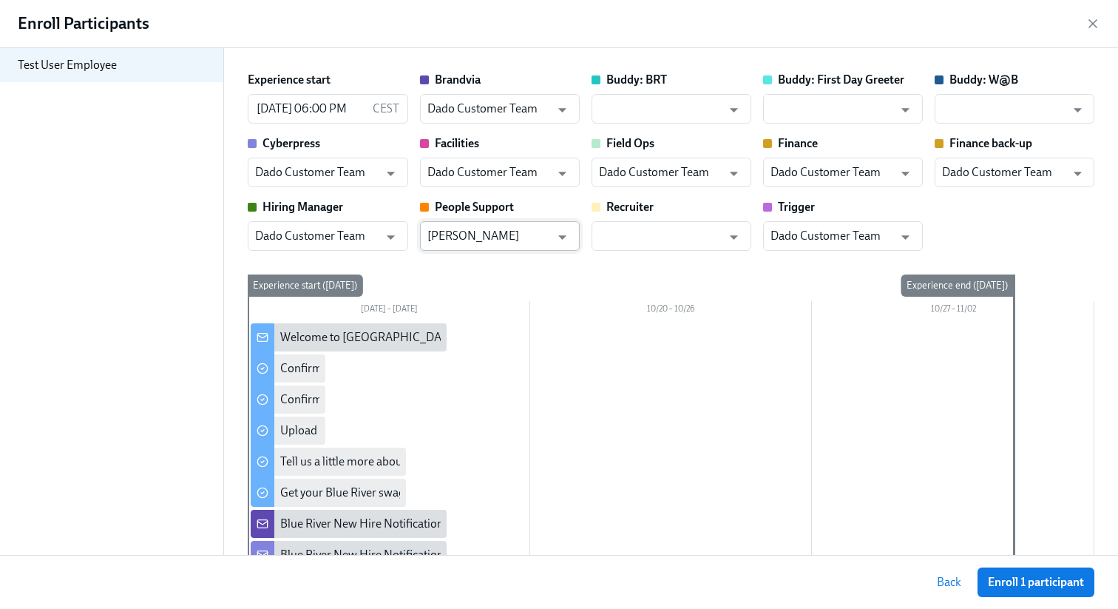
click at [458, 238] on input "Hayley Watson" at bounding box center [488, 236] width 123 height 30
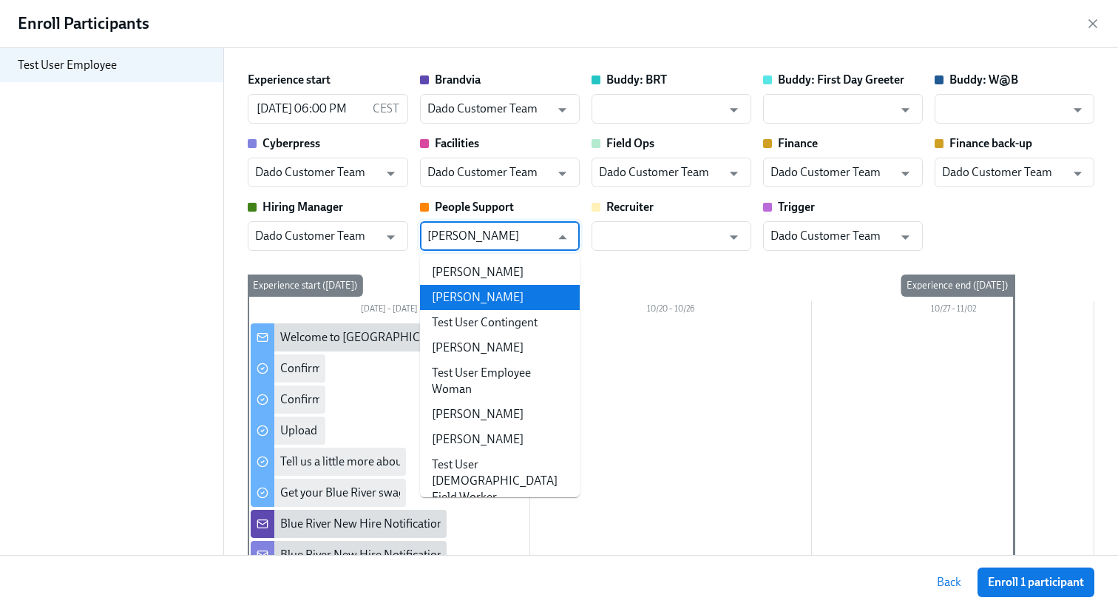
paste input "Dado Customer Team"
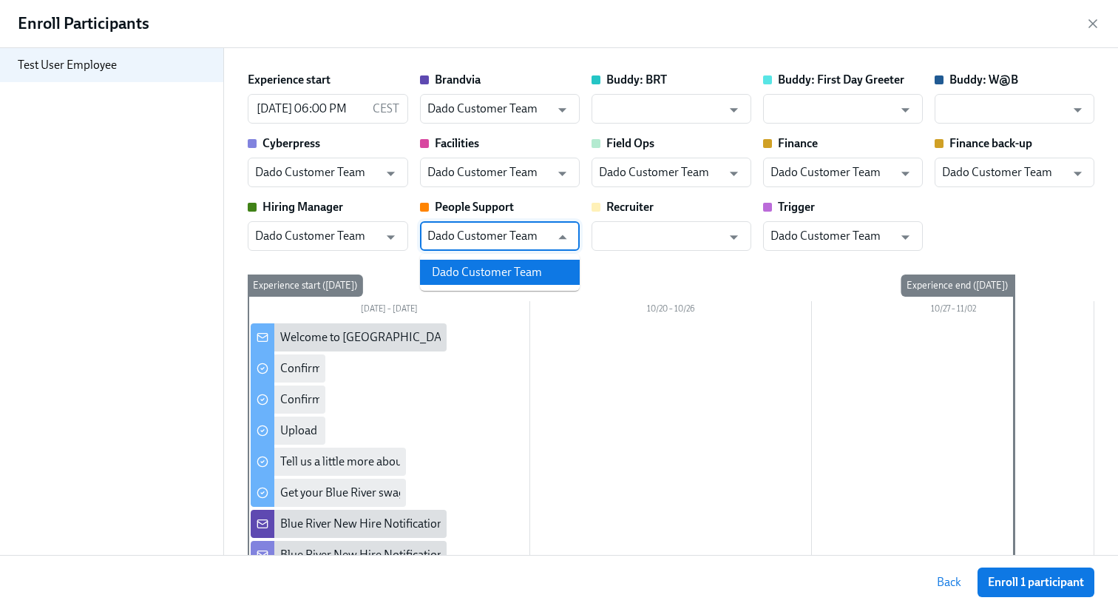
click at [459, 271] on li "Dado Customer Team" at bounding box center [500, 272] width 160 height 25
type input "Dado Customer Team"
click at [798, 222] on input "Dado Customer Team" at bounding box center [831, 236] width 123 height 30
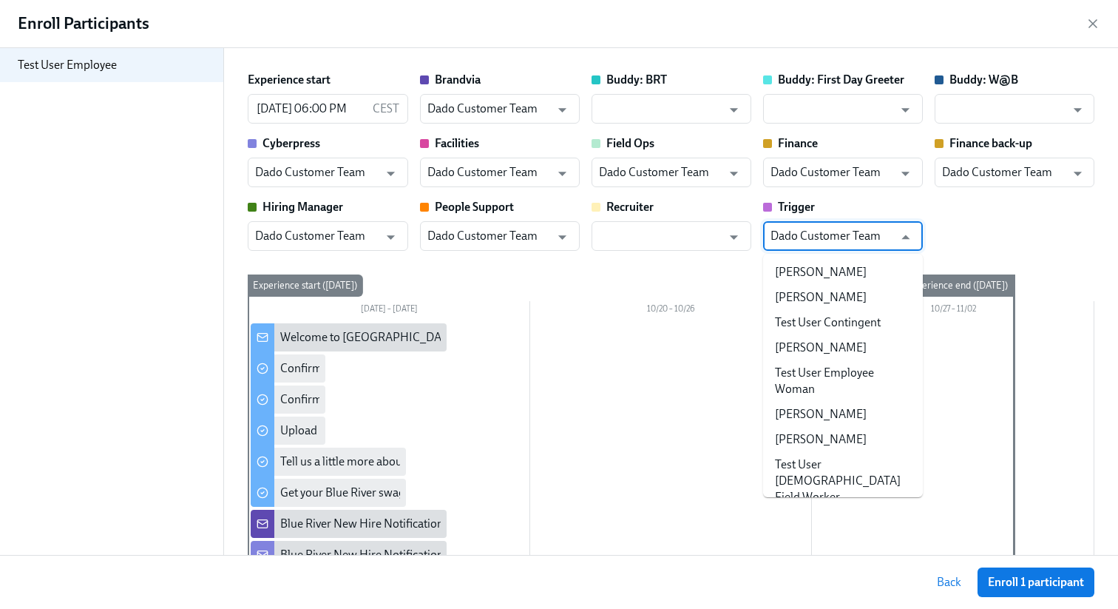
scroll to position [267, 0]
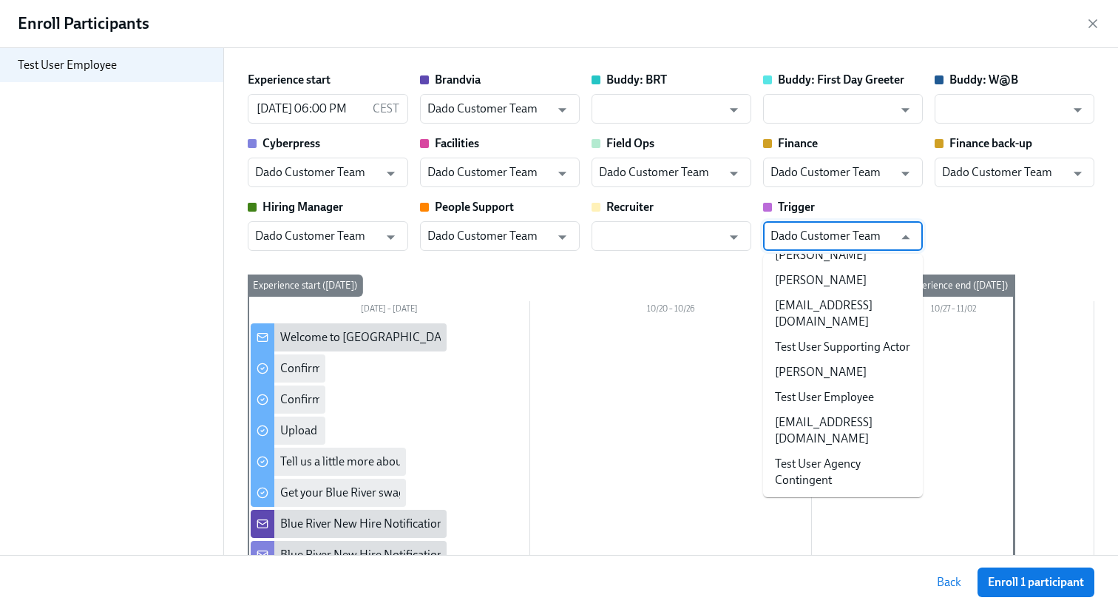
paste input "Akshay Nair"
click at [792, 268] on li "Akshay Nair" at bounding box center [843, 280] width 160 height 25
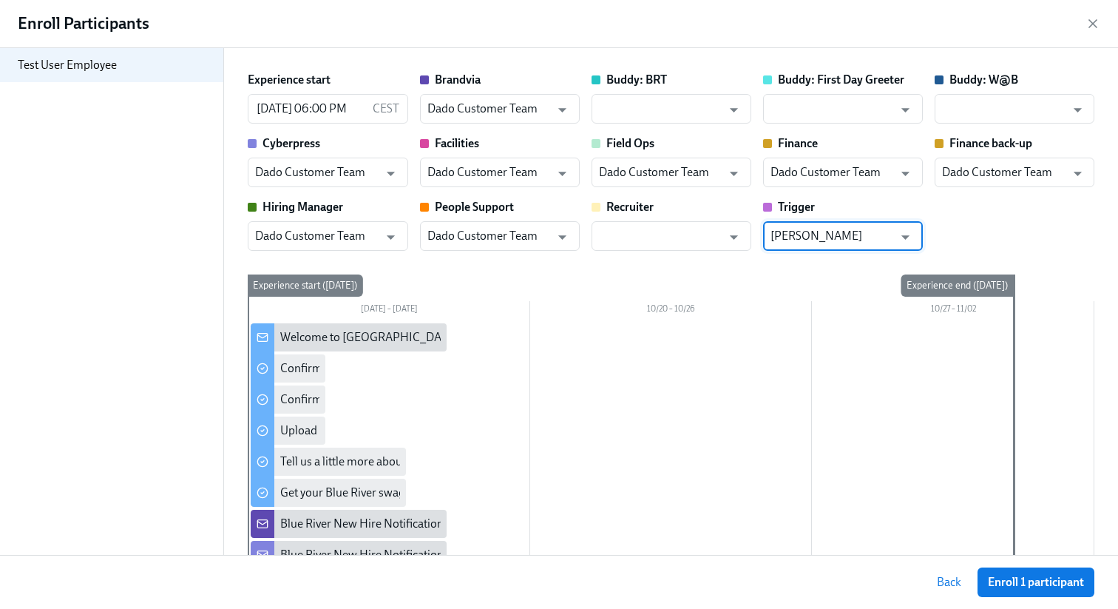
click at [790, 236] on input "Akshay Nair" at bounding box center [831, 236] width 123 height 30
paste input "Dado Customer Team"
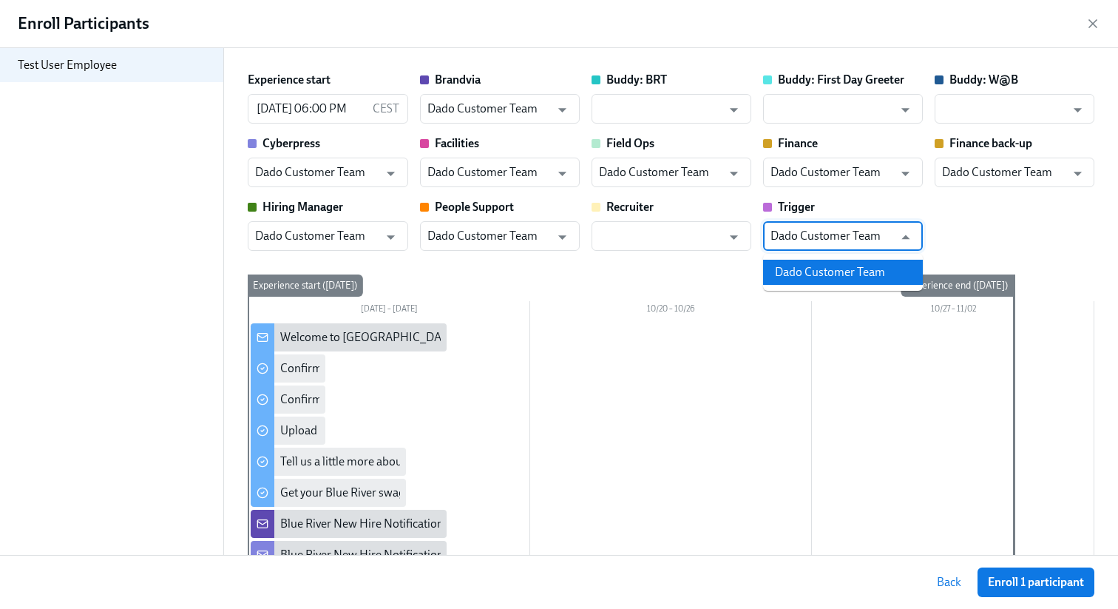
click at [804, 272] on li "Dado Customer Team" at bounding box center [843, 272] width 160 height 25
type input "Dado Customer Team"
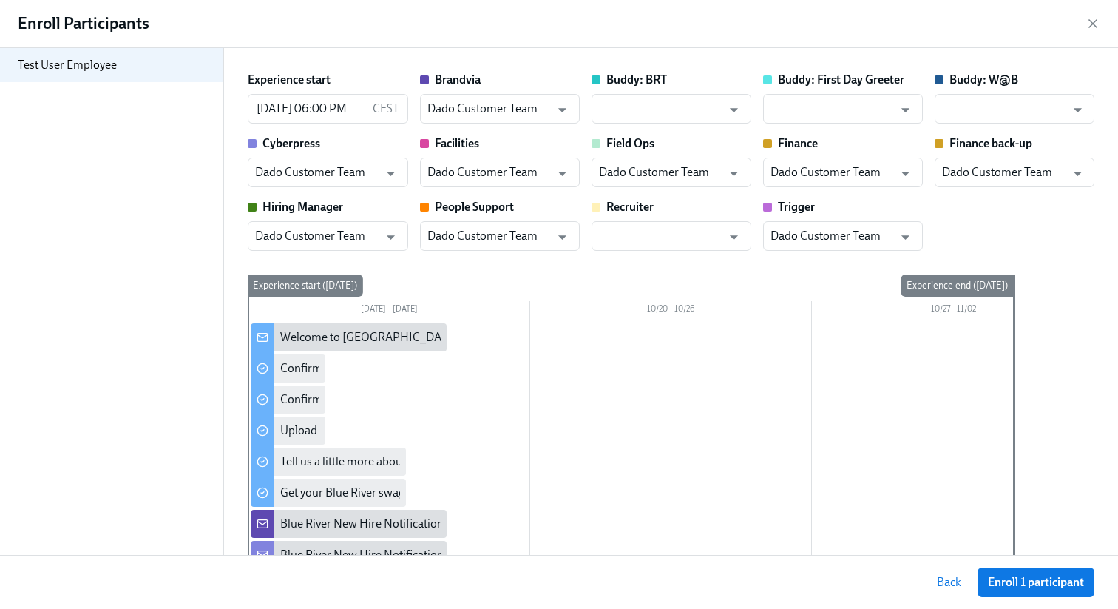
click at [985, 227] on div "Experience start 10/13/2025 06:00 PM CEST ​ Brandvia Dado Customer Team ​ Buddy…" at bounding box center [671, 161] width 847 height 179
click at [623, 221] on input "text" at bounding box center [660, 236] width 123 height 30
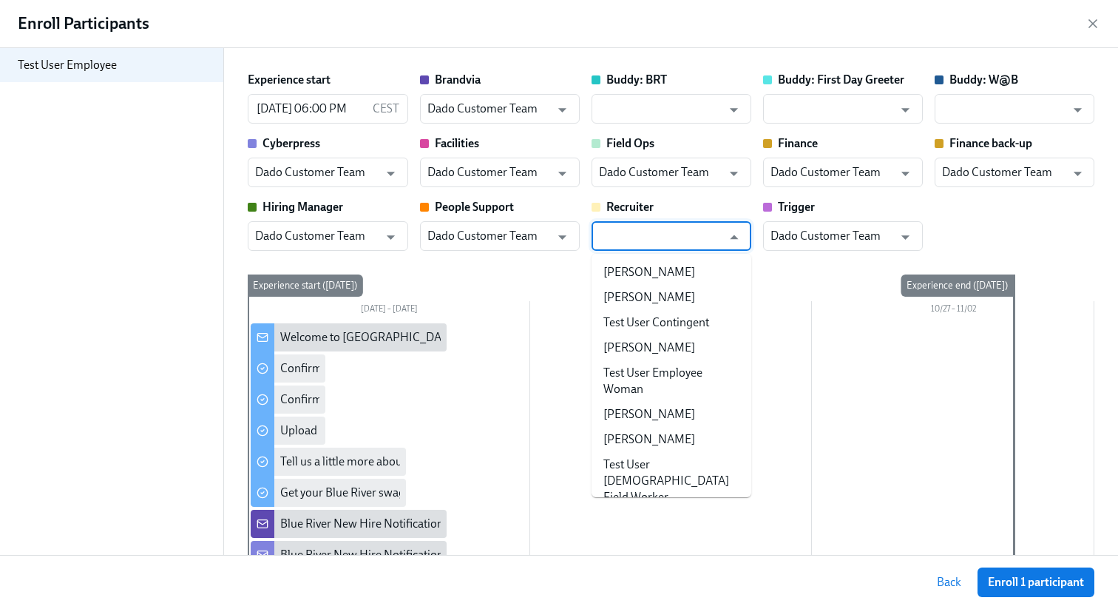
paste input "Dado Customer Team"
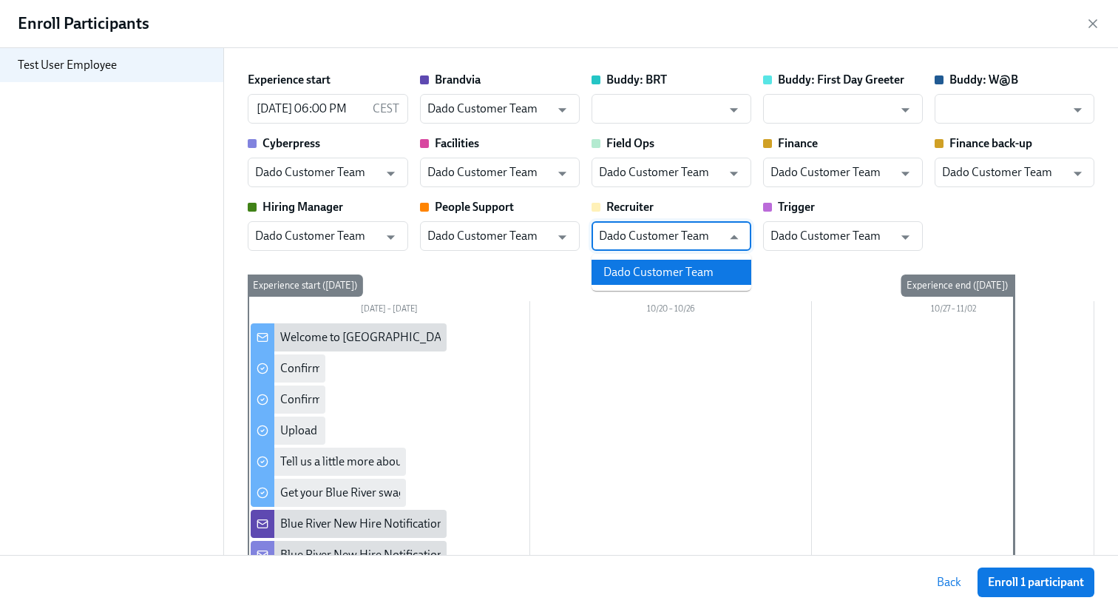
click at [619, 272] on li "Dado Customer Team" at bounding box center [671, 272] width 160 height 25
type input "Dado Customer Team"
click at [969, 211] on div "Experience start 10/13/2025 06:00 PM CEST ​ Brandvia Dado Customer Team ​ Buddy…" at bounding box center [671, 161] width 847 height 179
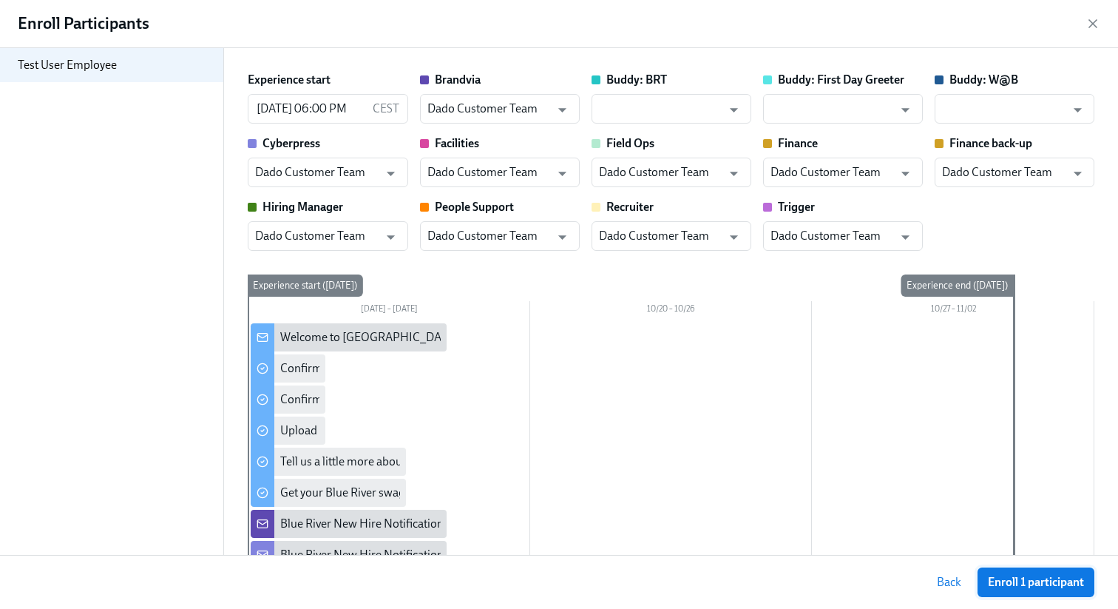
click at [998, 580] on span "Enroll 1 participant" at bounding box center [1036, 581] width 96 height 15
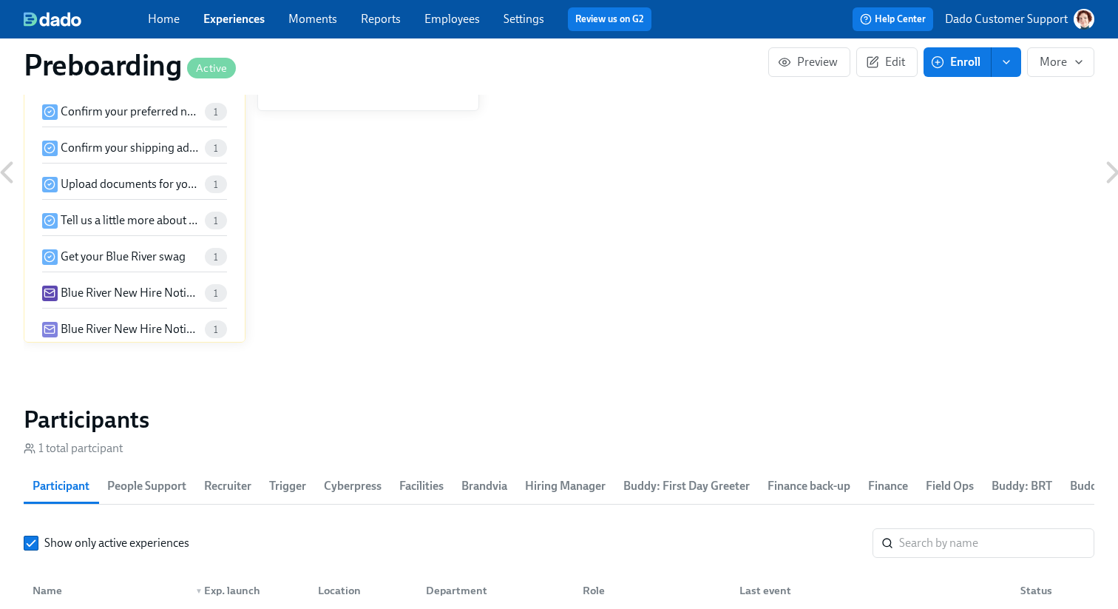
scroll to position [2099, 0]
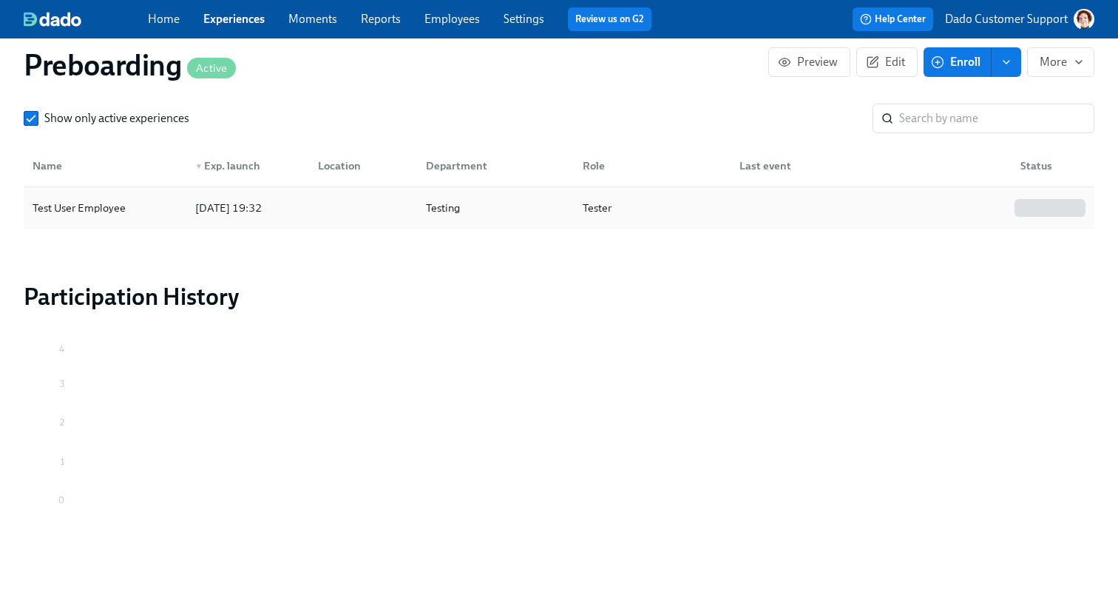
click at [170, 201] on div "Test User Employee" at bounding box center [105, 208] width 157 height 30
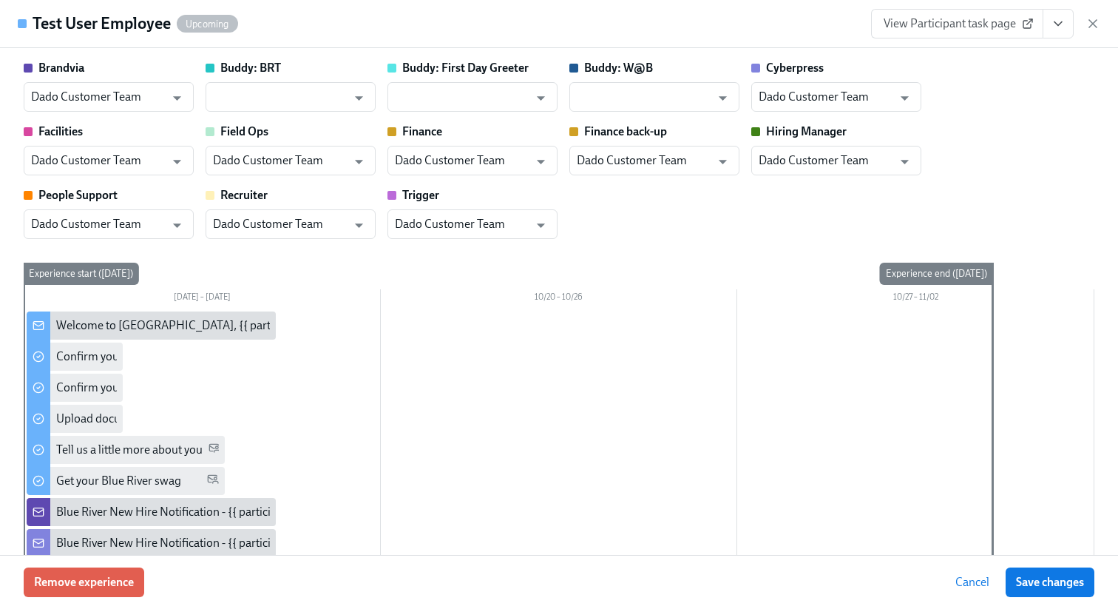
click at [892, 24] on span "View Participant task page" at bounding box center [957, 23] width 147 height 15
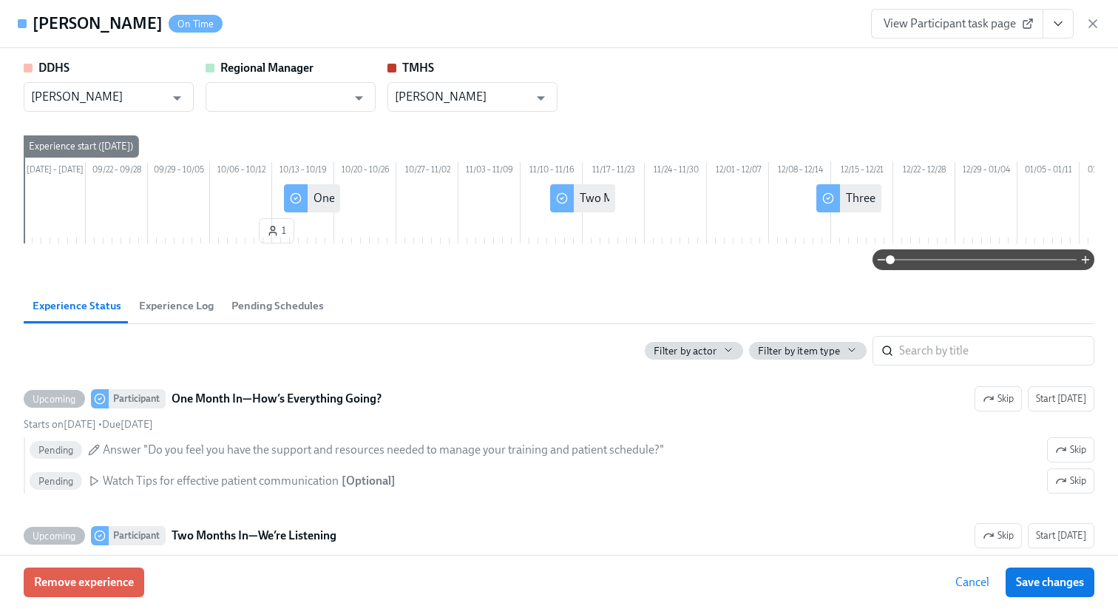
scroll to position [0, 57283]
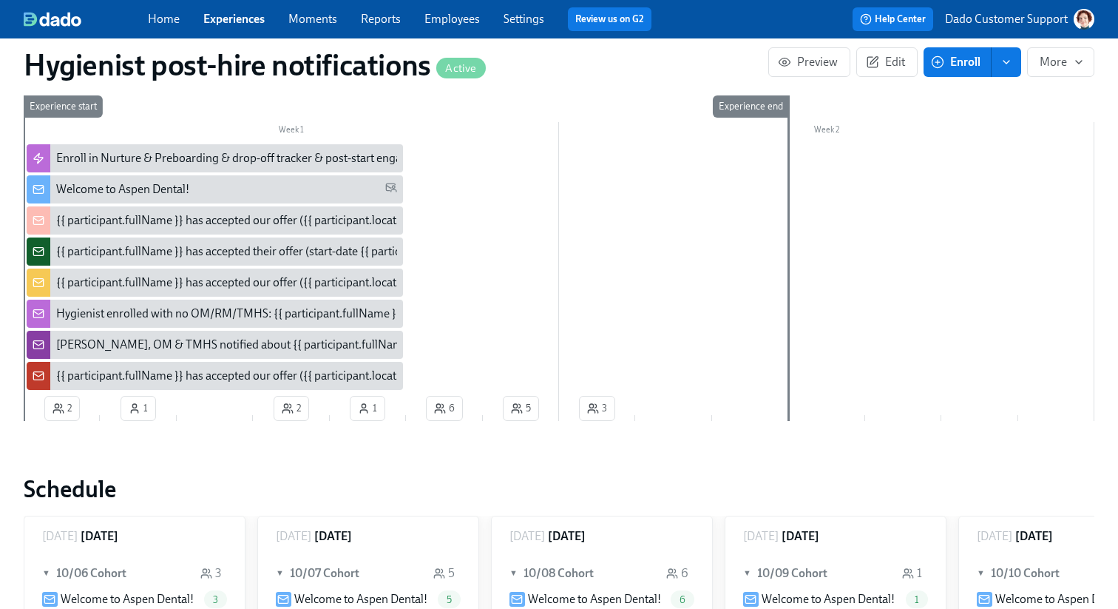
scroll to position [0, 275]
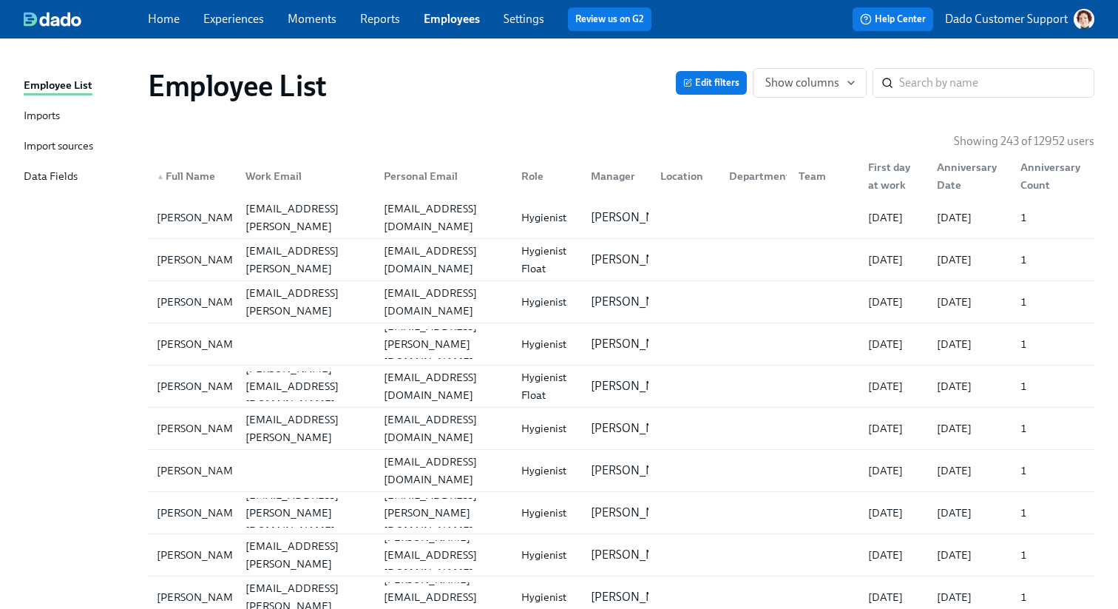
scroll to position [7111, 0]
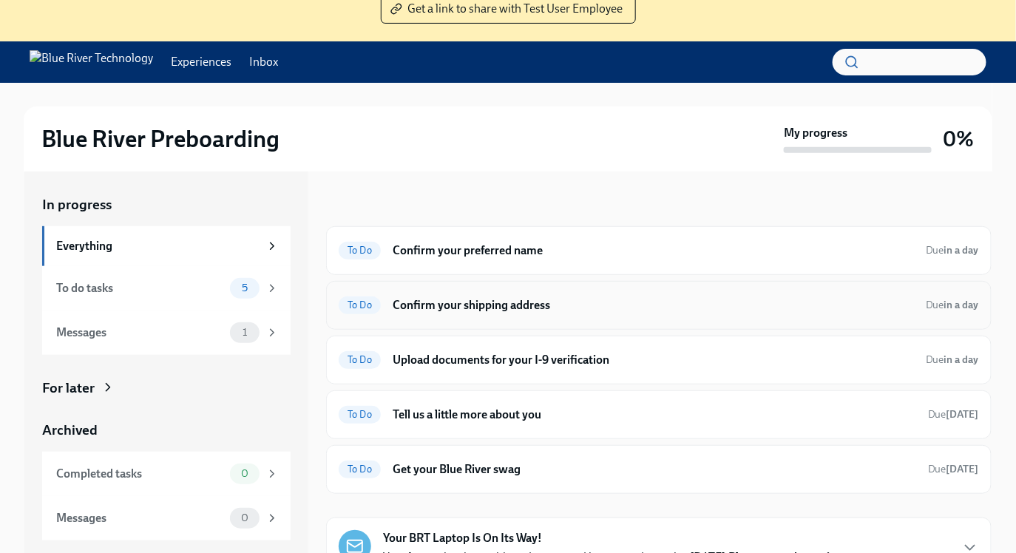
scroll to position [167, 0]
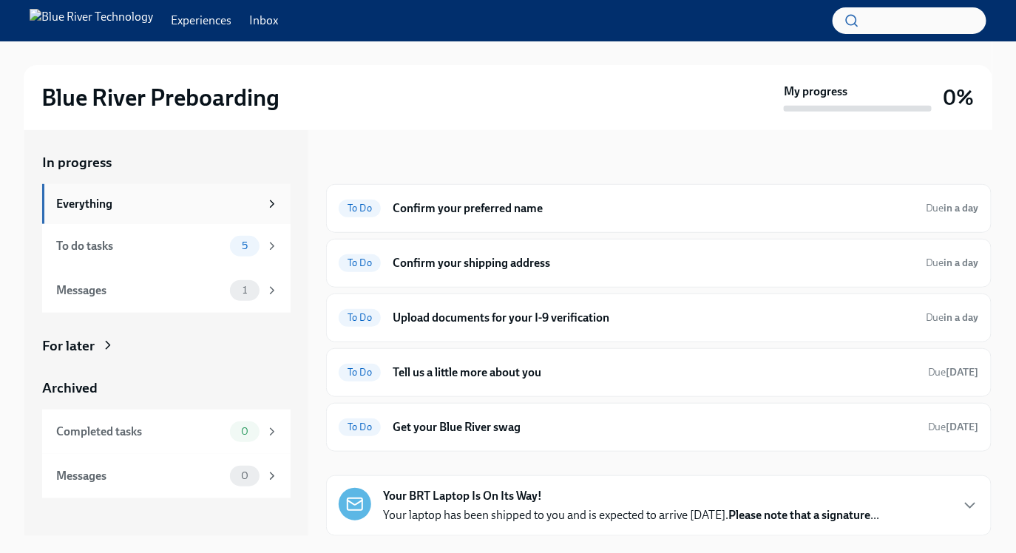
click at [155, 198] on div "Everything" at bounding box center [157, 204] width 203 height 16
click at [115, 282] on div "Messages" at bounding box center [140, 290] width 168 height 16
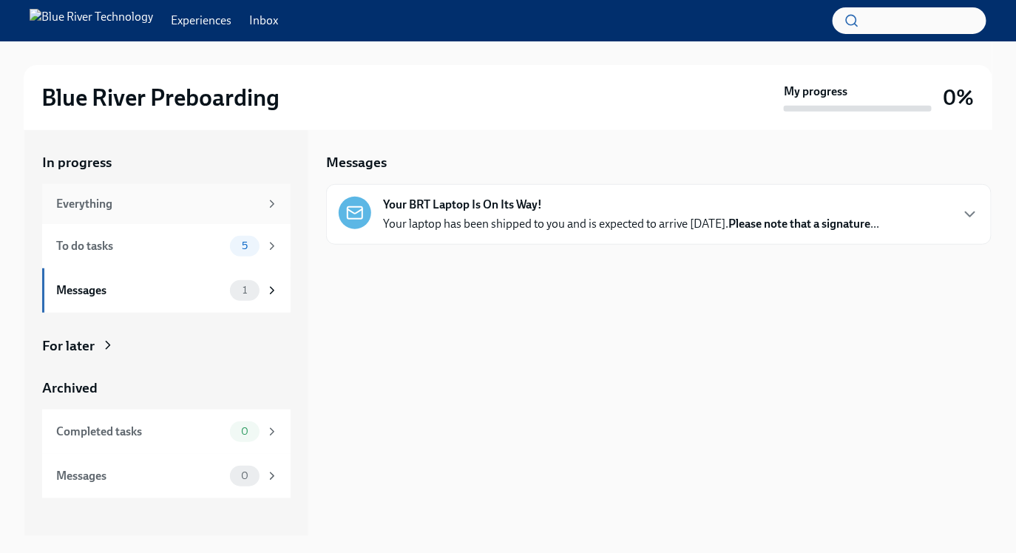
click at [138, 197] on div "Everything" at bounding box center [157, 204] width 203 height 16
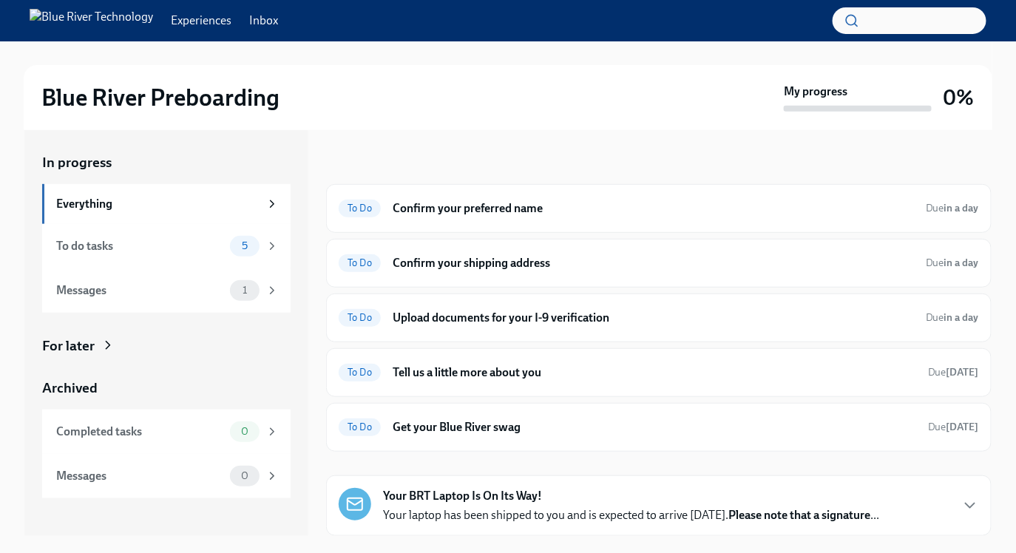
click at [206, 17] on link "Experiences" at bounding box center [201, 21] width 61 height 16
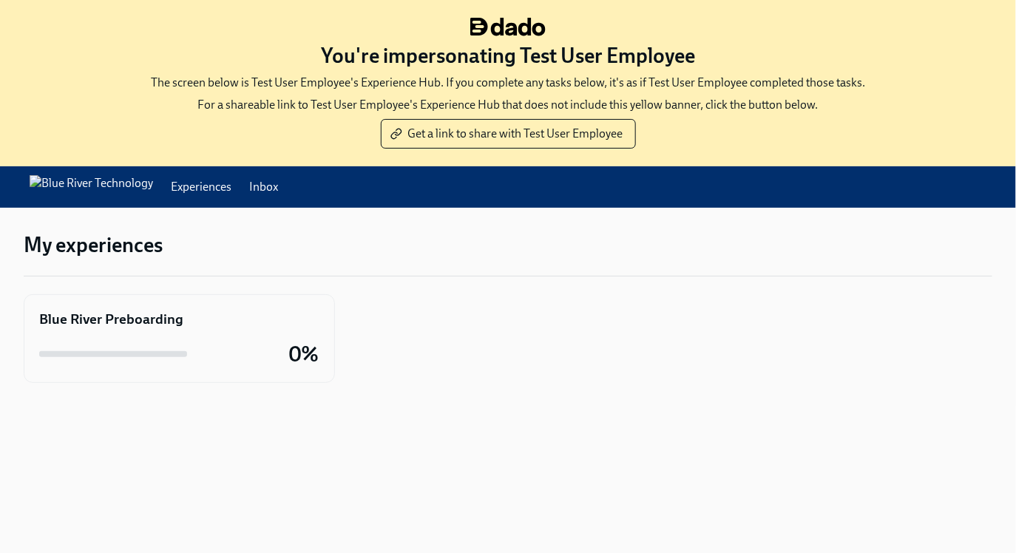
click at [201, 330] on div "Blue River Preboarding 0%" at bounding box center [179, 339] width 280 height 58
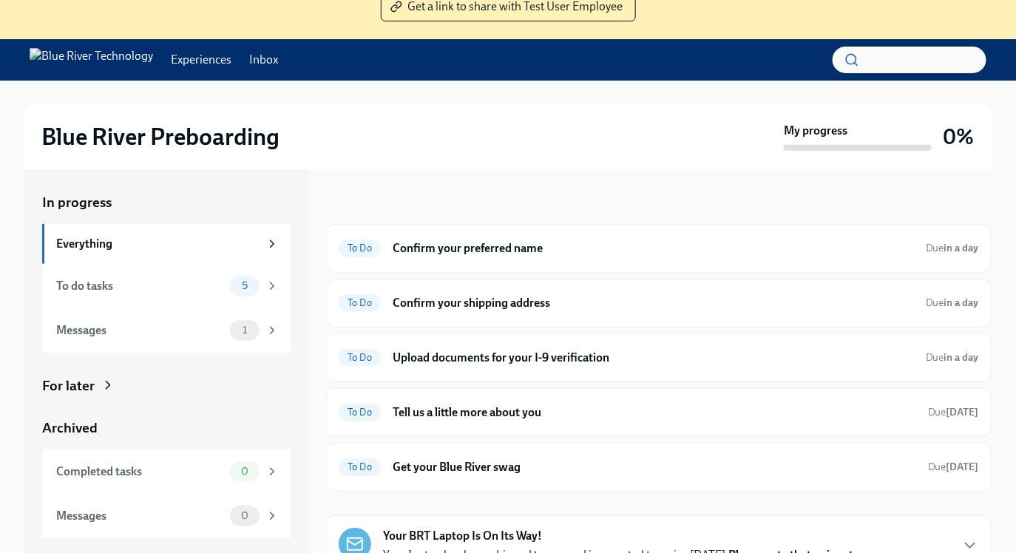
scroll to position [167, 0]
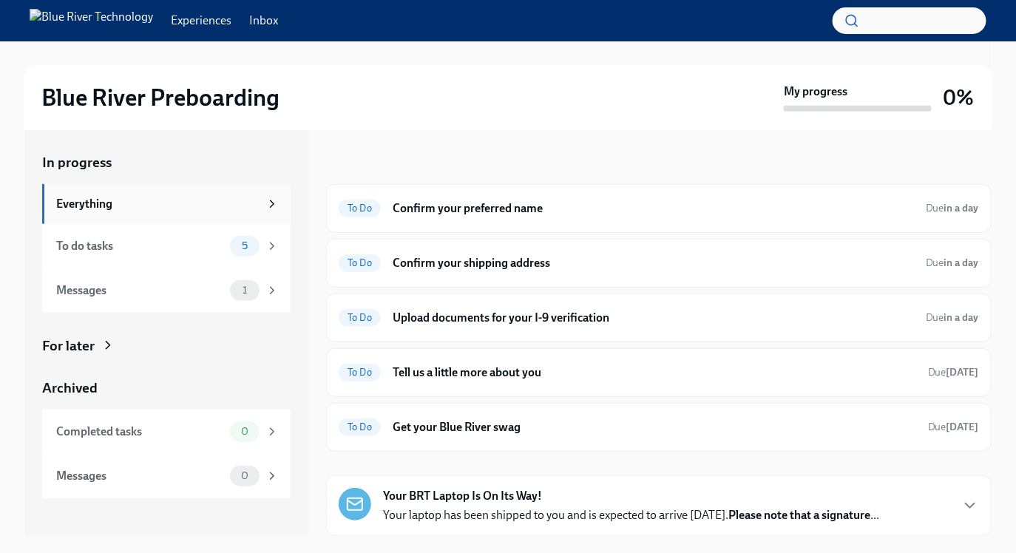
click at [180, 205] on div "Everything" at bounding box center [157, 204] width 203 height 16
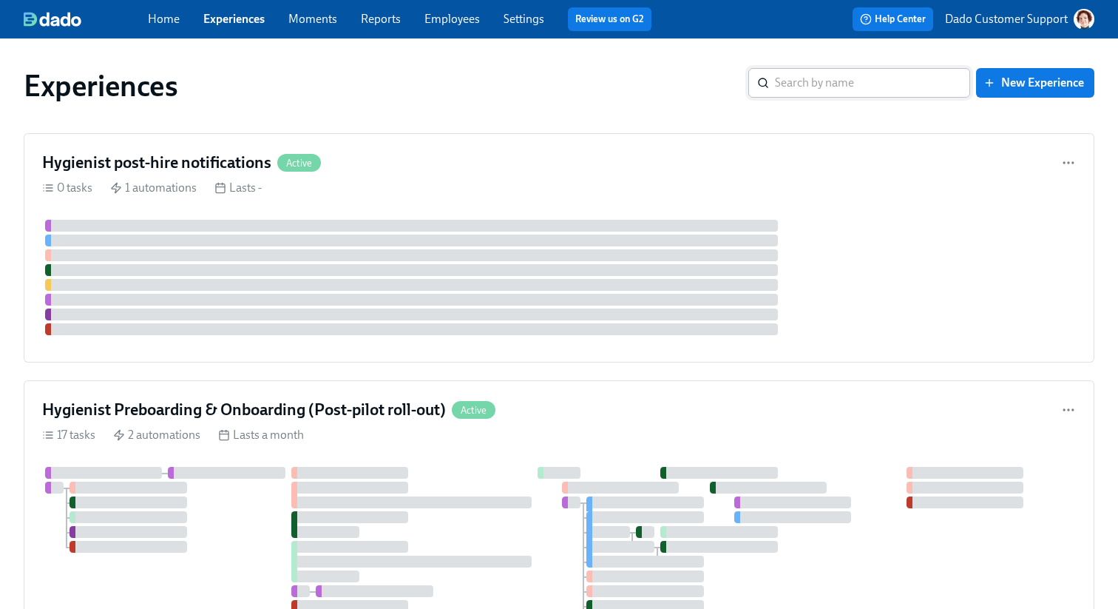
click at [844, 73] on input "search" at bounding box center [872, 83] width 195 height 30
type input "Lovet"
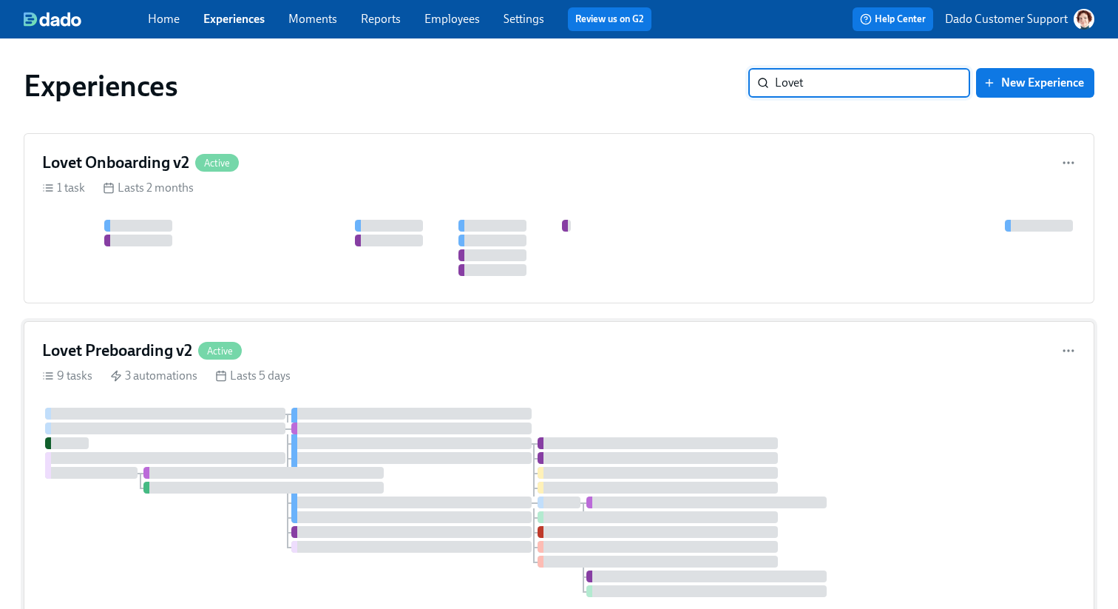
click at [323, 382] on div "9 tasks 3 automations Lasts 5 days" at bounding box center [559, 375] width 1034 height 16
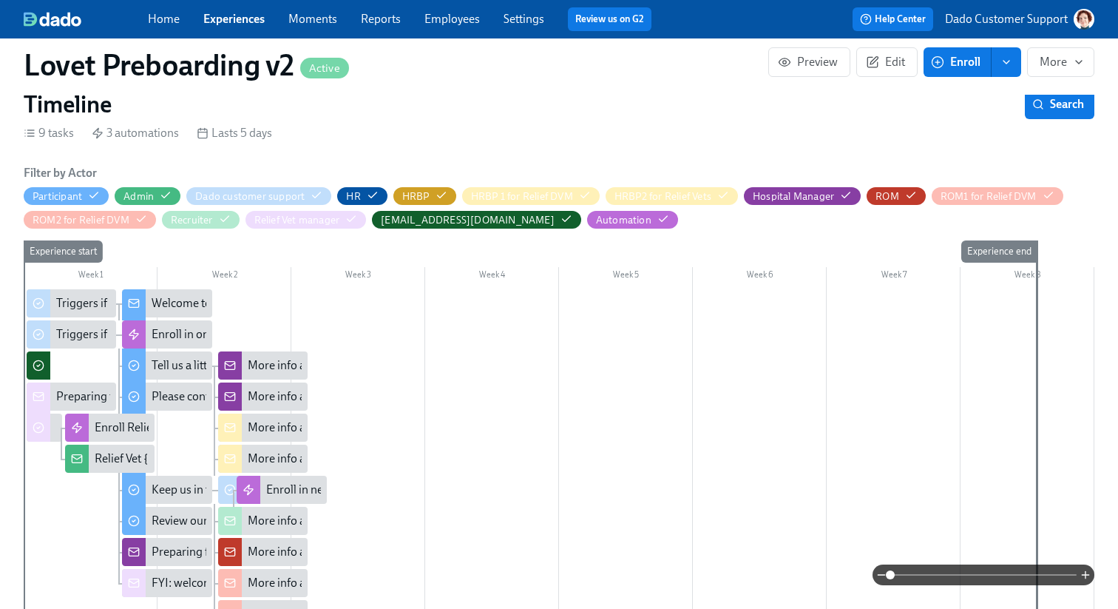
scroll to position [240, 0]
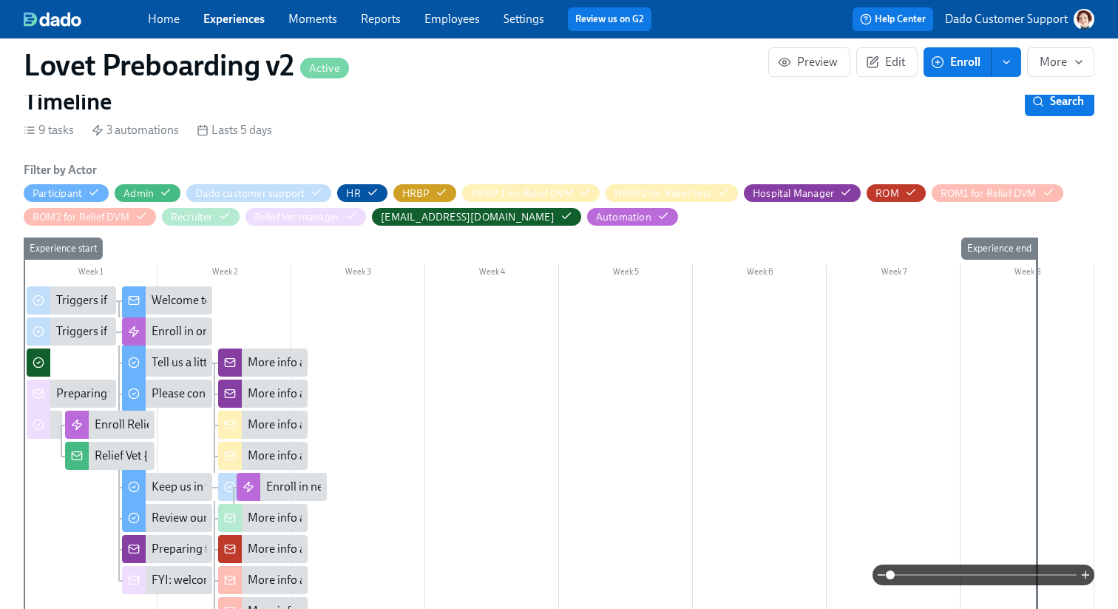
click at [72, 393] on div "Preparing for Relief Vet {{ participant.fullName }}'s start" at bounding box center [195, 393] width 279 height 16
click at [180, 296] on div "Welcome to the Lovet Team" at bounding box center [221, 300] width 139 height 16
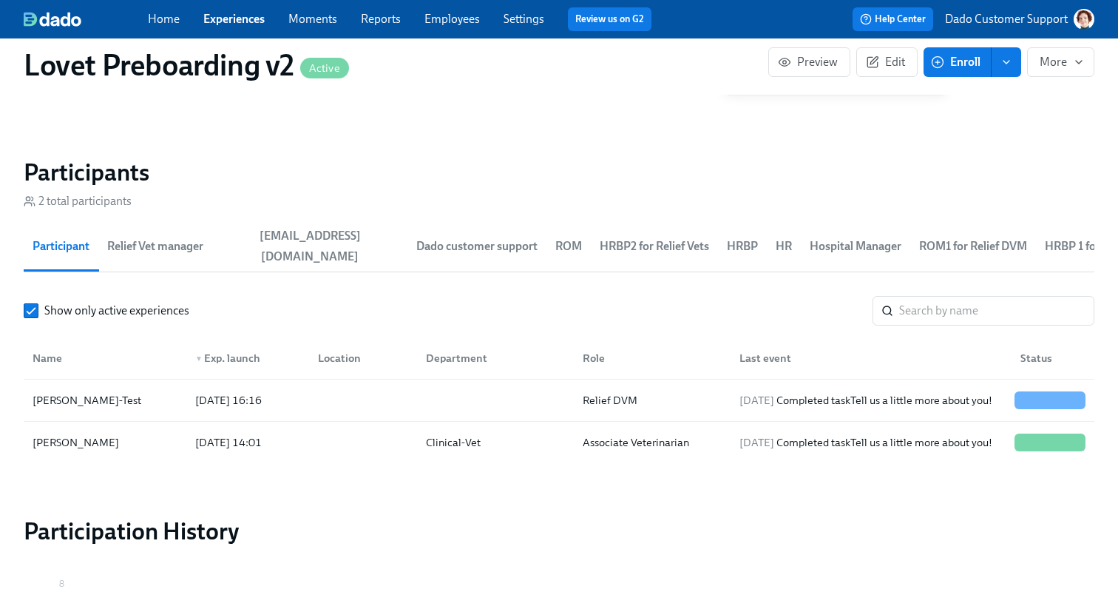
scroll to position [1505, 0]
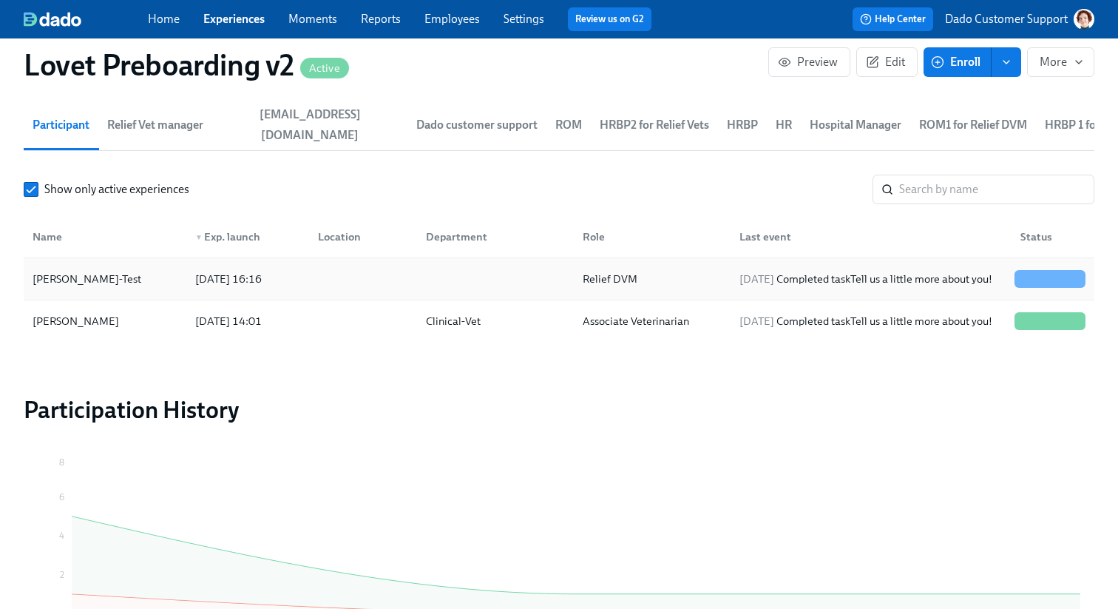
click at [92, 280] on div "Reese Levet-Test 2025/10/10 16:16 Relief DVM 2025/10/10 Completed task Tell us …" at bounding box center [559, 279] width 1071 height 42
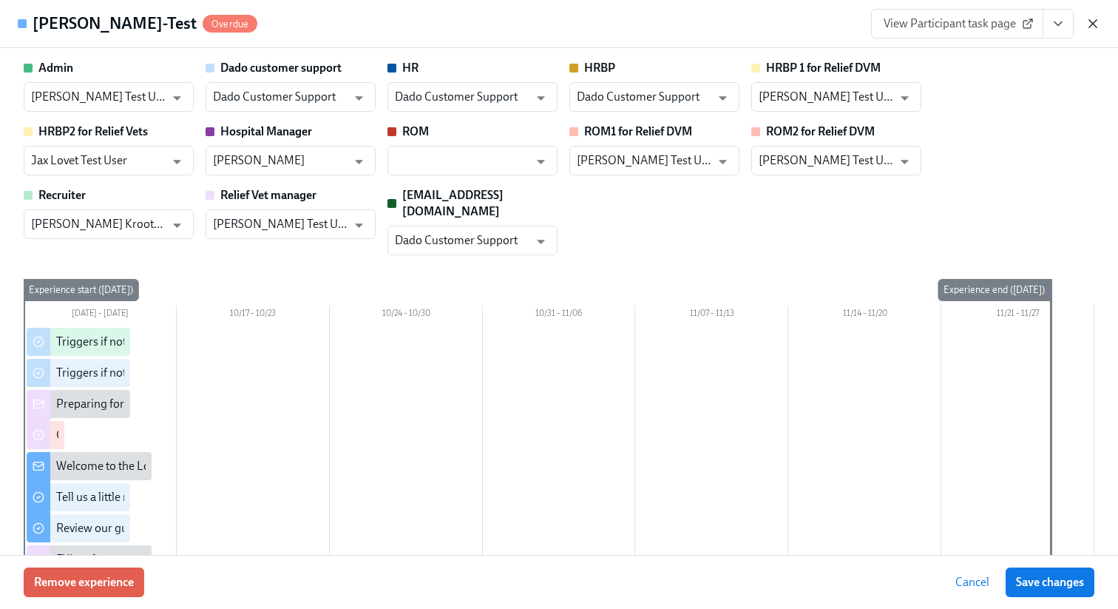
click at [1092, 20] on icon "button" at bounding box center [1092, 23] width 15 height 15
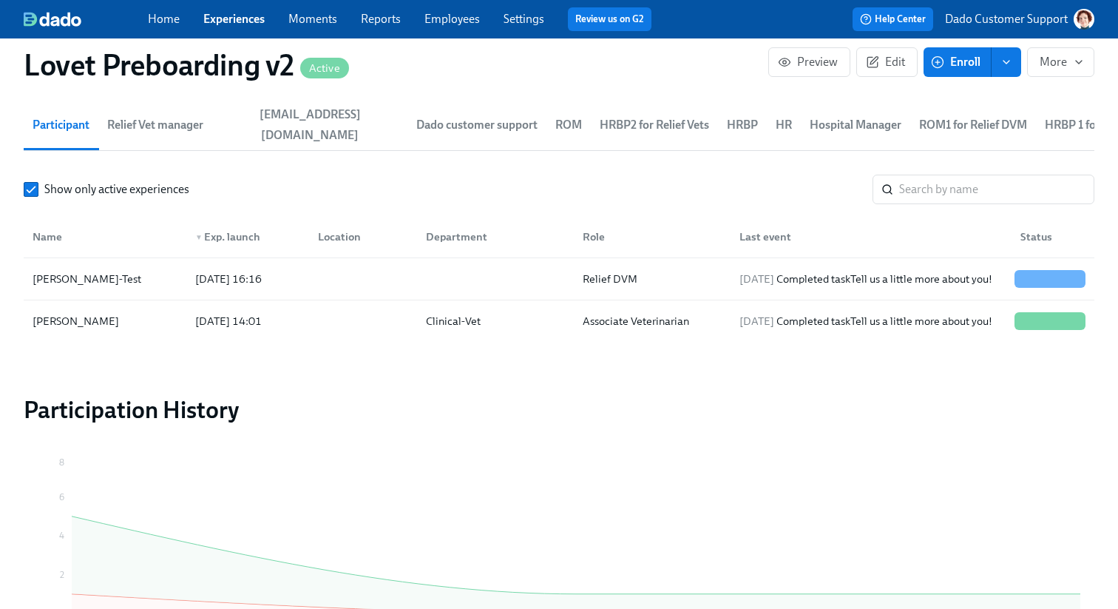
scroll to position [1504, 0]
click at [226, 23] on link "Experiences" at bounding box center [233, 19] width 61 height 14
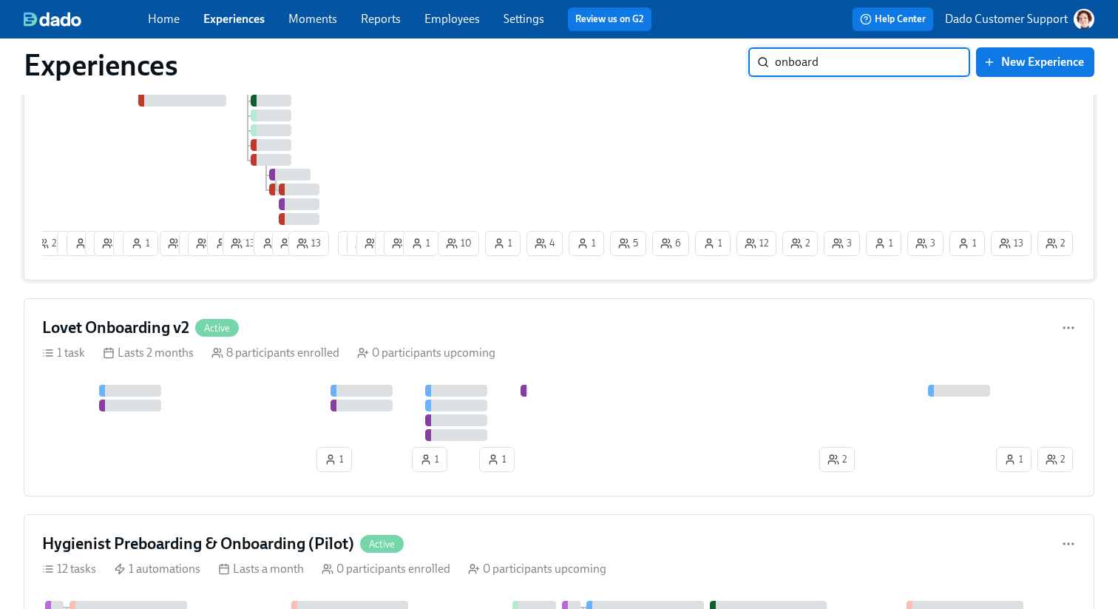
scroll to position [274, 0]
type input "onboard"
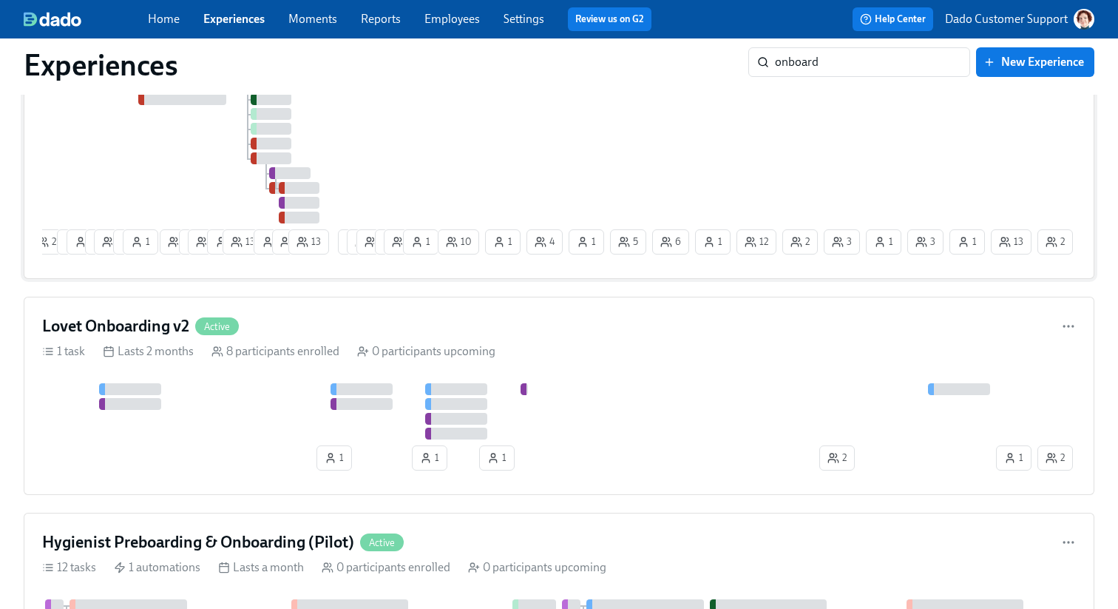
click at [311, 296] on div "Lovet Onboarding v2 Active 1 task Lasts 2 months 8 participants enrolled 0 part…" at bounding box center [559, 395] width 1071 height 198
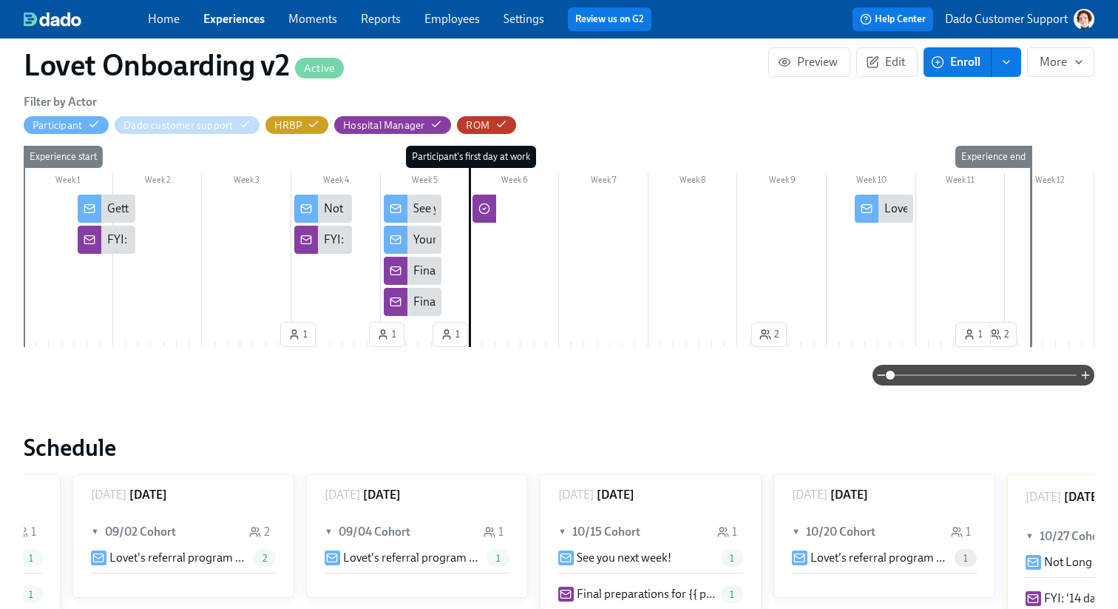
scroll to position [245, 0]
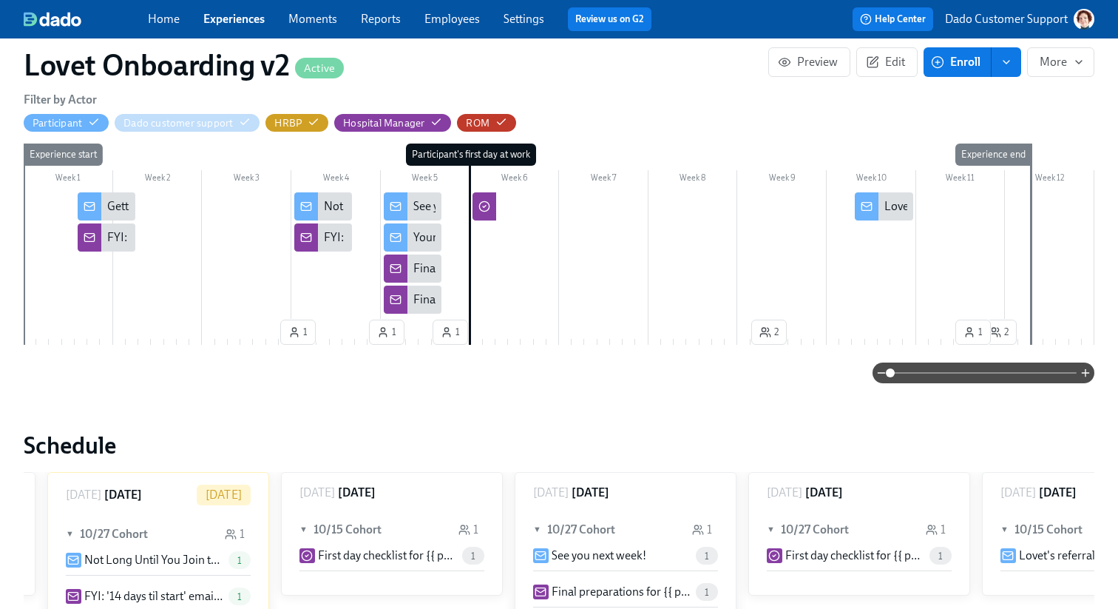
click at [119, 205] on div "Getting Ready for Lovet: Your Pre-Start Support Team!" at bounding box center [242, 206] width 271 height 16
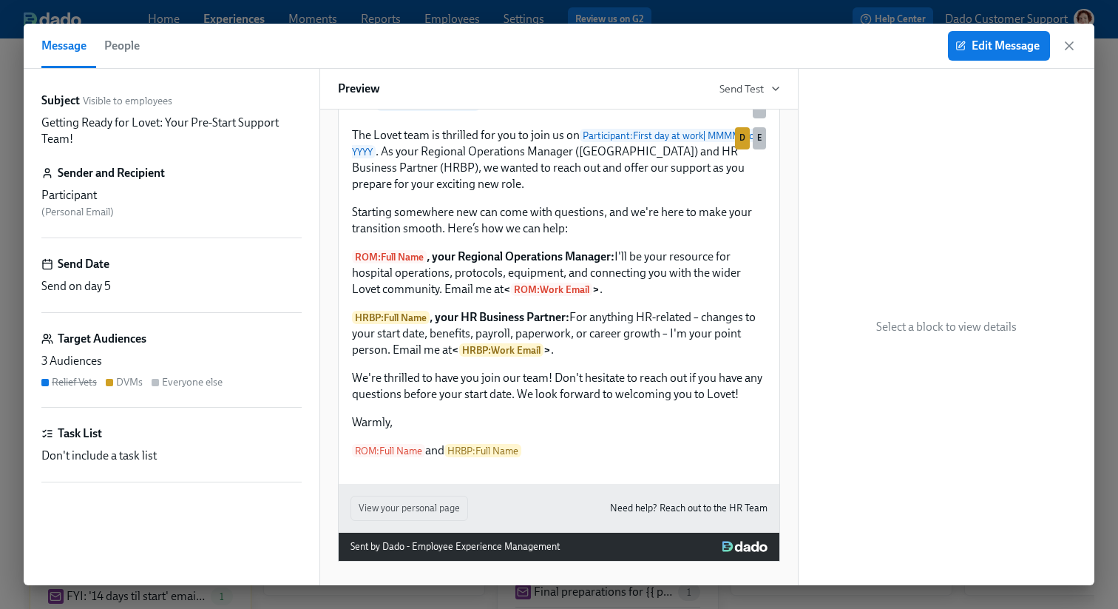
scroll to position [204, 0]
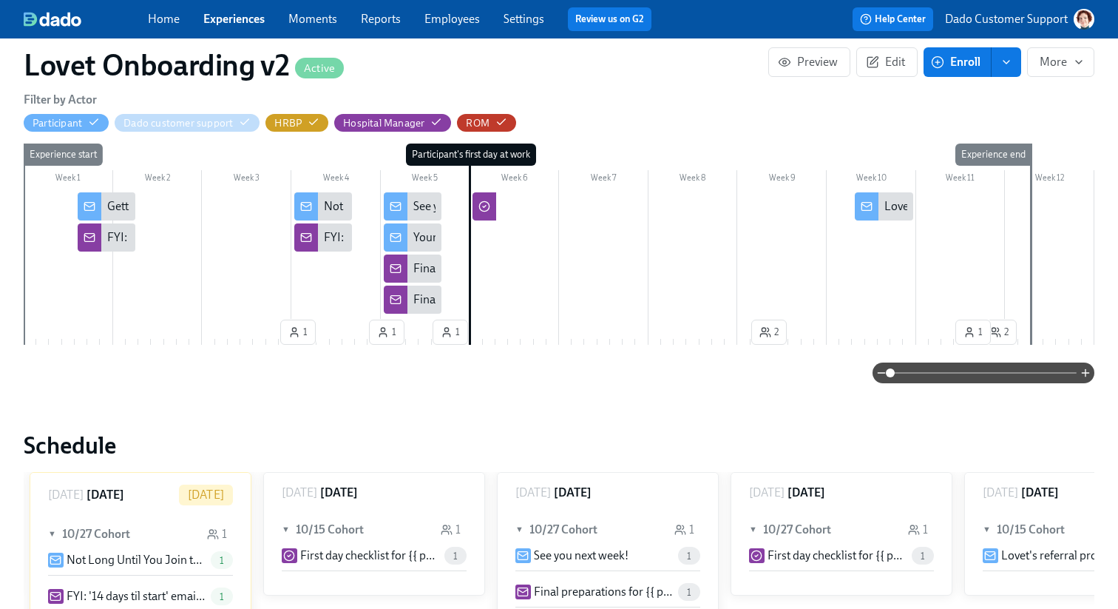
click at [323, 216] on div "Not Long Until You Join the Lovet Team!" at bounding box center [323, 206] width 58 height 28
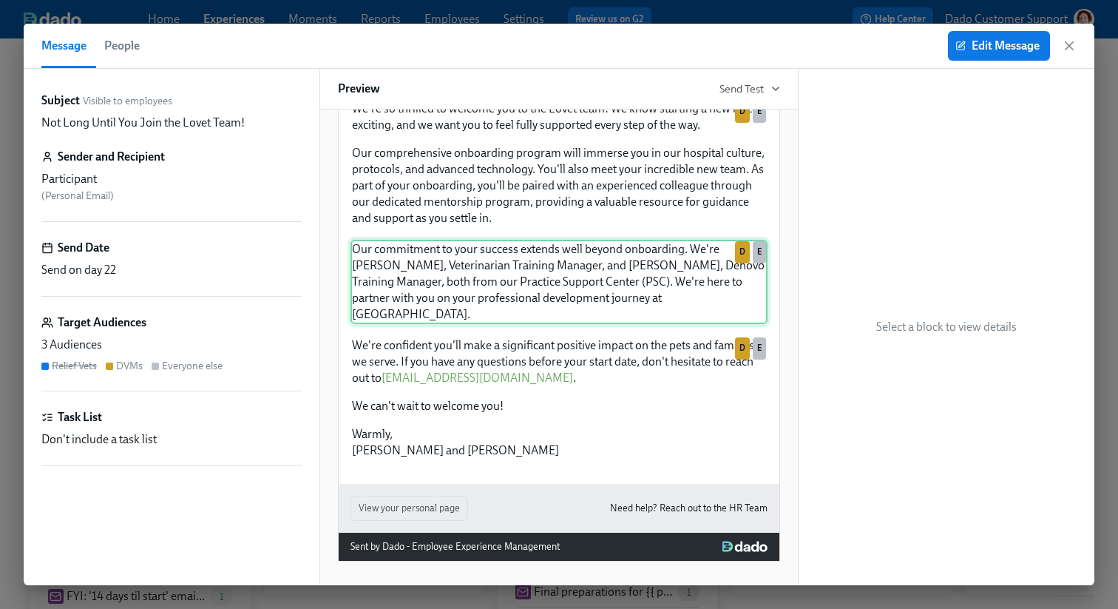
scroll to position [182, 0]
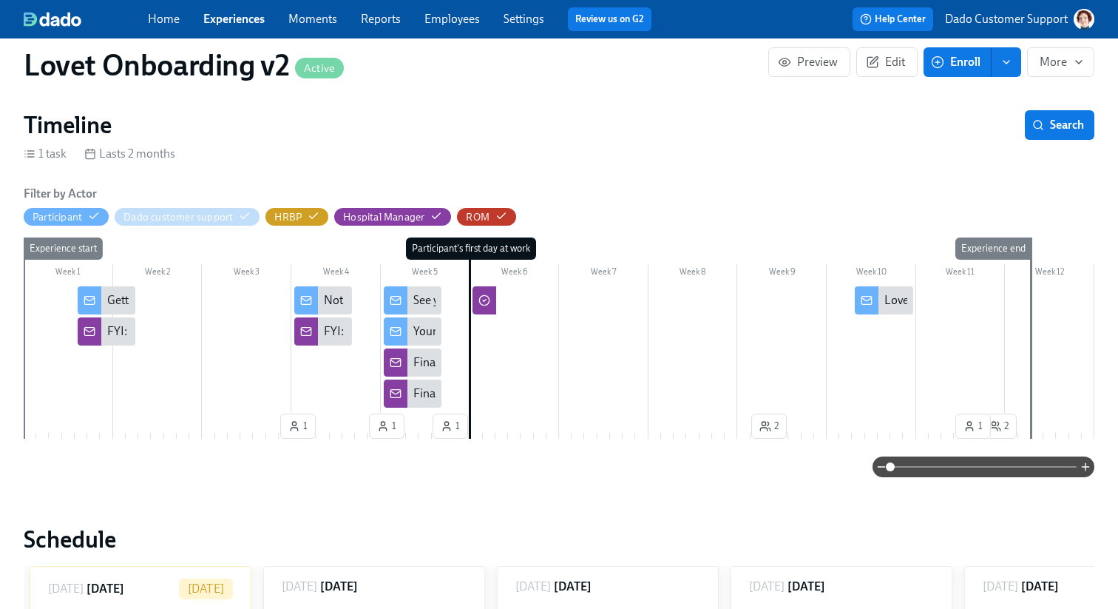
scroll to position [160, 0]
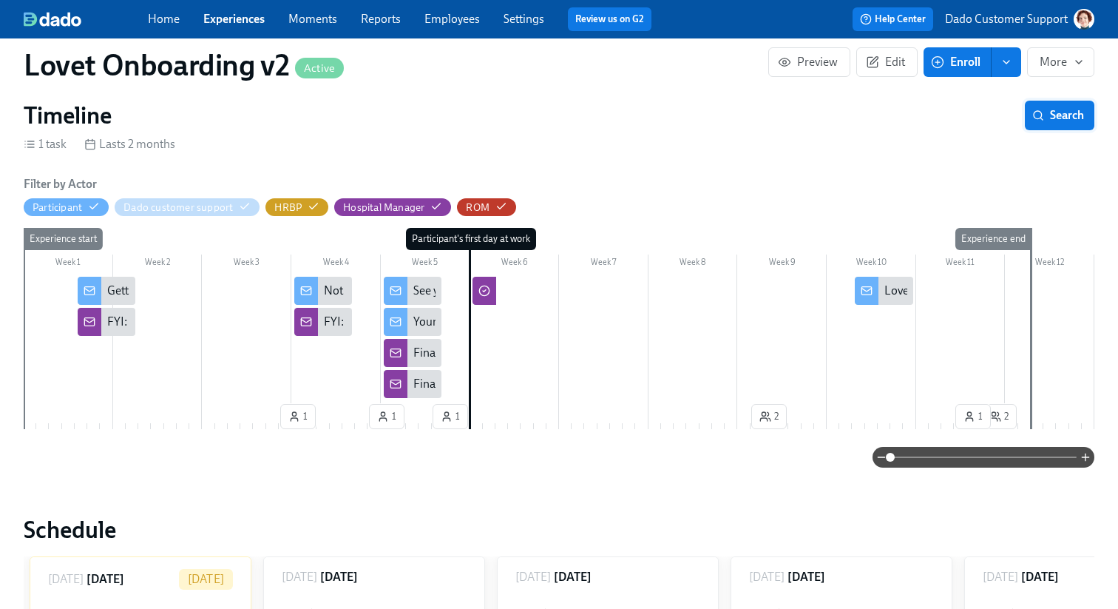
click at [1056, 109] on span "Search" at bounding box center [1059, 115] width 49 height 15
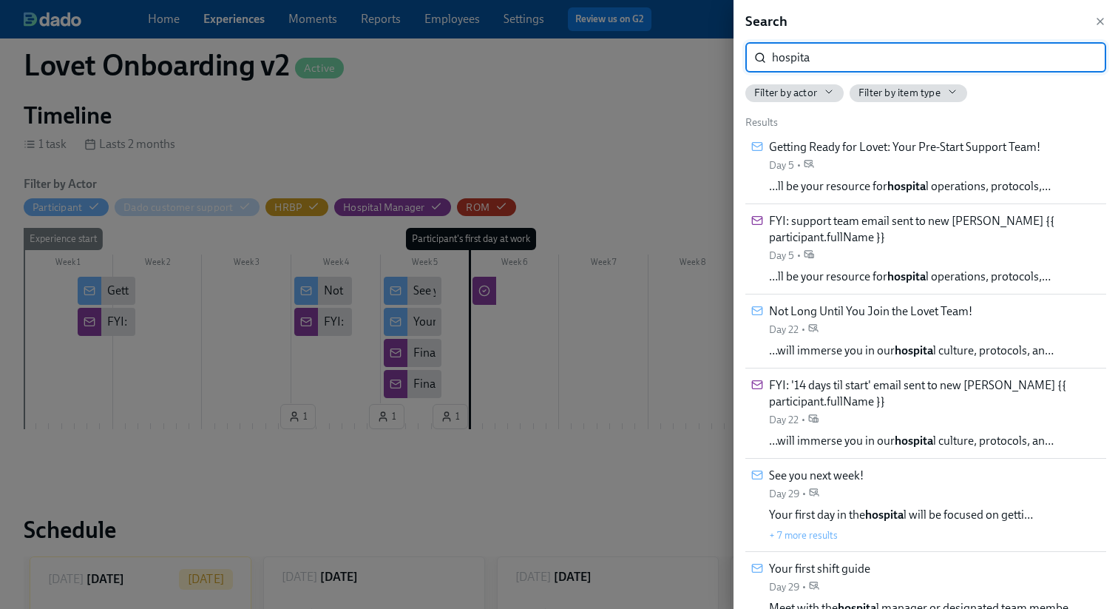
type input "hospita"
click at [123, 262] on div at bounding box center [559, 304] width 1118 height 609
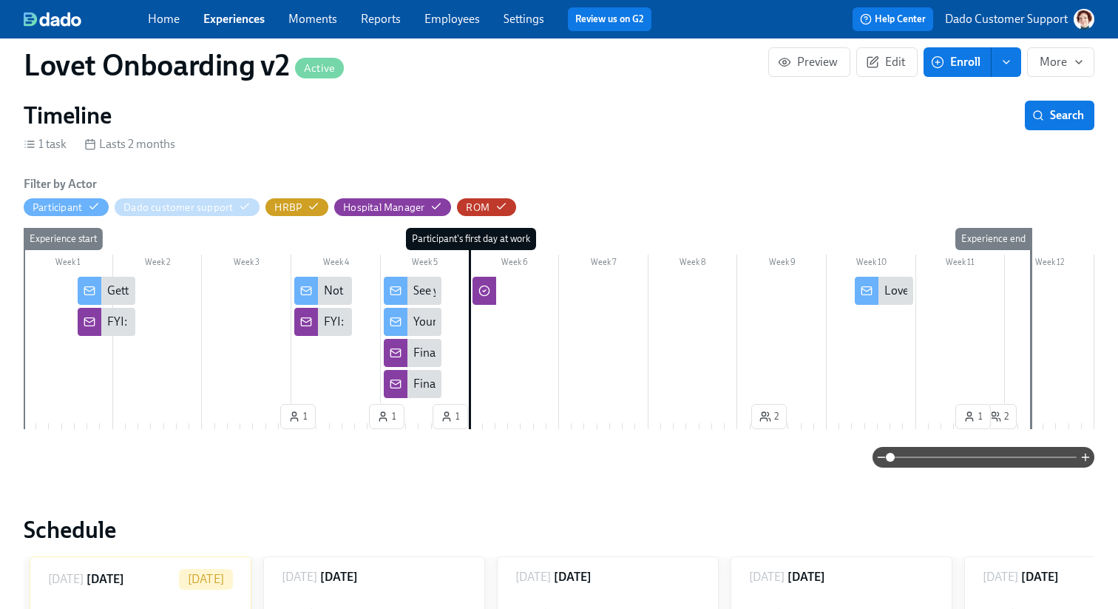
click at [114, 288] on div "Getting Ready for Lovet: Your Pre-Start Support Team!" at bounding box center [242, 290] width 271 height 16
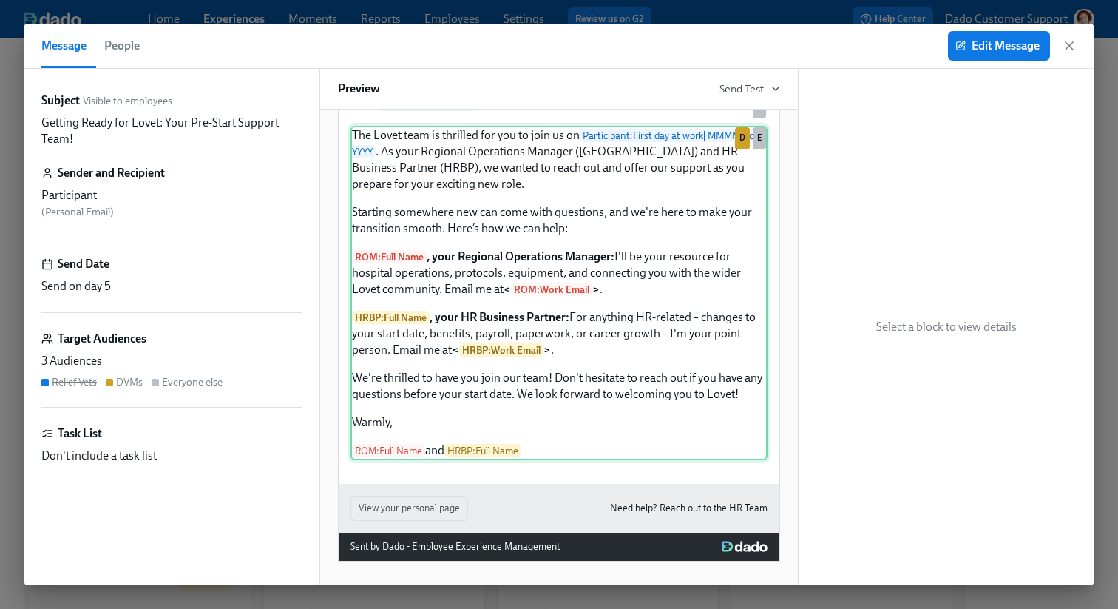
scroll to position [427, 0]
click at [500, 275] on div "The Lovet team is thrilled for you to join us on Participant : First day at wor…" at bounding box center [558, 293] width 417 height 334
click at [121, 46] on span "People" at bounding box center [121, 45] width 35 height 21
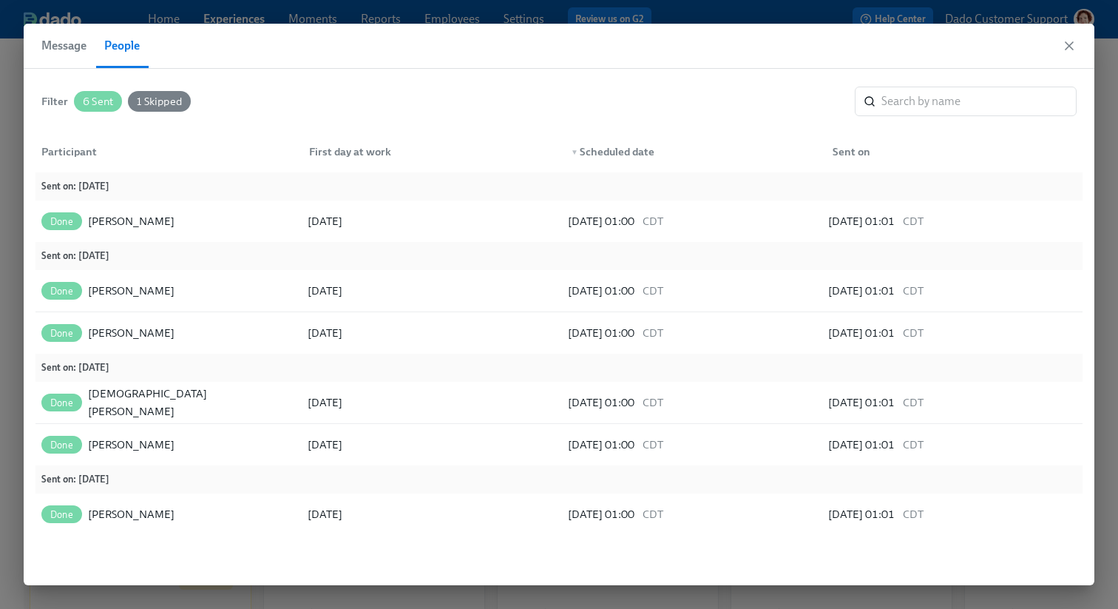
click at [71, 50] on span "Message" at bounding box center [63, 45] width 45 height 21
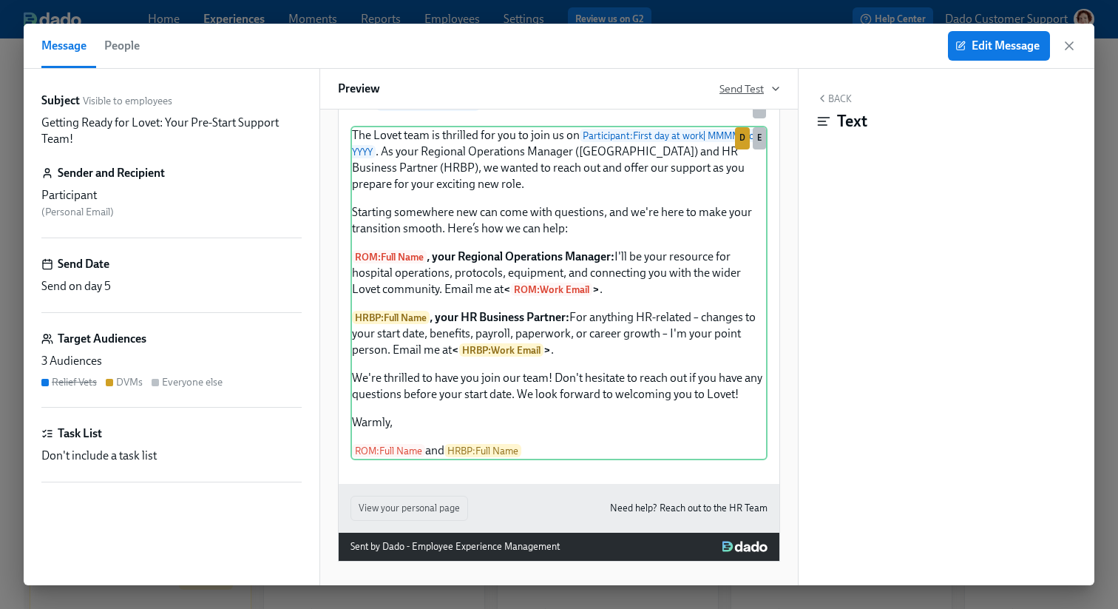
click at [757, 85] on span "Send Test" at bounding box center [749, 88] width 61 height 15
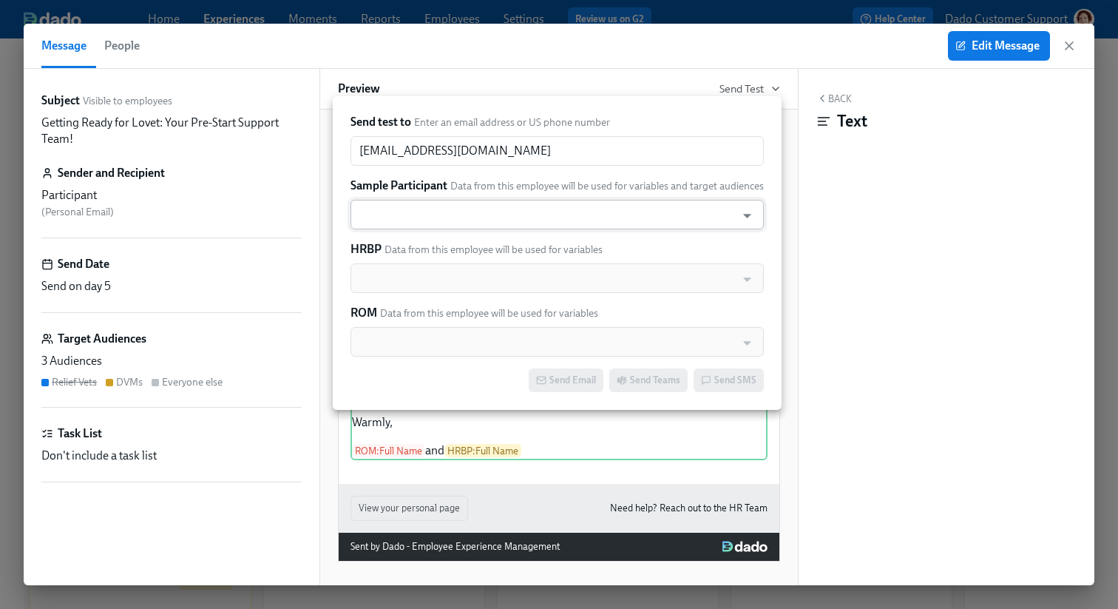
click at [626, 220] on input "text" at bounding box center [543, 215] width 370 height 30
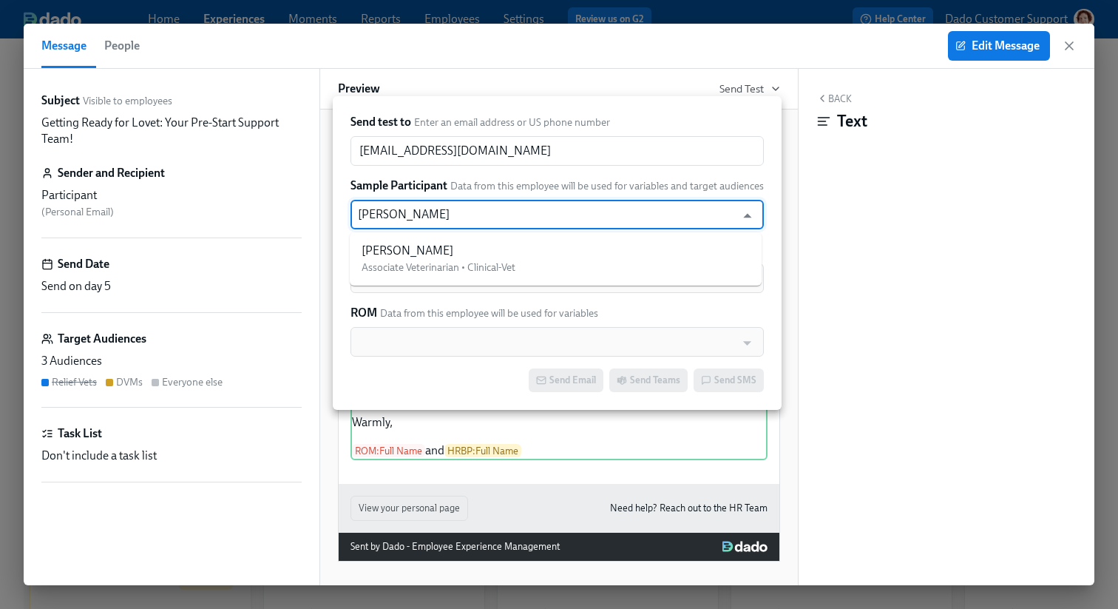
type input "lindsay woods"
click at [510, 235] on ul "Lindsay Woods Associate Veterinarian • Clinical-Vet" at bounding box center [556, 258] width 412 height 53
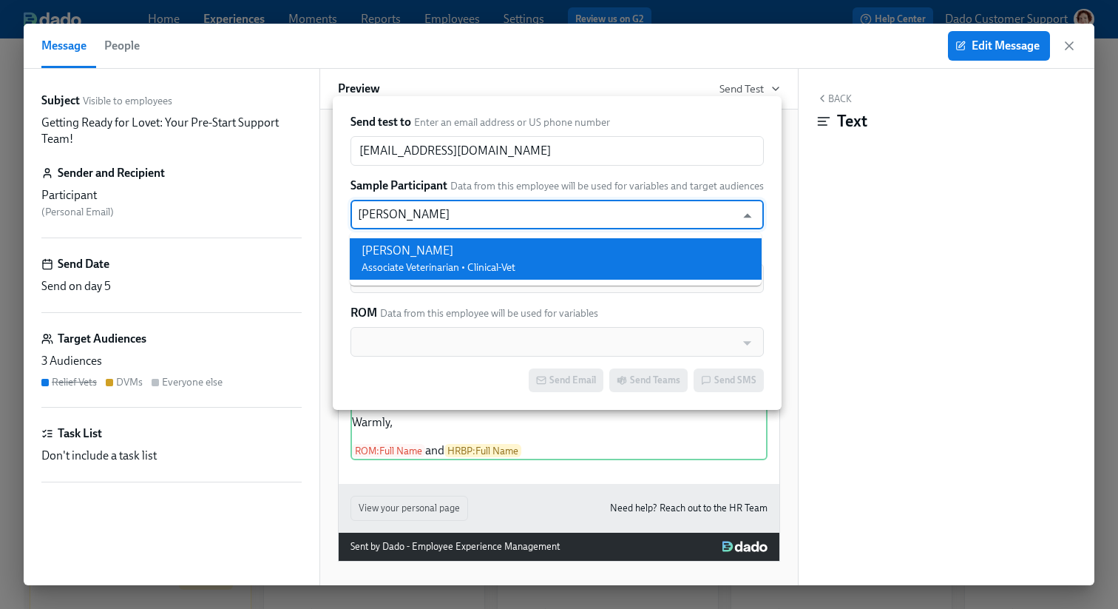
click at [484, 257] on div "Lindsay Woods" at bounding box center [439, 251] width 154 height 16
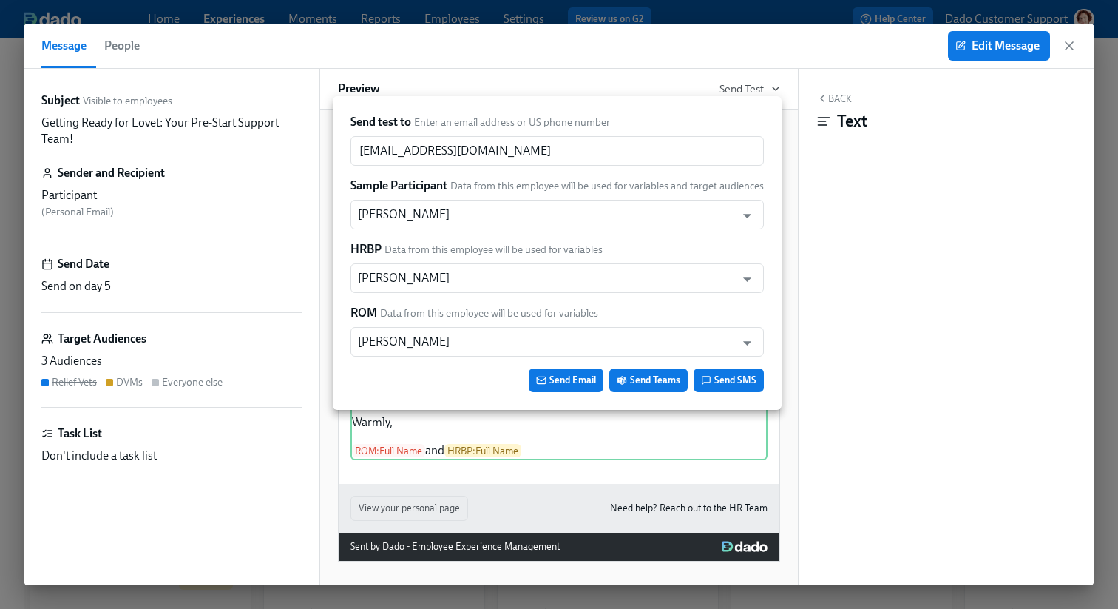
click at [682, 9] on div at bounding box center [559, 304] width 1118 height 609
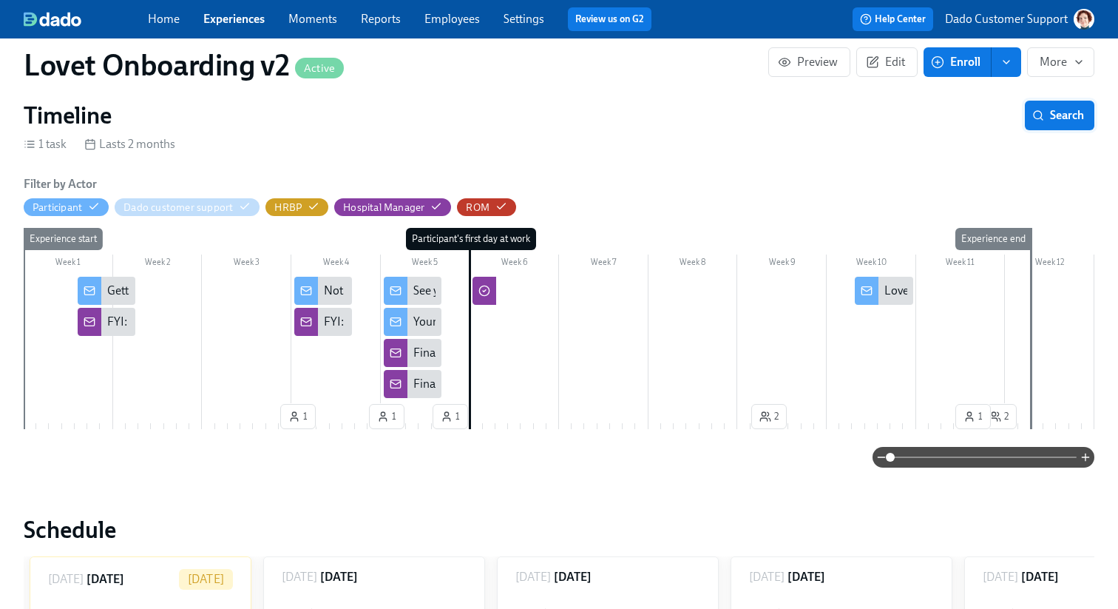
click at [1071, 122] on span "Search" at bounding box center [1059, 115] width 49 height 15
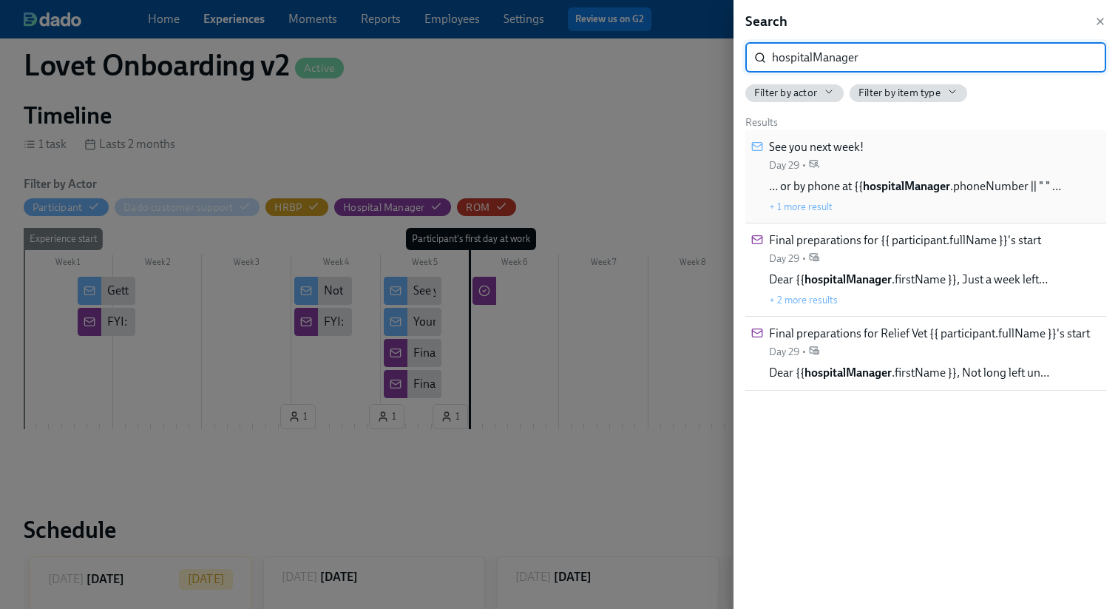
type input "hospitalManager"
click at [977, 159] on div "See you next week! Day 29 • … or by phone at {{ hospitalManager .phoneNumber ||…" at bounding box center [915, 176] width 292 height 75
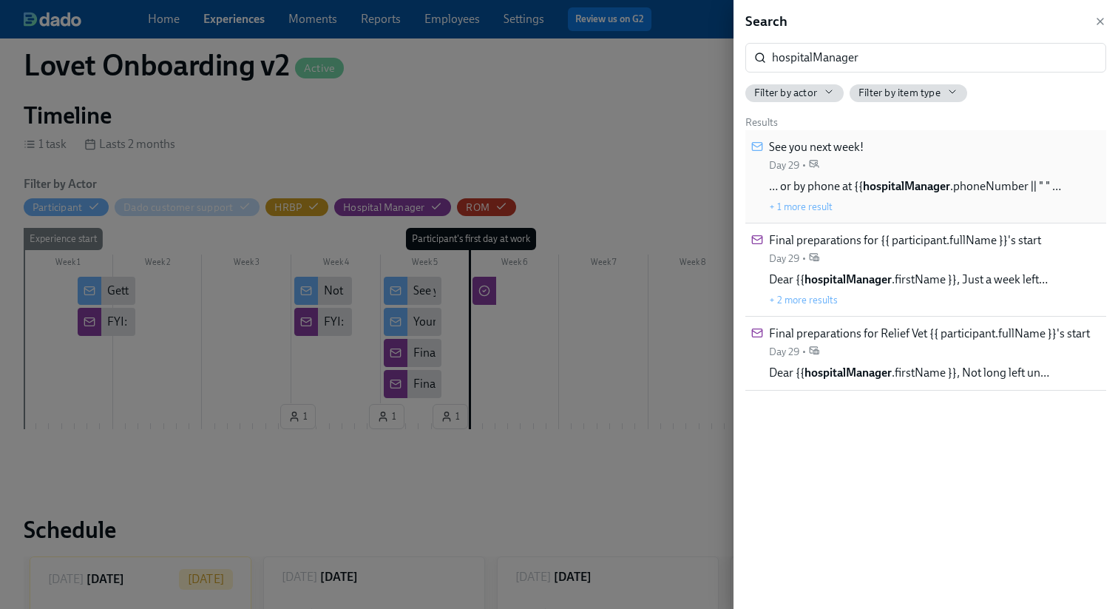
click at [862, 152] on span "See you next week!" at bounding box center [816, 147] width 95 height 16
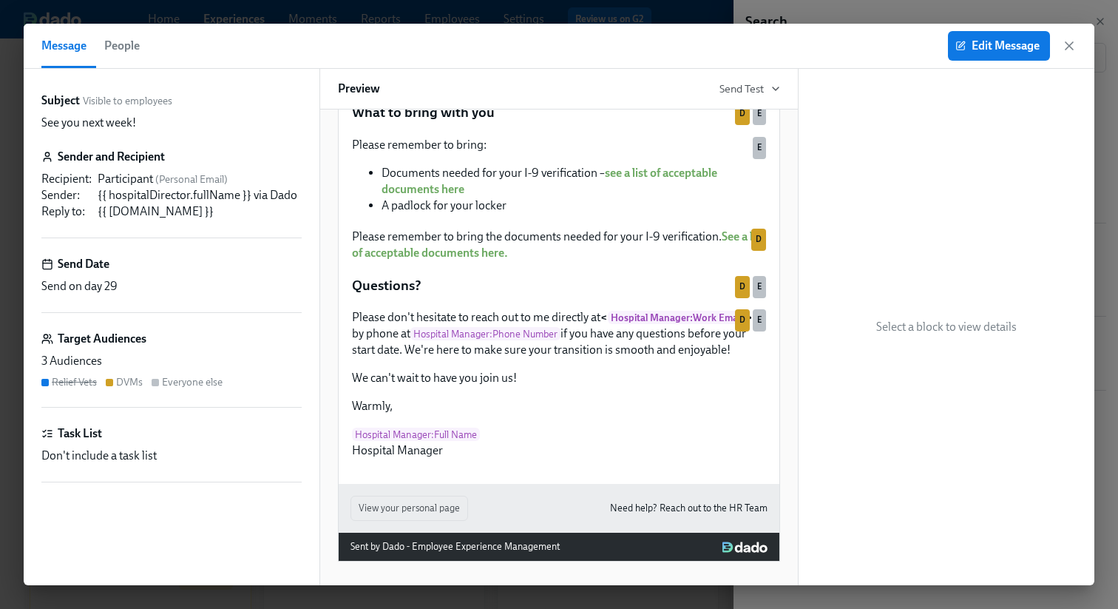
scroll to position [759, 0]
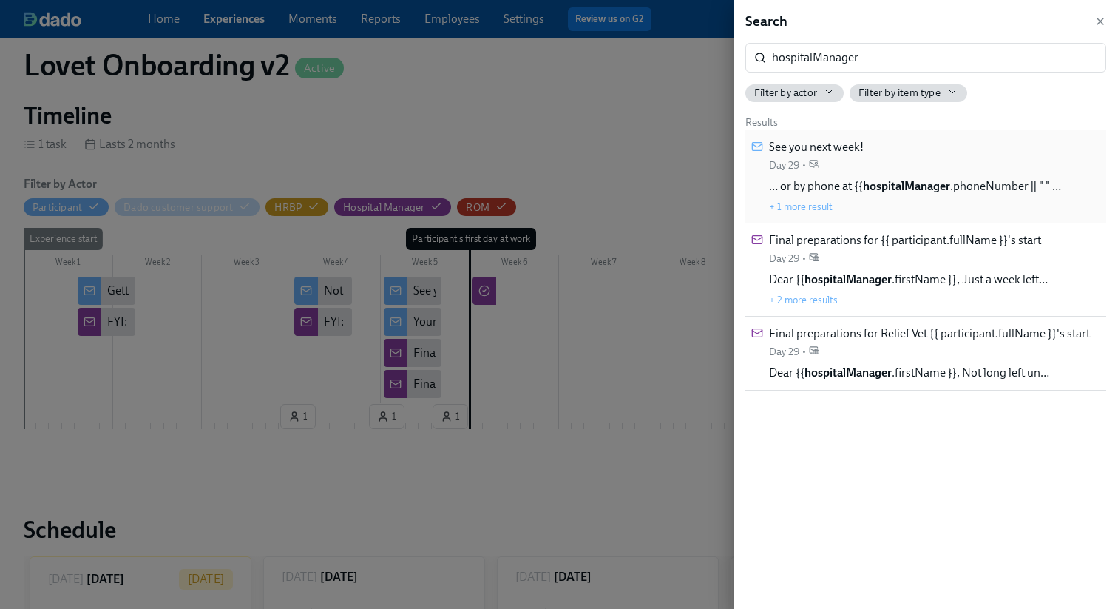
click at [993, 179] on span "… or by phone at {{ hospitalManager .phoneNumber || " " …" at bounding box center [915, 186] width 292 height 16
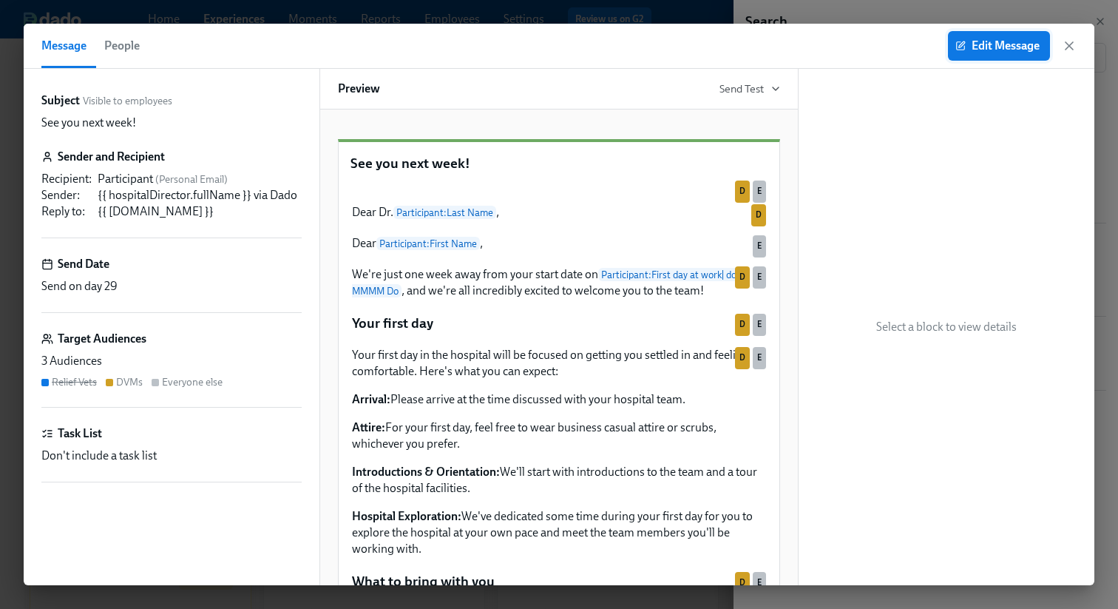
click at [1017, 41] on span "Edit Message" at bounding box center [998, 45] width 81 height 15
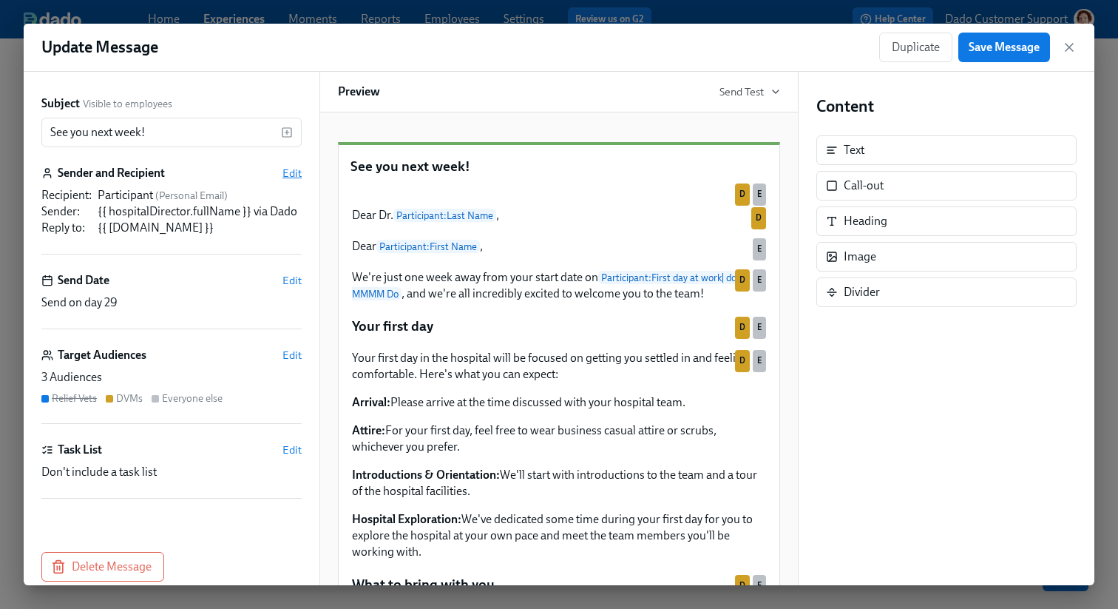
click at [286, 173] on span "Edit" at bounding box center [291, 173] width 19 height 15
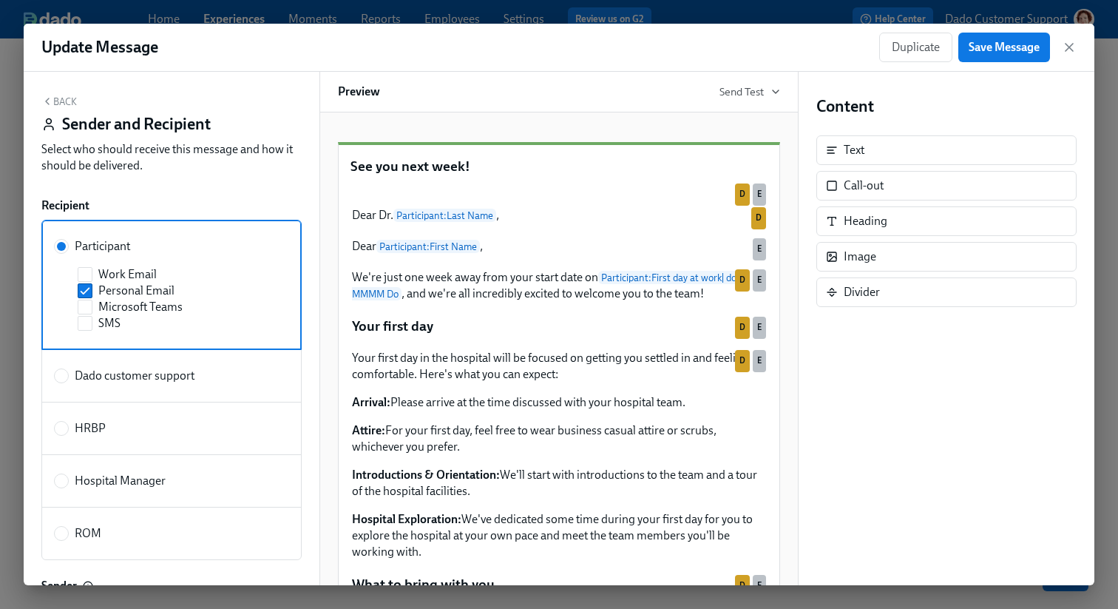
scroll to position [139, 0]
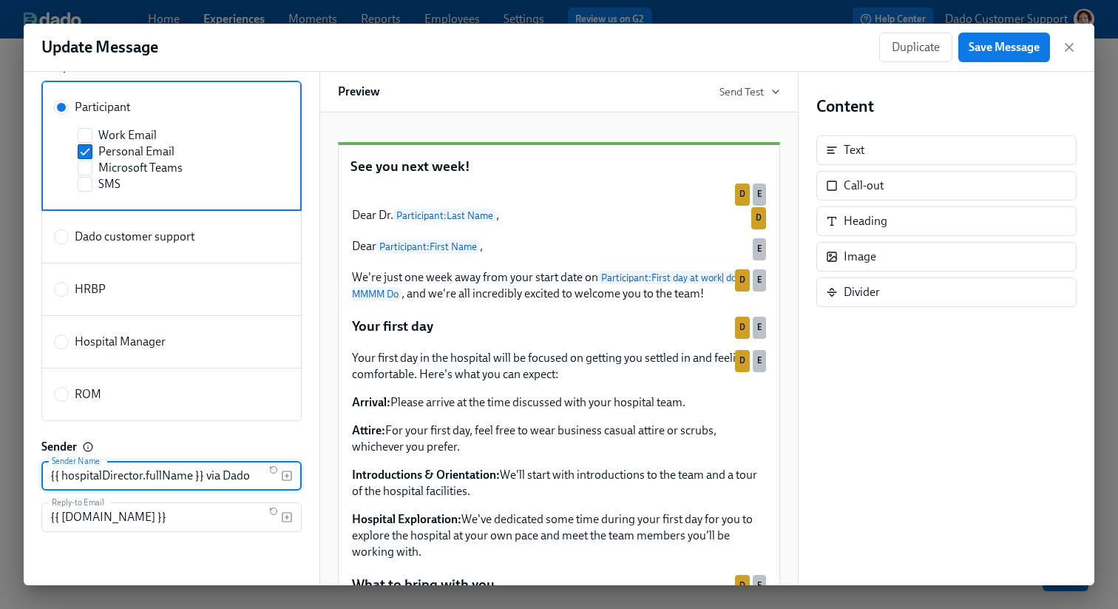
drag, startPoint x: 104, startPoint y: 475, endPoint x: 143, endPoint y: 474, distance: 39.2
click at [143, 474] on input "{{ hospitalDirector.fullName }} via Dado" at bounding box center [152, 476] width 222 height 30
type input "{{ hospitalManager.fullName }} via Dado"
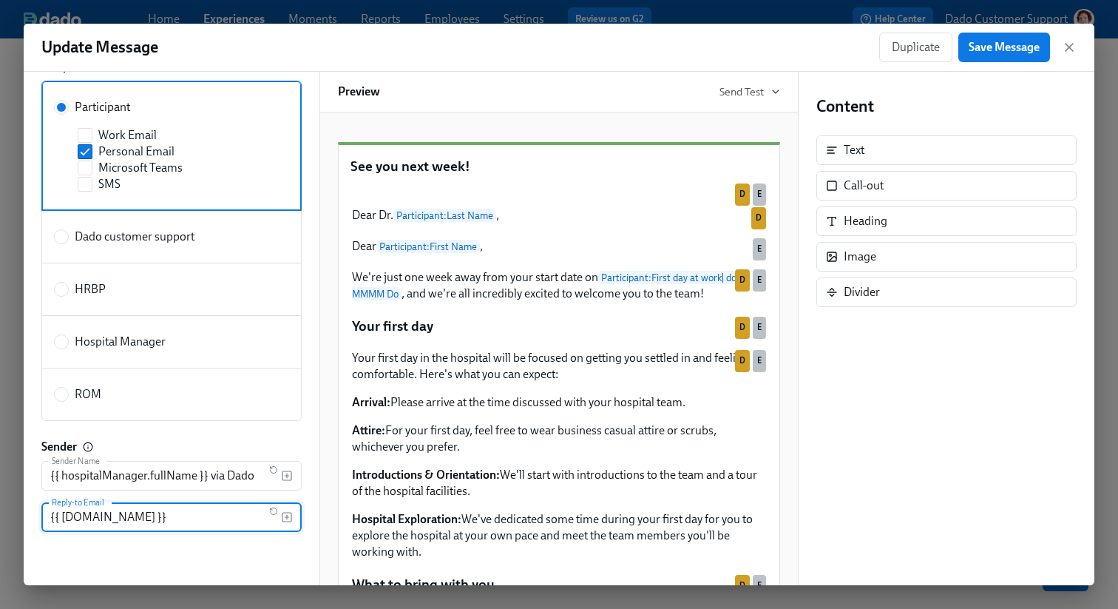
drag, startPoint x: 103, startPoint y: 515, endPoint x: 143, endPoint y: 515, distance: 39.9
click at [143, 515] on input "{{ hospitalDirector.email }}" at bounding box center [152, 517] width 222 height 30
paste input "Manage"
type input "{{ hospitalManager.email }}"
click at [994, 46] on span "Save Message" at bounding box center [1004, 47] width 71 height 15
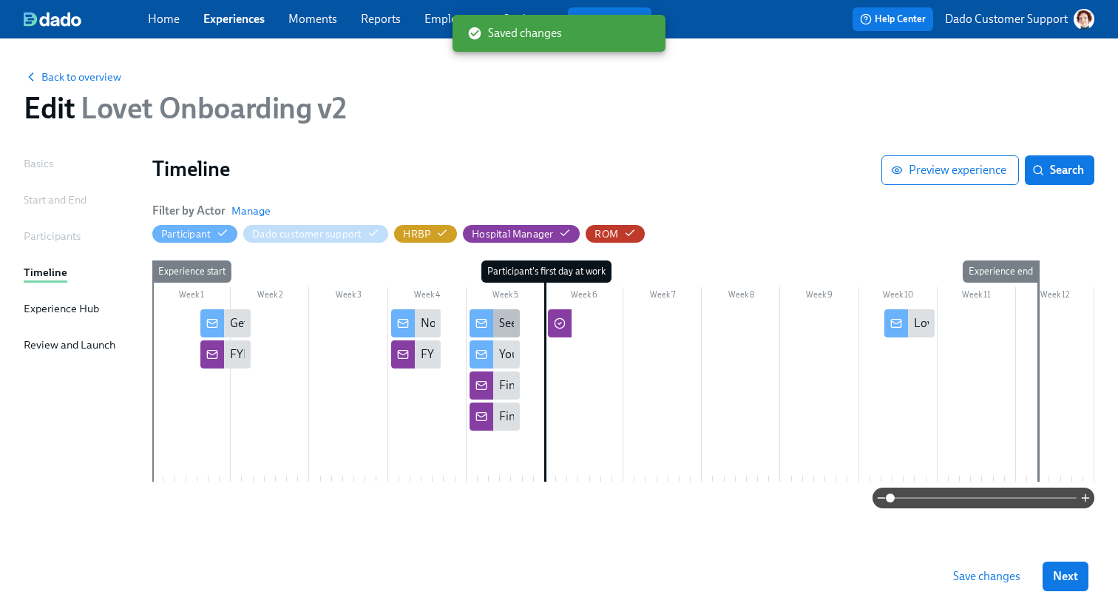
click at [504, 321] on div "See you next week!" at bounding box center [546, 323] width 95 height 16
click at [499, 346] on div "Your first shift guide" at bounding box center [549, 354] width 101 height 16
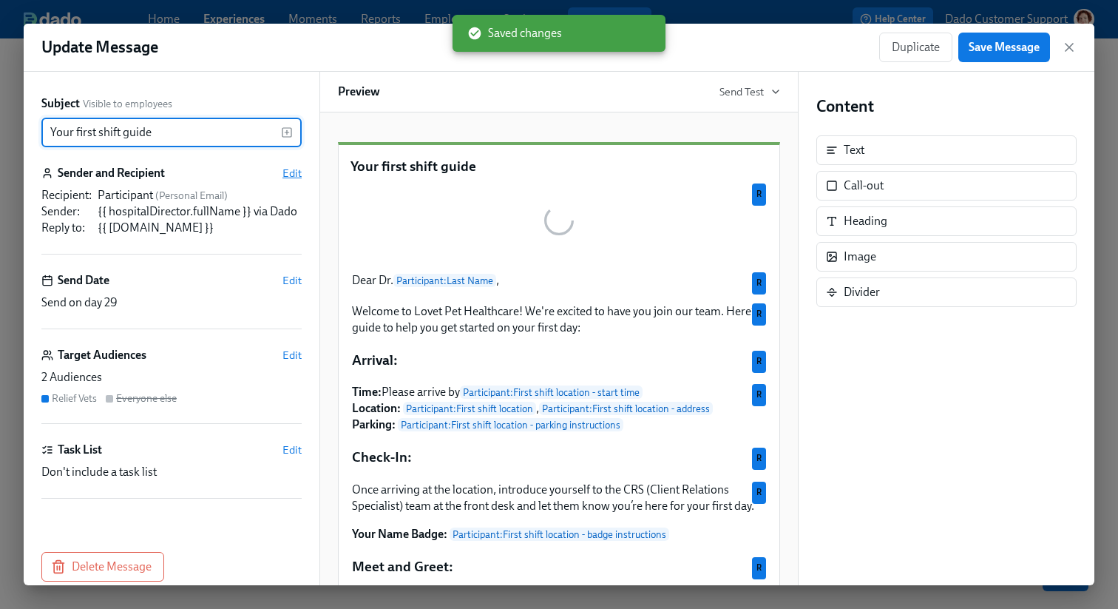
click at [293, 170] on span "Edit" at bounding box center [291, 173] width 19 height 15
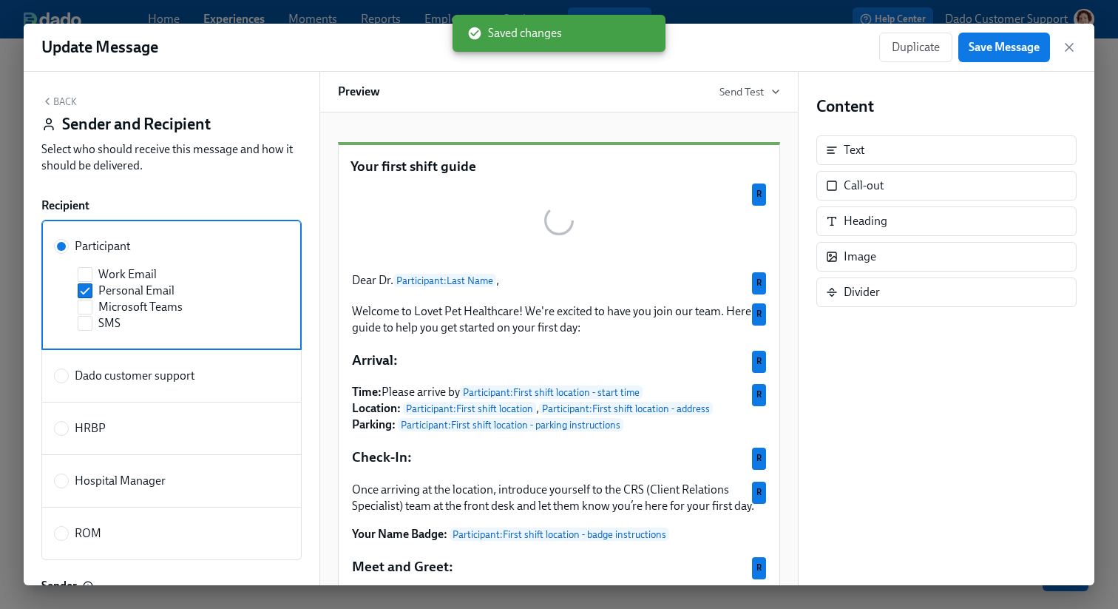
scroll to position [139, 0]
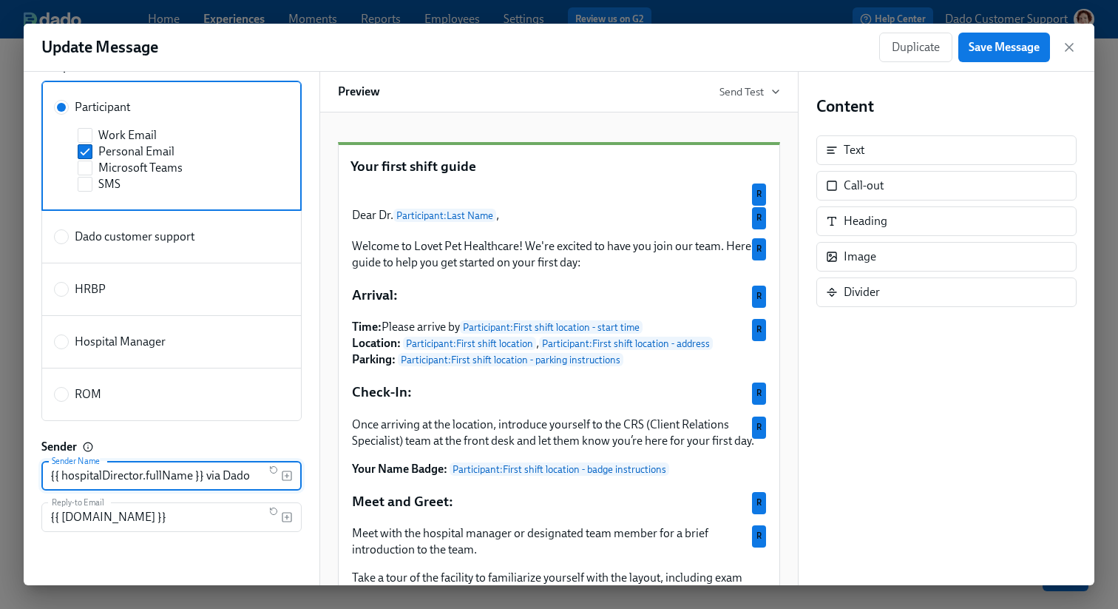
paste input "Manage"
drag, startPoint x: 102, startPoint y: 473, endPoint x: 142, endPoint y: 472, distance: 39.9
click at [142, 472] on input "{{ hospitalDirector.fullName }} via Dado" at bounding box center [152, 476] width 222 height 30
type input "{{ hospitalManager.fullName }} via Dado"
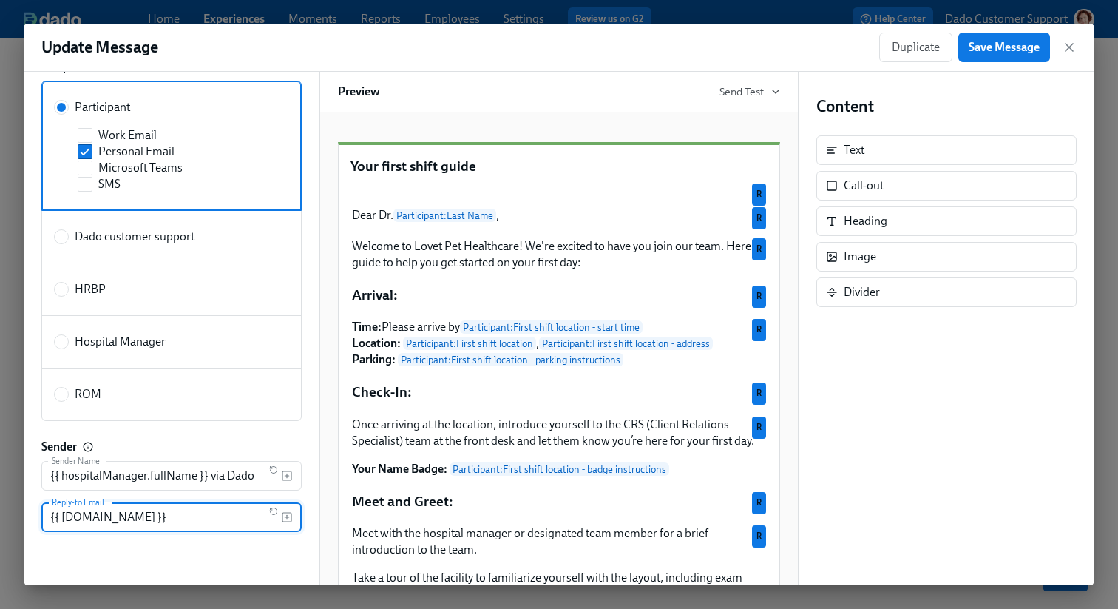
drag, startPoint x: 104, startPoint y: 516, endPoint x: 141, endPoint y: 516, distance: 37.7
click at [141, 516] on input "{{ hospitalDirector.email }}" at bounding box center [152, 517] width 222 height 30
paste input "Manage"
click at [121, 515] on input "{{ hospitalManager.email }}" at bounding box center [152, 517] width 222 height 30
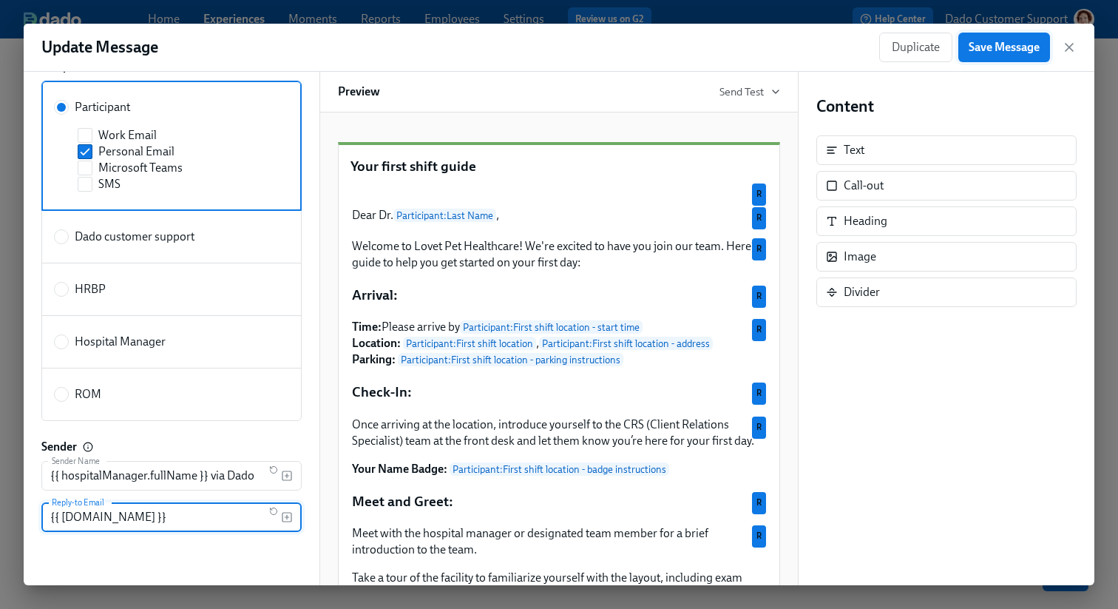
type input "{{ hospitalManager.email }}"
click at [1015, 54] on button "Save Message" at bounding box center [1004, 48] width 92 height 30
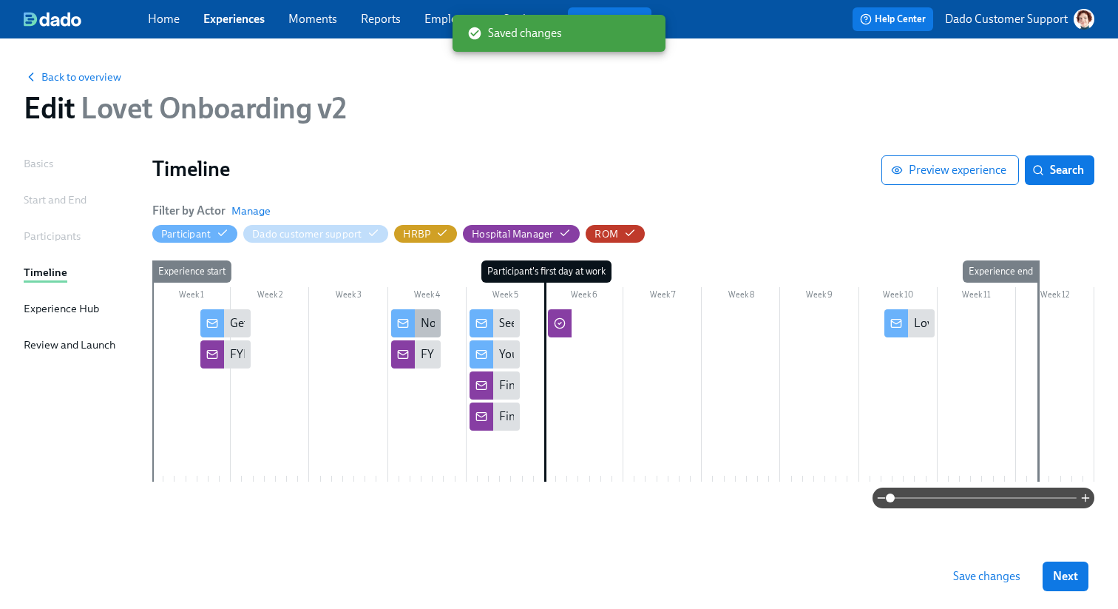
click at [410, 319] on div at bounding box center [403, 323] width 24 height 28
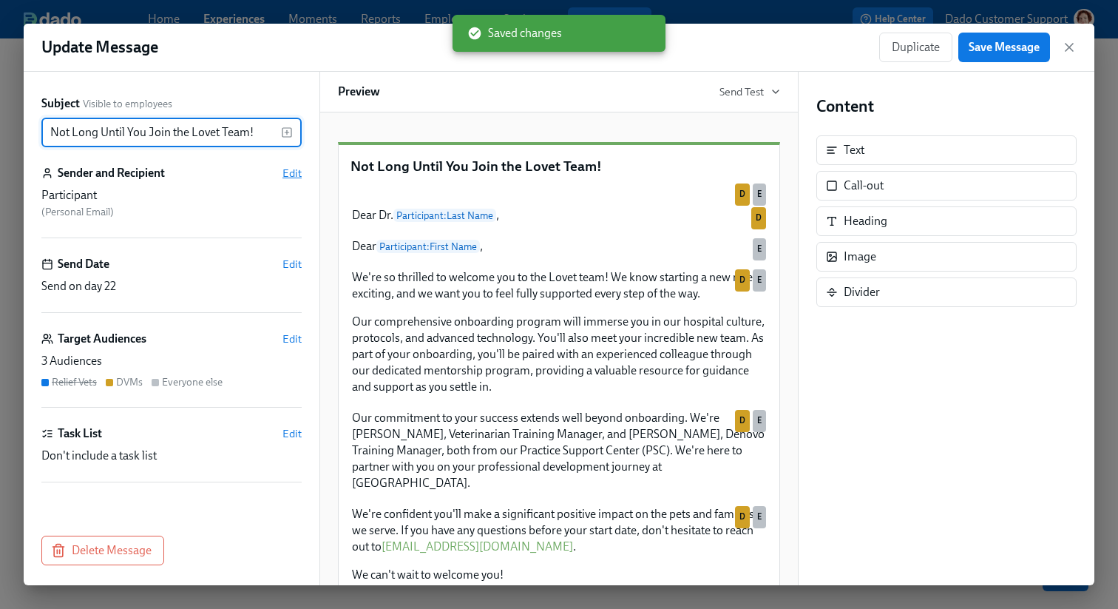
click at [301, 170] on span "Edit" at bounding box center [291, 173] width 19 height 15
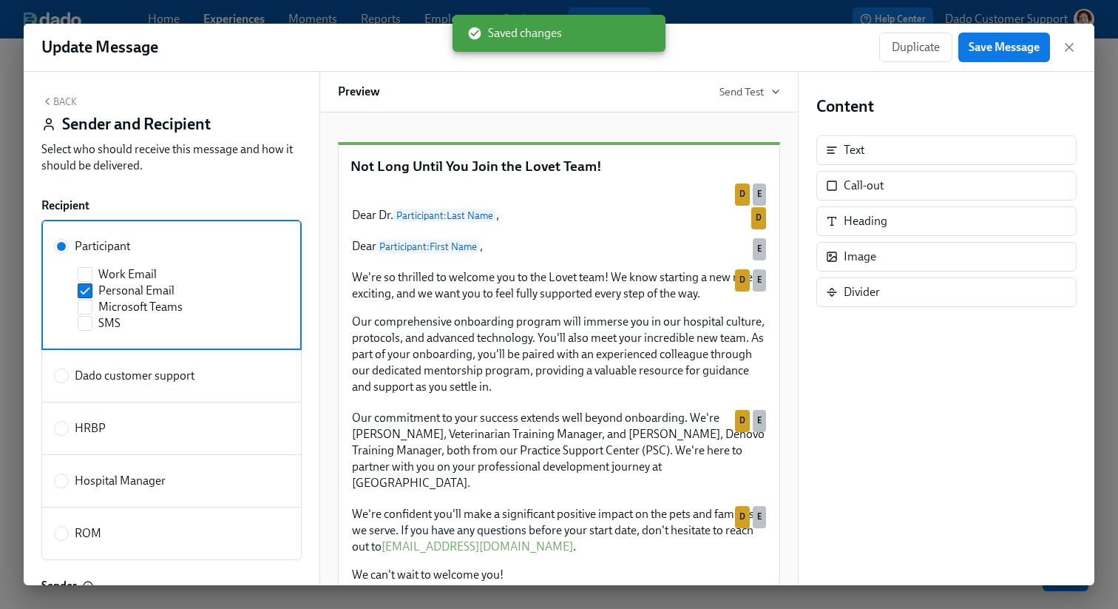
scroll to position [139, 0]
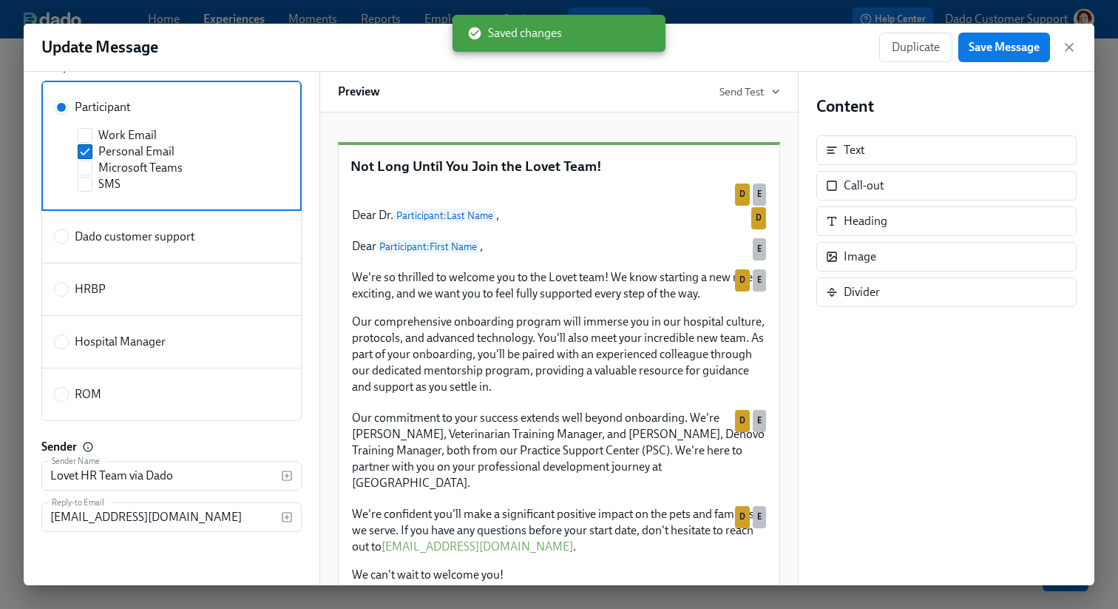
click at [264, 26] on div "Update Message Duplicate Save Message" at bounding box center [559, 48] width 1071 height 48
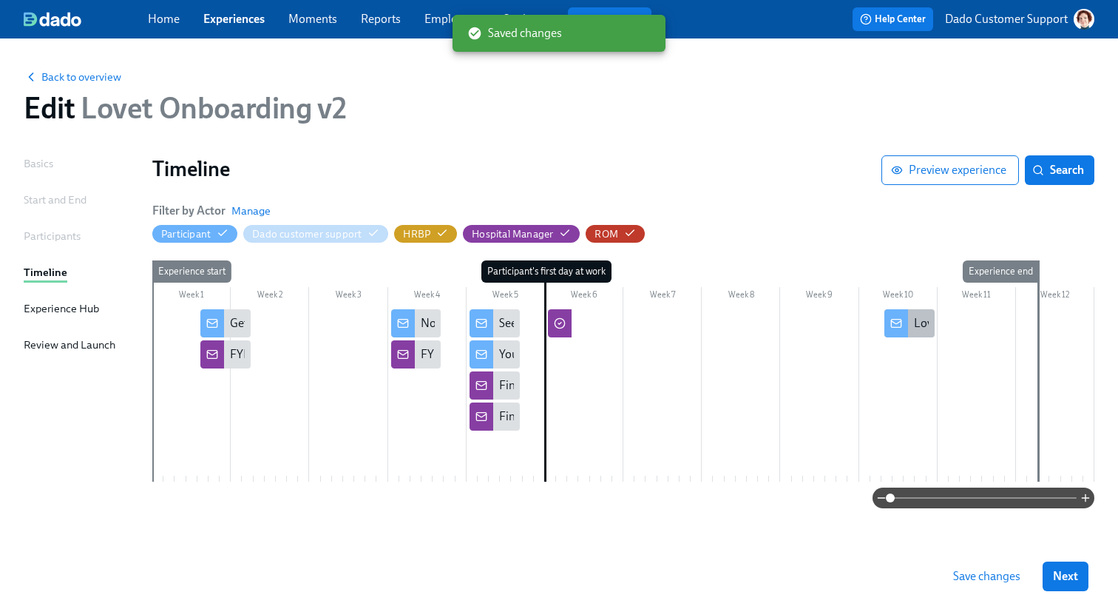
click at [919, 330] on div "Lovet's referral program – up to $10,000 as a referral bonus!" at bounding box center [1066, 323] width 305 height 16
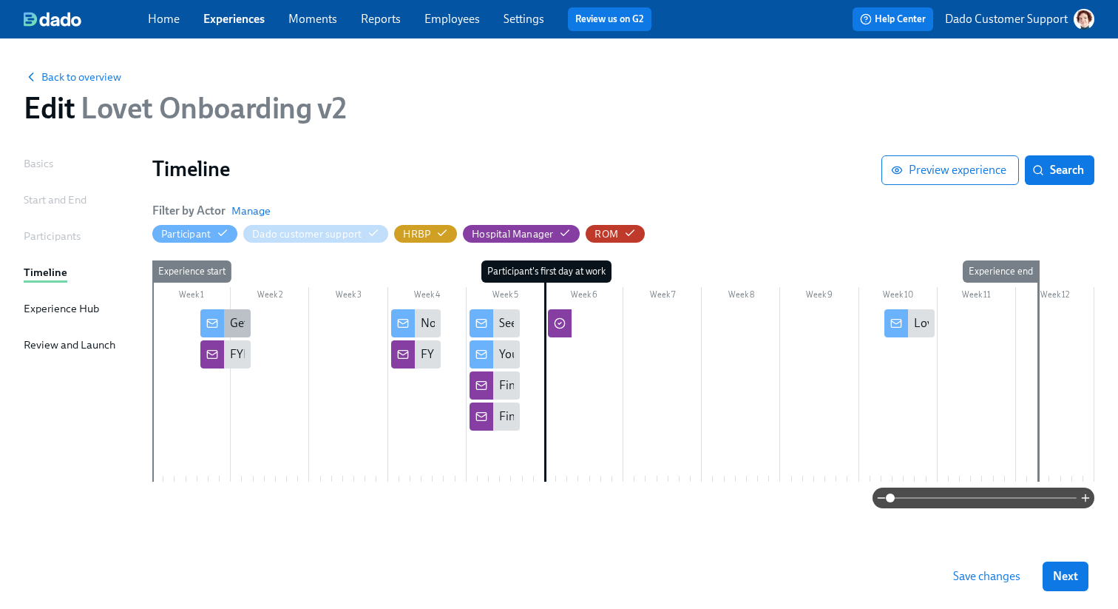
click at [223, 330] on div at bounding box center [212, 323] width 24 height 28
click at [104, 76] on span "Back to overview" at bounding box center [73, 77] width 98 height 15
click at [993, 571] on span "Save changes" at bounding box center [986, 576] width 67 height 15
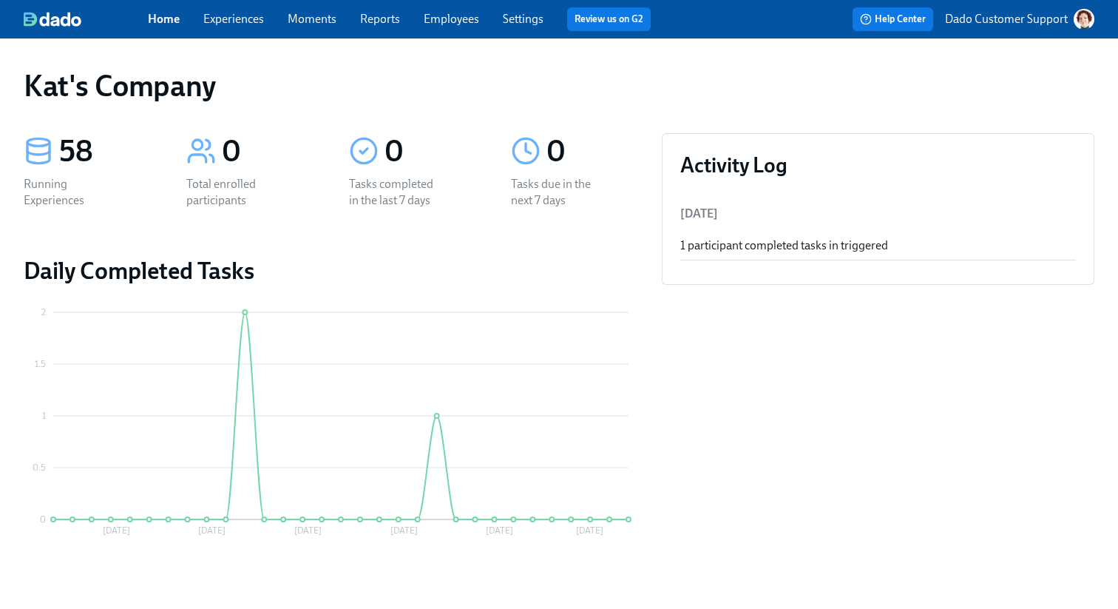
click at [239, 13] on link "Experiences" at bounding box center [233, 19] width 61 height 14
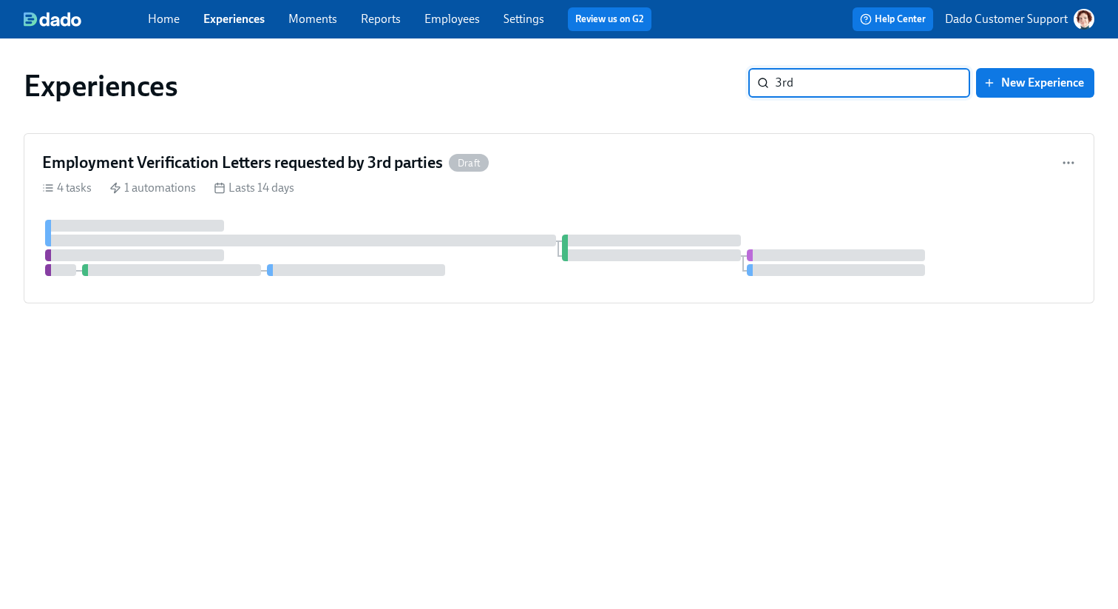
type input "3rd"
click at [370, 233] on div at bounding box center [559, 248] width 1034 height 56
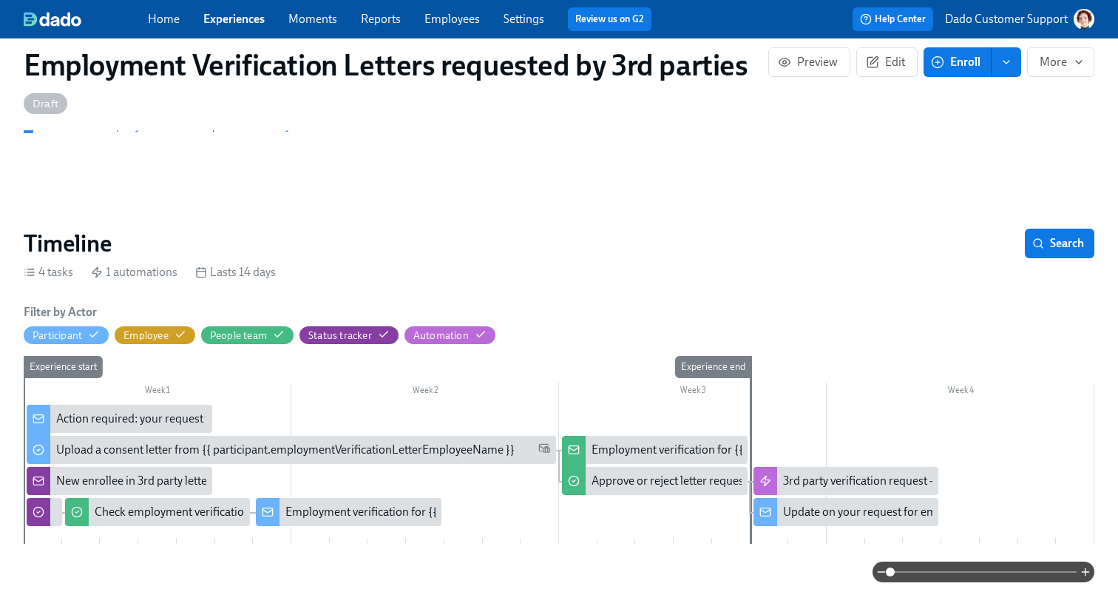
scroll to position [200, 0]
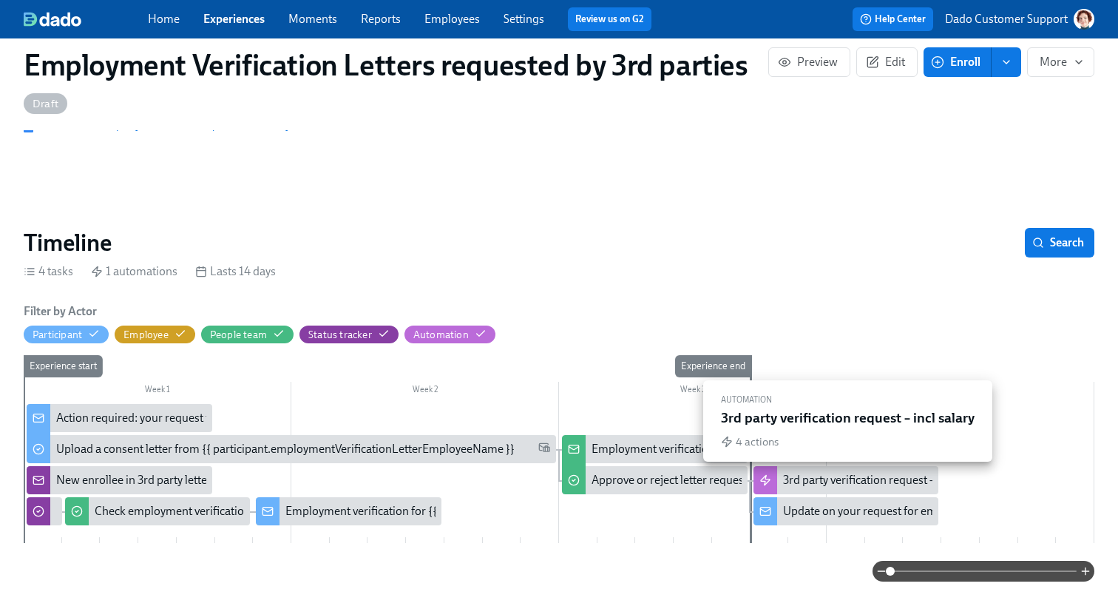
click at [822, 487] on div "3rd party verification request – incl salary" at bounding box center [884, 480] width 203 height 16
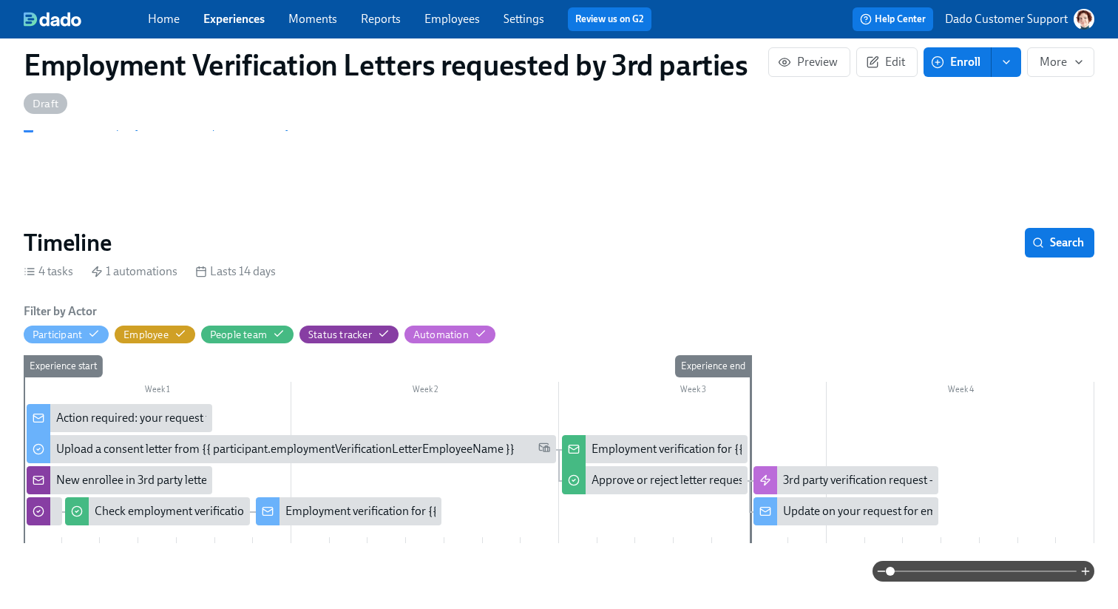
click at [240, 13] on link "Experiences" at bounding box center [233, 19] width 61 height 14
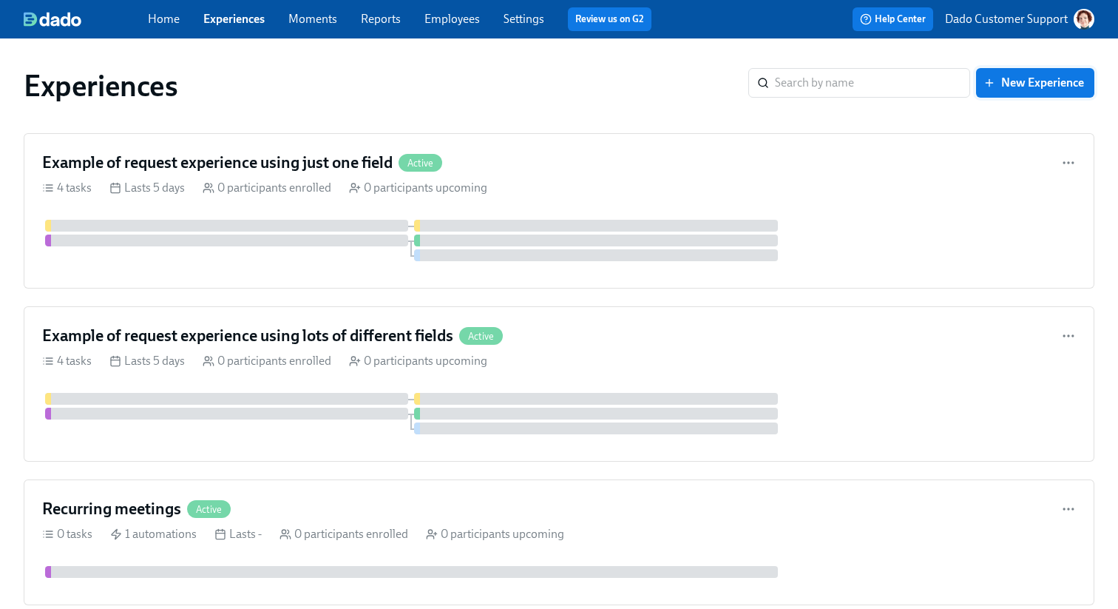
click at [1009, 84] on span "New Experience" at bounding box center [1035, 82] width 98 height 15
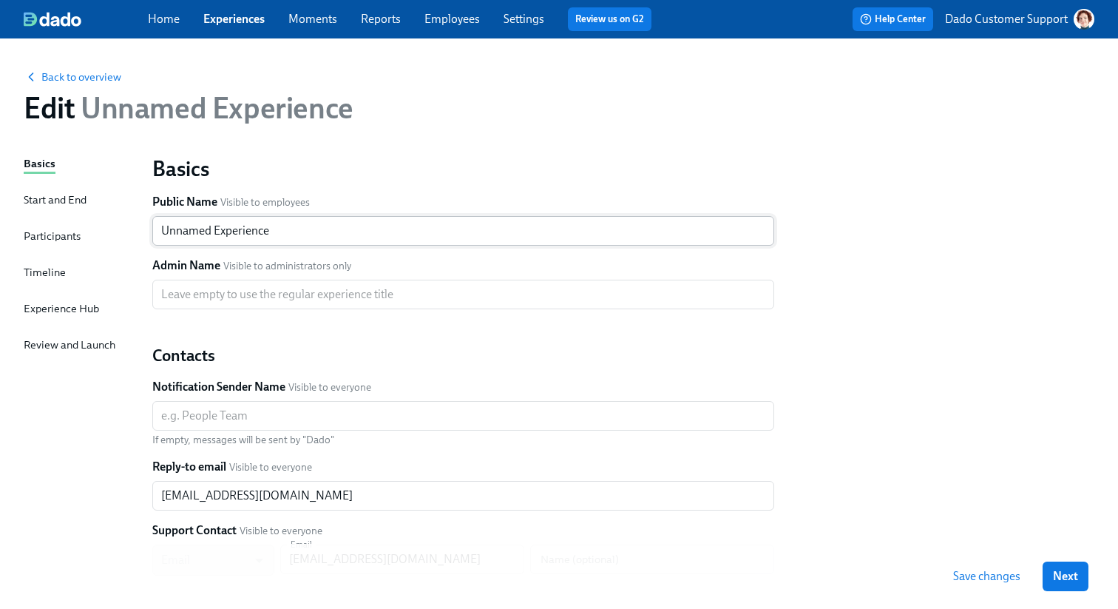
click at [346, 240] on input "Unnamed Experience" at bounding box center [463, 231] width 622 height 30
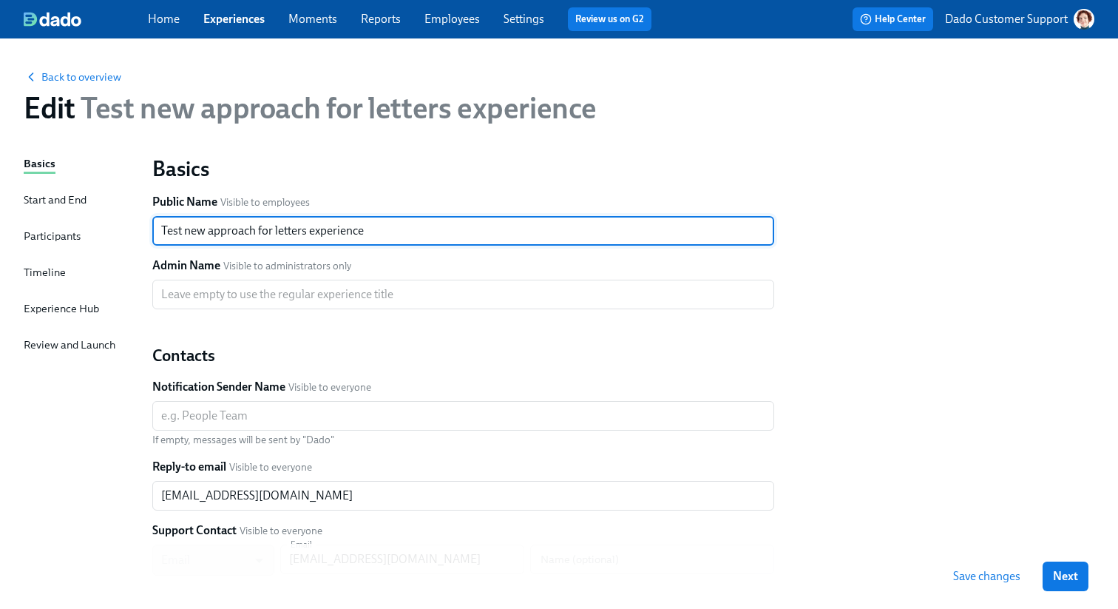
type input "Test new approach for letters experience"
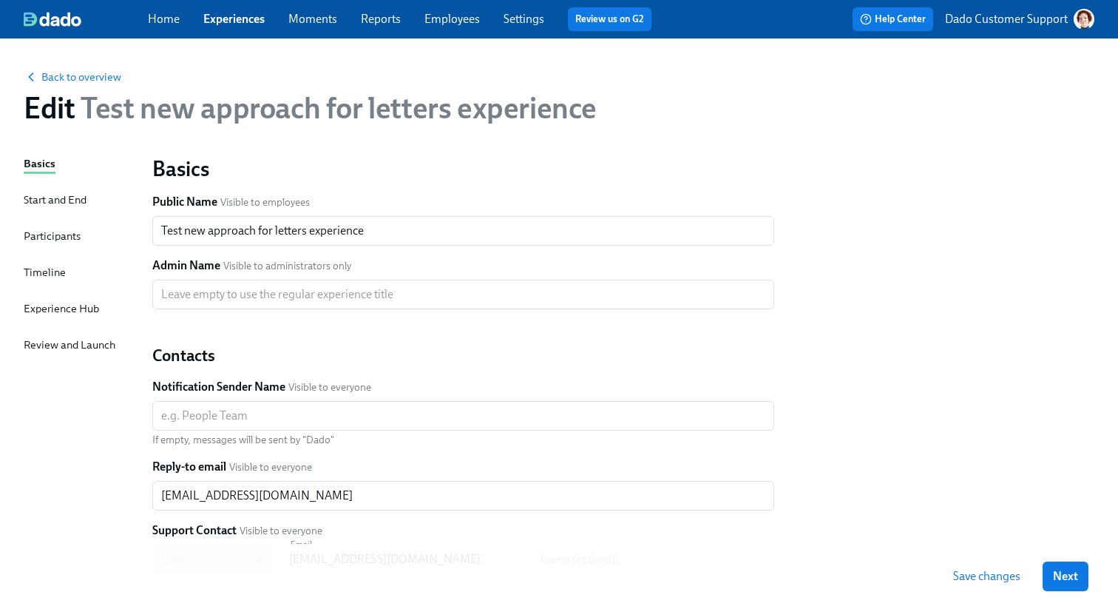
click at [67, 260] on div "Basics Start and End Participants Timeline Experience Hub Review and Launch" at bounding box center [79, 451] width 111 height 593
click at [45, 270] on div "Timeline" at bounding box center [45, 272] width 42 height 16
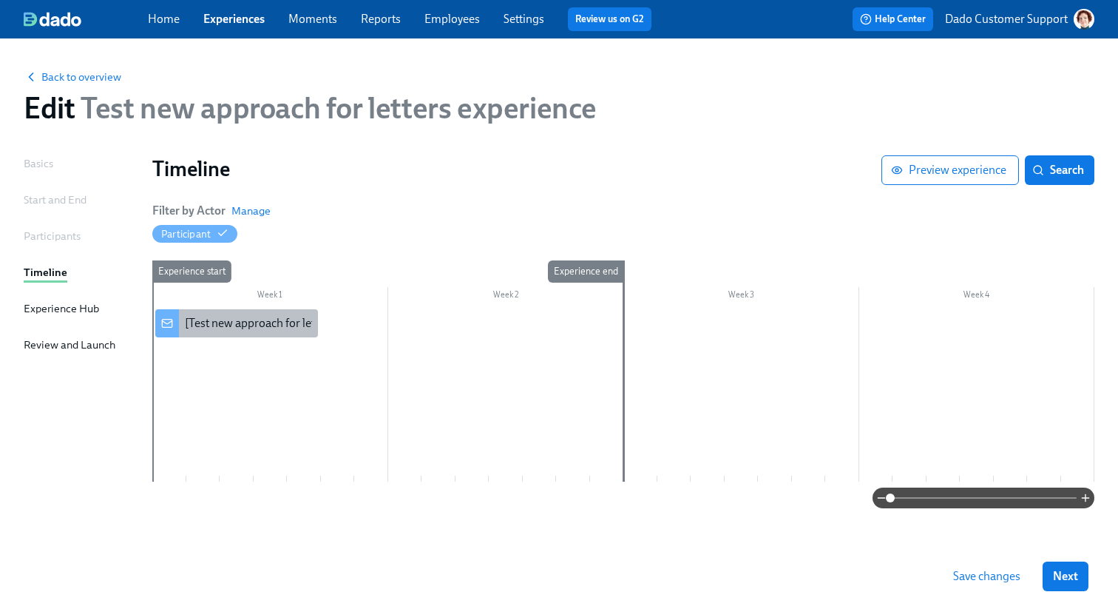
click at [200, 318] on div "[Test new approach for letters experience] A new experience starts today!" at bounding box center [371, 323] width 372 height 16
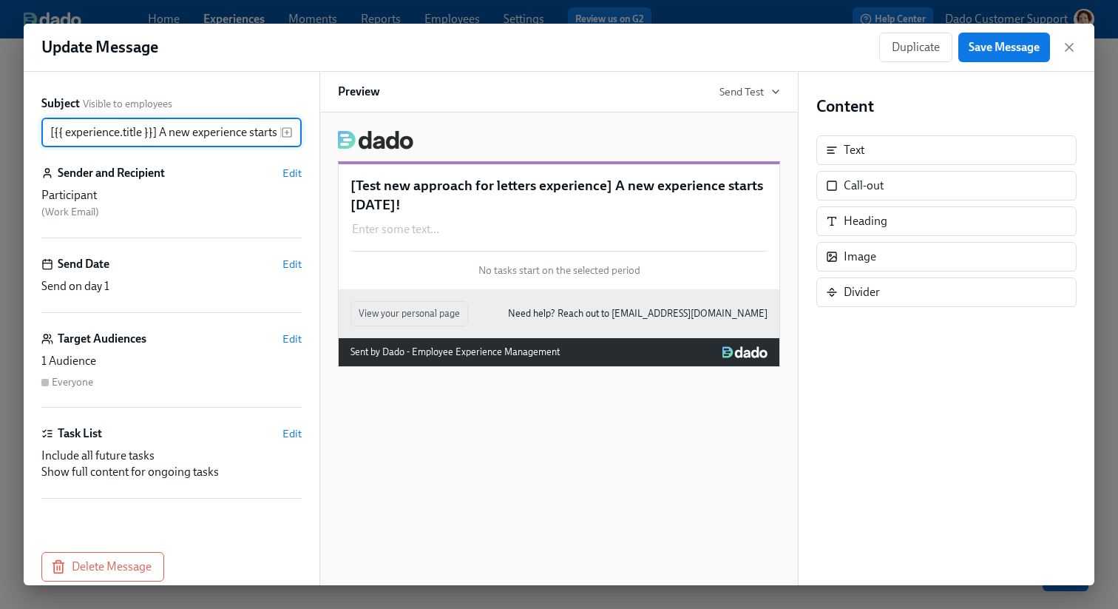
click at [102, 551] on div "Subject Visible to employees [{{ experience.title }}] A new experience starts t…" at bounding box center [172, 328] width 296 height 513
click at [101, 557] on button "Delete Message" at bounding box center [102, 567] width 123 height 30
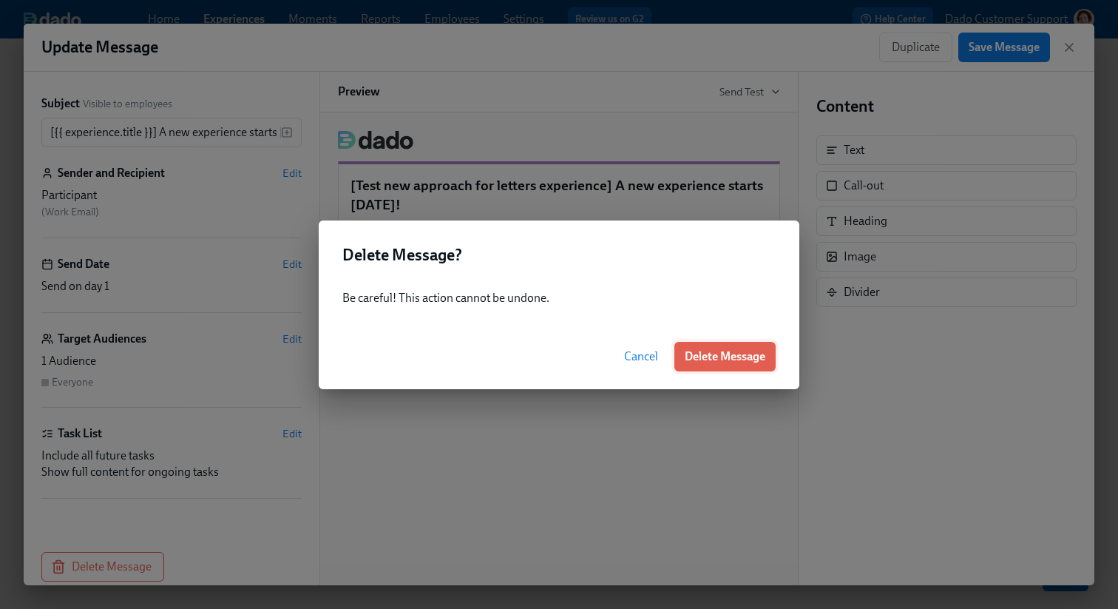
click at [724, 367] on button "Delete Message" at bounding box center [724, 357] width 101 height 30
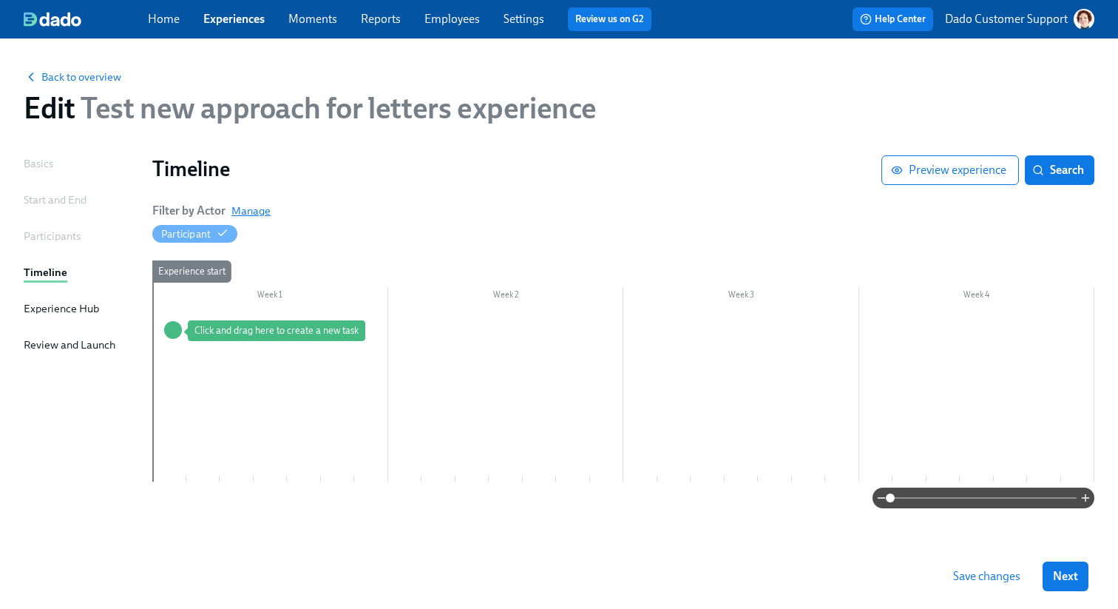
click at [254, 208] on span "Manage" at bounding box center [250, 210] width 39 height 15
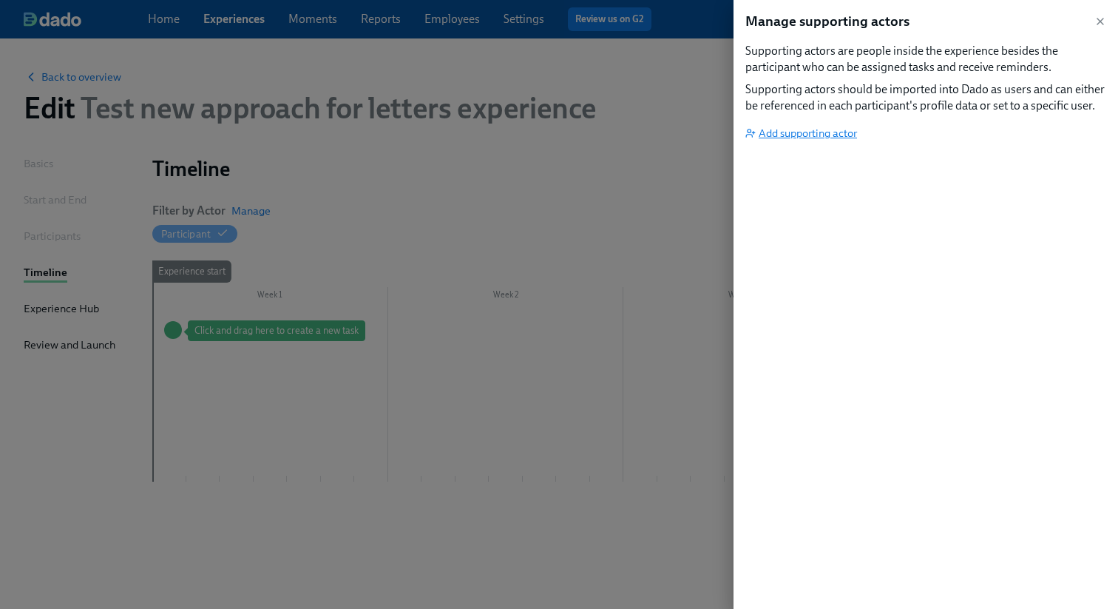
click at [810, 132] on span "Add supporting actor" at bounding box center [801, 133] width 112 height 15
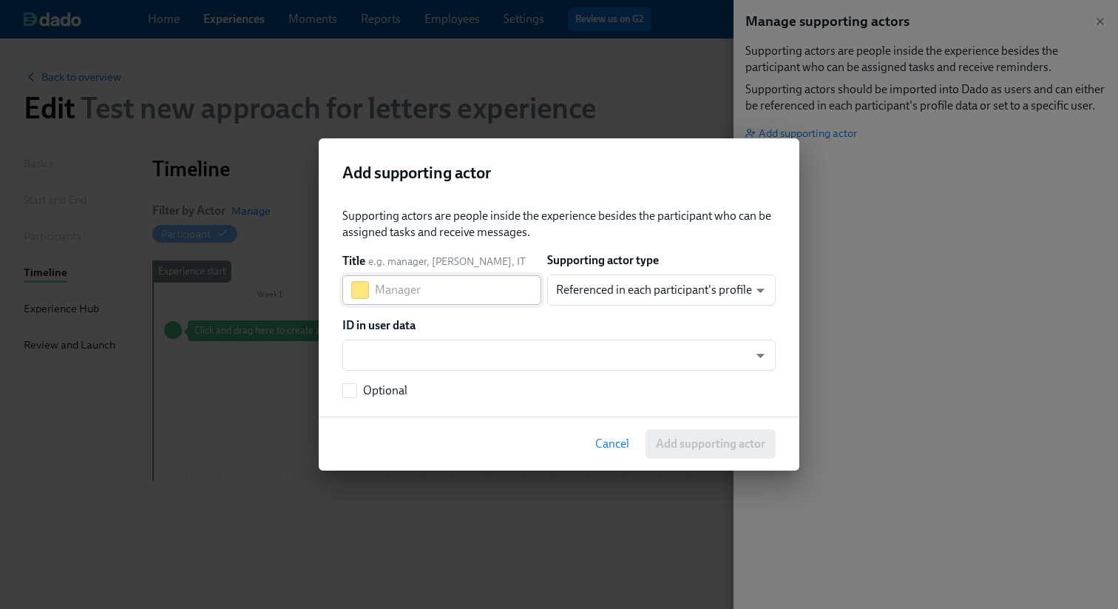
click at [348, 279] on div "​" at bounding box center [441, 290] width 199 height 30
click at [350, 285] on div "​" at bounding box center [441, 290] width 199 height 30
click at [360, 292] on button "button" at bounding box center [360, 290] width 18 height 18
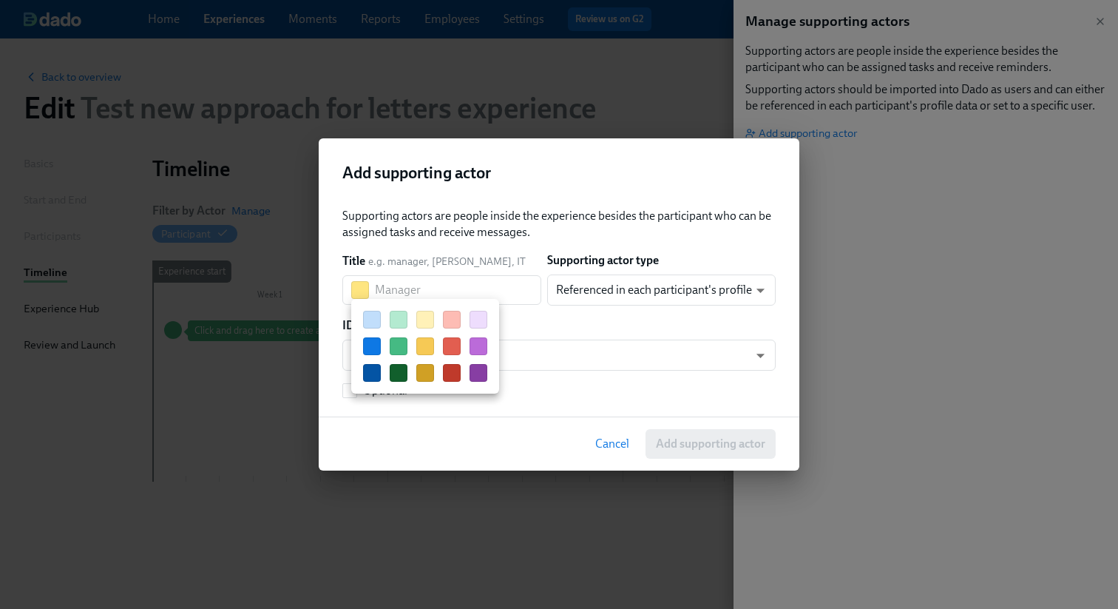
click at [480, 318] on button "button" at bounding box center [478, 320] width 18 height 18
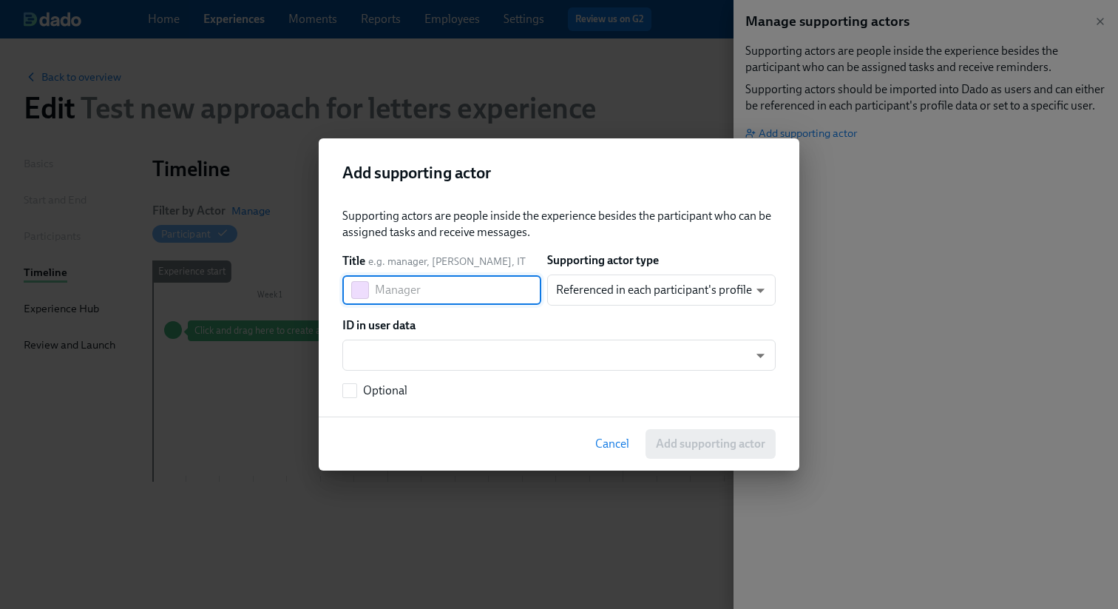
click at [408, 291] on input "text" at bounding box center [458, 290] width 166 height 30
type input "Triggers"
click at [631, 299] on body "Home Experiences Moments Reports Employees Settings Review us on G2 Help Center…" at bounding box center [559, 304] width 1118 height 609
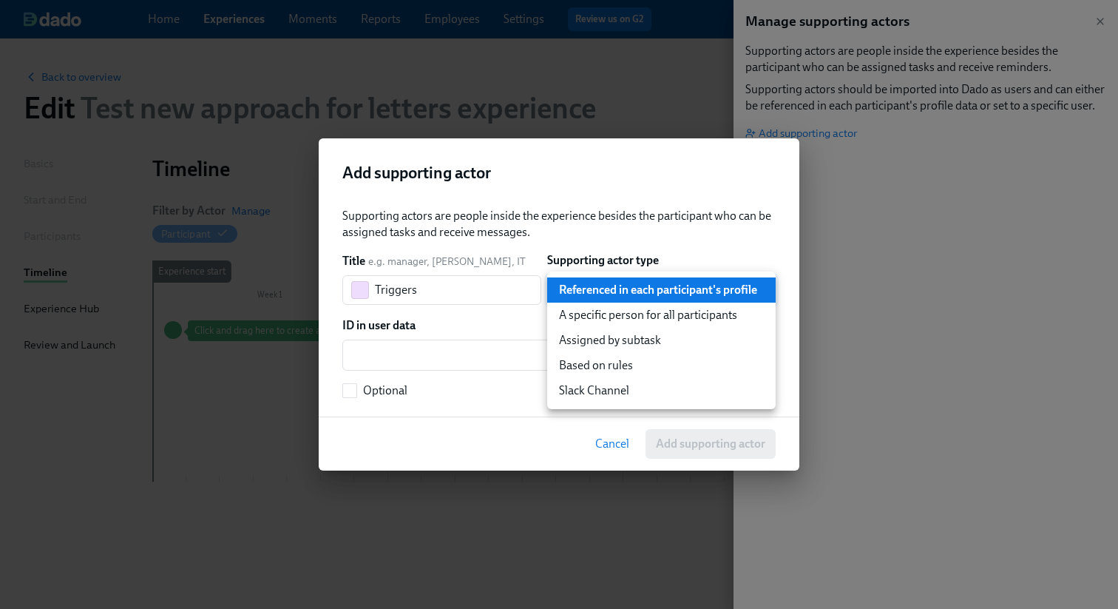
click at [608, 319] on li "A specific person for all participants" at bounding box center [661, 314] width 228 height 25
type input "staticUser"
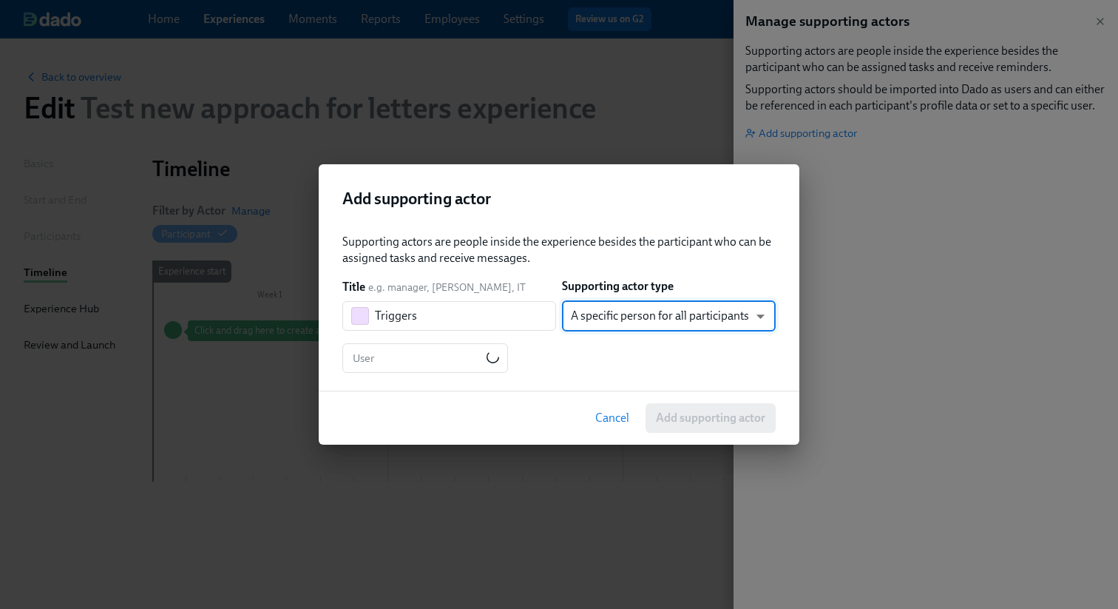
click at [499, 346] on div "User User" at bounding box center [558, 358] width 433 height 30
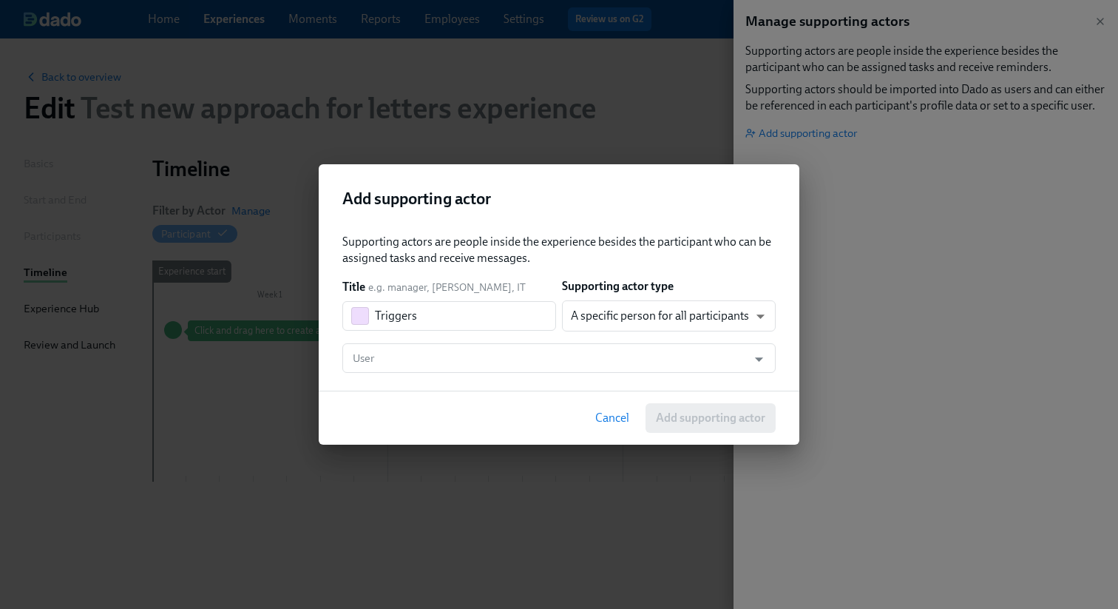
click at [499, 346] on input "User" at bounding box center [545, 358] width 390 height 30
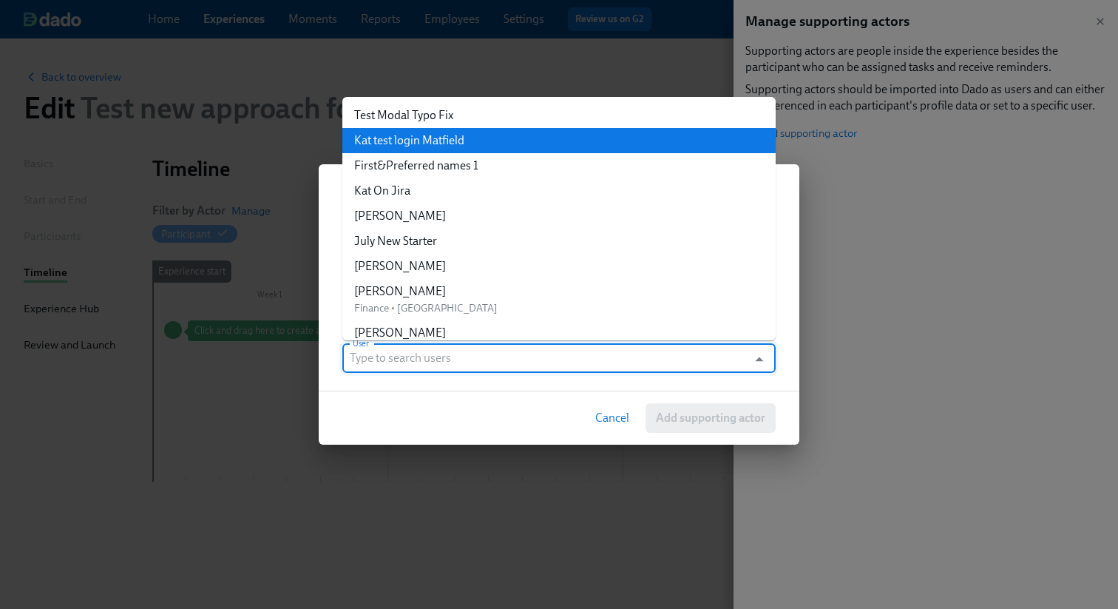
click at [421, 143] on div "Kat test login Matfield" at bounding box center [409, 140] width 110 height 16
type input "Kat test login Matfield"
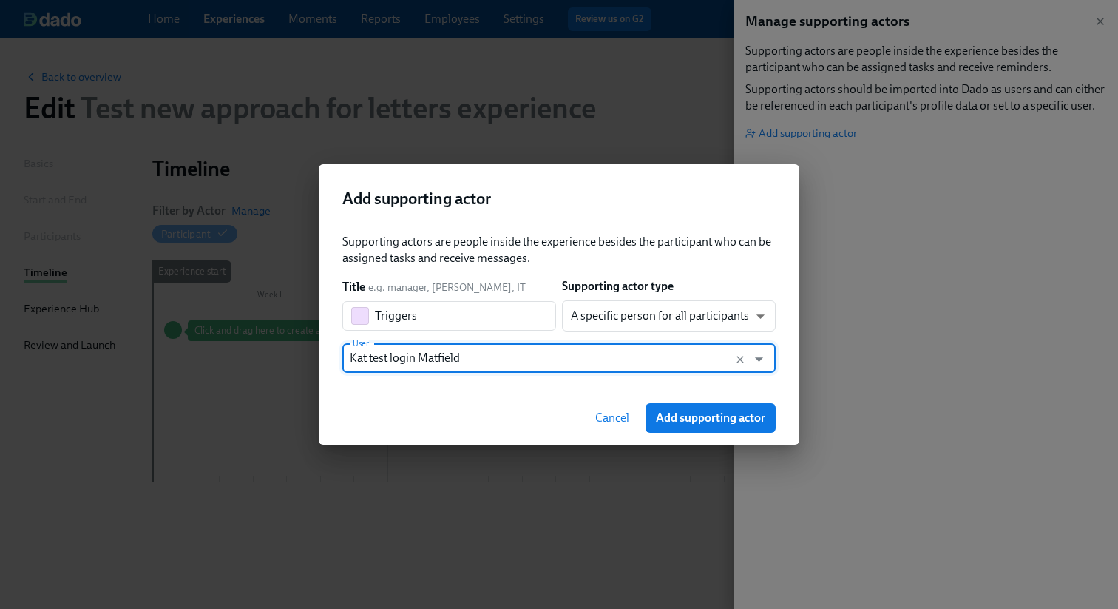
click at [730, 424] on span "Add supporting actor" at bounding box center [710, 417] width 109 height 15
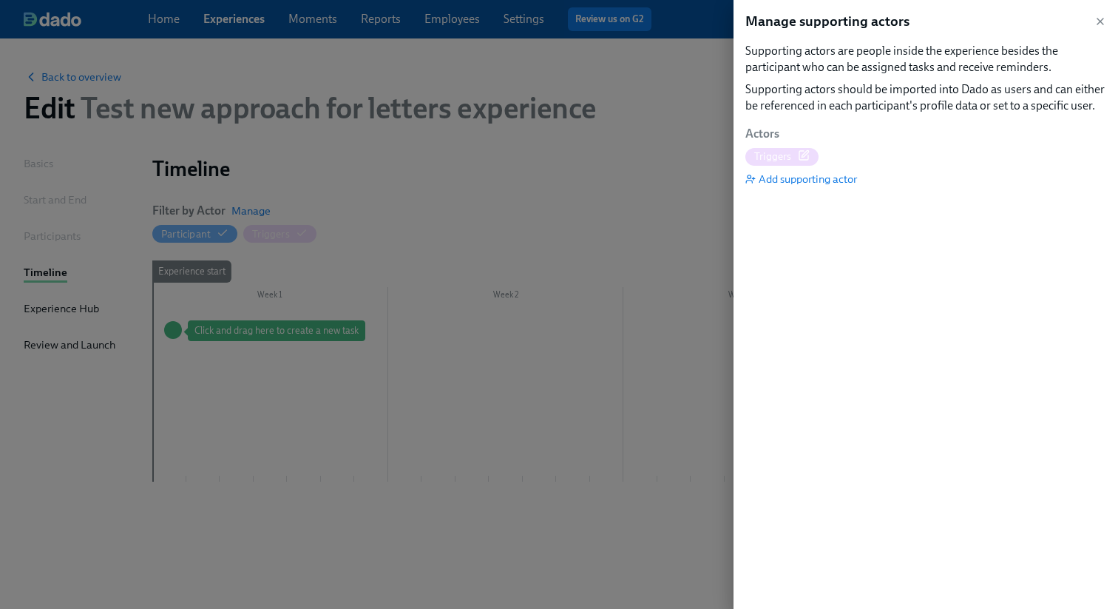
click at [516, 425] on div at bounding box center [559, 304] width 1118 height 609
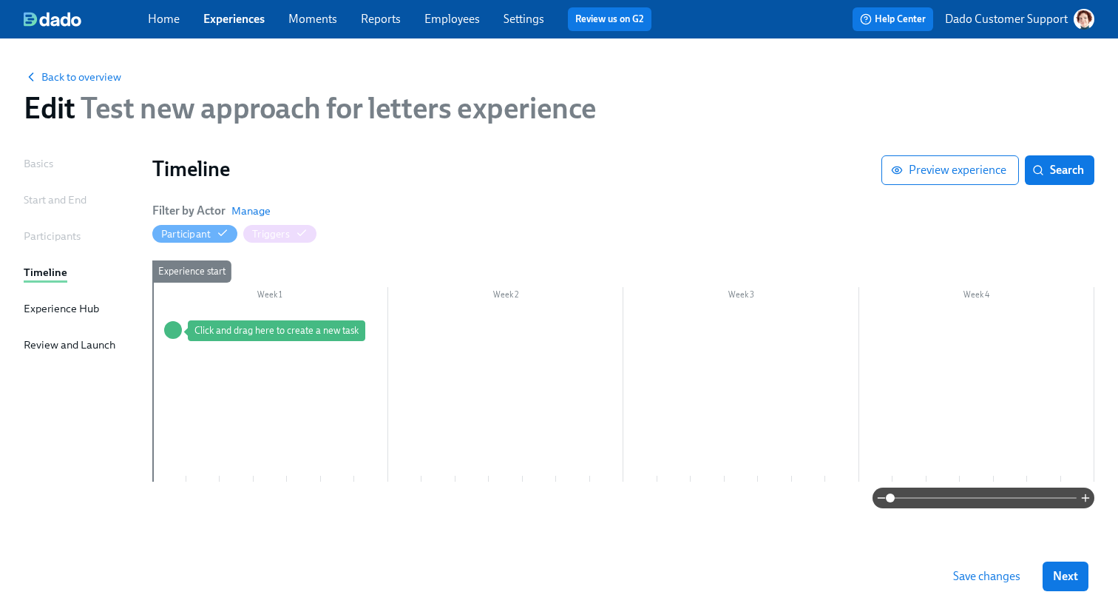
click at [172, 315] on div "Experience start" at bounding box center [169, 370] width 35 height 221
click at [219, 313] on div at bounding box center [623, 395] width 942 height 172
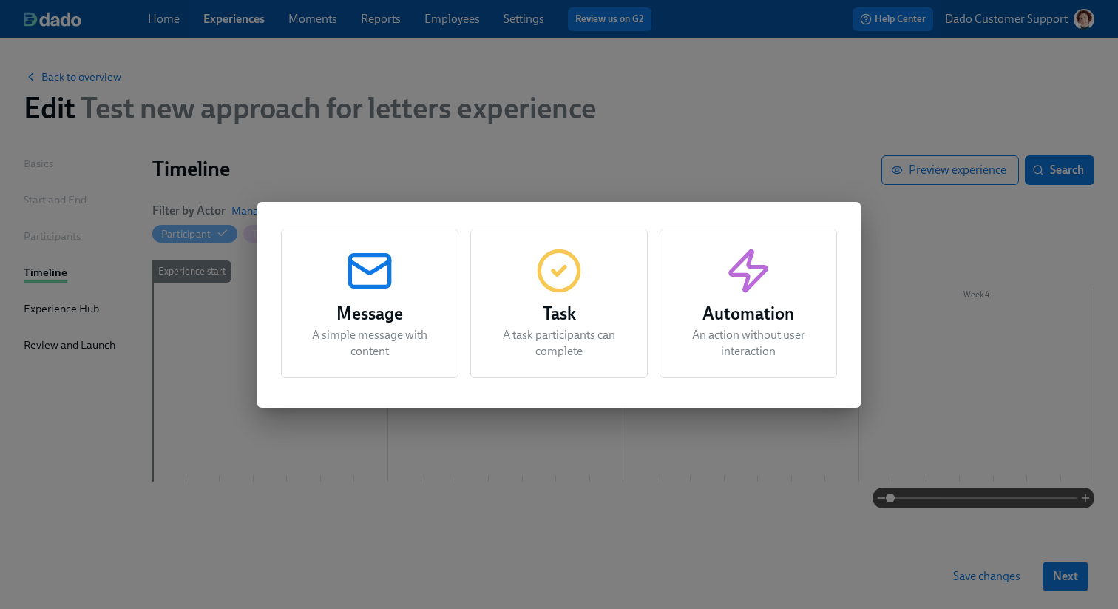
click at [694, 275] on div "Automation An action without user interaction" at bounding box center [748, 302] width 177 height 149
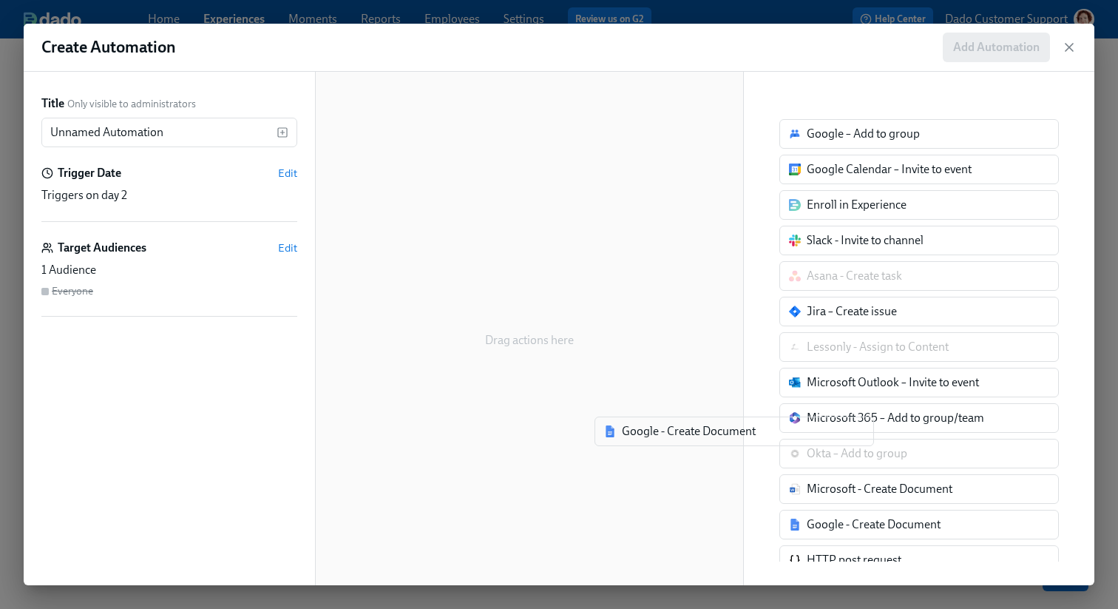
scroll to position [1, 0]
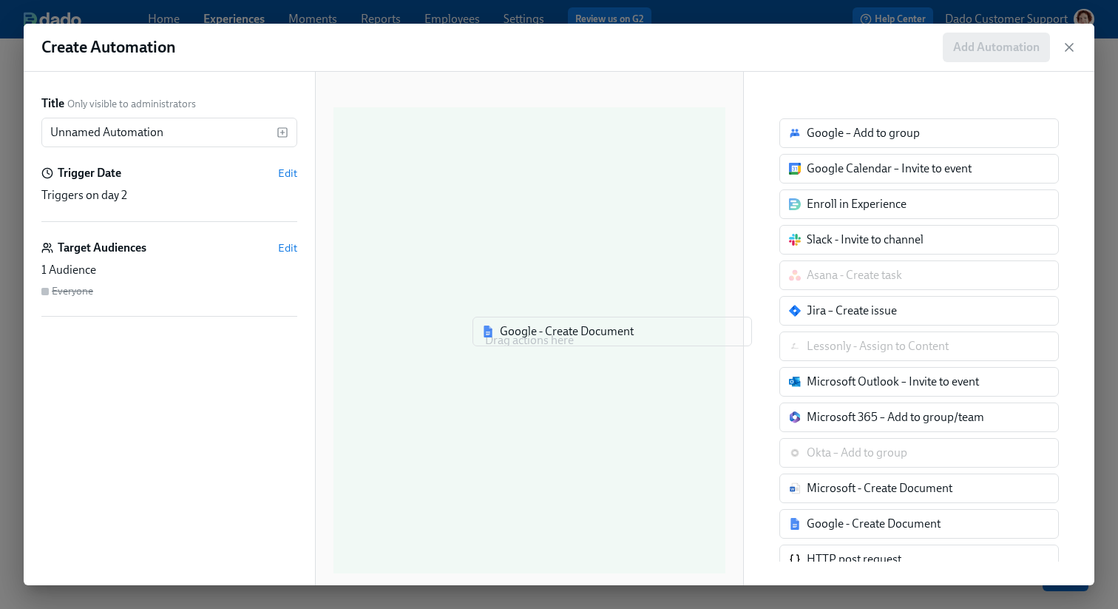
drag, startPoint x: 841, startPoint y: 527, endPoint x: 535, endPoint y: 334, distance: 362.5
click at [535, 334] on div "Title Only visible to administrators Unnamed Automation ​ Trigger Date Edit Tri…" at bounding box center [559, 328] width 1071 height 513
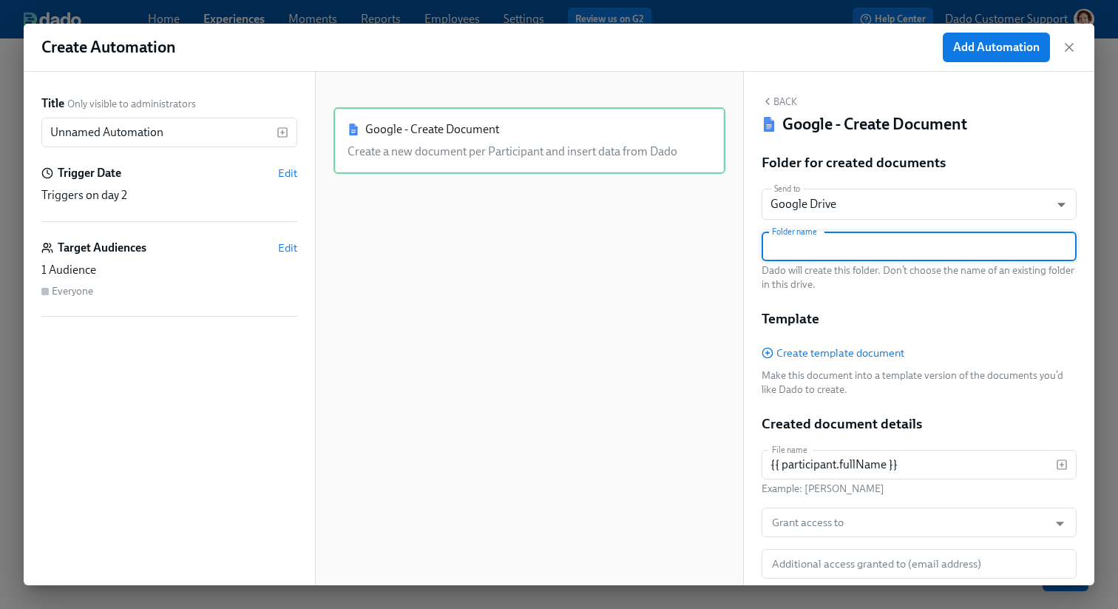
click at [813, 251] on input "text" at bounding box center [919, 246] width 315 height 30
type input "Test"
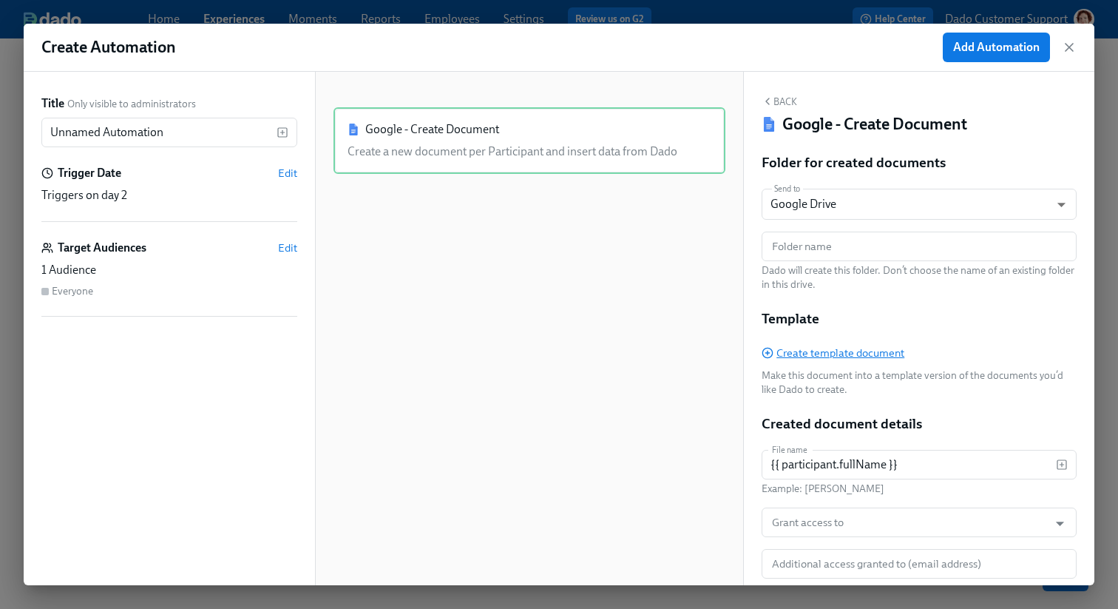
click at [850, 355] on span "Create template document" at bounding box center [833, 352] width 143 height 15
type input "Dado - Test new approach for letters experience"
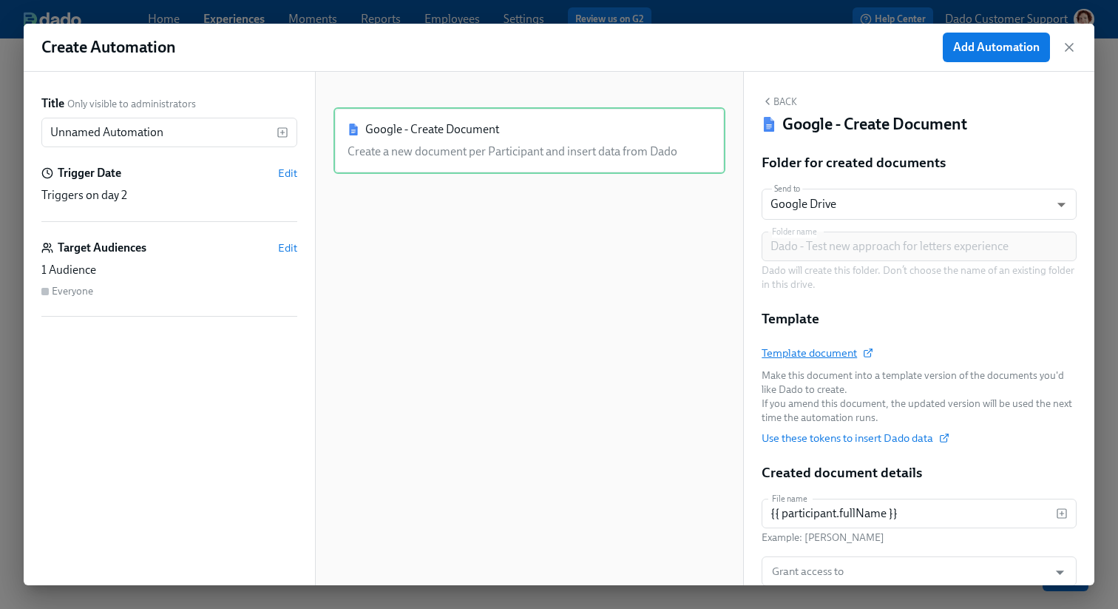
click at [827, 349] on span "Template document" at bounding box center [817, 352] width 110 height 15
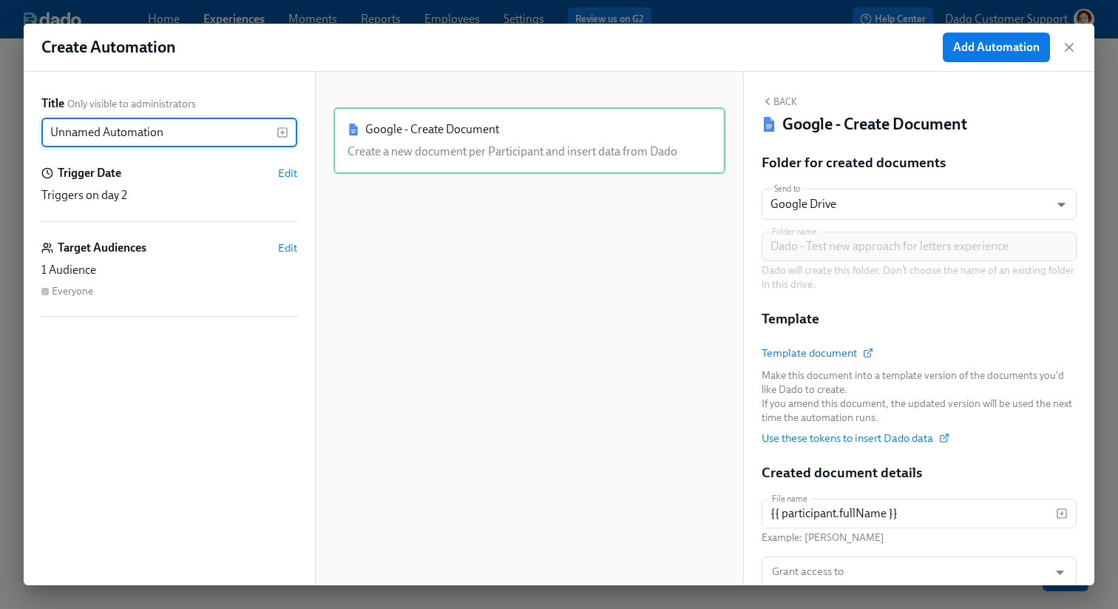
click at [234, 146] on input "Unnamed Automation" at bounding box center [158, 133] width 235 height 30
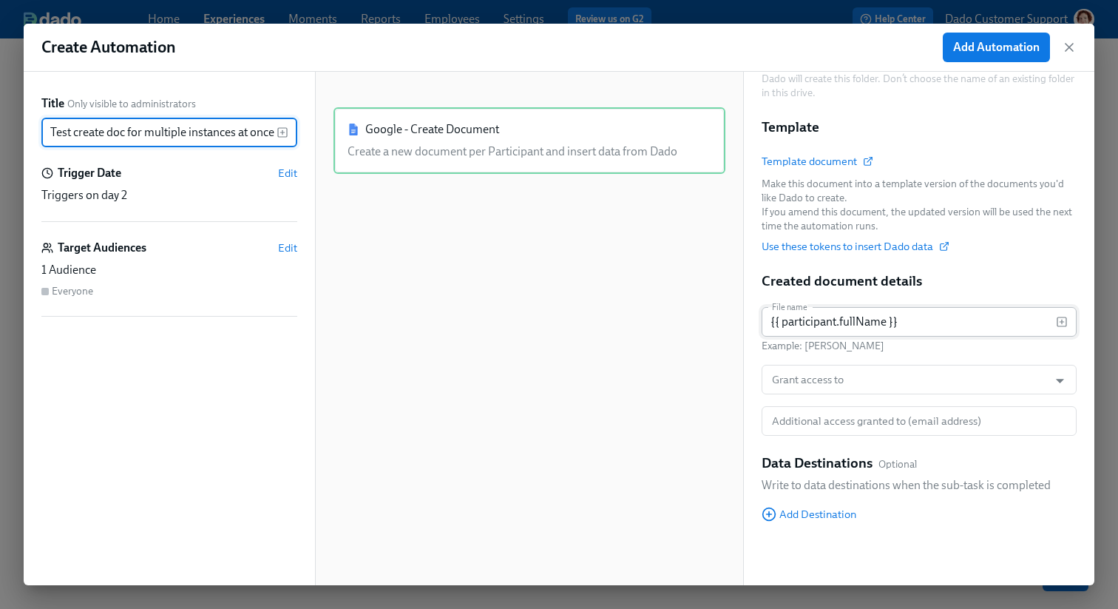
type input "Test create doc for multiple instances at once"
click at [935, 325] on input "{{ participant.fullName }}" at bounding box center [909, 322] width 294 height 30
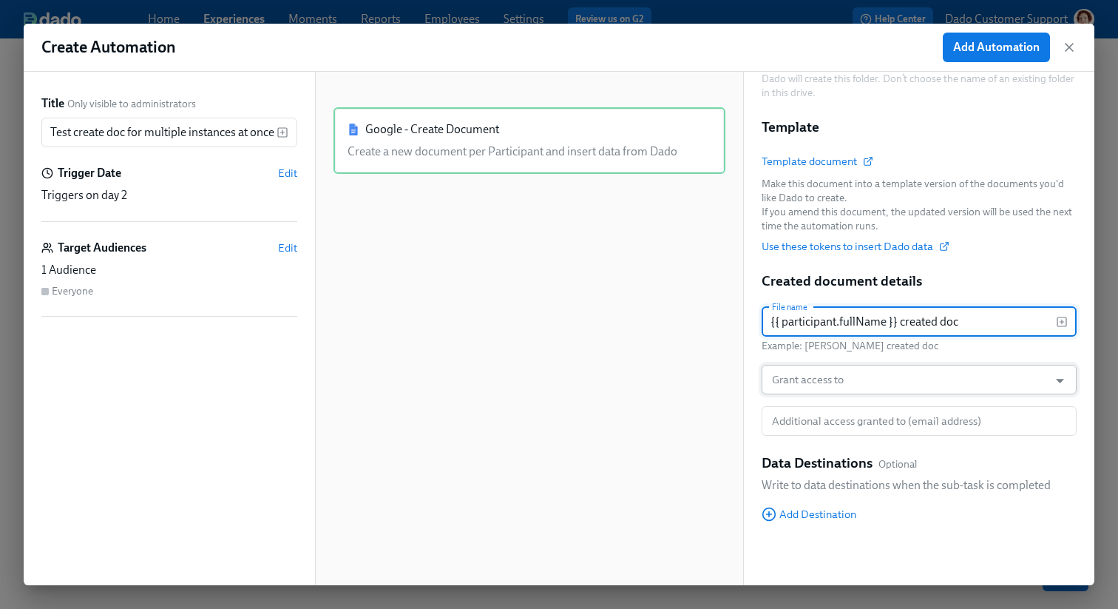
type input "{{ participant.fullName }} created doc"
click at [901, 384] on input "Grant access to" at bounding box center [905, 380] width 272 height 30
click at [619, 390] on div "Google - Create Document Create a new document per Participant and insert data …" at bounding box center [529, 340] width 392 height 466
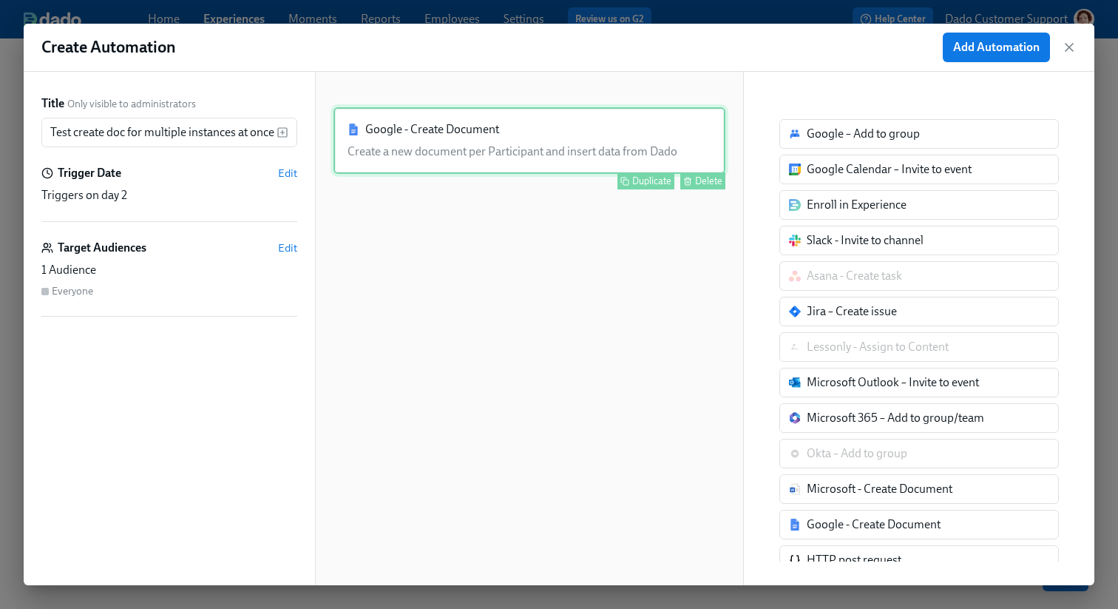
click at [580, 159] on div "Google - Create Document Create a new document per Participant and insert data …" at bounding box center [529, 140] width 392 height 67
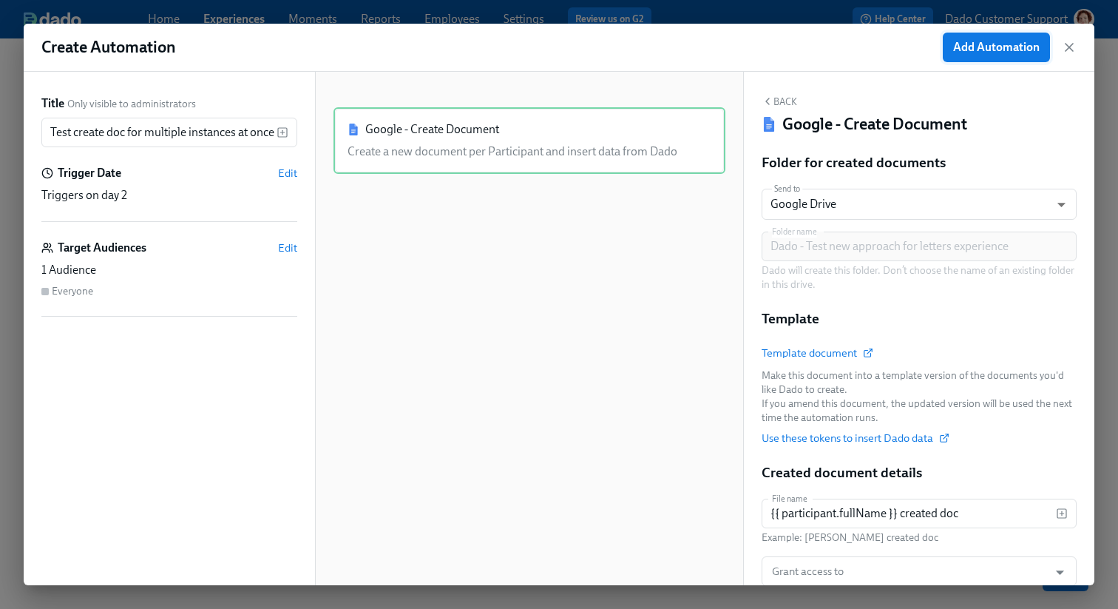
click at [985, 40] on span "Add Automation" at bounding box center [996, 47] width 87 height 15
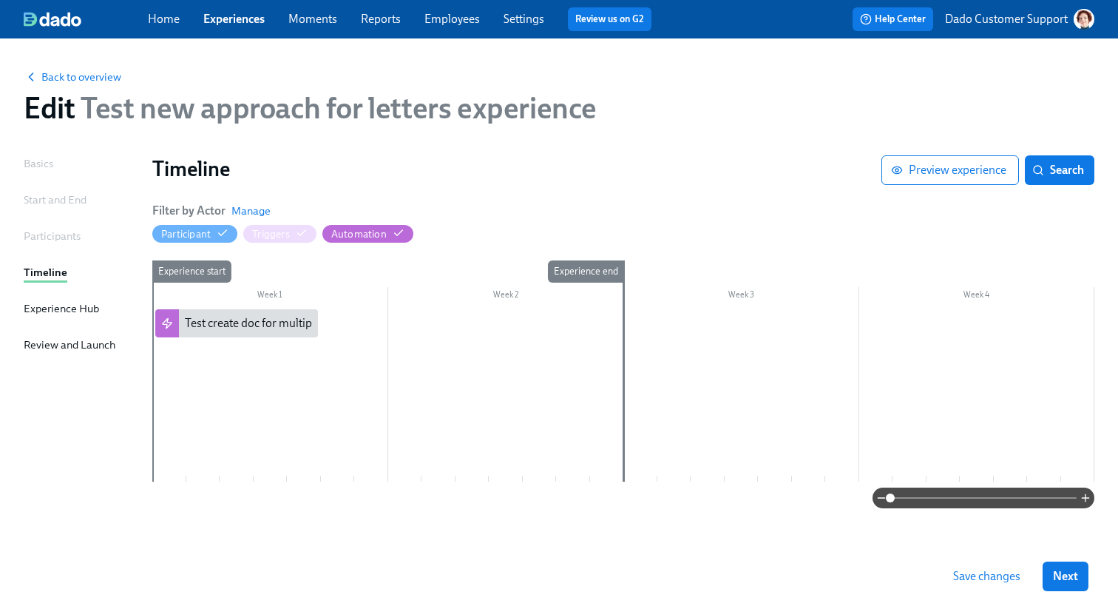
click at [175, 356] on div "Experience start" at bounding box center [169, 370] width 35 height 221
click at [202, 354] on div at bounding box center [623, 395] width 942 height 172
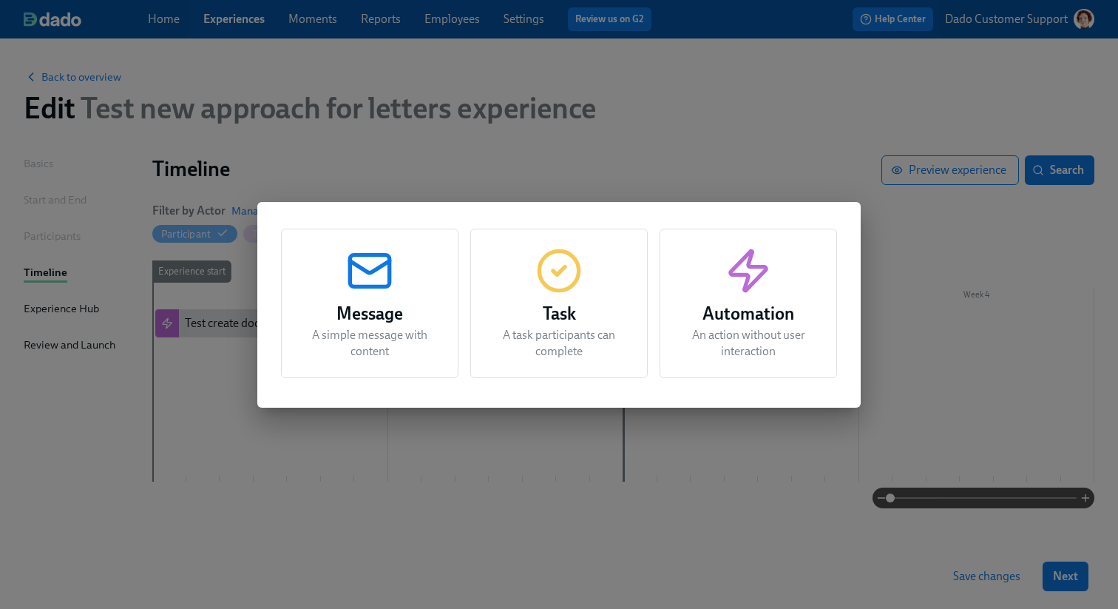
click at [200, 354] on div "Message A simple message with content Task A task participants can complete Aut…" at bounding box center [559, 304] width 1118 height 609
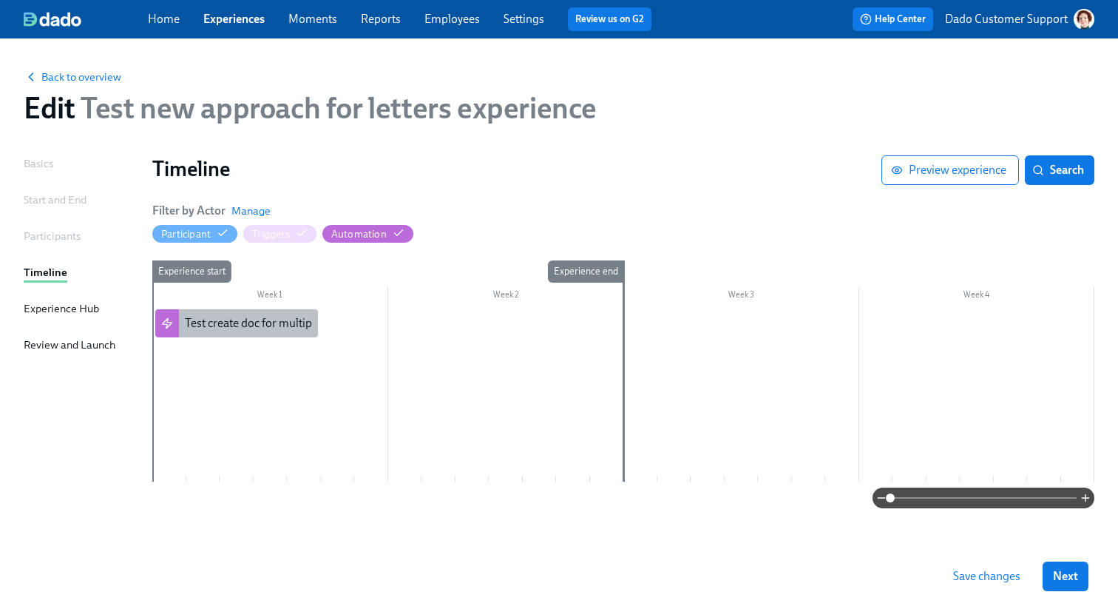
click at [200, 337] on div "Test create doc for multiple instances at once" at bounding box center [236, 323] width 163 height 28
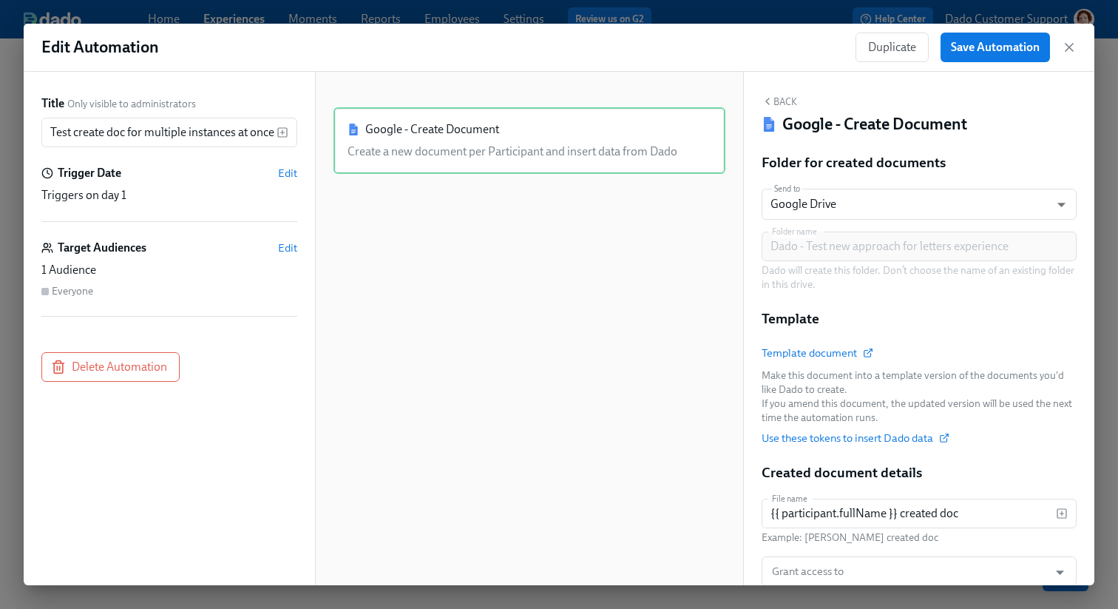
scroll to position [192, 0]
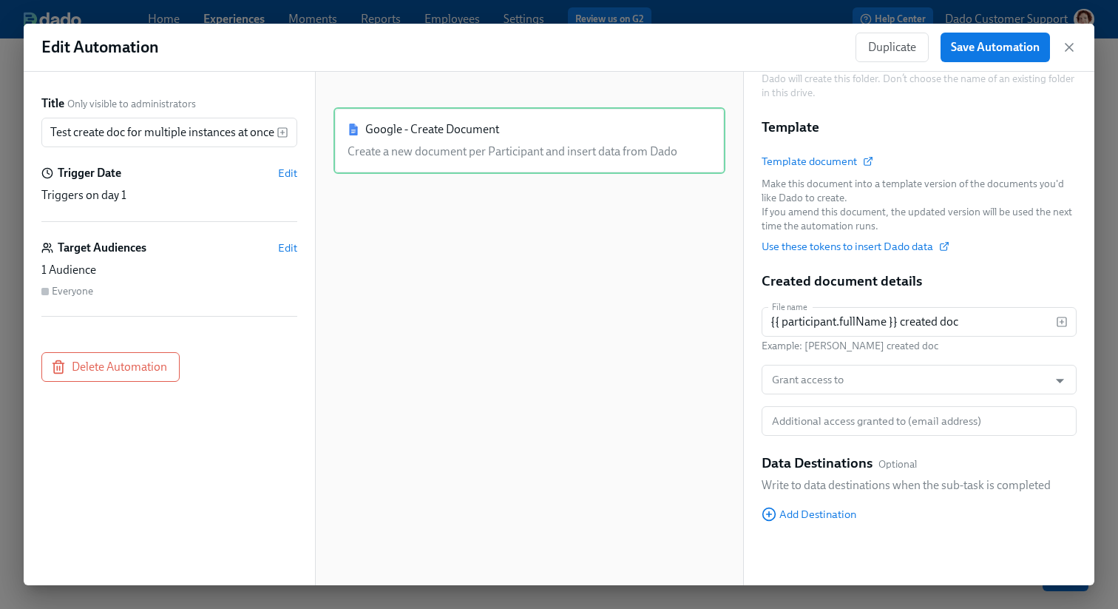
click at [761, 25] on div "Edit Automation Duplicate Save Automation" at bounding box center [559, 48] width 1071 height 48
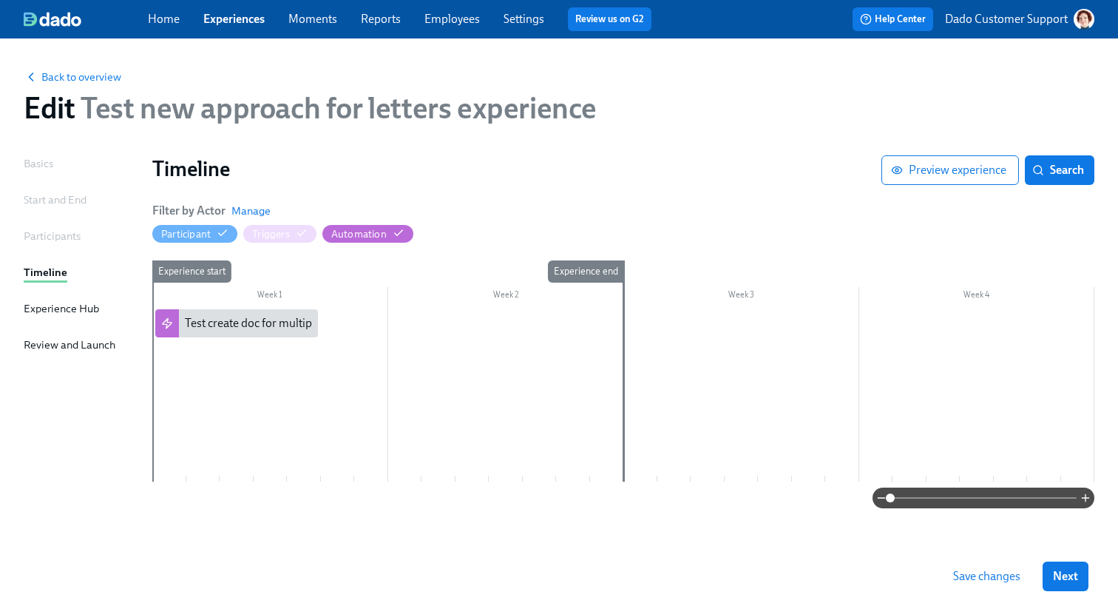
click at [178, 354] on div "Experience start" at bounding box center [169, 370] width 35 height 221
click at [209, 352] on div at bounding box center [623, 395] width 942 height 172
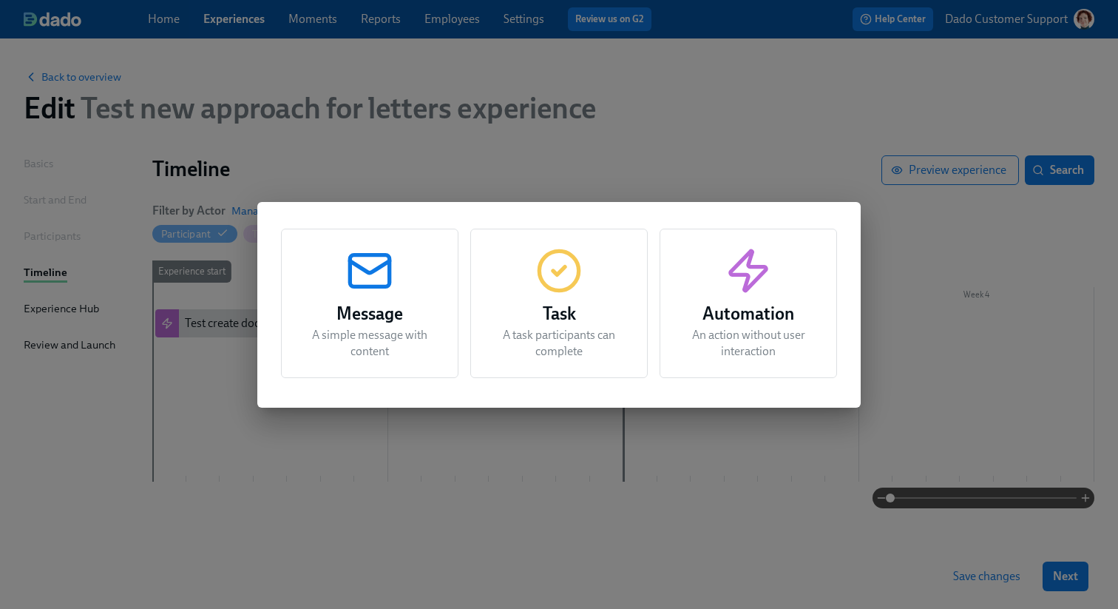
click at [530, 300] on h3 "Task" at bounding box center [559, 313] width 140 height 27
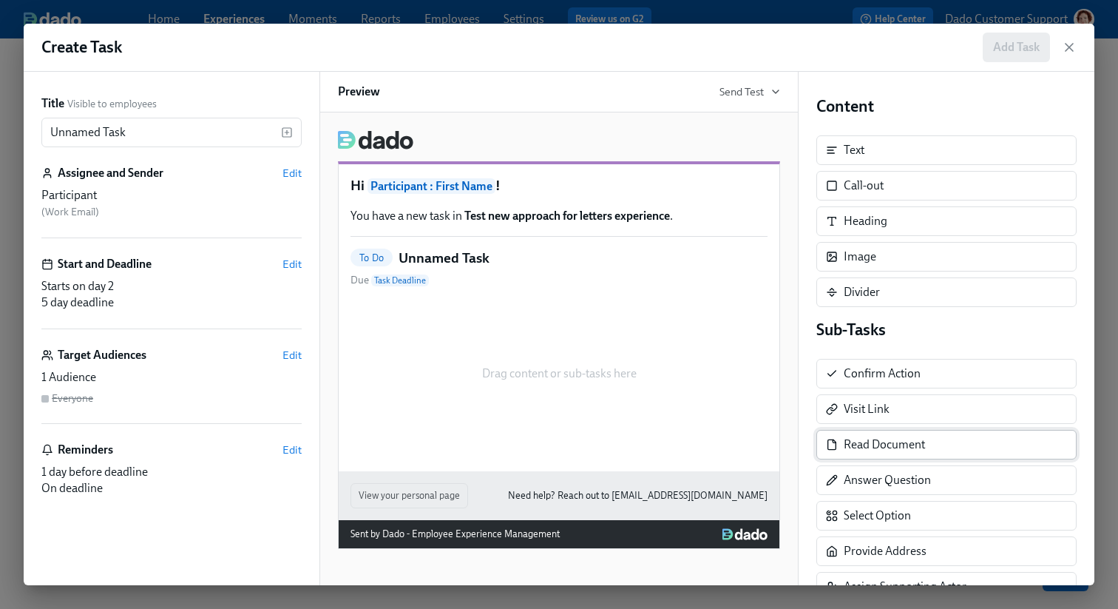
scroll to position [194, 0]
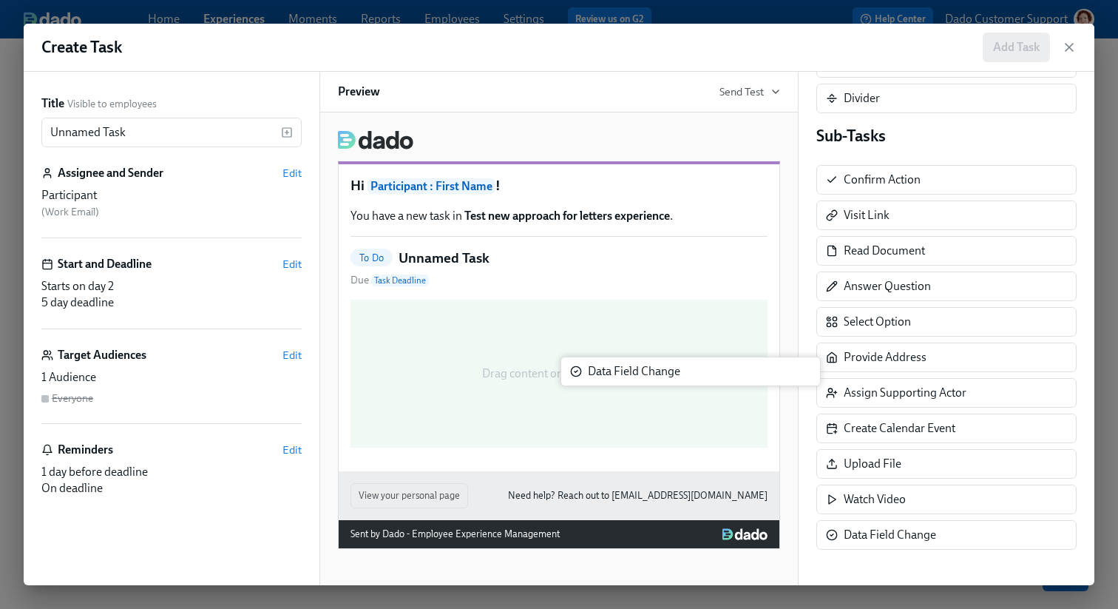
drag, startPoint x: 905, startPoint y: 538, endPoint x: 640, endPoint y: 375, distance: 311.7
click at [640, 375] on div "Title Visible to employees Unnamed Task ​ Assignee and Sender Edit Participant …" at bounding box center [559, 328] width 1071 height 513
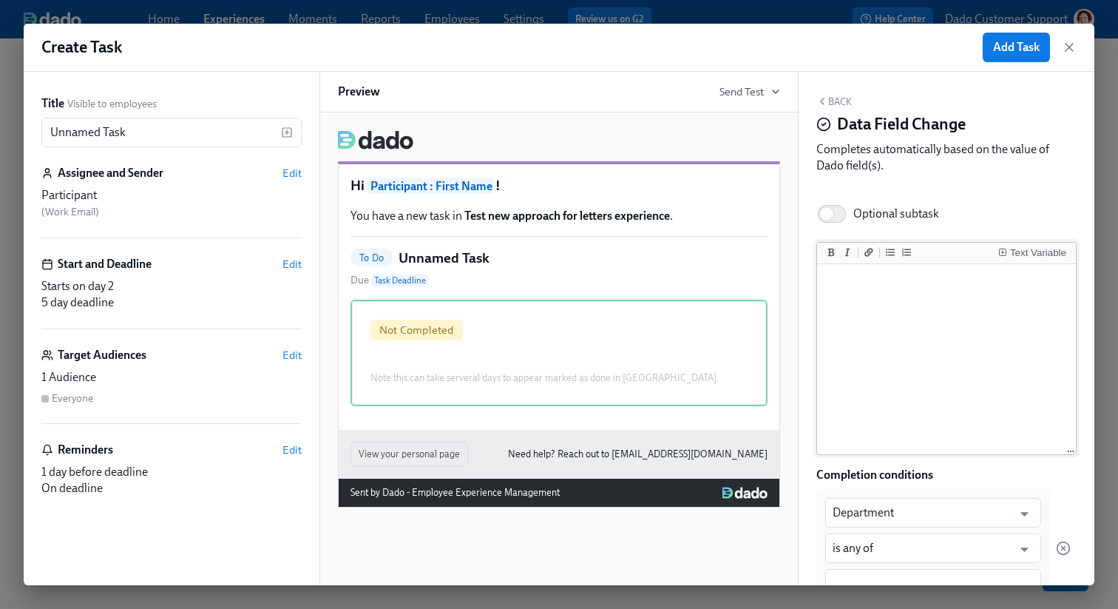
scroll to position [228, 0]
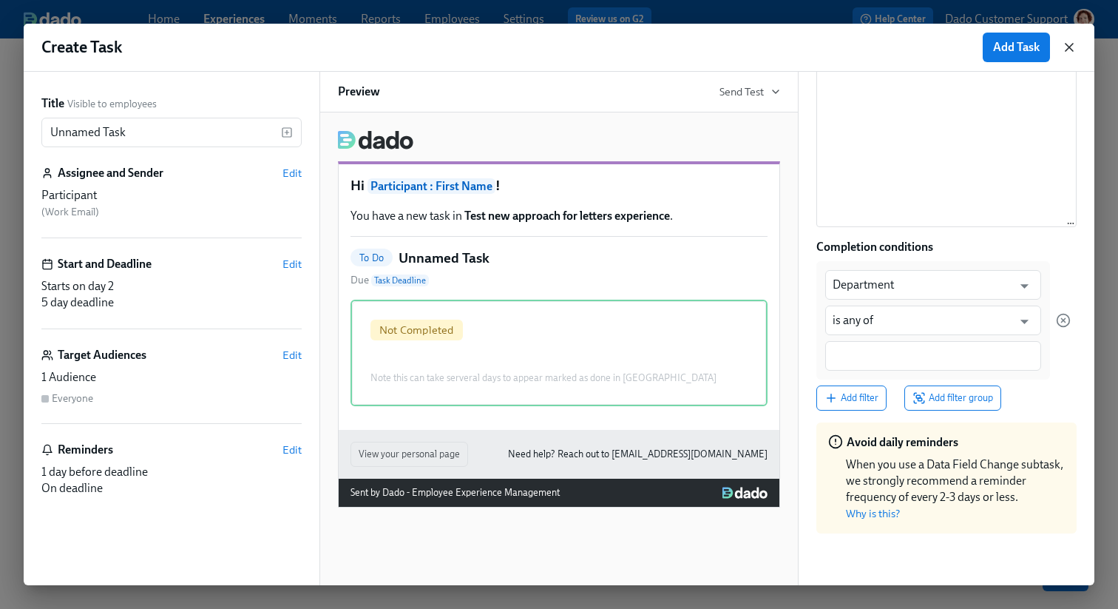
click at [1076, 41] on icon "button" at bounding box center [1069, 47] width 15 height 15
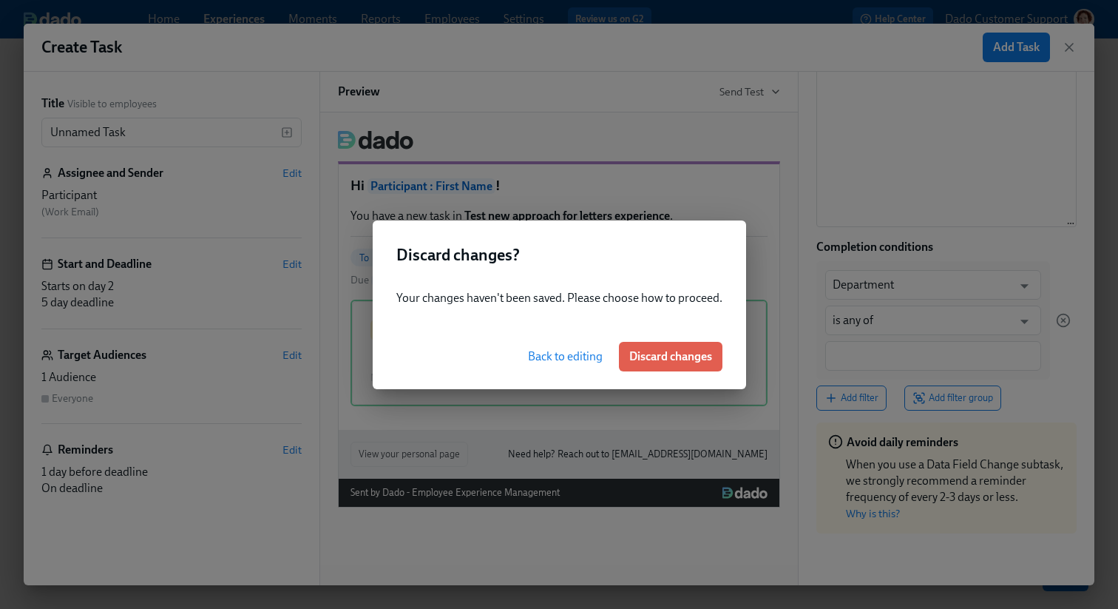
click at [673, 362] on span "Discard changes" at bounding box center [670, 356] width 83 height 15
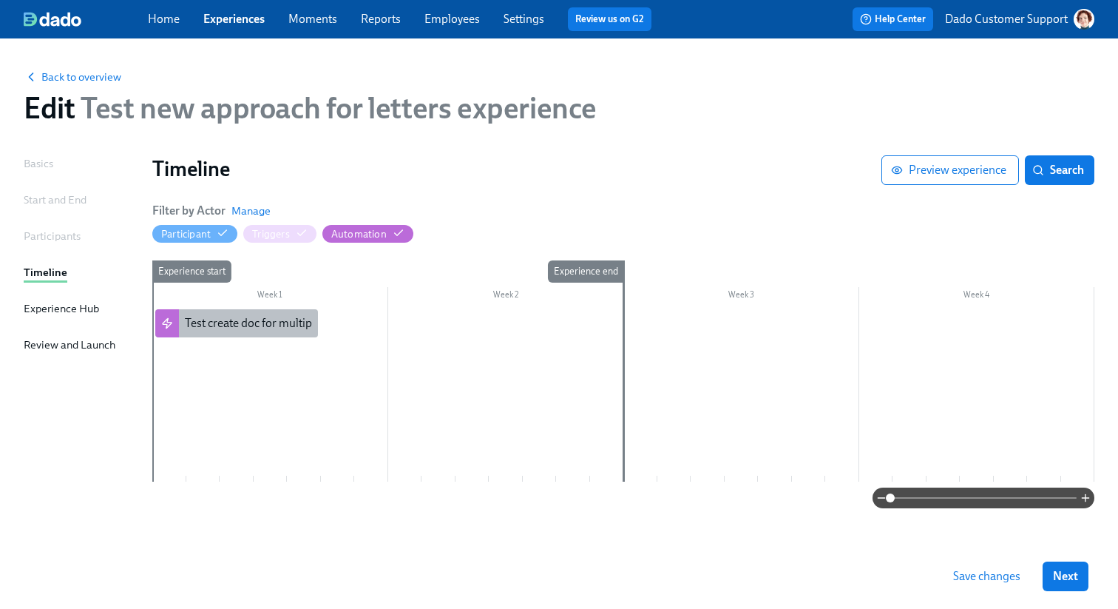
click at [212, 321] on div "Test create doc for multiple instances at once" at bounding box center [297, 323] width 224 height 16
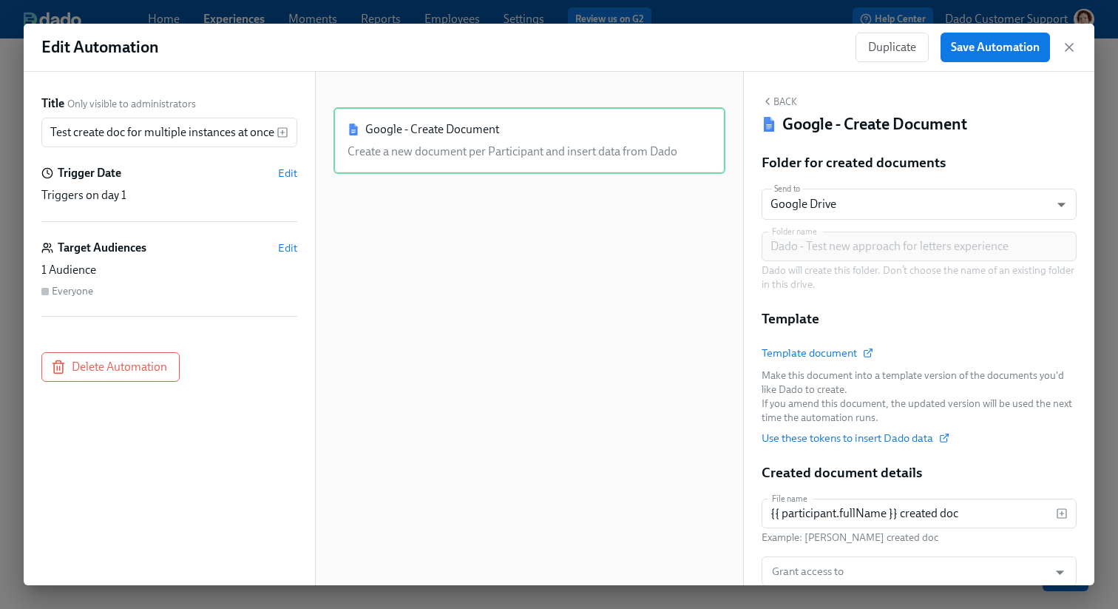
scroll to position [192, 0]
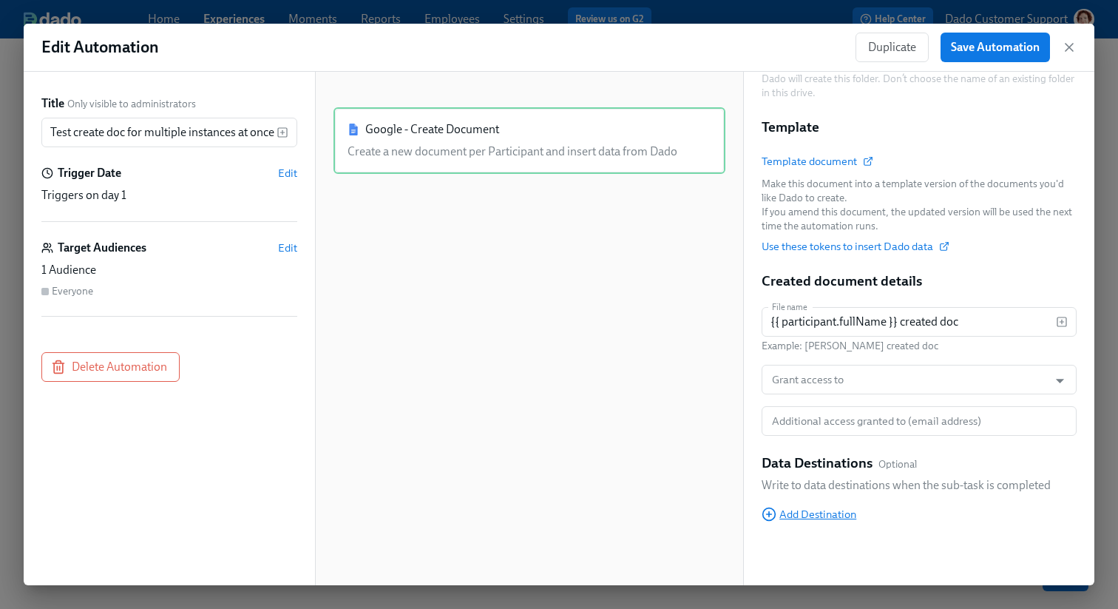
click at [810, 514] on span "Add Destination" at bounding box center [809, 513] width 95 height 15
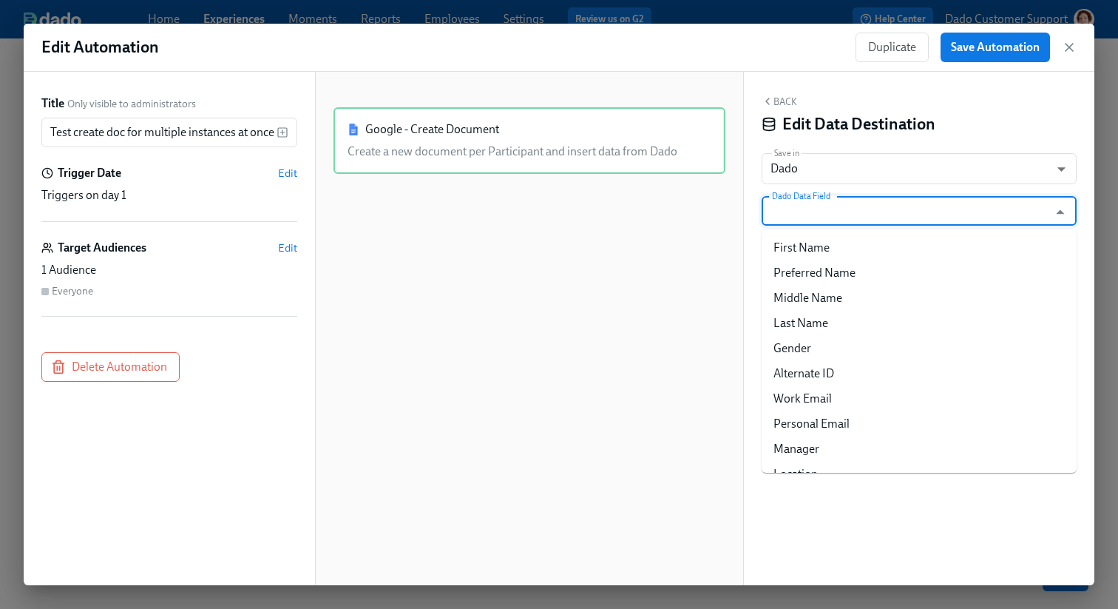
click at [824, 209] on input "Dado Data Field" at bounding box center [908, 211] width 279 height 30
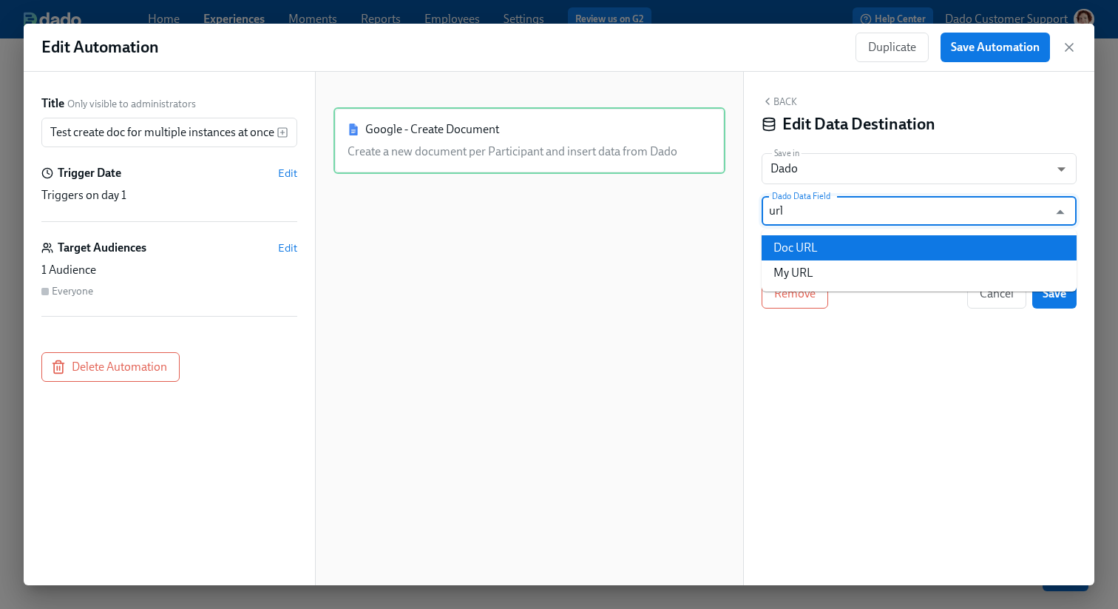
click at [810, 231] on ul "Doc URL My URL" at bounding box center [919, 260] width 315 height 62
click at [801, 240] on li "Doc URL" at bounding box center [919, 247] width 315 height 25
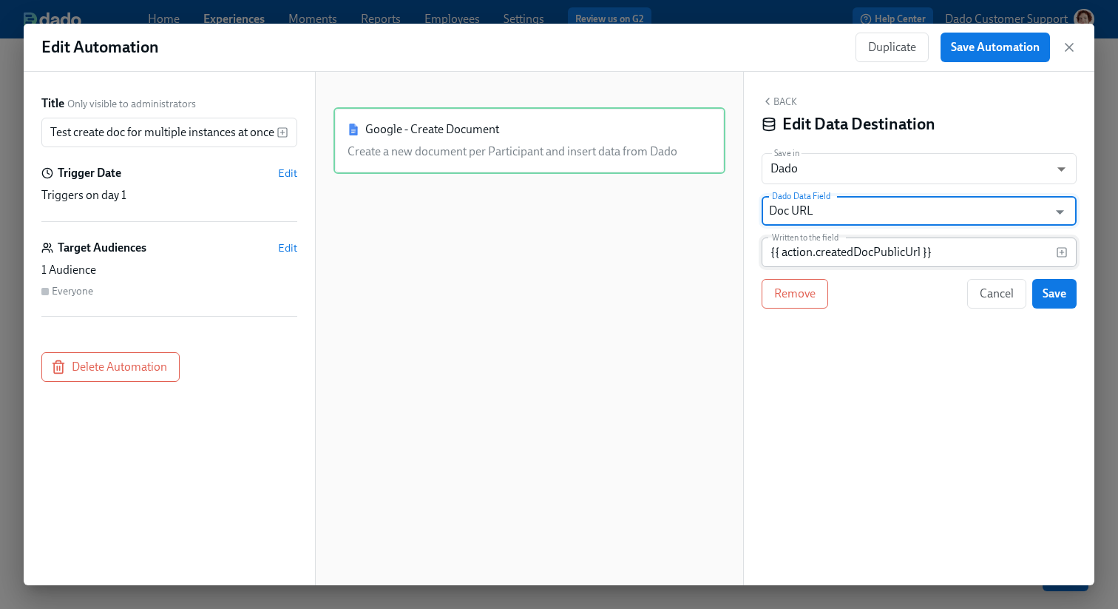
type input "Doc URL"
click at [770, 253] on input "{{ action.createdDocPublicUrl }}" at bounding box center [909, 252] width 294 height 30
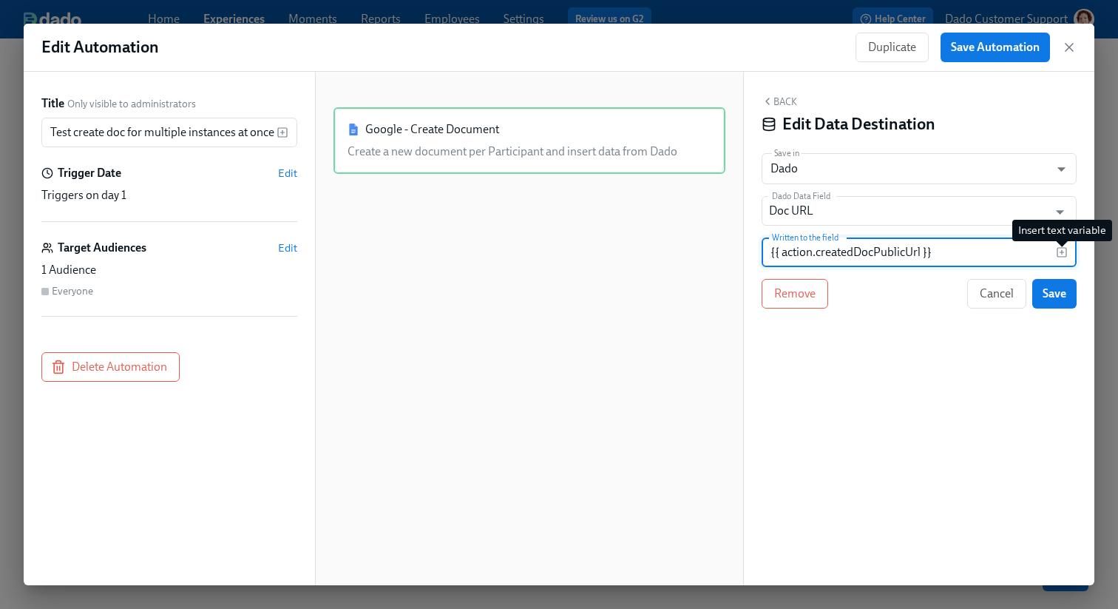
click at [1065, 254] on icon "button" at bounding box center [1062, 252] width 12 height 12
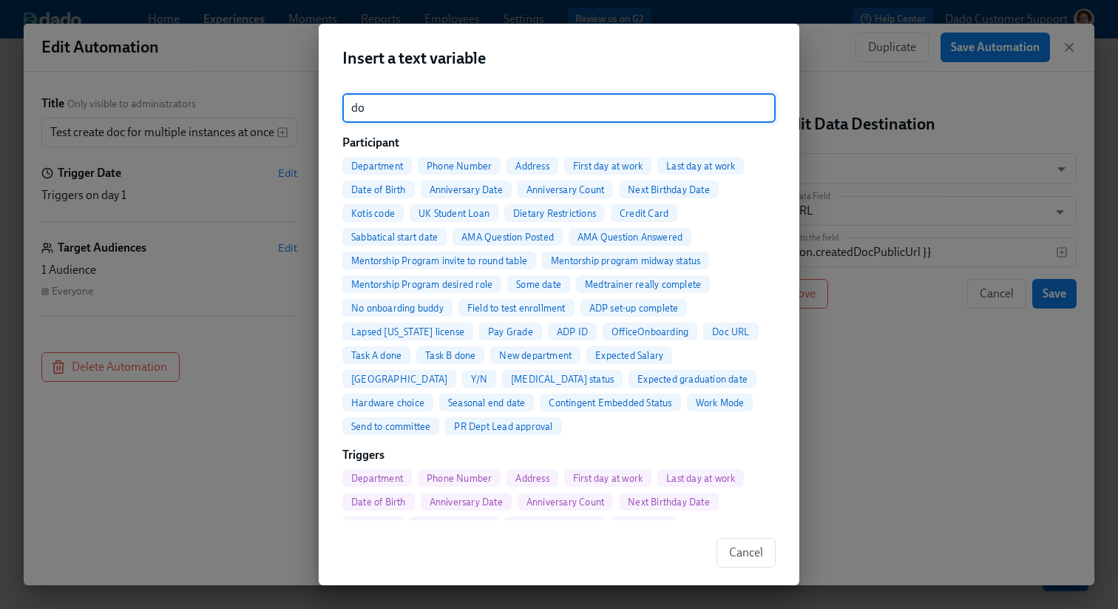
type input "doc"
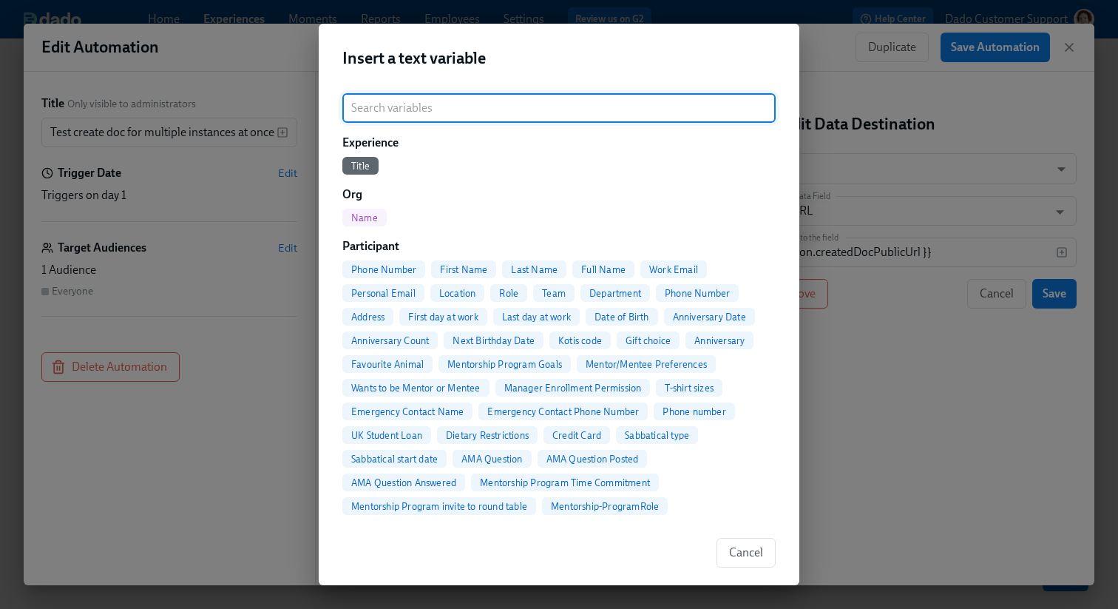
click at [818, 121] on div "Insert a text variable ​ Experience Title Org Name Participant Phone Number Fir…" at bounding box center [559, 304] width 1118 height 609
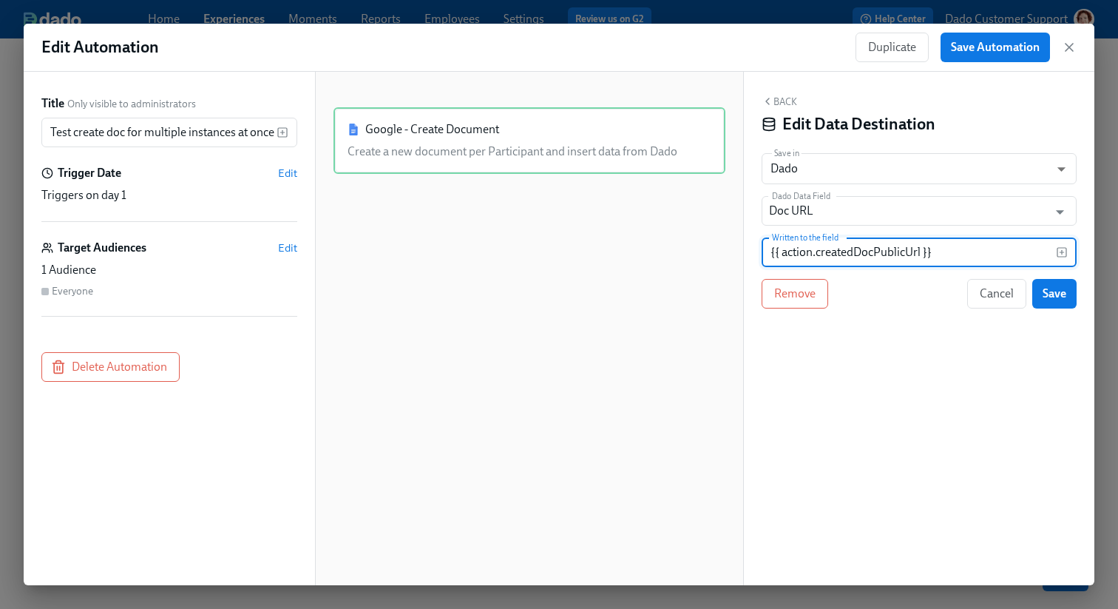
click at [817, 16] on div "Edit Automation Duplicate Save Automation Title Only visible to administrators …" at bounding box center [559, 304] width 1118 height 609
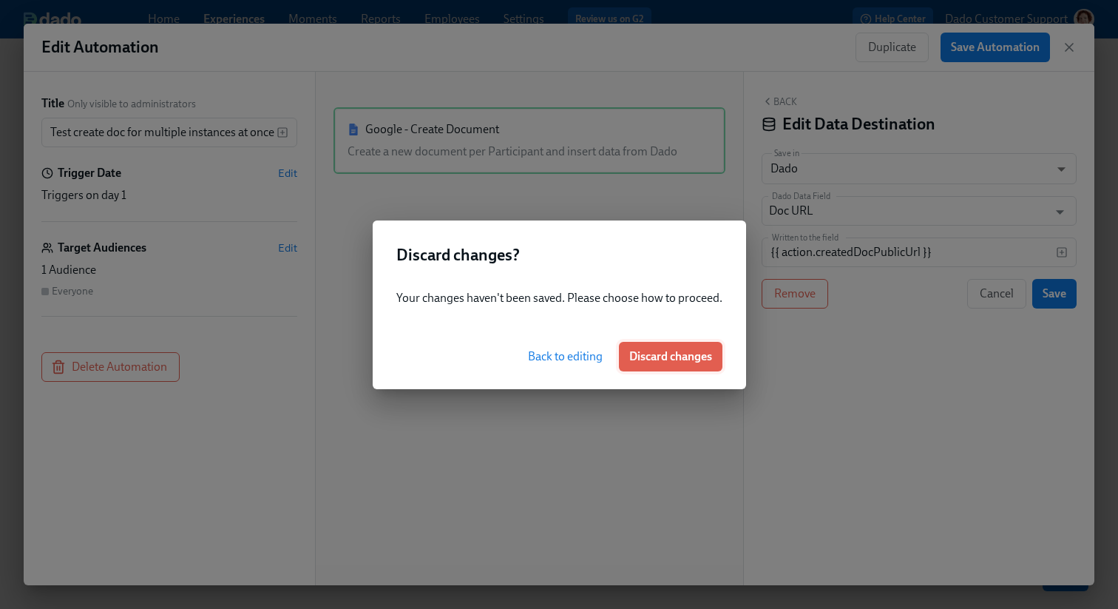
click at [662, 354] on span "Discard changes" at bounding box center [670, 356] width 83 height 15
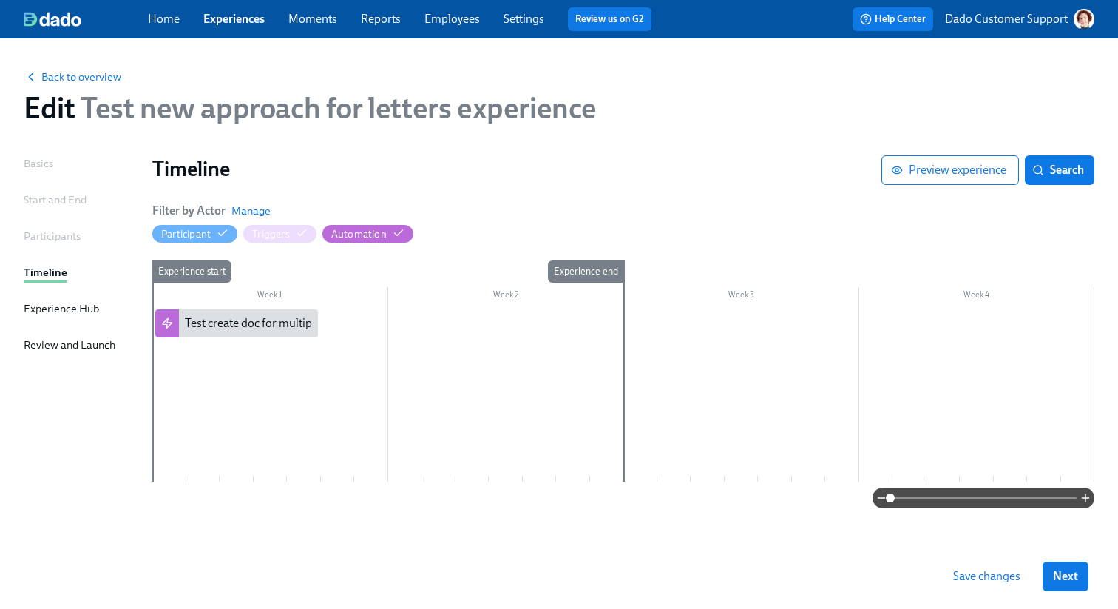
click at [527, 24] on link "Settings" at bounding box center [524, 19] width 41 height 14
click at [225, 327] on div "Test create doc for multiple instances at once" at bounding box center [297, 323] width 224 height 16
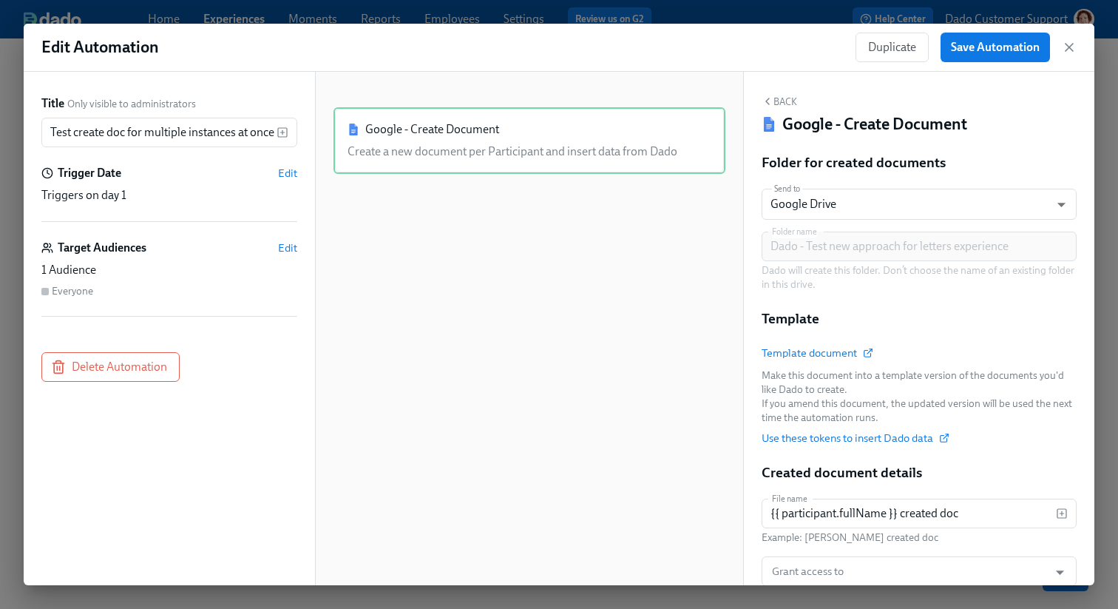
scroll to position [192, 0]
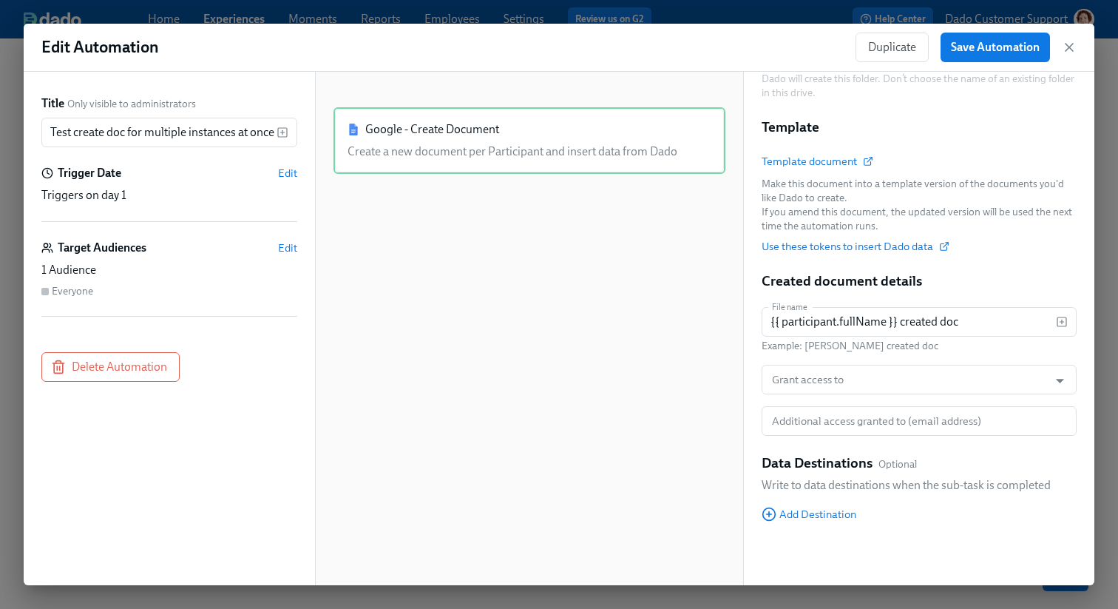
click at [813, 521] on div "Folder for created documents Send to Google Drive GDRIVE ​ Folder name Dado - T…" at bounding box center [919, 253] width 315 height 583
click at [813, 507] on span "Add Destination" at bounding box center [809, 513] width 95 height 15
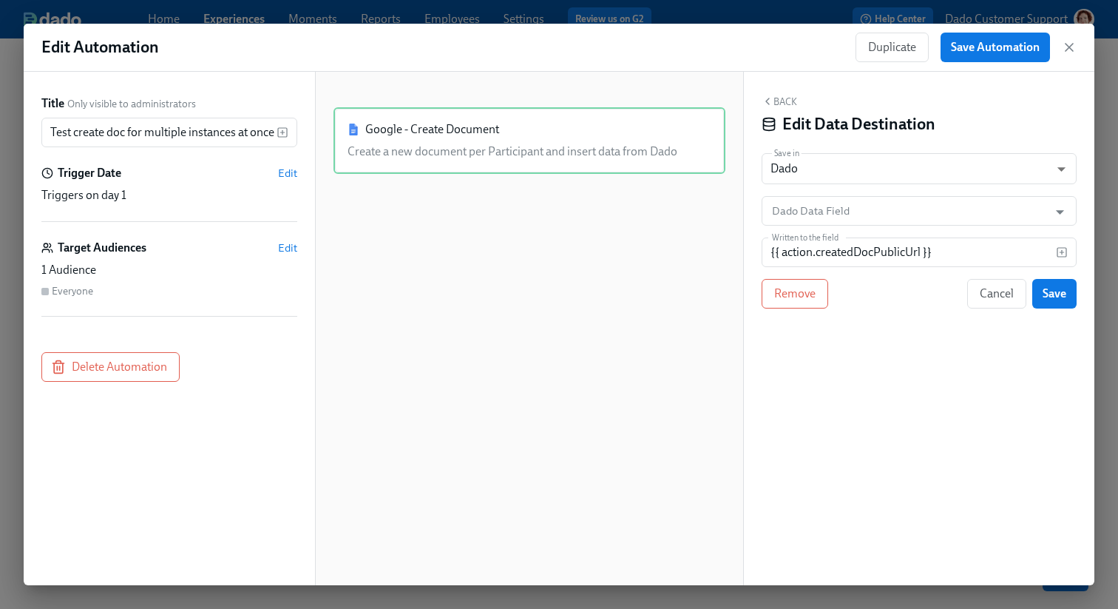
scroll to position [0, 0]
click at [804, 254] on input "{{ action.createdDocPublicUrl }}" at bounding box center [909, 252] width 294 height 30
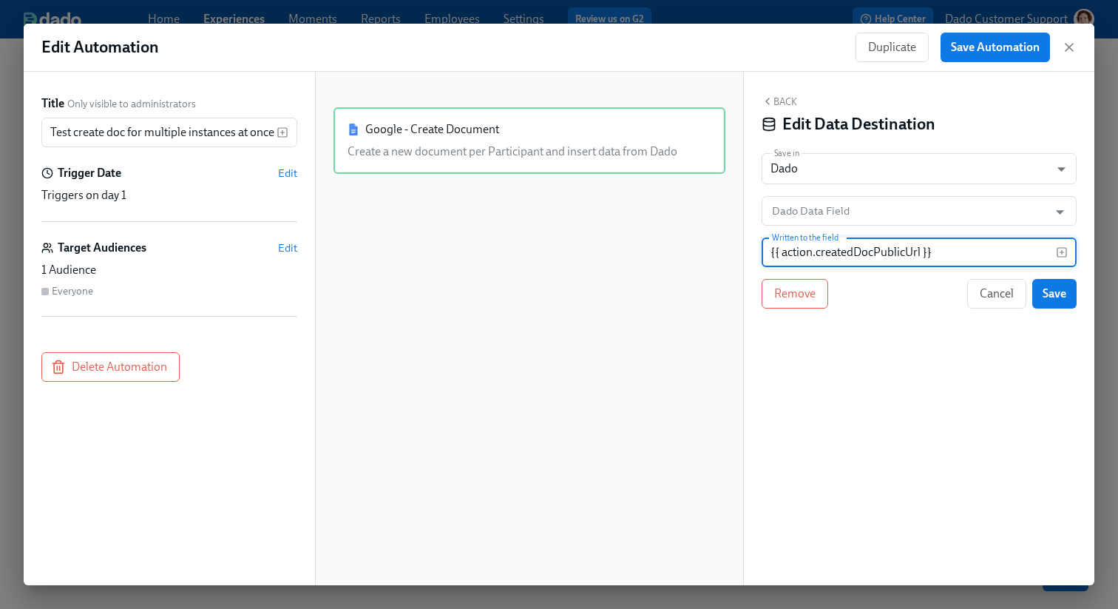
click at [773, 251] on input "{{ action.createdDocPublicUrl }}" at bounding box center [909, 252] width 294 height 30
click at [1051, 251] on input "{{ action.createdDocPublicUrl }}" at bounding box center [909, 252] width 294 height 30
click at [1062, 251] on icon "button" at bounding box center [1062, 253] width 0 height 4
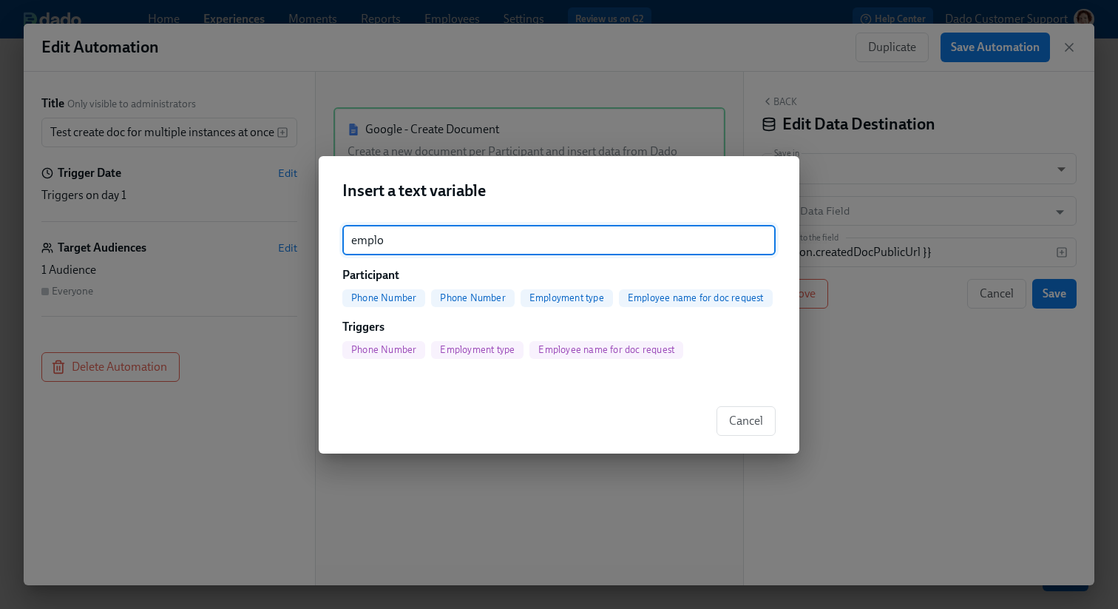
type input "emplo"
click at [719, 300] on span "Employee name for doc request" at bounding box center [696, 297] width 154 height 11
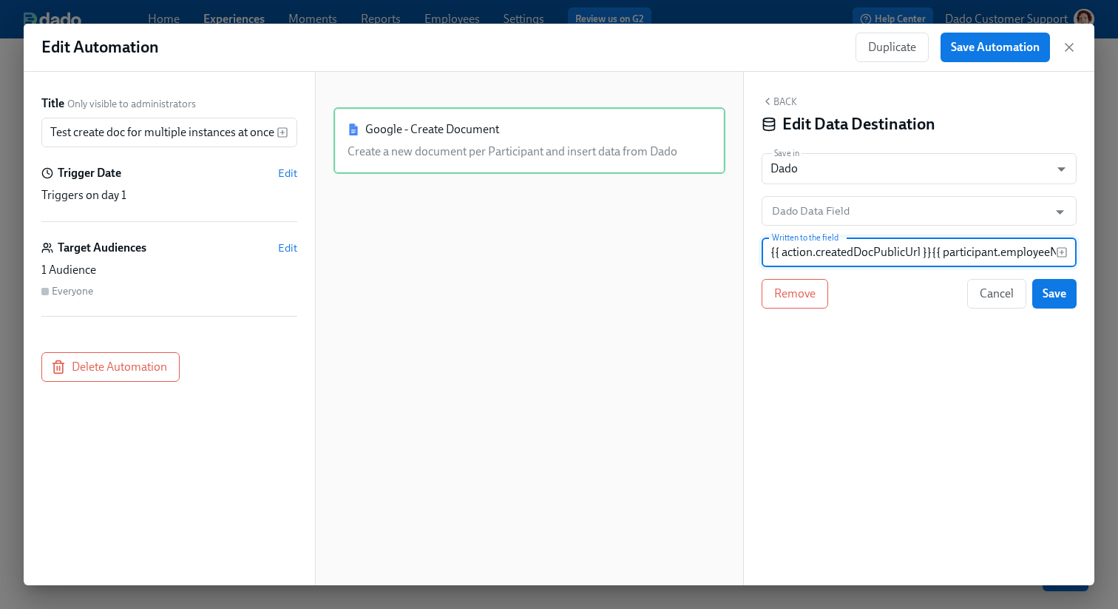
scroll to position [0, 115]
click at [817, 255] on input "{{ action.createdDocPublicUrl }}{{ participant.employeeNameForDocRequest }}" at bounding box center [909, 252] width 294 height 30
type input "{{ action.createdDocPublicUrl }}--{{ participant.employeeNameForDocRequest }}"
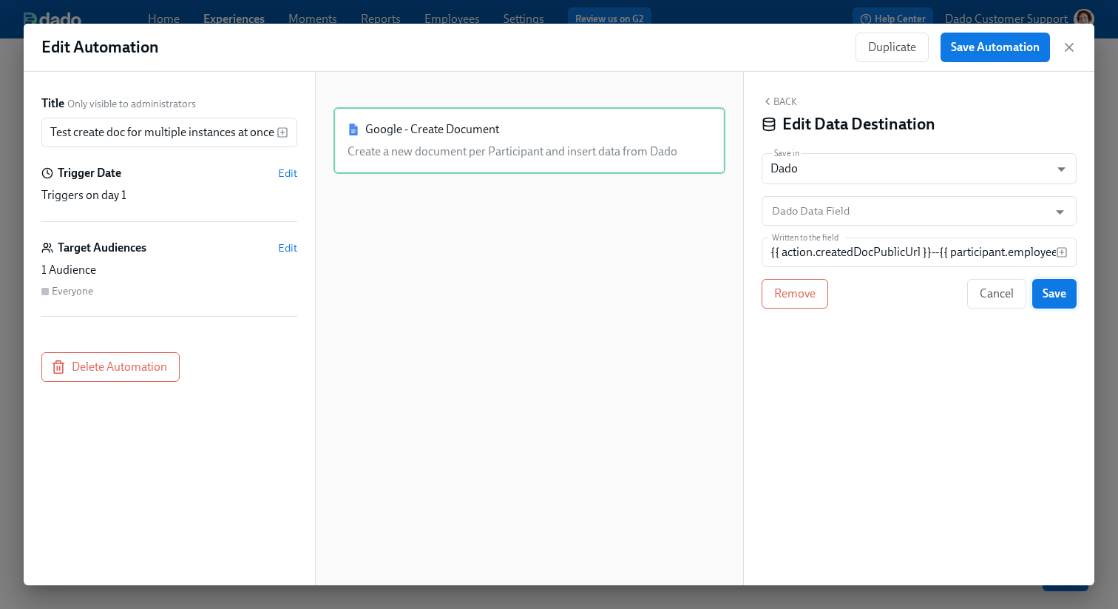
click at [1044, 288] on span "Save" at bounding box center [1055, 293] width 24 height 15
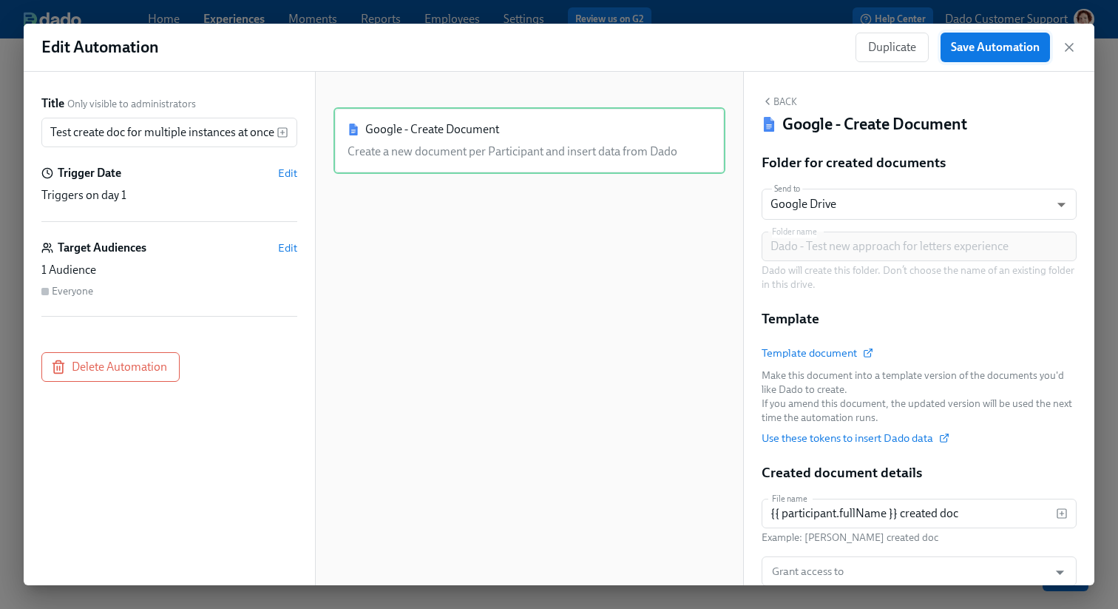
click at [1007, 55] on button "Save Automation" at bounding box center [994, 48] width 109 height 30
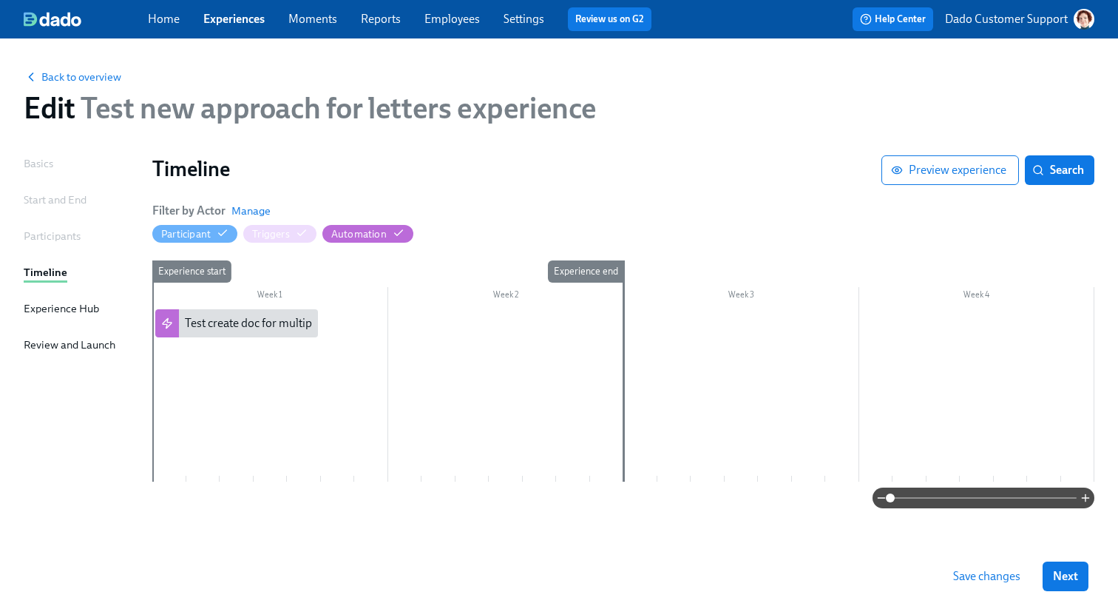
click at [237, 357] on div at bounding box center [623, 395] width 942 height 172
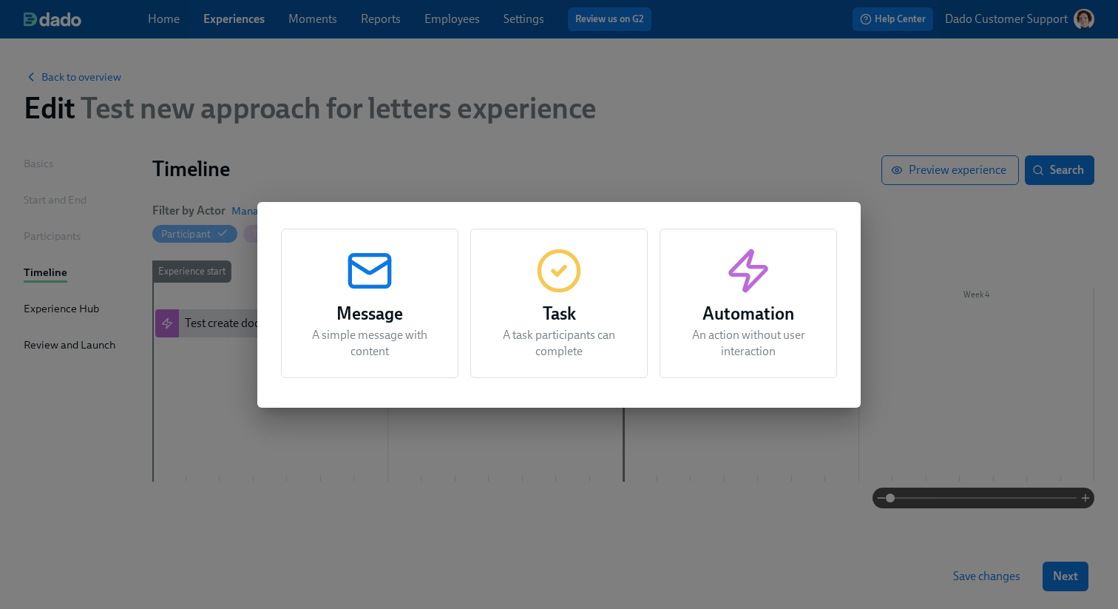
click at [548, 322] on h3 "Task" at bounding box center [559, 313] width 140 height 27
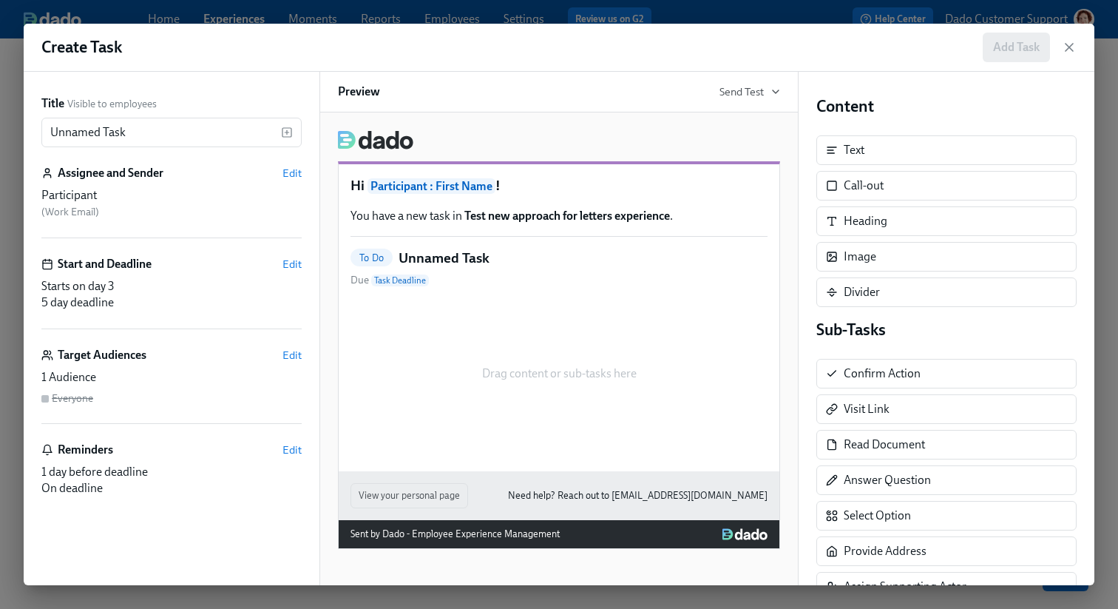
scroll to position [194, 0]
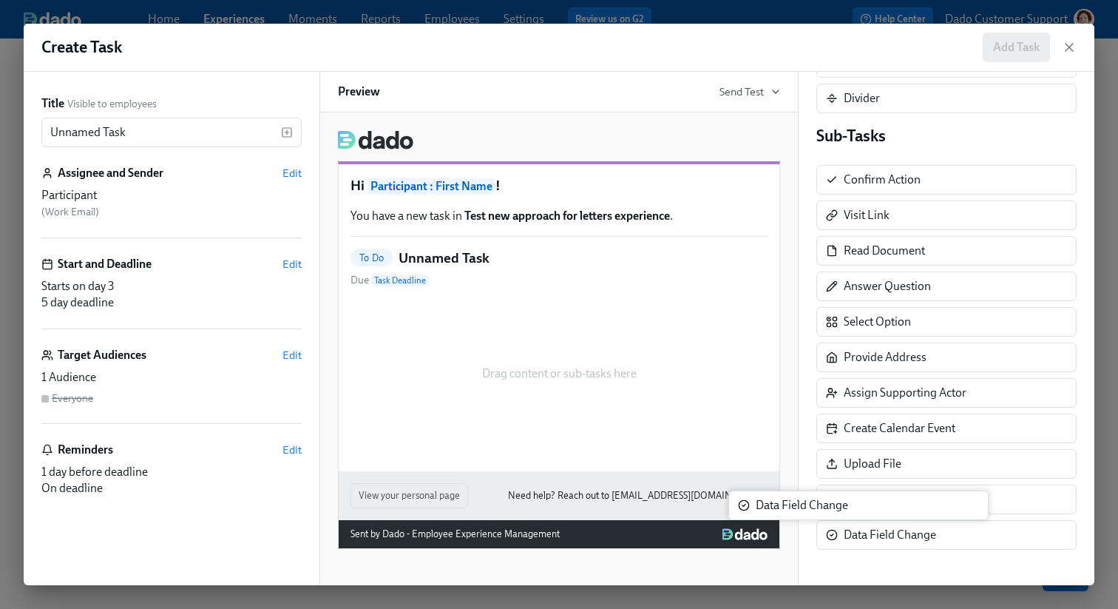
drag, startPoint x: 924, startPoint y: 538, endPoint x: 588, endPoint y: 363, distance: 379.3
click at [588, 363] on div "Title Visible to employees Unnamed Task ​ Assignee and Sender Edit Participant …" at bounding box center [559, 328] width 1071 height 513
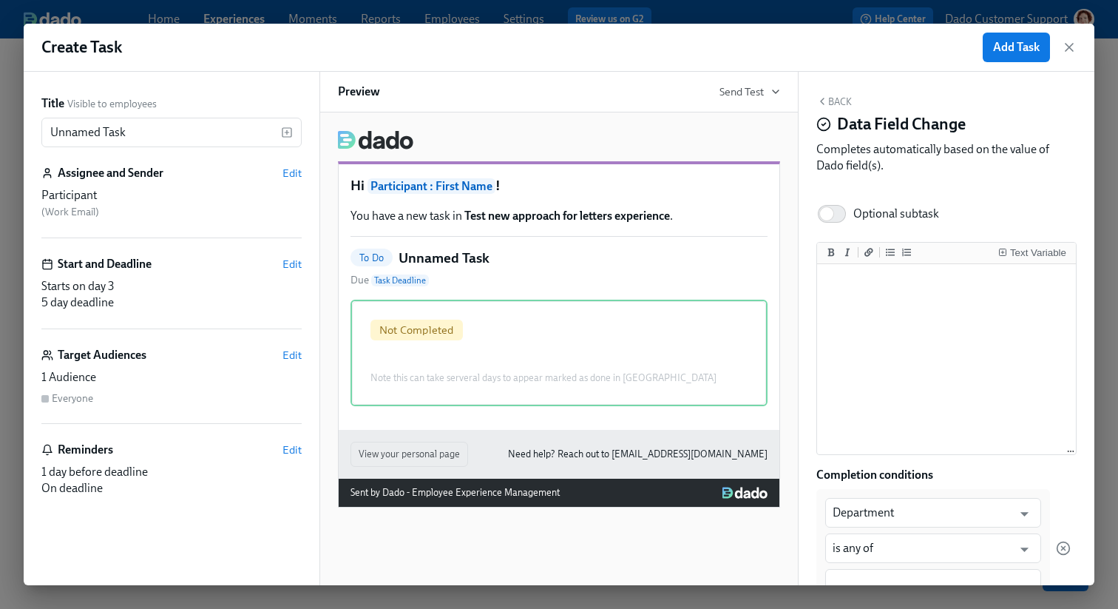
scroll to position [228, 0]
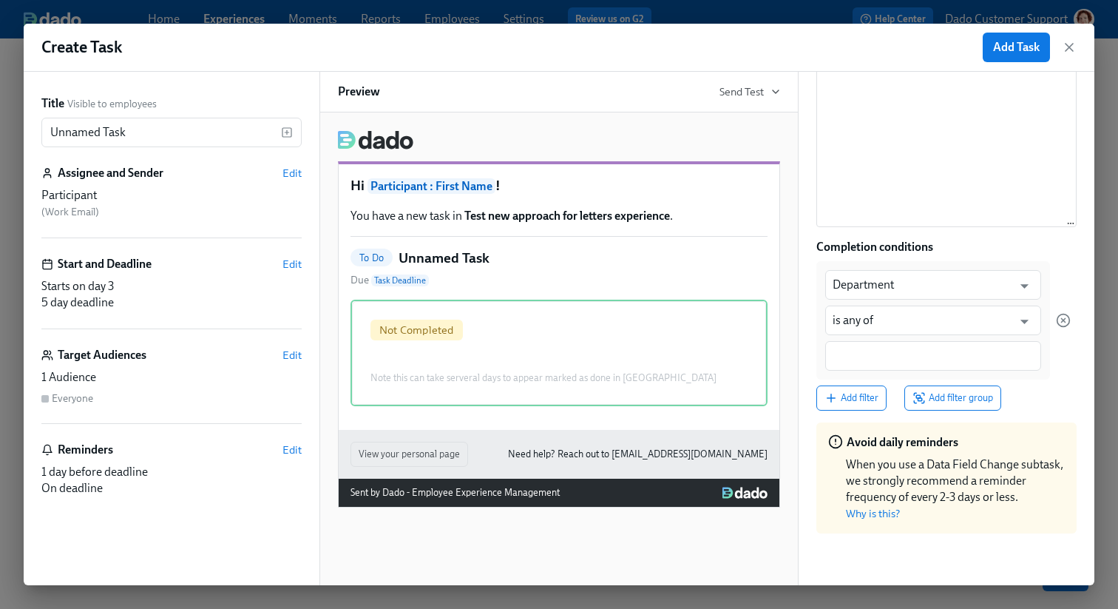
click at [882, 365] on div at bounding box center [933, 356] width 216 height 30
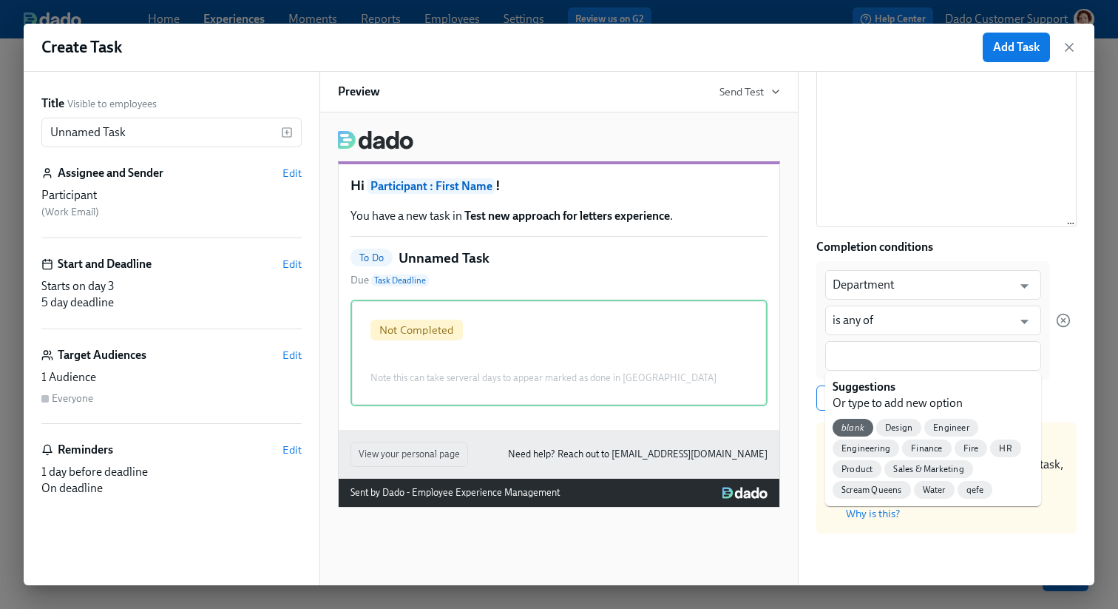
click at [878, 336] on div "Department ​ is any of ​" at bounding box center [933, 320] width 234 height 118
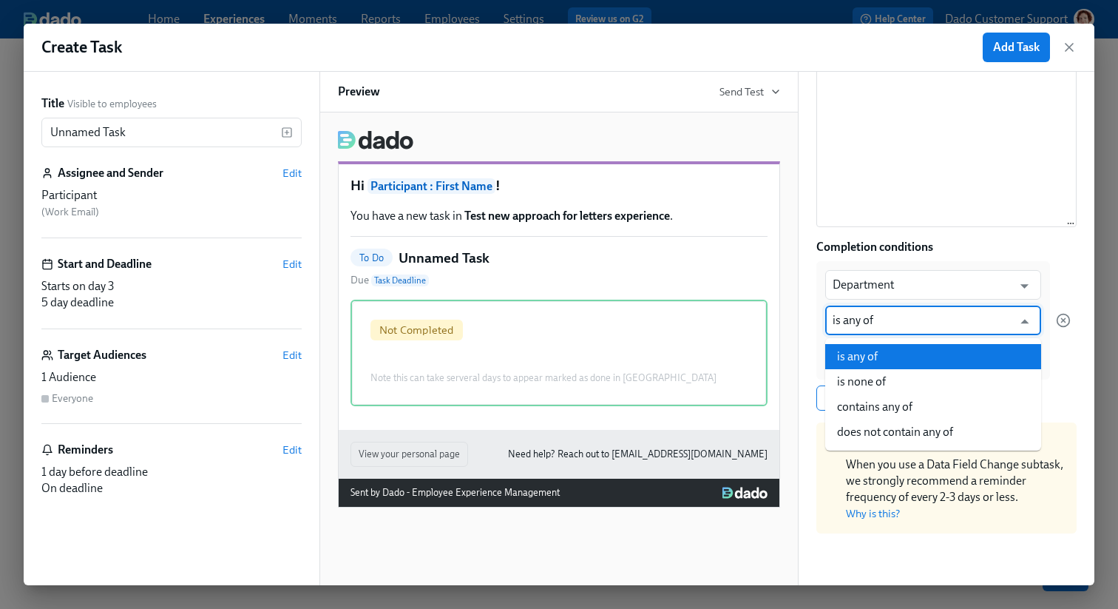
click at [878, 325] on input "is any of" at bounding box center [923, 320] width 180 height 30
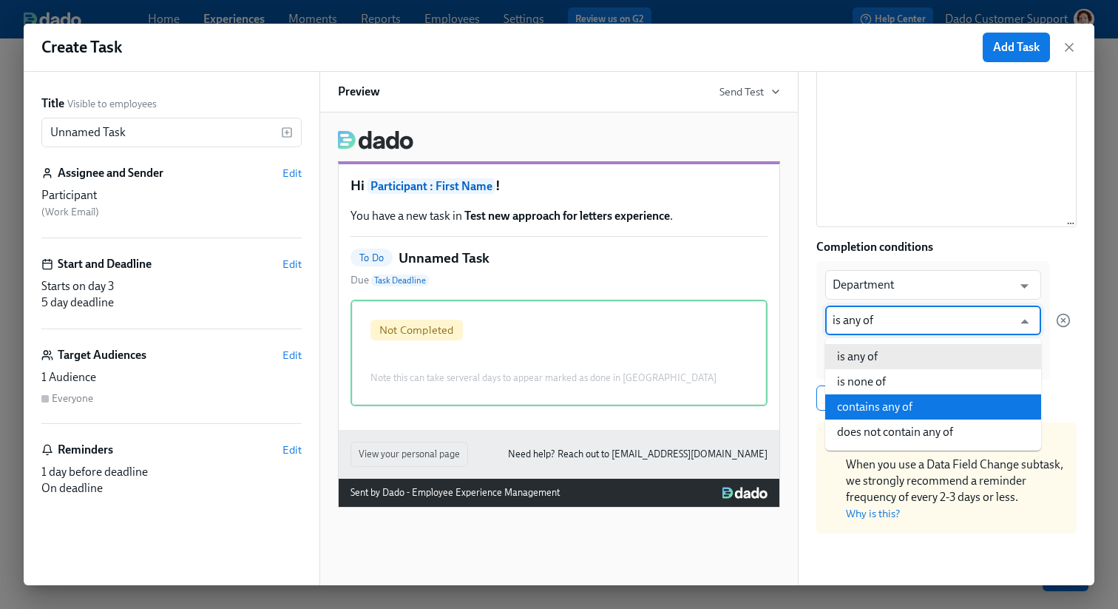
click at [916, 403] on li "contains any of" at bounding box center [933, 406] width 216 height 25
type input "contains any of"
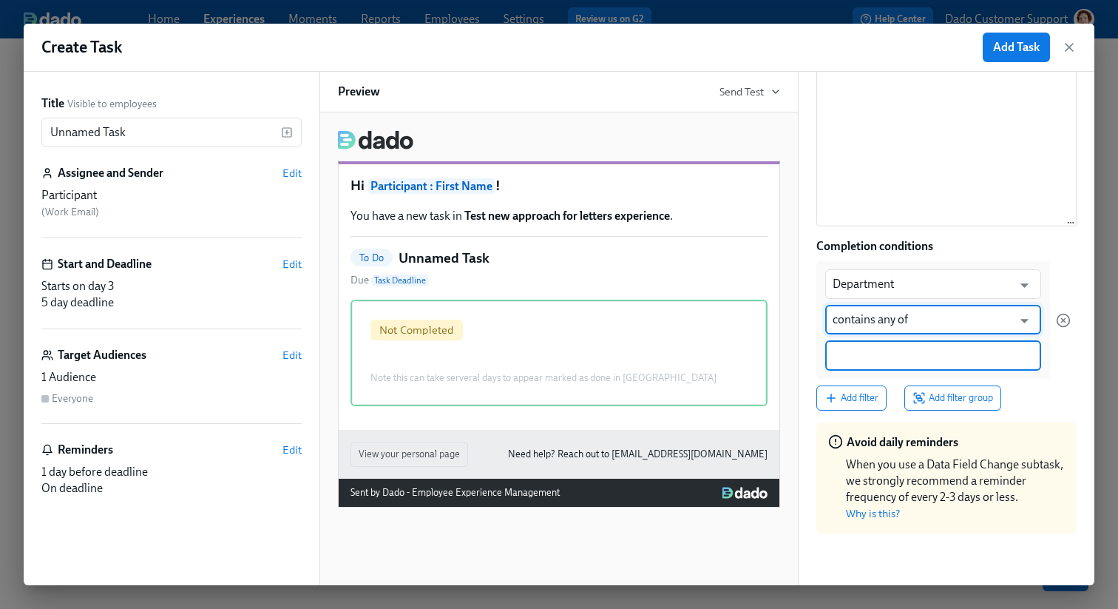
click at [897, 357] on input at bounding box center [933, 356] width 201 height 16
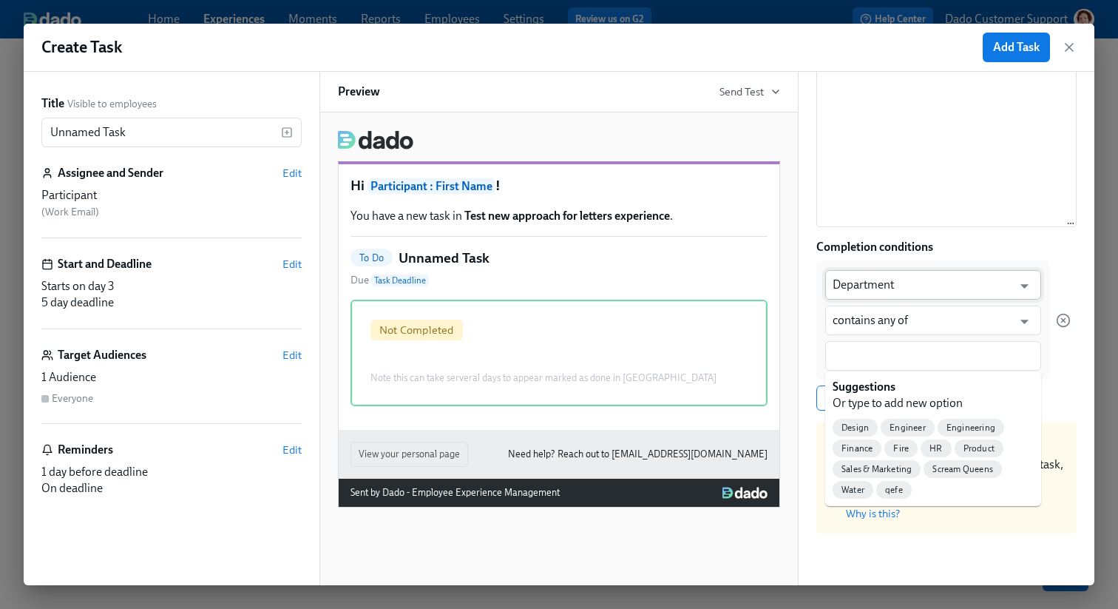
click at [866, 275] on input "Department" at bounding box center [923, 285] width 180 height 30
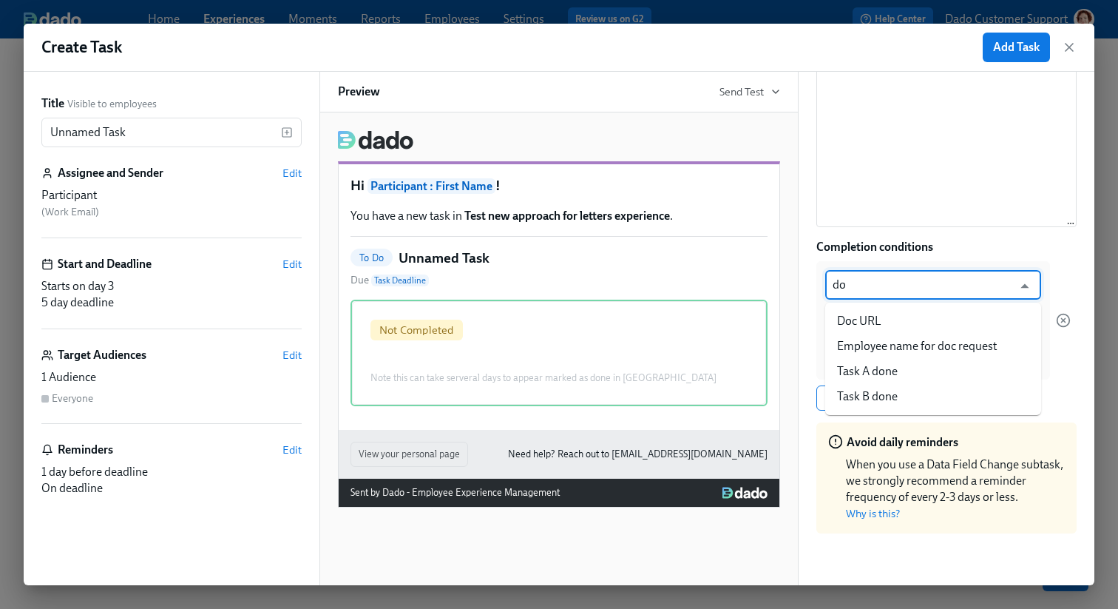
scroll to position [0, 0]
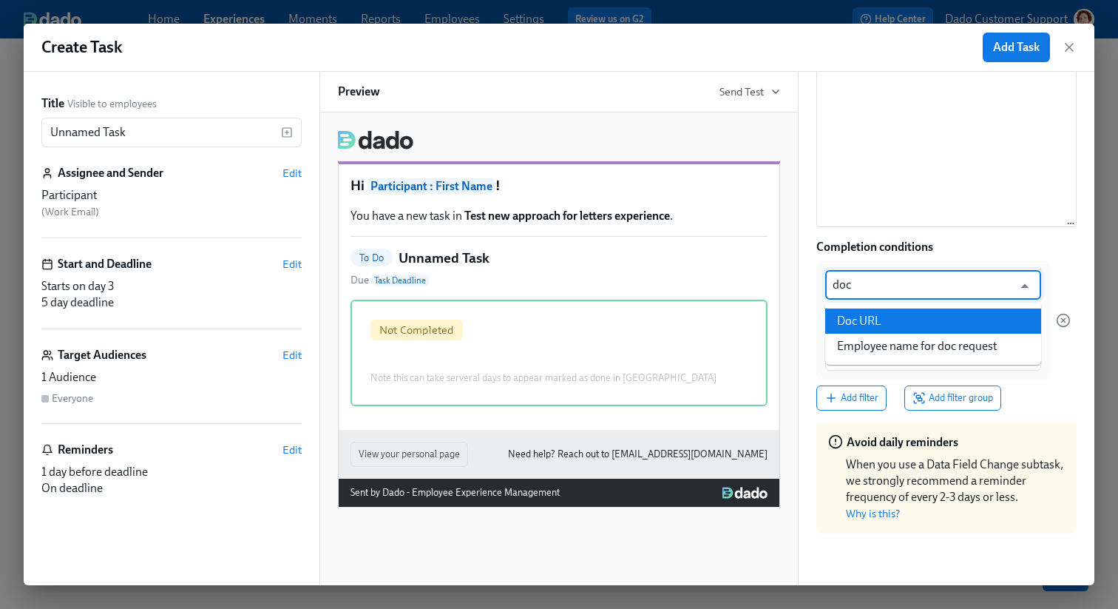
click at [884, 318] on li "Doc URL" at bounding box center [933, 320] width 216 height 25
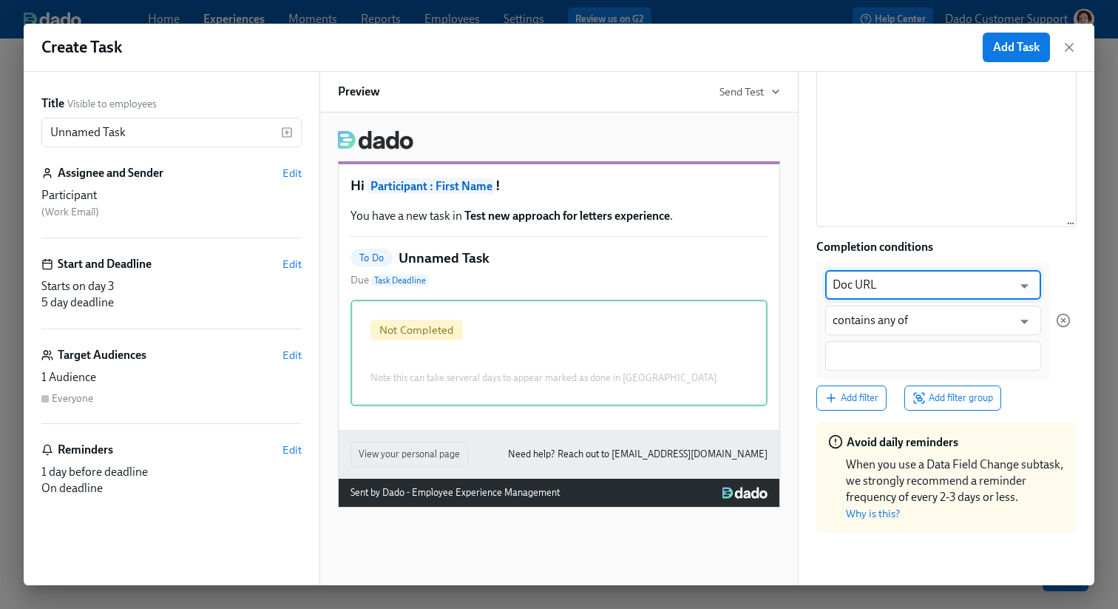
type input "Doc URL"
click at [876, 352] on input at bounding box center [933, 356] width 201 height 16
click at [1070, 48] on icon "button" at bounding box center [1068, 47] width 7 height 7
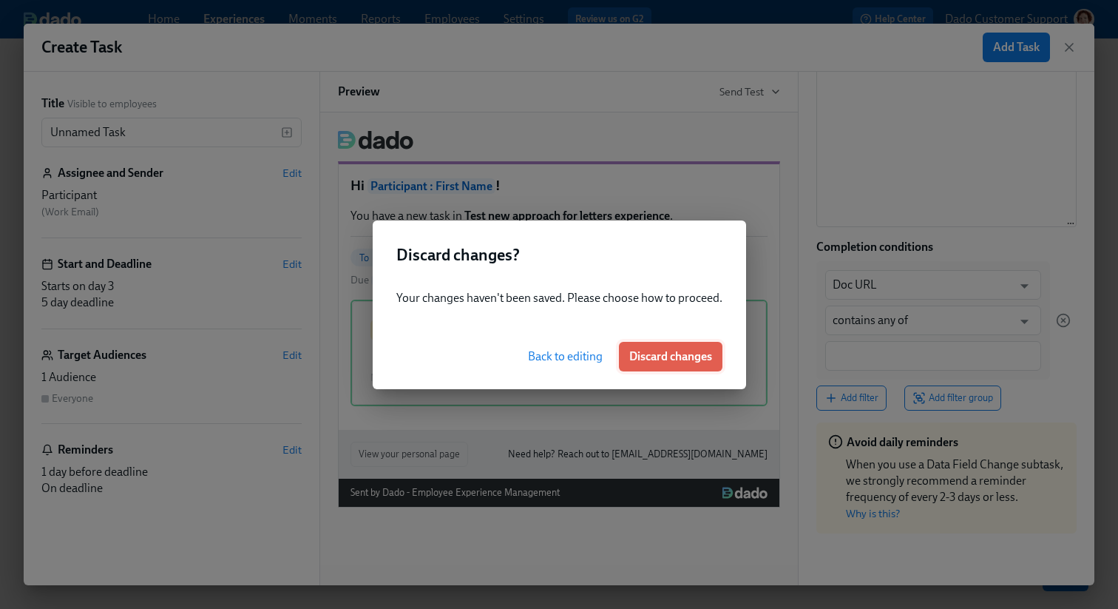
click at [671, 368] on button "Discard changes" at bounding box center [671, 357] width 104 height 30
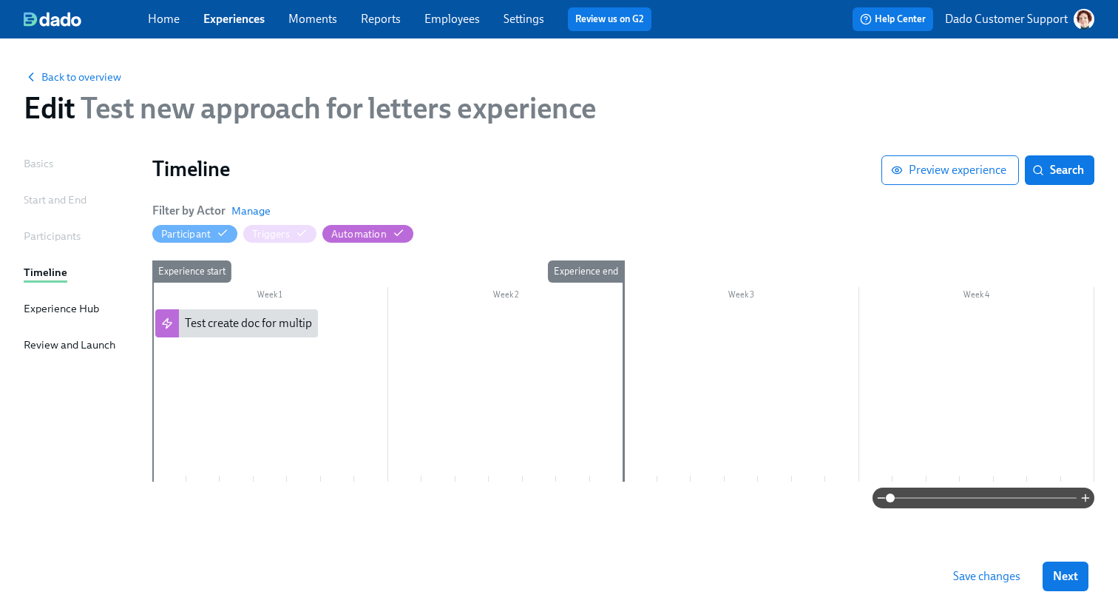
click at [205, 379] on div at bounding box center [623, 395] width 942 height 172
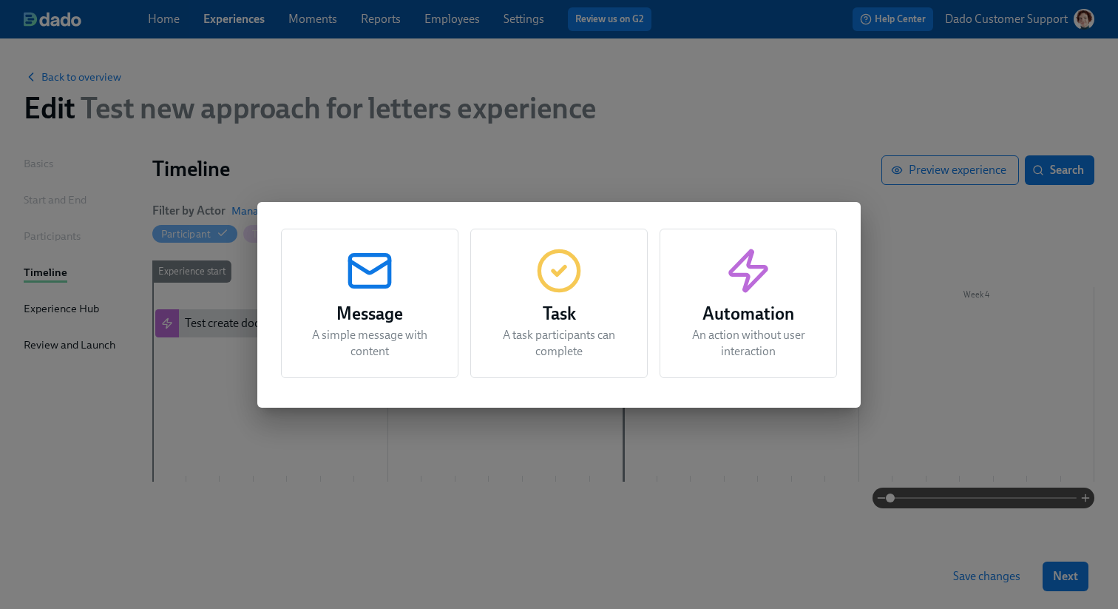
click at [199, 326] on div "Message A simple message with content Task A task participants can complete Aut…" at bounding box center [559, 304] width 1118 height 609
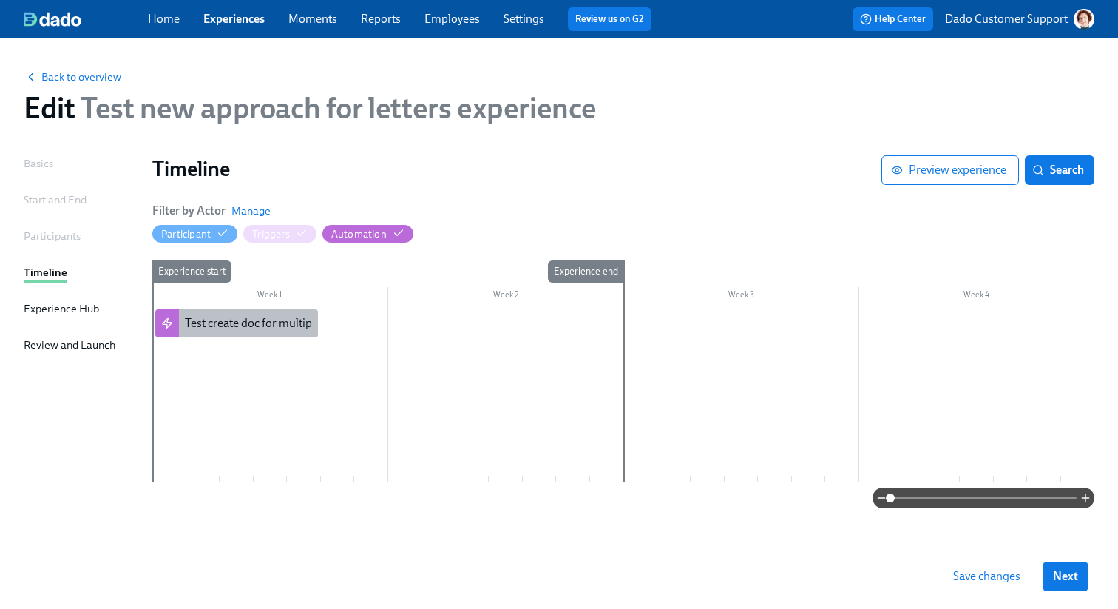
click at [194, 328] on div "Test create doc for multiple instances at once" at bounding box center [297, 323] width 224 height 16
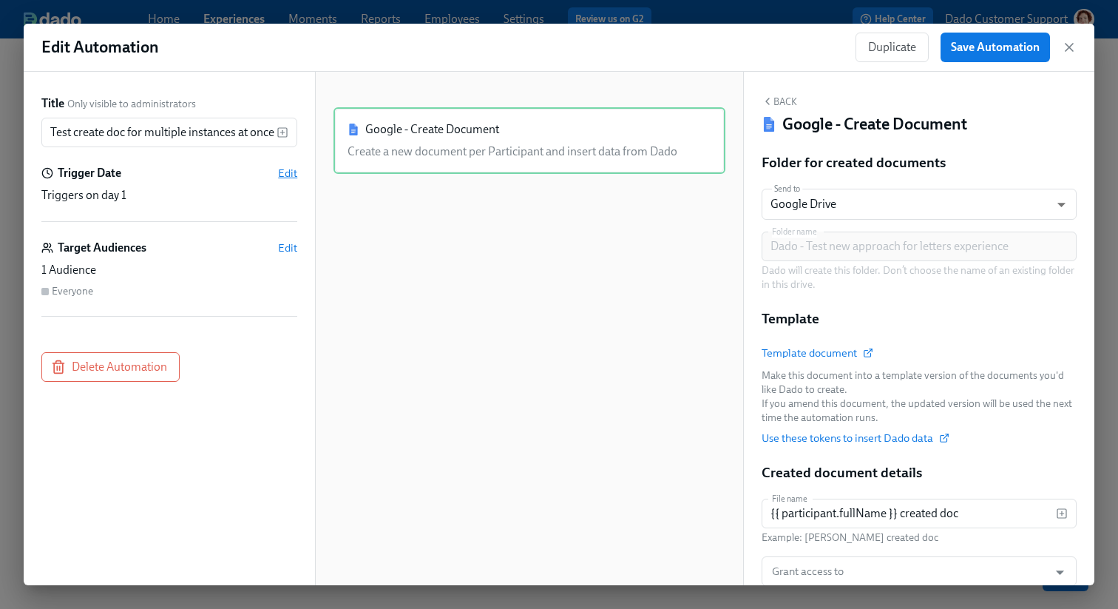
click at [282, 172] on span "Edit" at bounding box center [287, 173] width 19 height 15
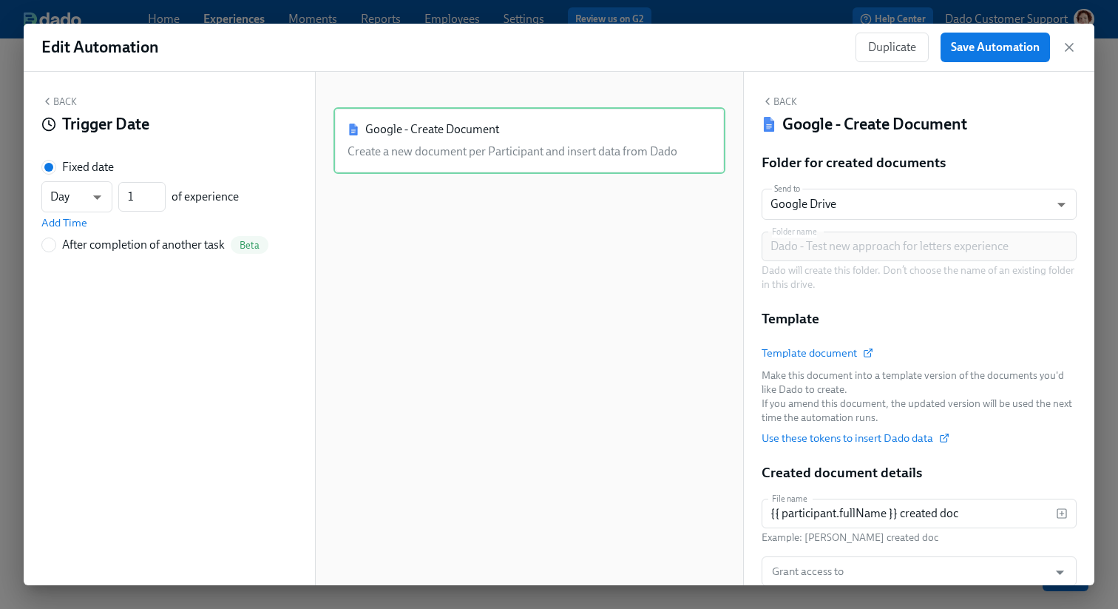
click at [85, 248] on div "After completion of another task" at bounding box center [143, 245] width 163 height 16
click at [55, 248] on input "After completion of another task Beta" at bounding box center [48, 244] width 13 height 13
radio input "true"
radio input "false"
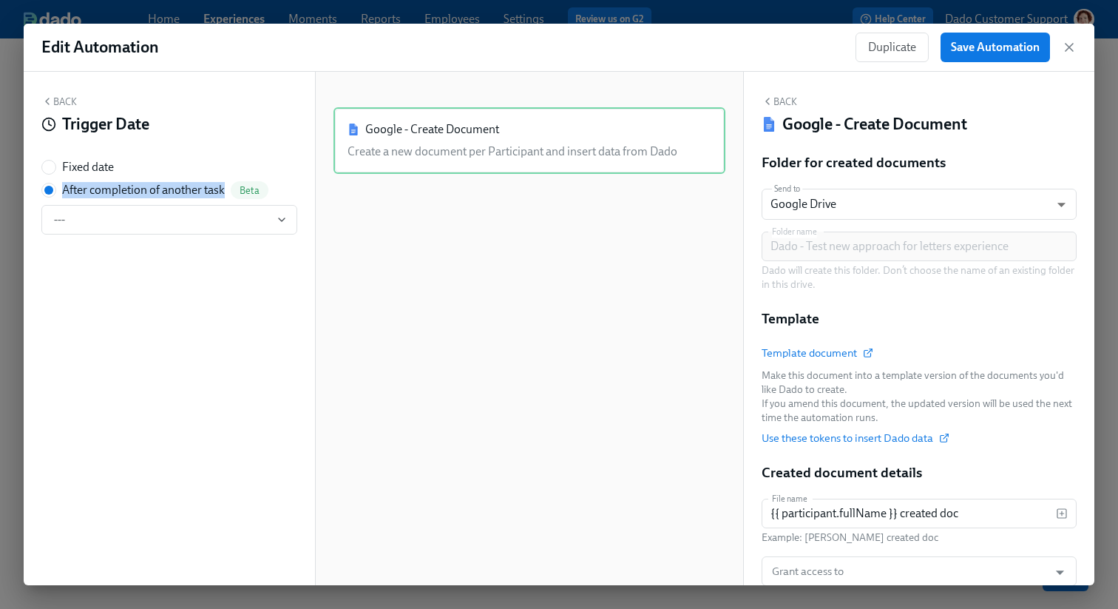
drag, startPoint x: 64, startPoint y: 187, endPoint x: 226, endPoint y: 189, distance: 161.9
click at [226, 189] on div "After completion of another task Beta" at bounding box center [165, 190] width 206 height 18
copy div "After completion of another task"
click at [288, 92] on div "Back Trigger Date Fixed date After completion of another task Beta ---" at bounding box center [169, 328] width 291 height 513
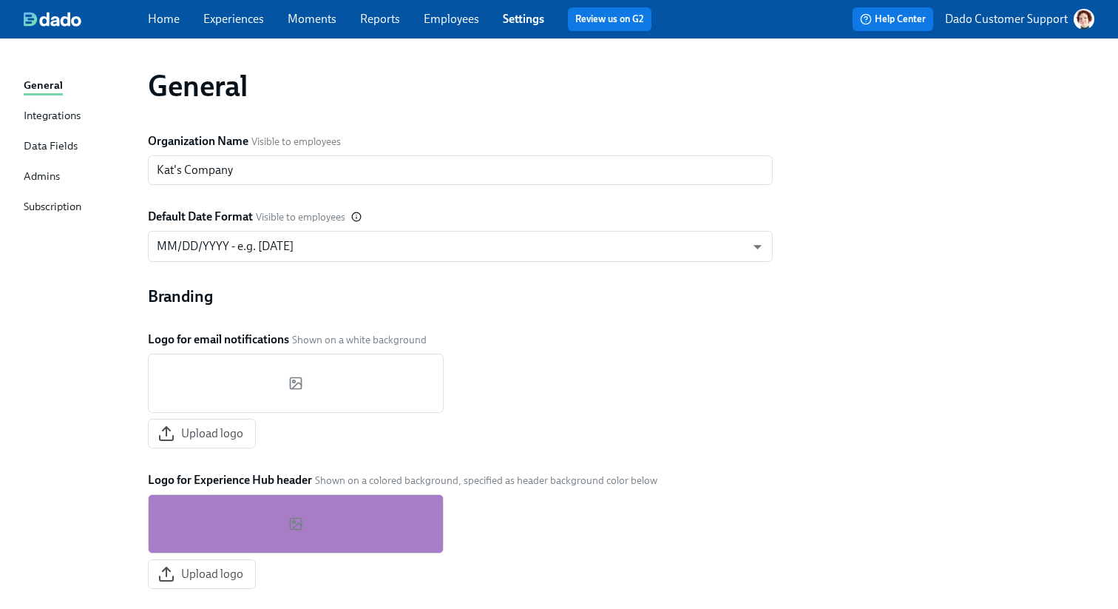
click at [72, 146] on div "Data Fields" at bounding box center [51, 147] width 54 height 18
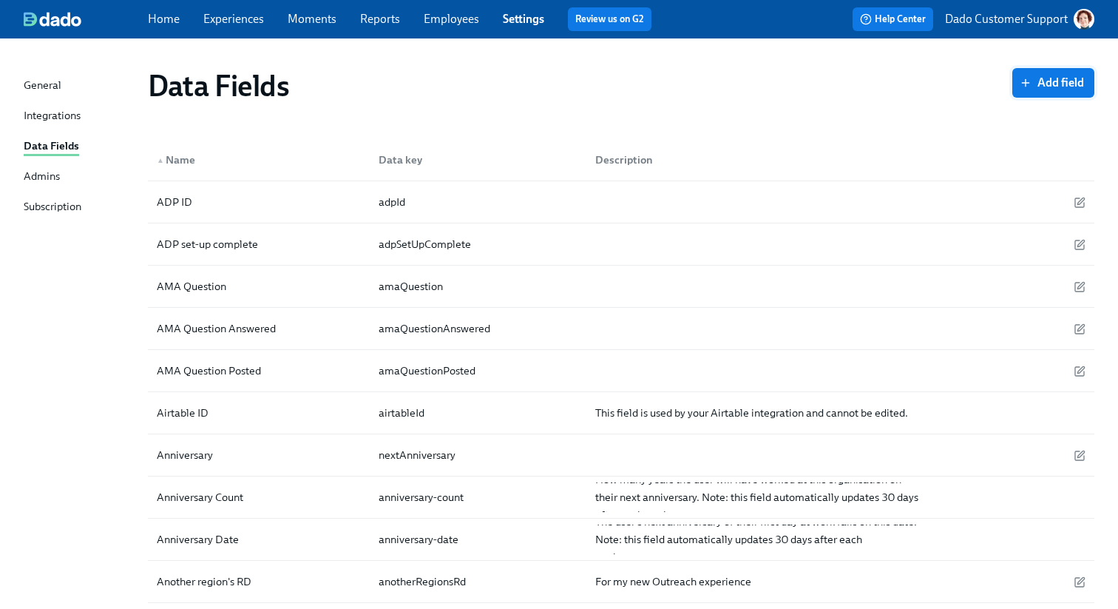
click at [1054, 81] on span "Add field" at bounding box center [1053, 82] width 61 height 15
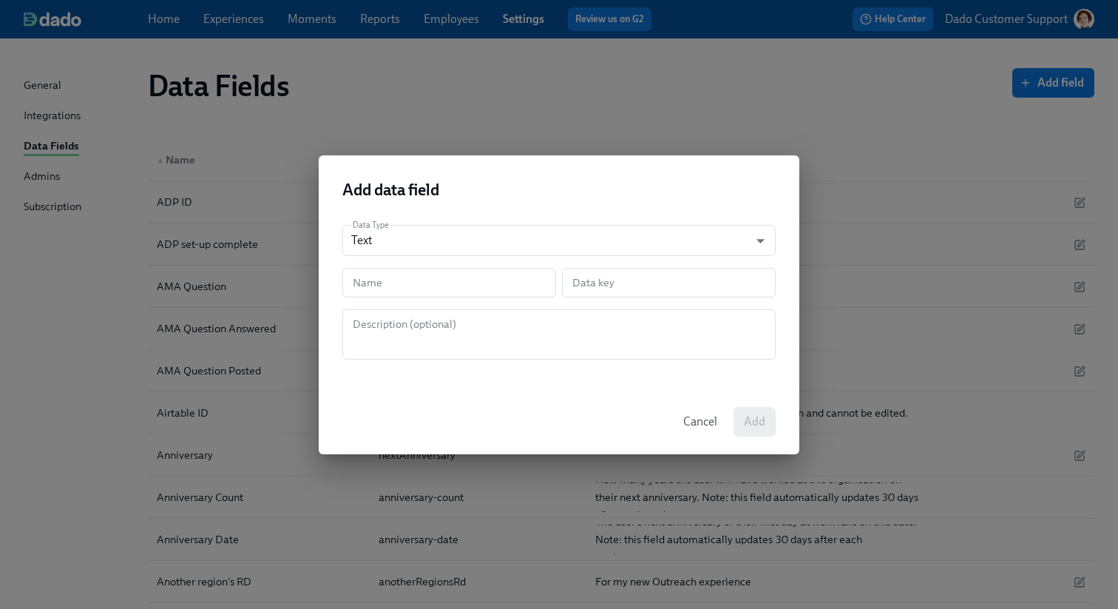
click at [382, 298] on div "Data Type Text string ​ Name Name Data key Data key Description (optional) Desc…" at bounding box center [559, 301] width 481 height 176
click at [370, 282] on input "text" at bounding box center [449, 283] width 214 height 30
type input "D"
type input "d"
type input "Do"
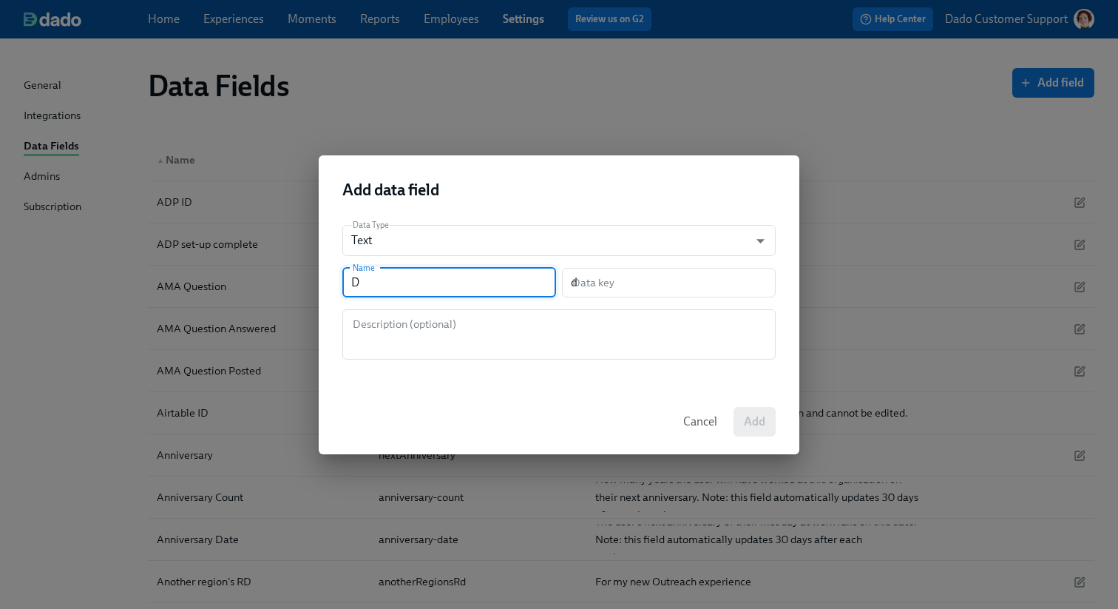
type input "do"
type input "Doc"
type input "doc"
type input "Doc r"
type input "docR"
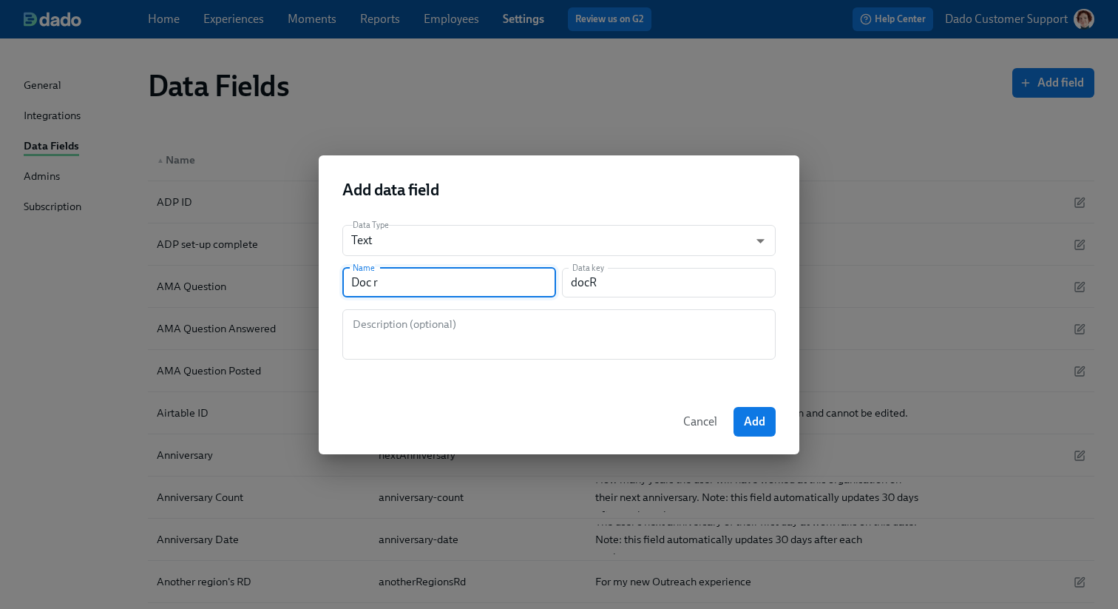
type input "Doc re"
type input "docRe"
type input "Doc req"
type input "docReq"
type input "Doc requ"
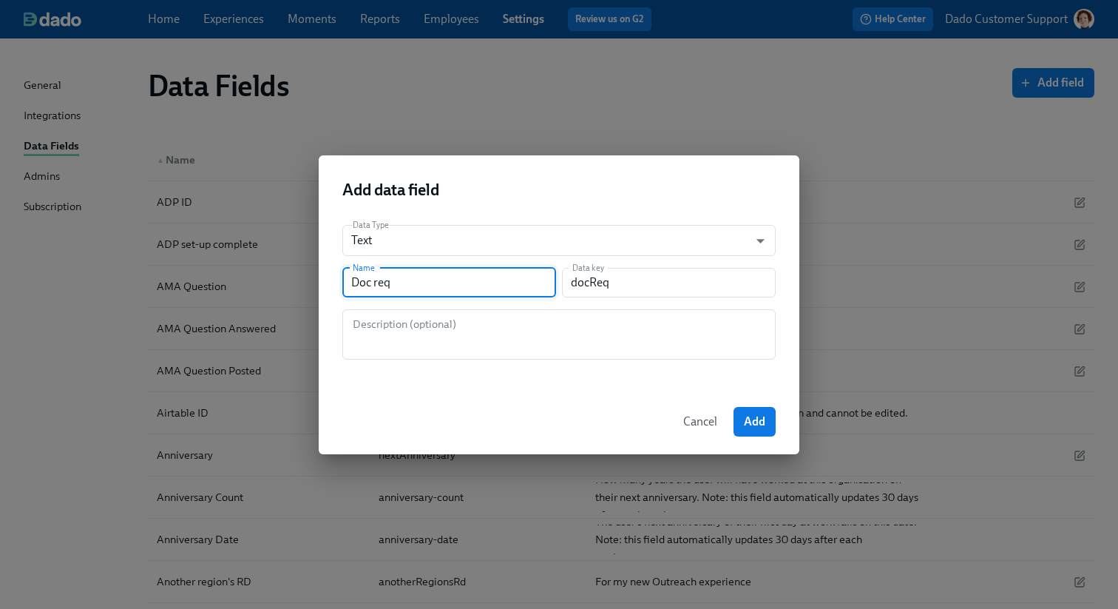
type input "docRequ"
type input "Doc reque"
type input "docReque"
type input "Doc reques"
type input "docReques"
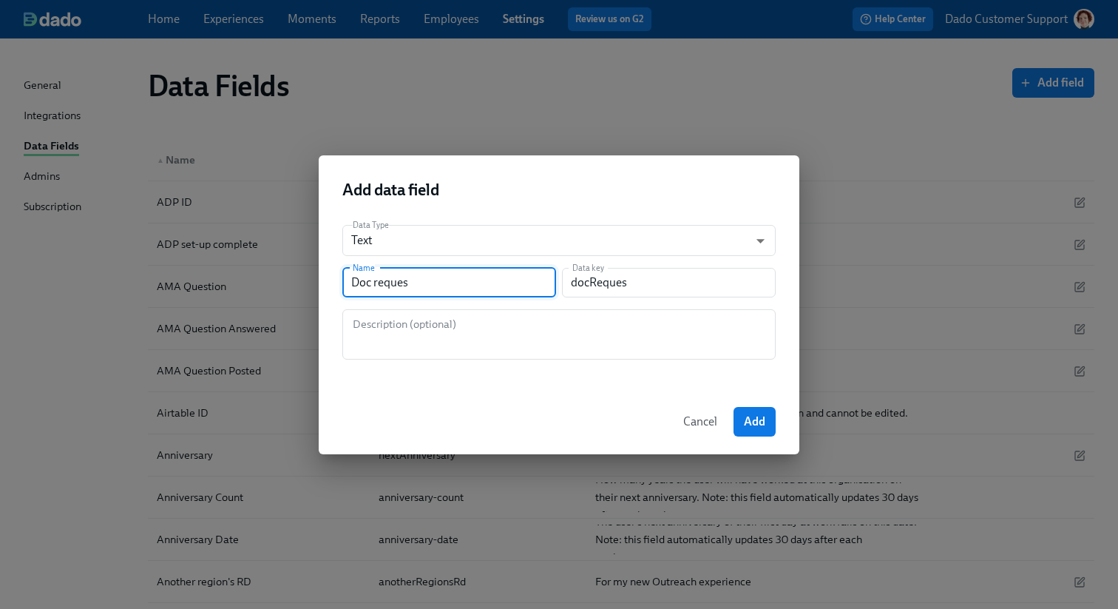
type input "Doc request"
type input "docRequest"
type input "E"
type input "e"
type input "Em"
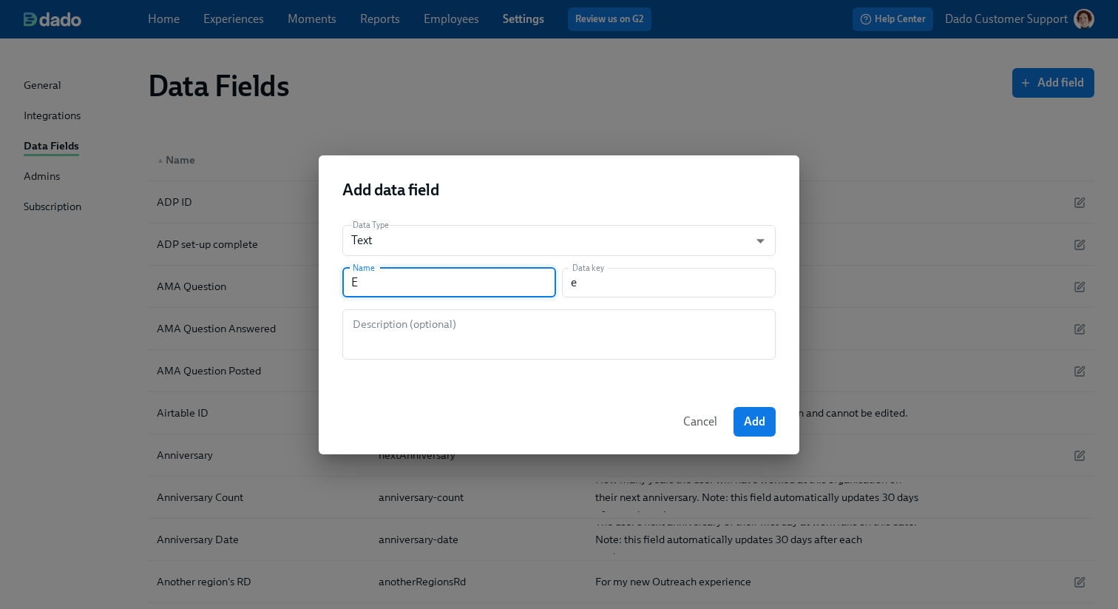
type input "em"
type input "Emp"
type input "emp"
type input "Empl"
type input "empl"
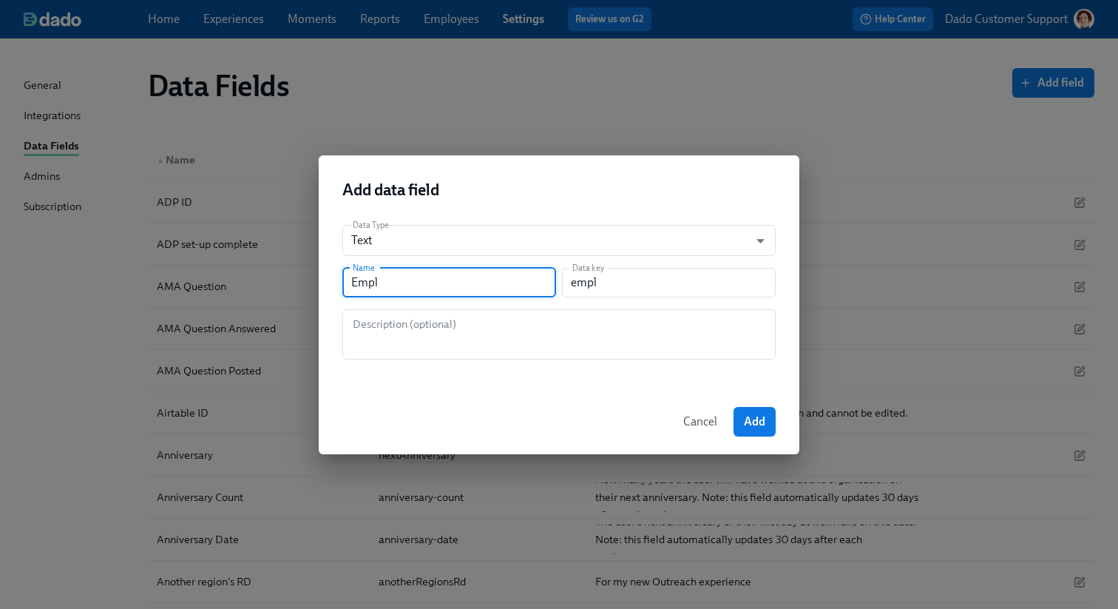
type input "Emplo"
type input "emplo"
type input "Employ"
type input "employ"
type input "Employe"
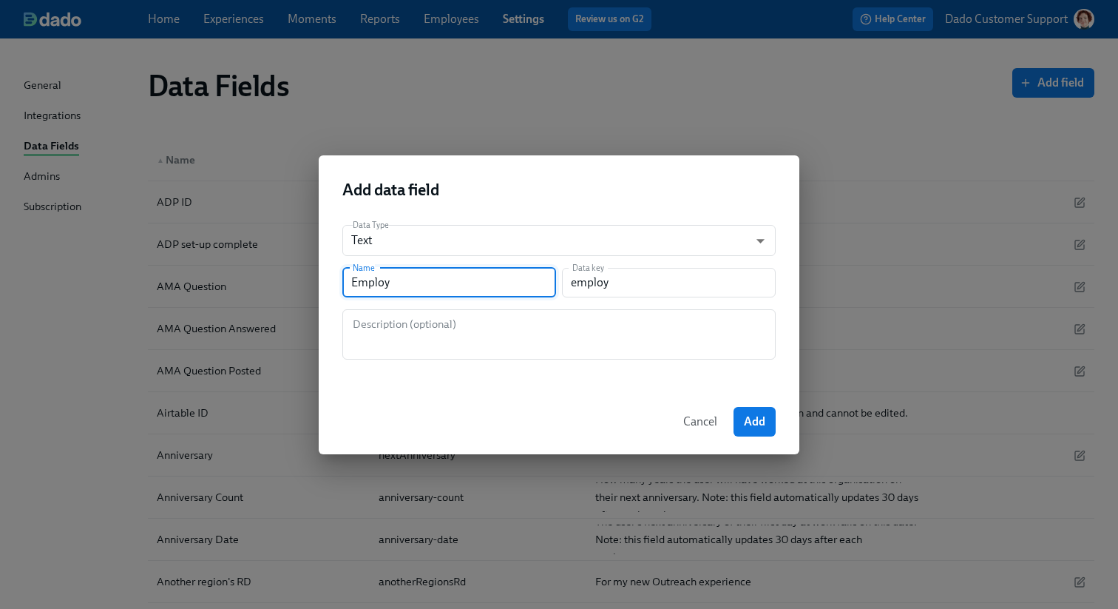
type input "employe"
type input "Employee"
type input "employee"
type input "Employee n"
type input "employeeN"
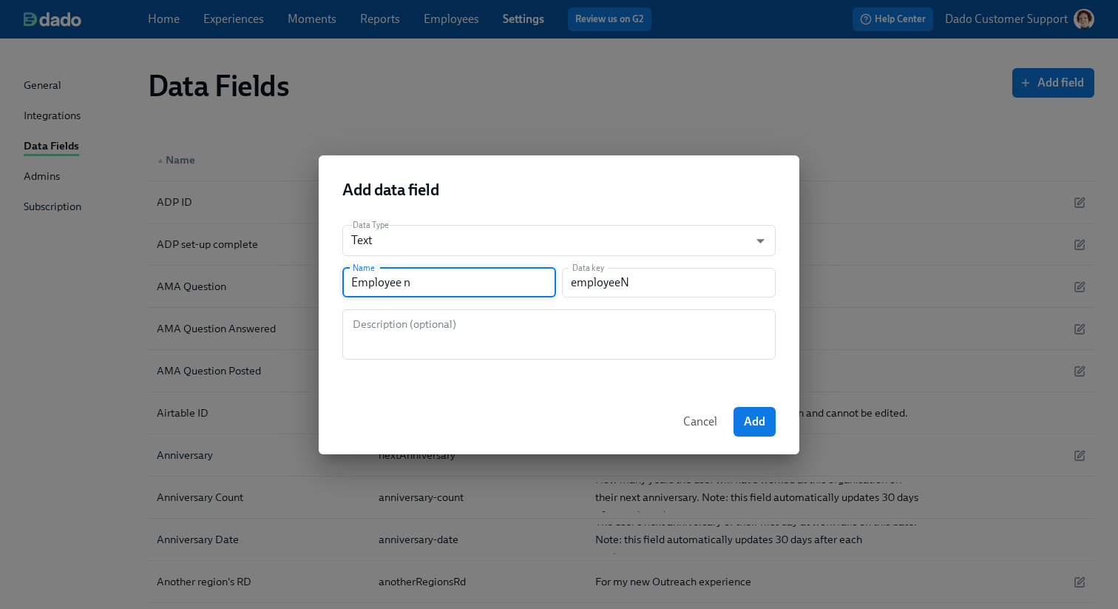
type input "Employee na"
type input "employeeNa"
type input "Employee nam"
type input "employeeNam"
type input "Employee name"
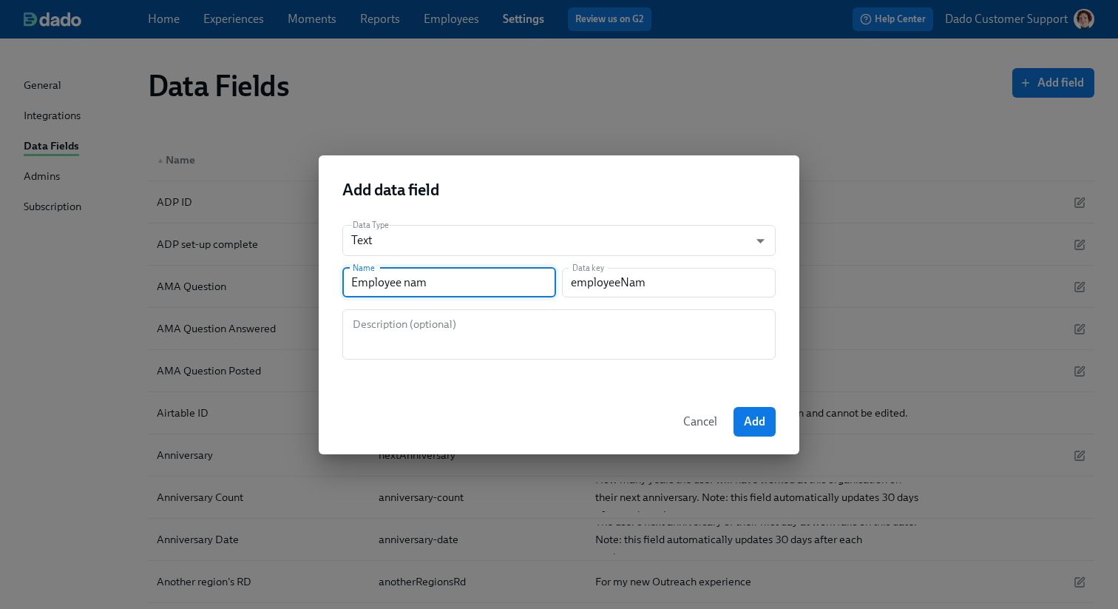
type input "employeeName"
type input "Employee name f"
type input "employeeNameF"
type input "Employee name fo"
type input "employeeNameFo"
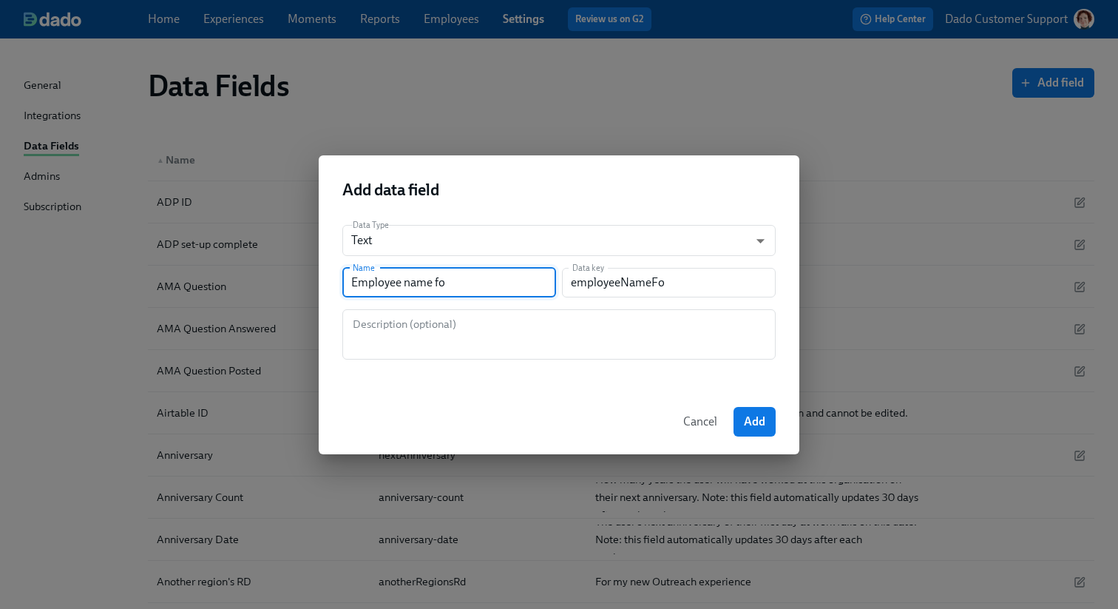
type input "Employee name for"
type input "employeeNameFor"
type input "Employee name for d"
type input "employeeNameForD"
type input "Employee name for do"
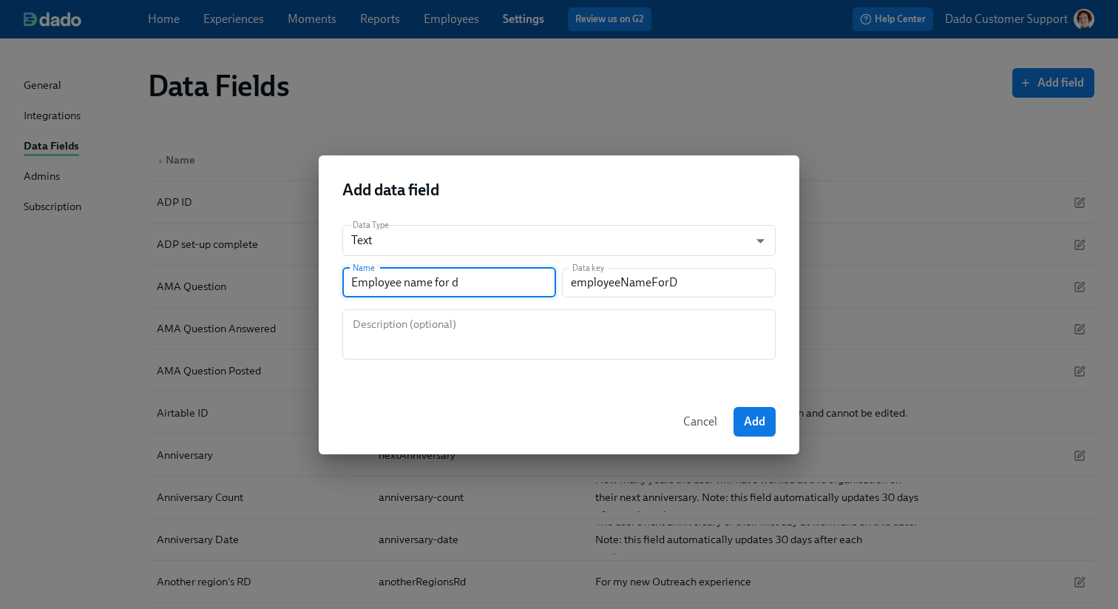
type input "employeeNameForDo"
type input "Employee name for doc"
type input "employeeNameForDoc"
type input "Employee name for doc r"
type input "employeeNameForDocR"
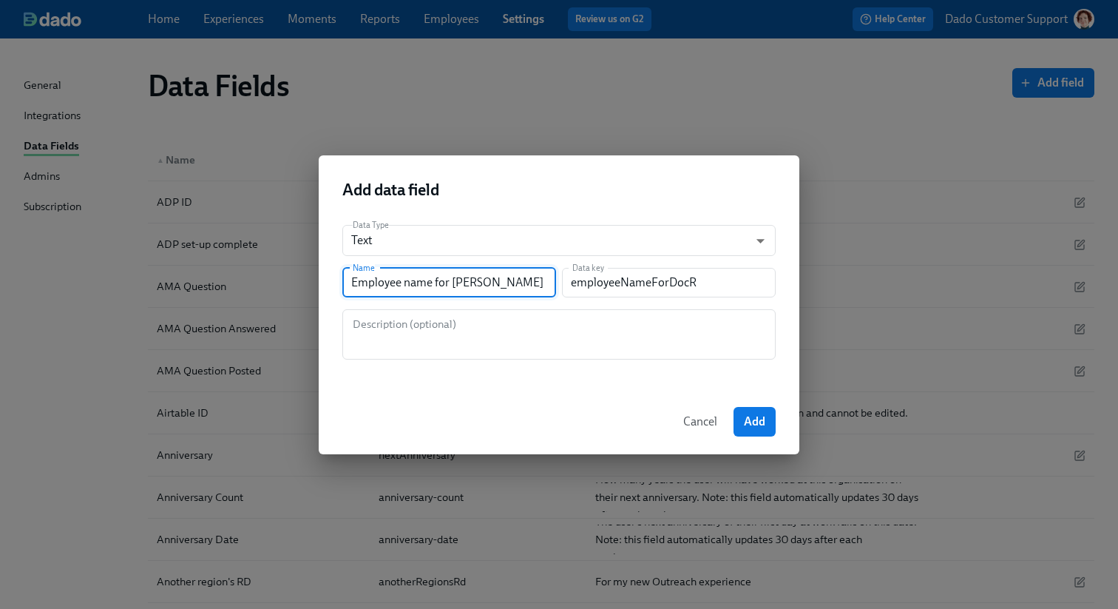
type input "Employee name for doc re"
type input "employeeNameForDocRe"
type input "Employee name for doc req"
type input "employeeNameForDocReq"
type input "Employee name for doc requ"
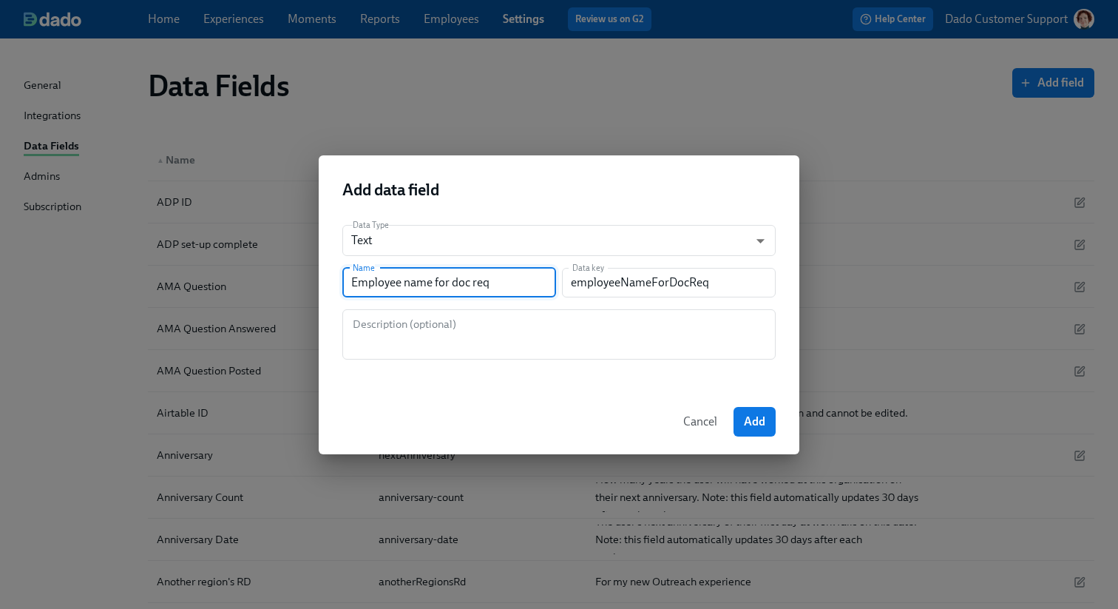
type input "employeeNameForDocRequ"
type input "Employee name for doc reque"
type input "employeeNameForDocReque"
type input "Employee name for doc reques"
type input "employeeNameForDocReques"
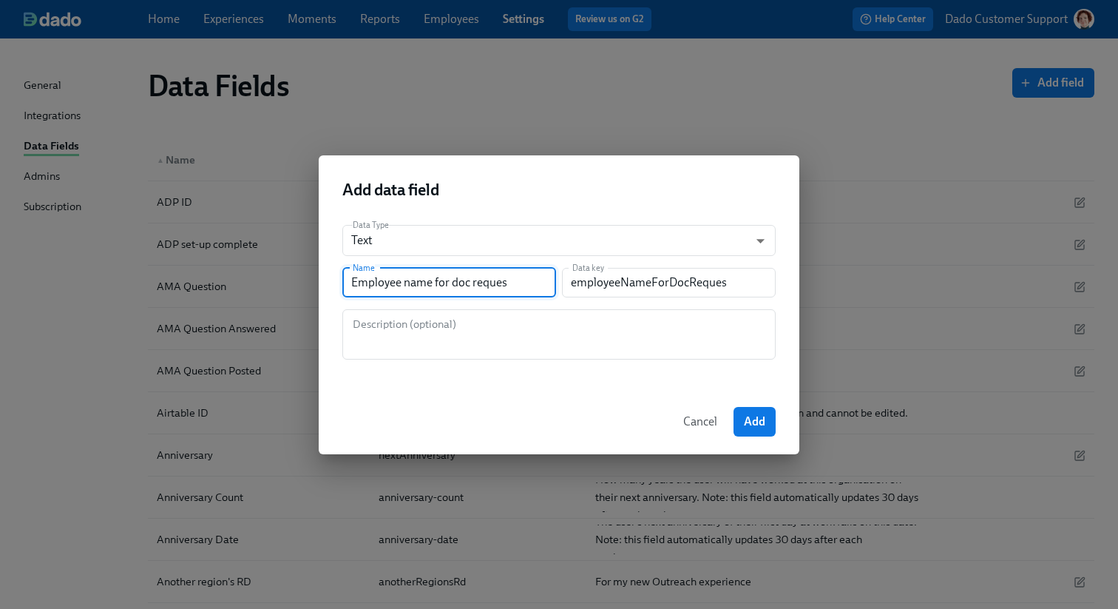
type input "Employee name for doc request"
type input "employeeNameForDocRequest"
type input "Employee name for doc request"
click at [753, 428] on span "Add" at bounding box center [754, 421] width 21 height 15
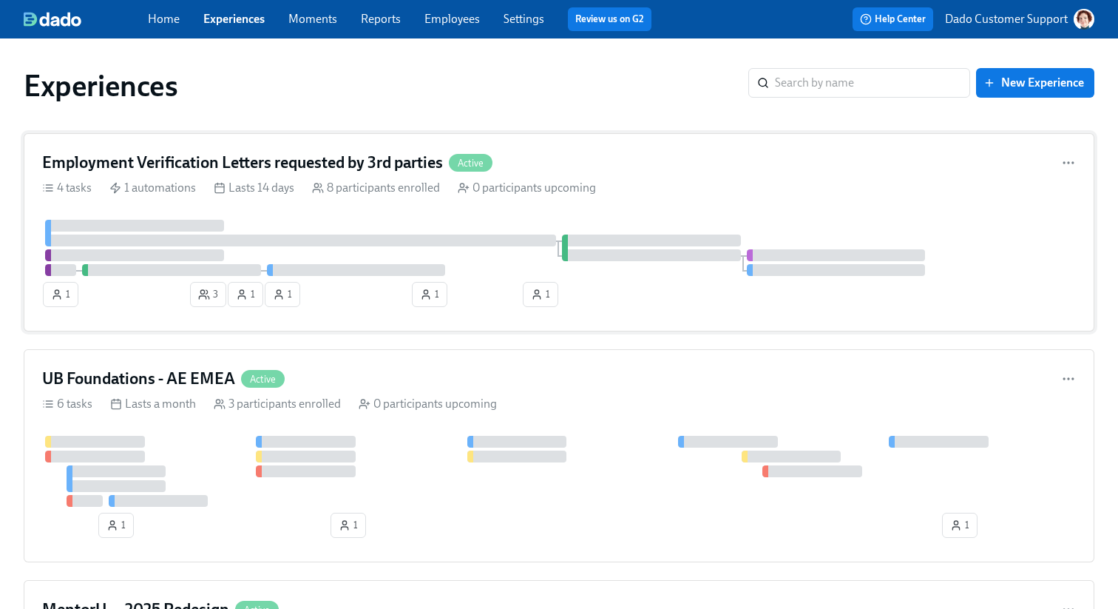
click at [210, 166] on h4 "Employment Verification Letters requested by 3rd parties" at bounding box center [242, 163] width 401 height 22
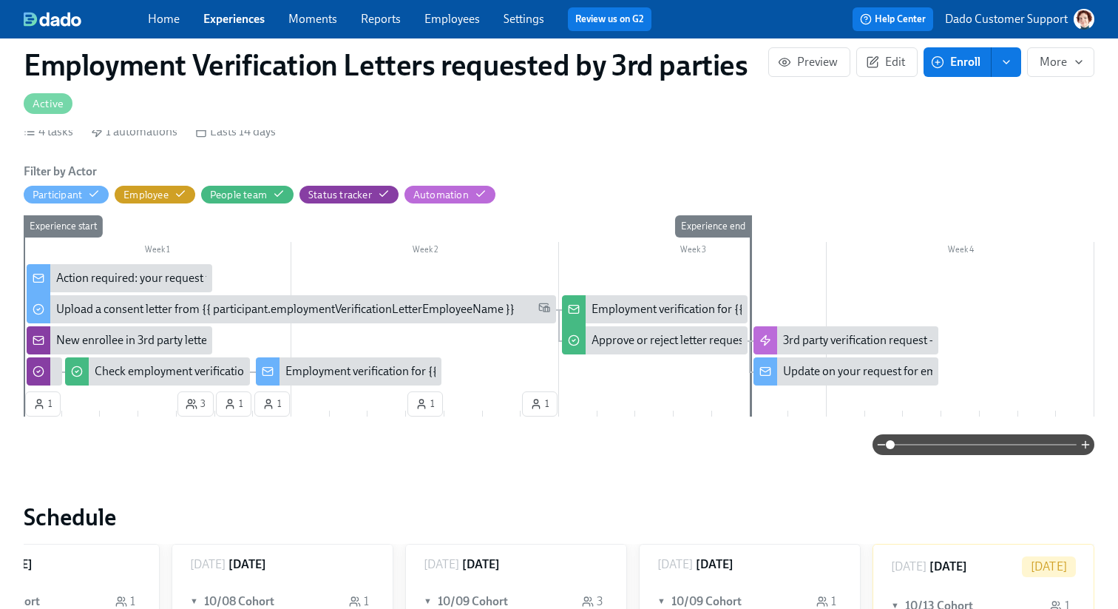
scroll to position [441, 0]
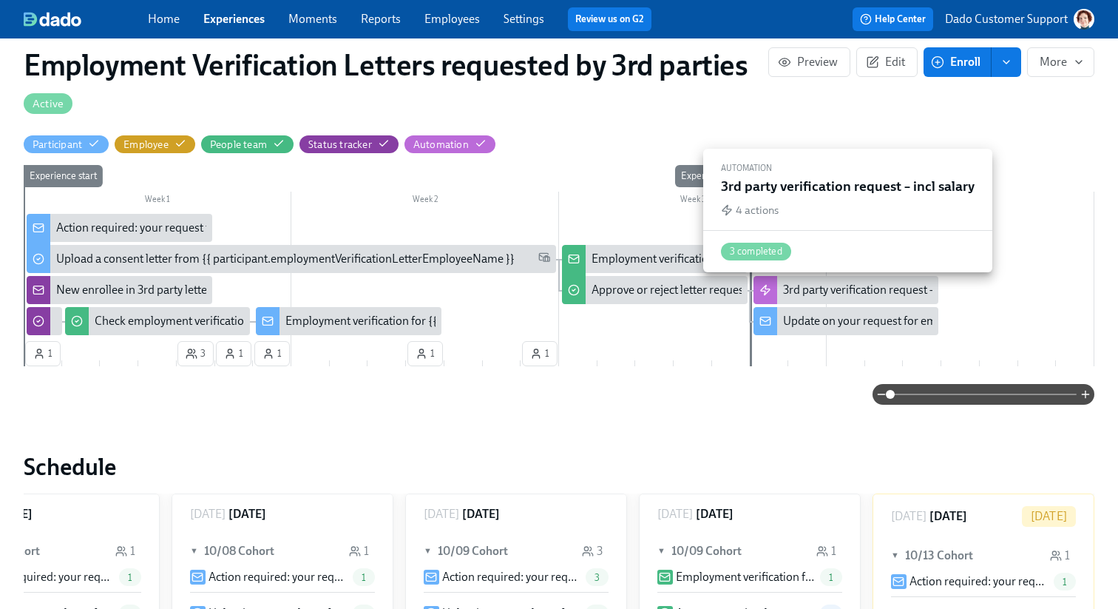
click at [807, 282] on div "3rd party verification request – incl salary" at bounding box center [846, 290] width 186 height 28
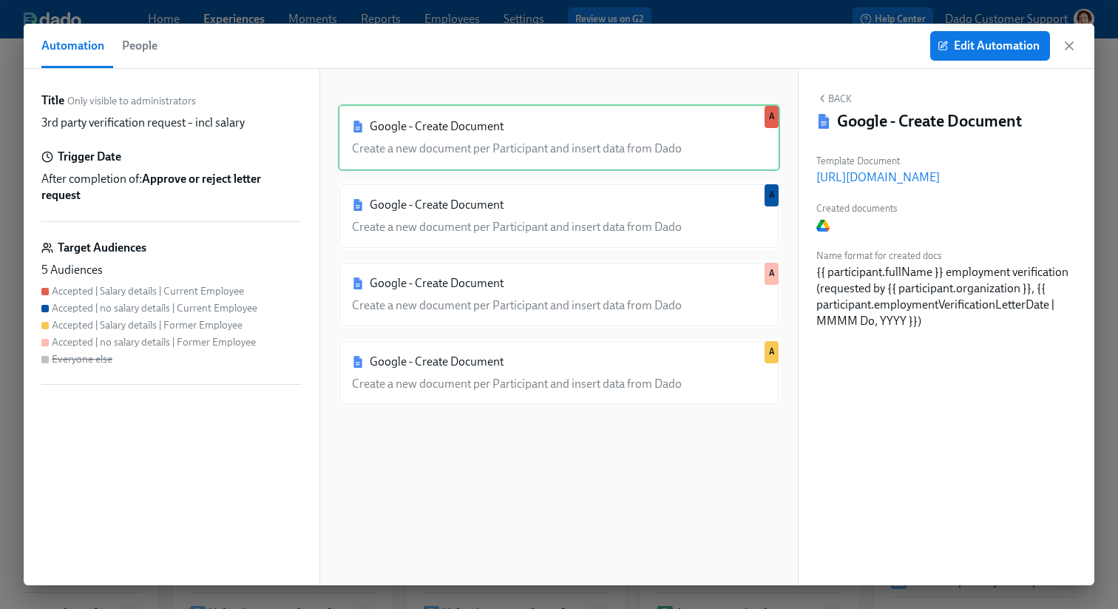
click at [149, 49] on span "People" at bounding box center [139, 45] width 35 height 21
